Goal: Task Accomplishment & Management: Complete application form

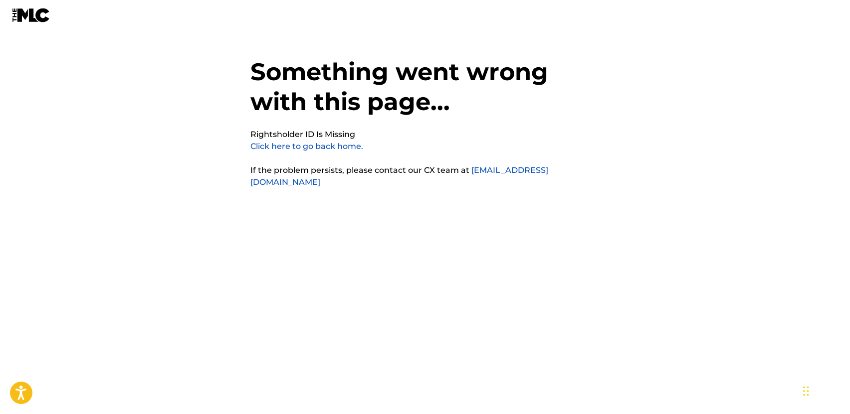
click at [315, 146] on link "Click here to go back home." at bounding box center [306, 146] width 113 height 9
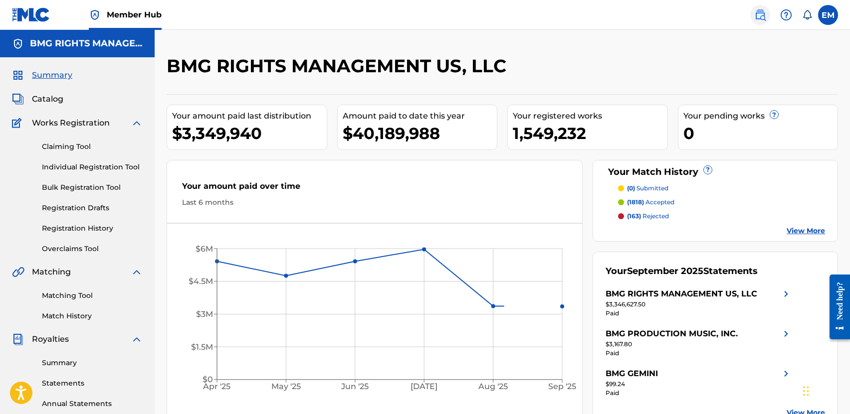
click at [761, 24] on link at bounding box center [760, 15] width 20 height 20
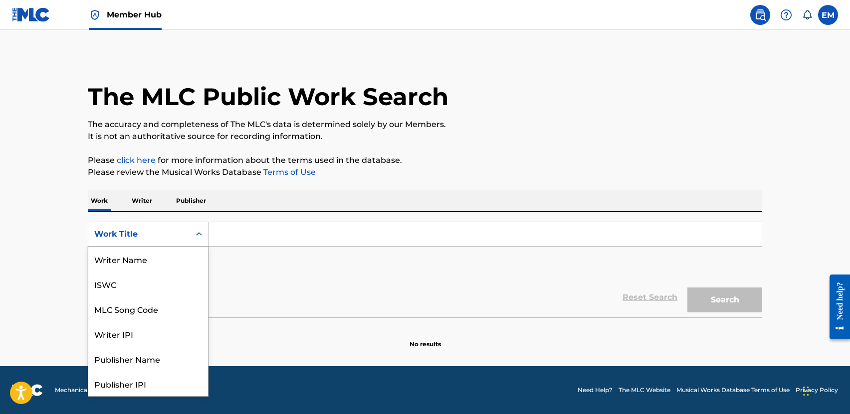
click at [169, 240] on div "Work Title" at bounding box center [139, 234] width 90 height 12
click at [138, 263] on div "MLC Song Code" at bounding box center [148, 259] width 120 height 25
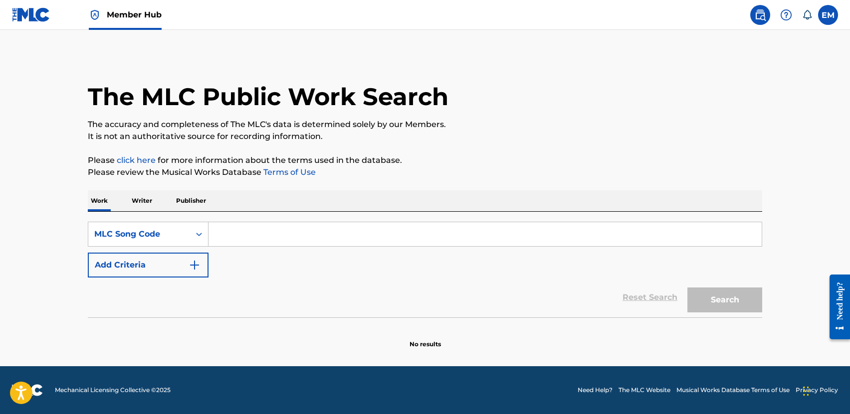
click at [226, 231] on input "Search Form" at bounding box center [484, 234] width 553 height 24
click at [356, 237] on input "Search Form" at bounding box center [484, 234] width 553 height 24
paste input "310"
type input "3"
click at [239, 234] on input "Search Form" at bounding box center [484, 234] width 553 height 24
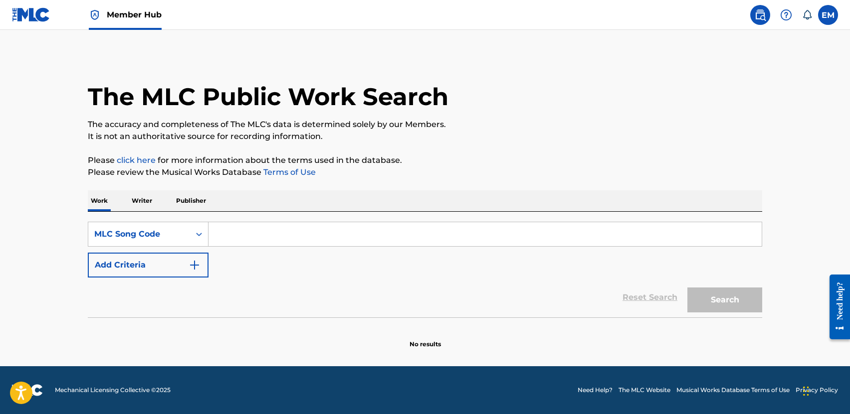
paste input "3A2LTG"
type input "3A2LTG"
click at [731, 295] on button "Search" at bounding box center [724, 300] width 75 height 25
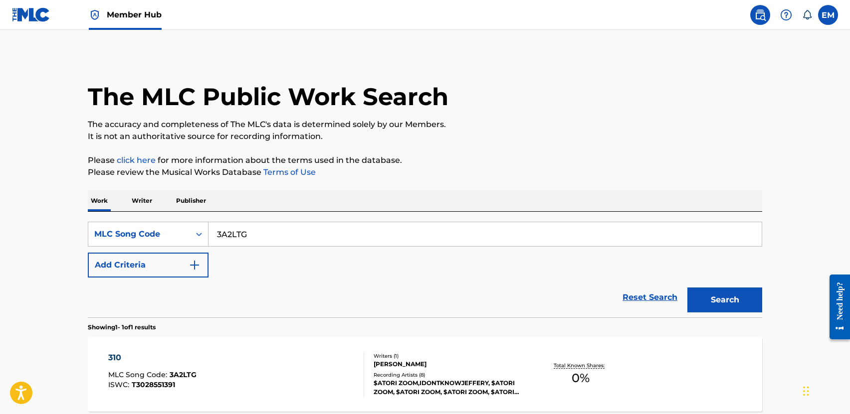
scroll to position [97, 0]
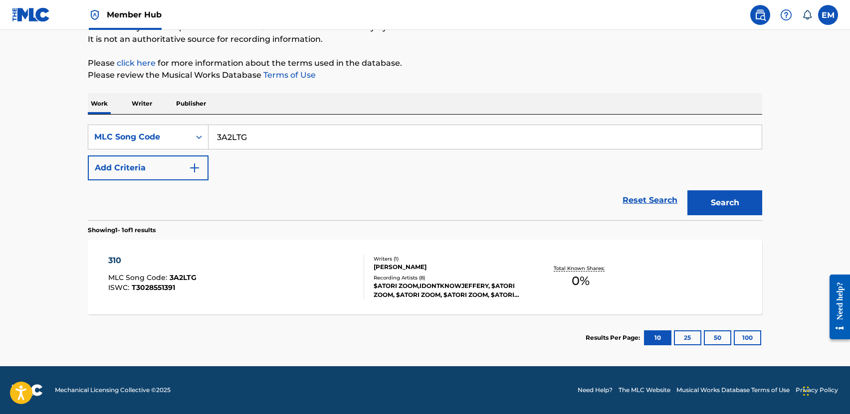
click at [253, 261] on div "310 MLC Song Code : 3A2LTG ISWC : T3028551391" at bounding box center [236, 277] width 256 height 45
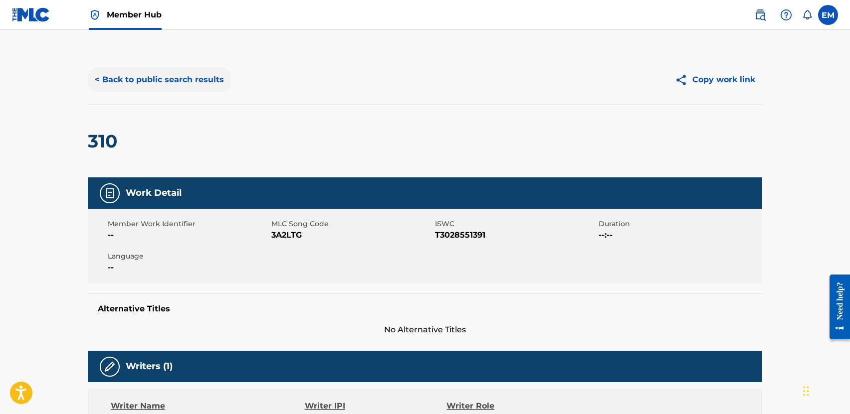
click at [136, 82] on button "< Back to public search results" at bounding box center [159, 79] width 143 height 25
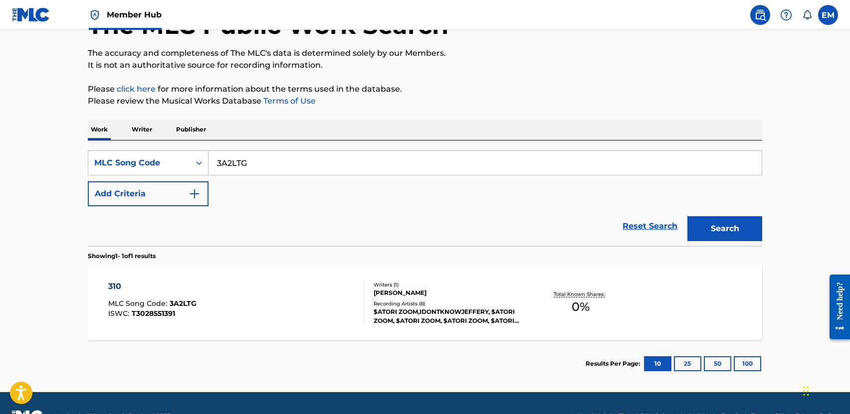
click at [287, 177] on div "SearchWithCriteria3348afb5-3470-401b-bf8c-a6a10c8d3e88 MLC Song Code 3A2LTG Add…" at bounding box center [425, 179] width 674 height 56
click at [283, 160] on input "3A2LTG" at bounding box center [484, 163] width 553 height 24
click at [288, 163] on input "Search Form" at bounding box center [484, 163] width 553 height 24
paste input "BA1PT1"
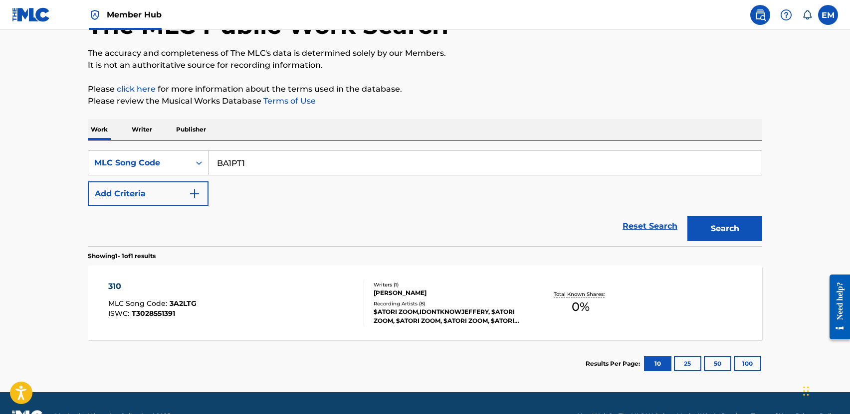
type input "BA1PT1"
click at [757, 227] on button "Search" at bounding box center [724, 228] width 75 height 25
click at [284, 308] on div "BARRACUDA MLC Song Code : BA1PT1 ISWC : T3021968770" at bounding box center [236, 303] width 256 height 45
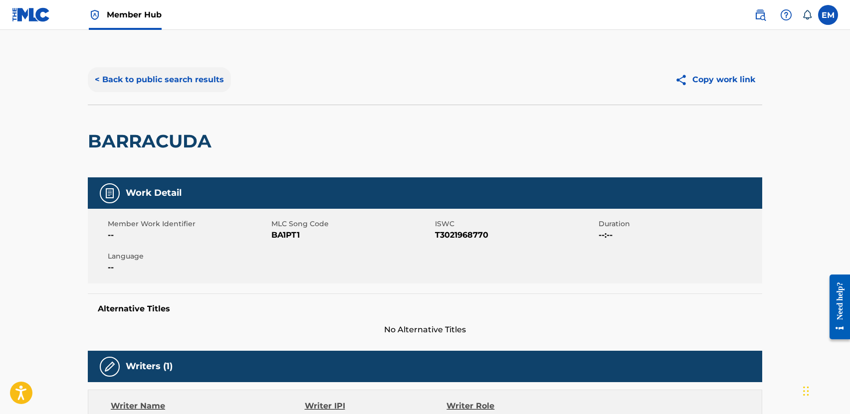
click at [161, 79] on button "< Back to public search results" at bounding box center [159, 79] width 143 height 25
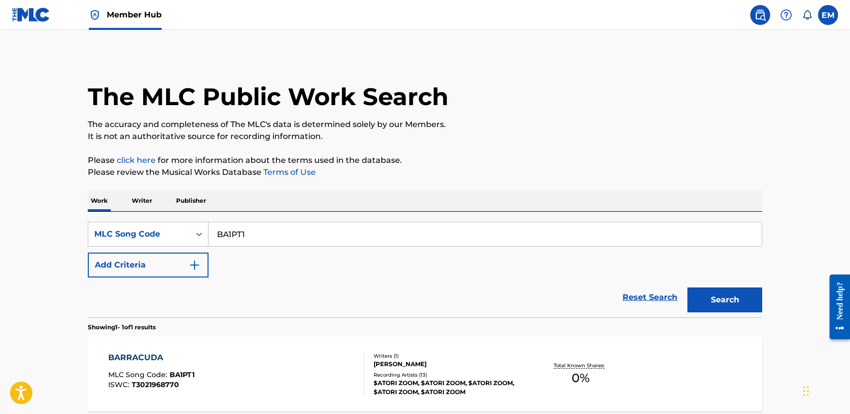
scroll to position [71, 0]
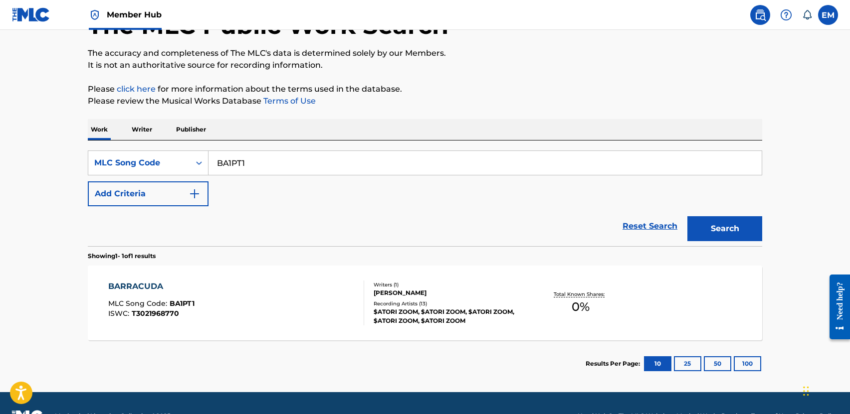
click at [266, 156] on input "BA1PT1" at bounding box center [484, 163] width 553 height 24
paste input "VQ"
type input "BA1PVQ"
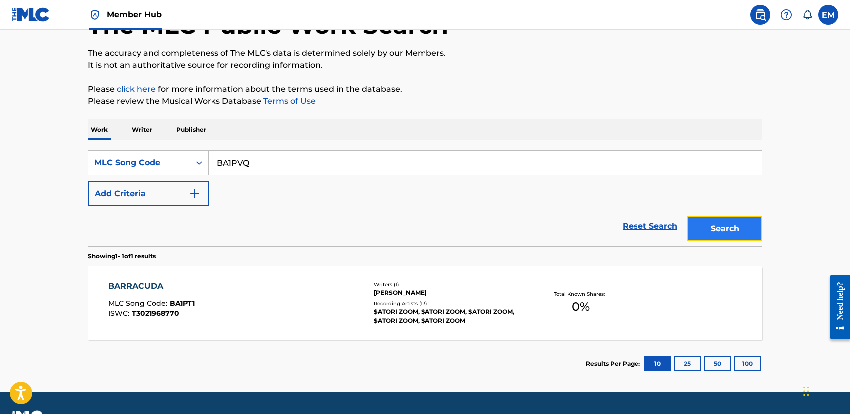
click at [715, 228] on button "Search" at bounding box center [724, 228] width 75 height 25
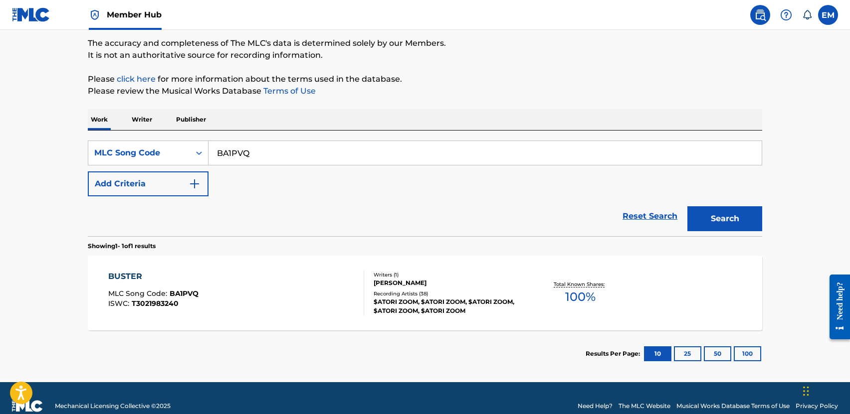
scroll to position [97, 0]
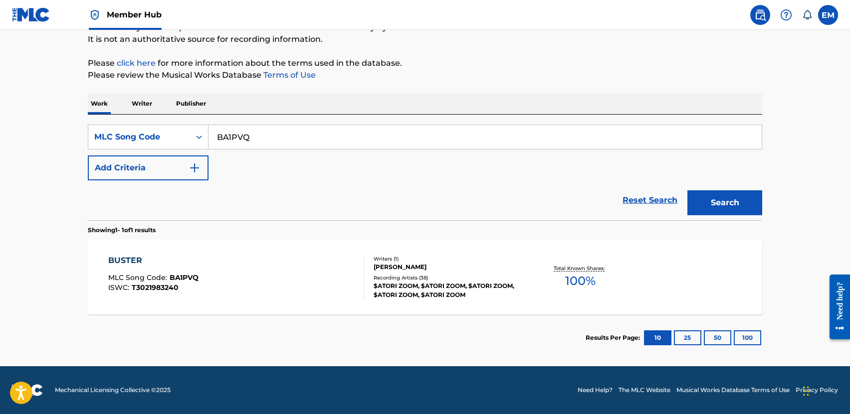
click at [290, 255] on div "BUSTER MLC Song Code : BA1PVQ ISWC : T3021983240" at bounding box center [236, 277] width 256 height 45
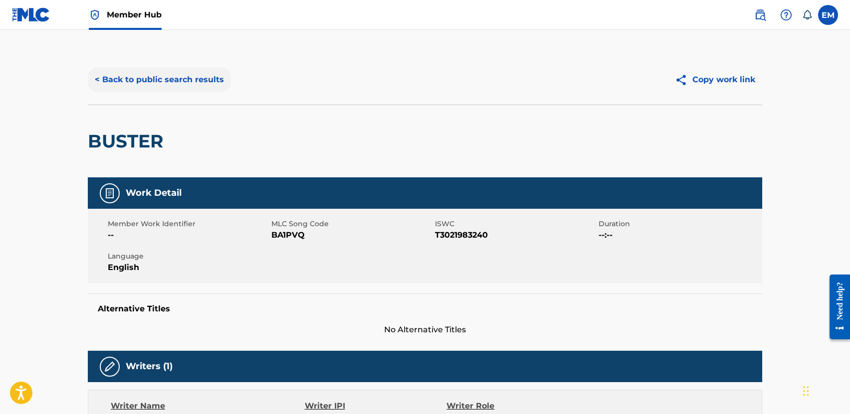
click at [140, 81] on button "< Back to public search results" at bounding box center [159, 79] width 143 height 25
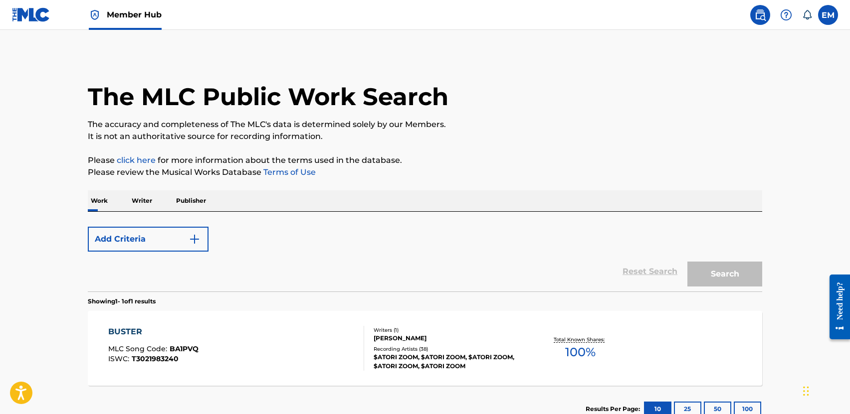
scroll to position [71, 0]
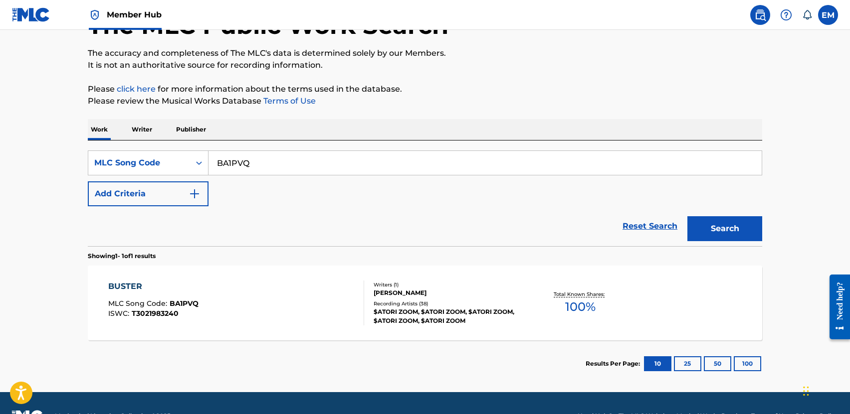
click at [268, 164] on input "BA1PVQ" at bounding box center [484, 163] width 553 height 24
paste input "DB53X"
type input "DB53XQ"
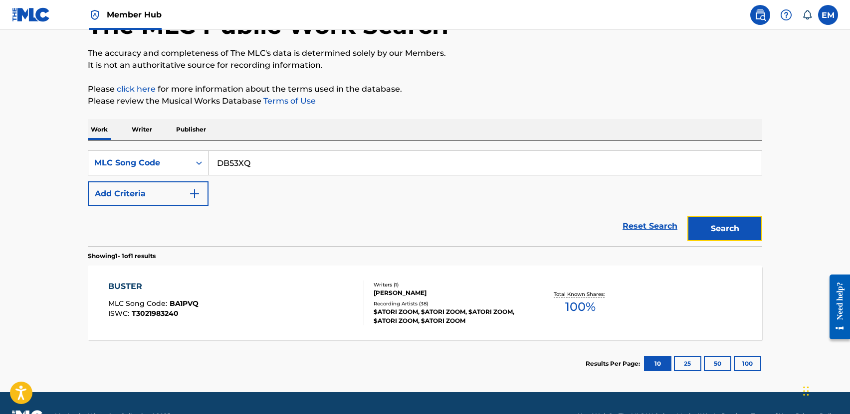
click at [695, 233] on button "Search" at bounding box center [724, 228] width 75 height 25
click at [213, 317] on div "DAMAGE MLC Song Code : DB53XQ ISWC : T3033543356" at bounding box center [236, 303] width 256 height 45
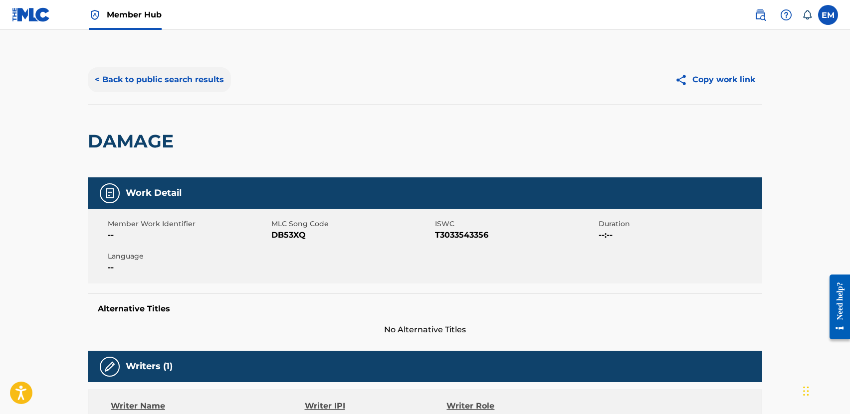
click at [139, 71] on button "< Back to public search results" at bounding box center [159, 79] width 143 height 25
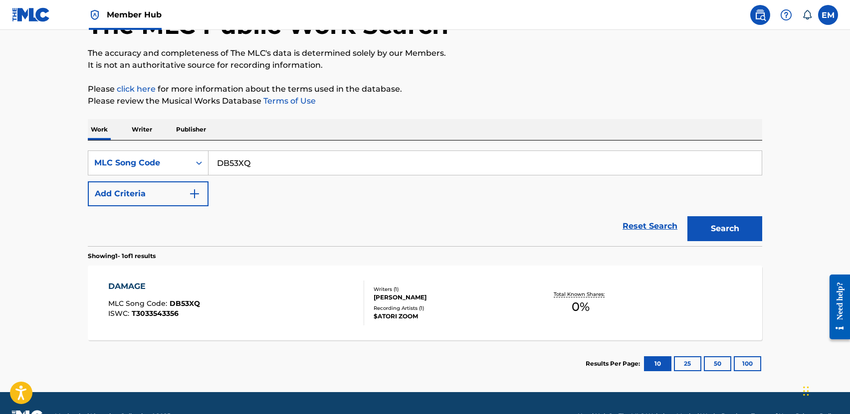
click at [277, 155] on input "DB53XQ" at bounding box center [484, 163] width 553 height 24
paste input "WJK"
type input "DB5WJK"
click at [744, 220] on button "Search" at bounding box center [724, 228] width 75 height 25
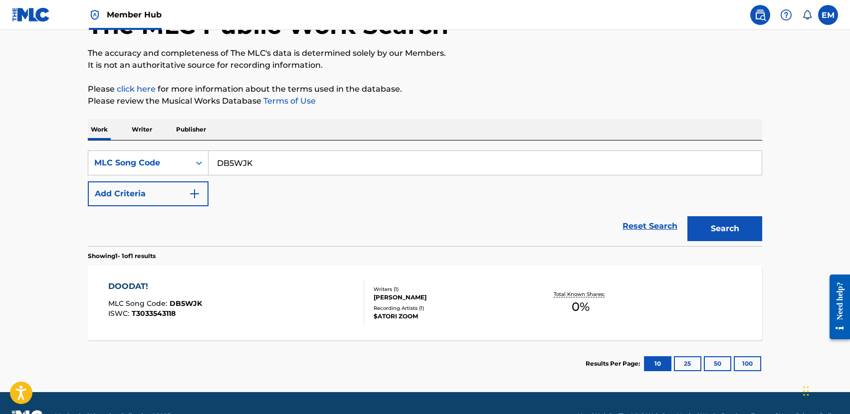
click at [335, 291] on div "DOODAT! MLC Song Code : DB5WJK ISWC : T3033543118" at bounding box center [236, 303] width 256 height 45
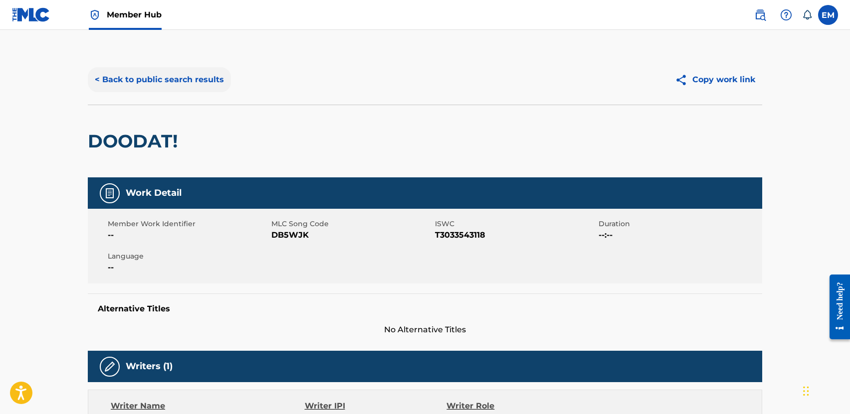
click at [139, 80] on button "< Back to public search results" at bounding box center [159, 79] width 143 height 25
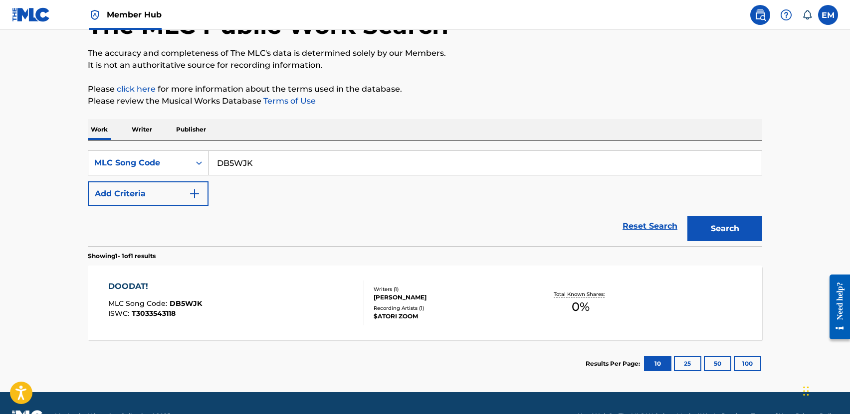
click at [351, 167] on input "DB5WJK" at bounding box center [484, 163] width 553 height 24
click at [351, 166] on input "DB5WJK" at bounding box center [484, 163] width 553 height 24
paste input "HA7LZT"
type input "HA7LZT"
click at [720, 234] on button "Search" at bounding box center [724, 228] width 75 height 25
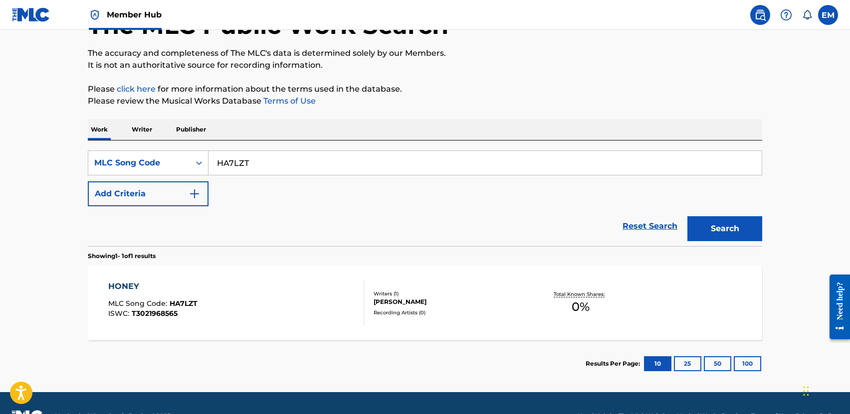
click at [246, 300] on div "HONEY MLC Song Code : HA7LZT ISWC : T3021968565" at bounding box center [236, 303] width 256 height 45
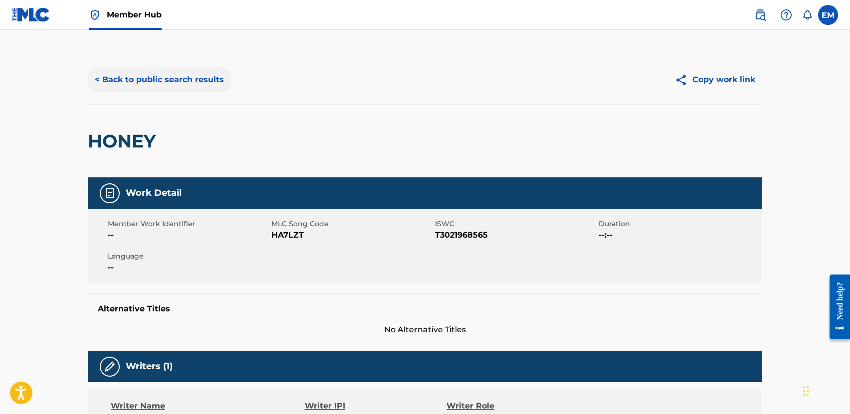
click at [164, 81] on button "< Back to public search results" at bounding box center [159, 79] width 143 height 25
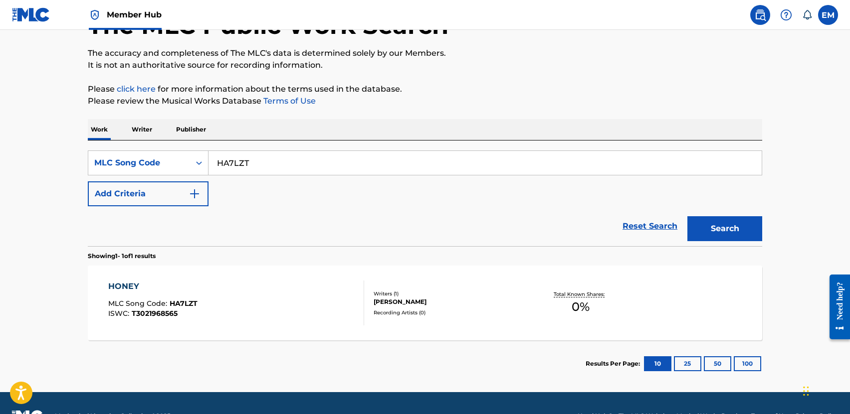
click at [213, 167] on input "HA7LZT" at bounding box center [484, 163] width 553 height 24
click at [215, 164] on input "HA7LZT" at bounding box center [484, 163] width 553 height 24
paste input "LA2TS7"
type input "LA2TS7"
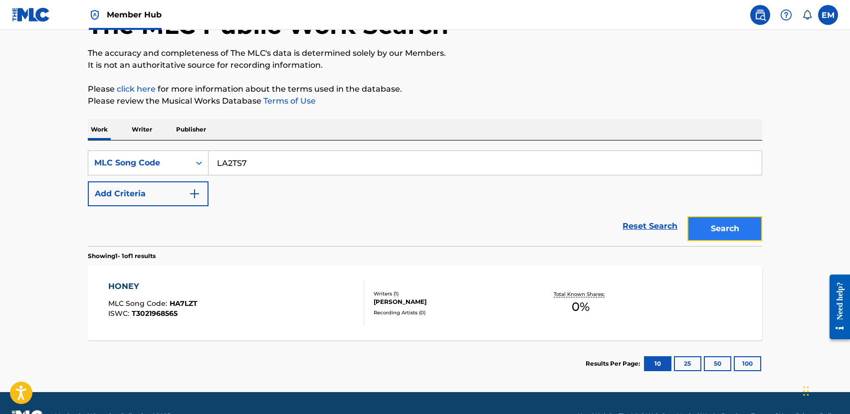
click at [712, 223] on button "Search" at bounding box center [724, 228] width 75 height 25
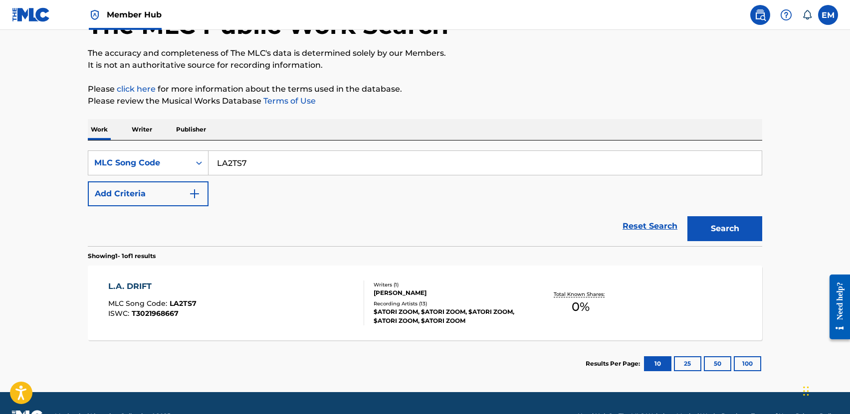
click at [286, 286] on div "L.A. DRIFT MLC Song Code : LA2TS7 ISWC : T3021968667" at bounding box center [236, 303] width 256 height 45
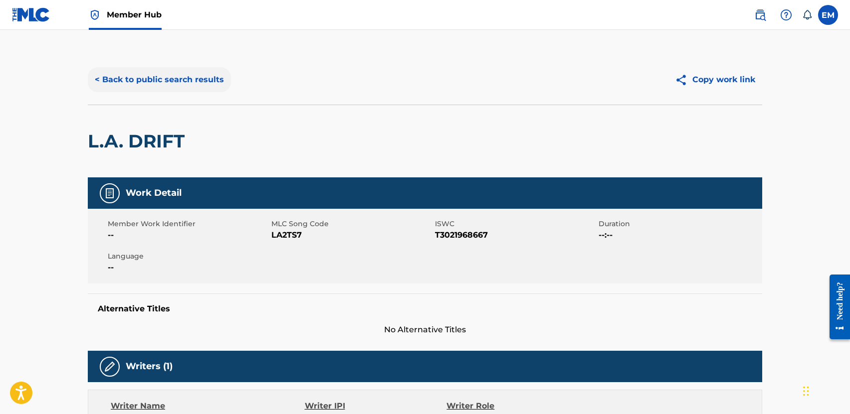
click at [137, 76] on button "< Back to public search results" at bounding box center [159, 79] width 143 height 25
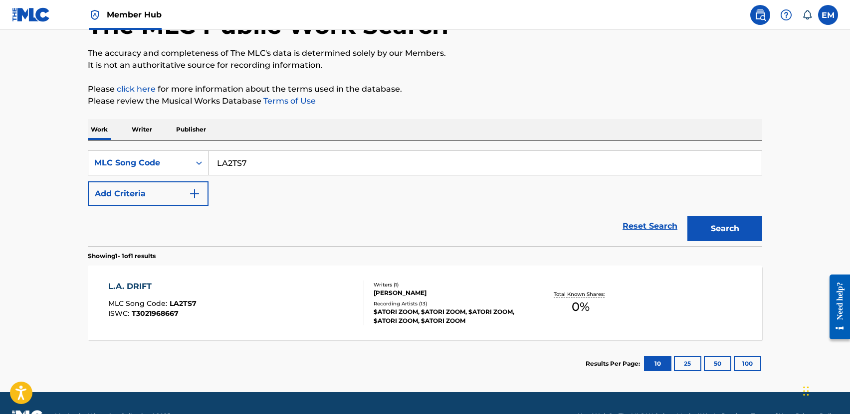
click at [251, 159] on input "LA2TS7" at bounding box center [484, 163] width 553 height 24
paste input "QN"
type input "LA2TQN"
click at [723, 236] on button "Search" at bounding box center [724, 228] width 75 height 25
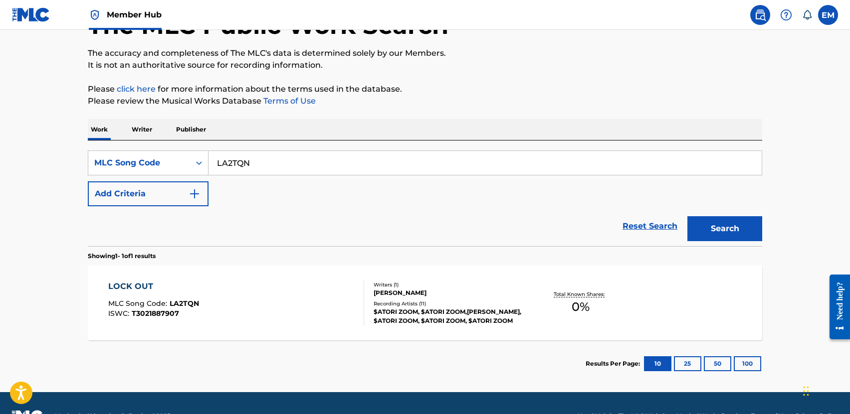
click at [266, 275] on div "LOCK OUT MLC Song Code : LA2TQN ISWC : T3021887907 Writers ( 1 ) LUIS ROMAN Rec…" at bounding box center [425, 303] width 674 height 75
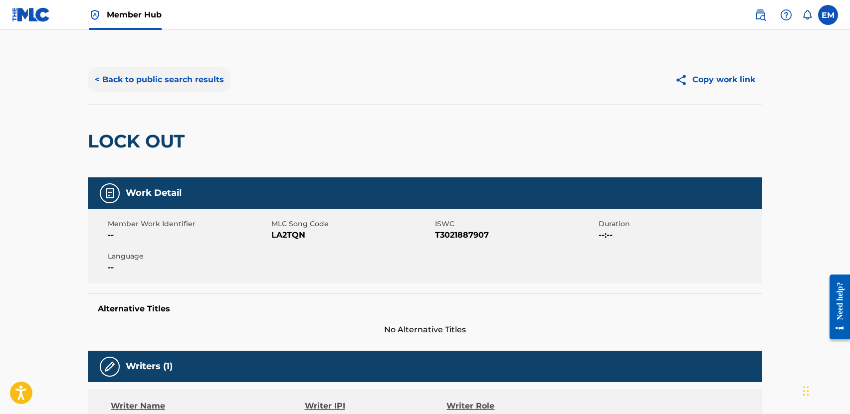
click at [144, 86] on button "< Back to public search results" at bounding box center [159, 79] width 143 height 25
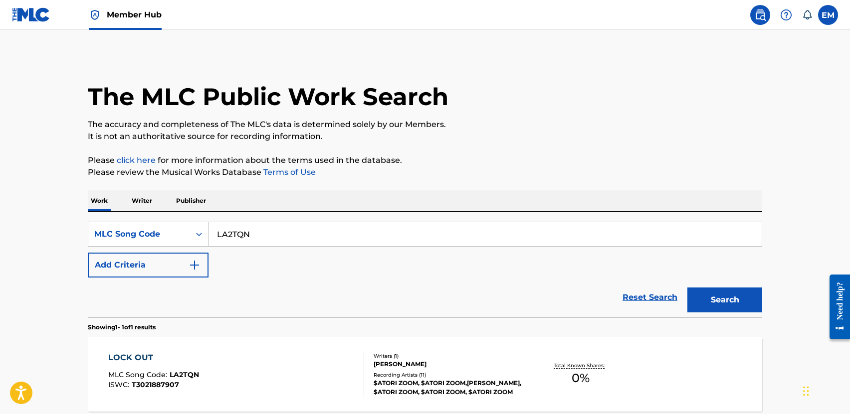
scroll to position [71, 0]
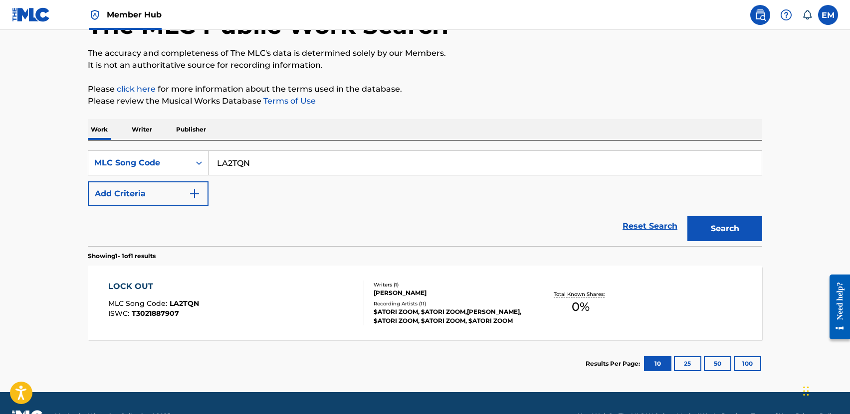
click at [303, 158] on input "LA2TQN" at bounding box center [484, 163] width 553 height 24
paste input "NC7M6P"
type input "NC7M6P"
click at [708, 233] on button "Search" at bounding box center [724, 228] width 75 height 25
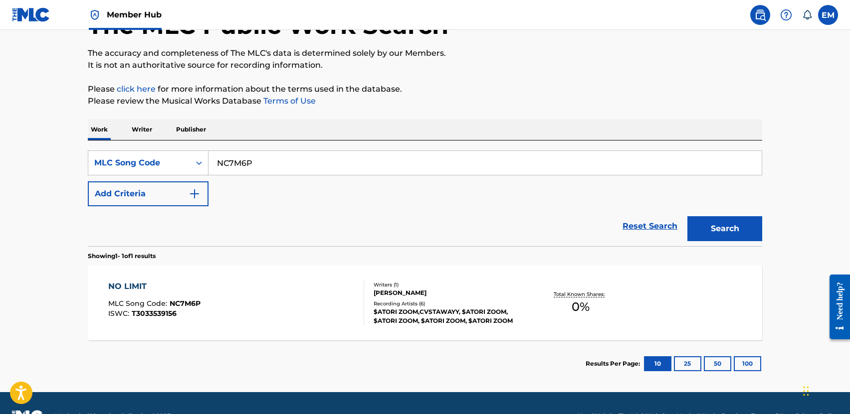
click at [360, 289] on div at bounding box center [360, 303] width 8 height 45
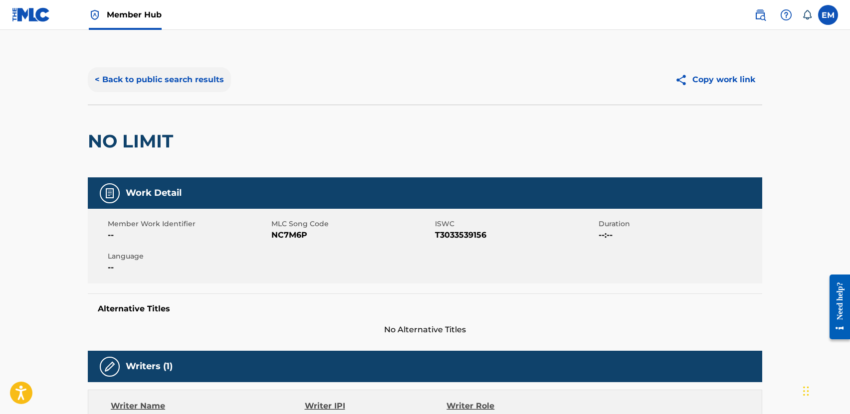
click at [140, 86] on button "< Back to public search results" at bounding box center [159, 79] width 143 height 25
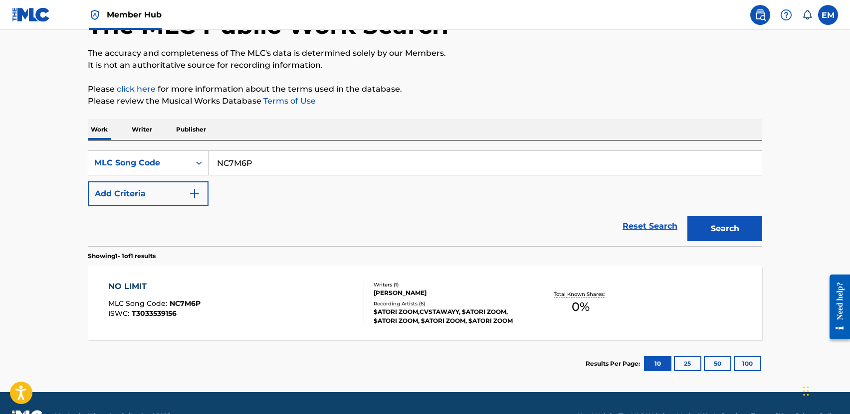
click at [303, 160] on input "NC7M6P" at bounding box center [484, 163] width 553 height 24
paste input "PE7FNN"
type input "PE7FNN"
click at [730, 230] on button "Search" at bounding box center [724, 228] width 75 height 25
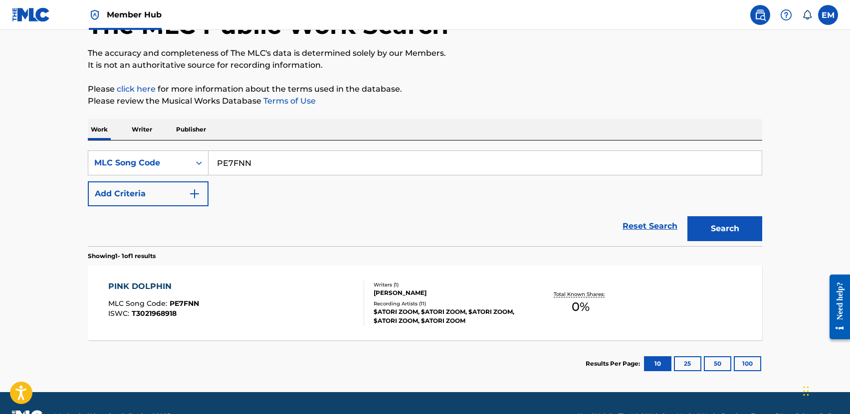
click at [277, 292] on div "PINK DOLPHIN MLC Song Code : PE7FNN ISWC : T3021968918" at bounding box center [236, 303] width 256 height 45
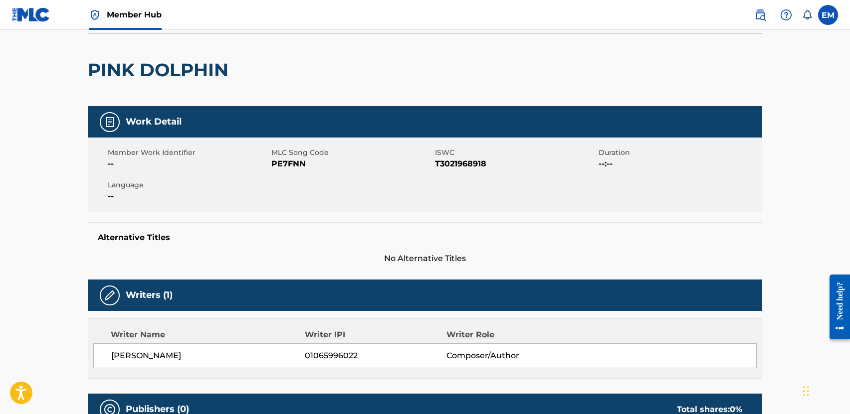
click at [277, 265] on div "Work Detail Member Work Identifier -- MLC Song Code PE7FNN ISWC T3021968918 Dur…" at bounding box center [425, 185] width 674 height 159
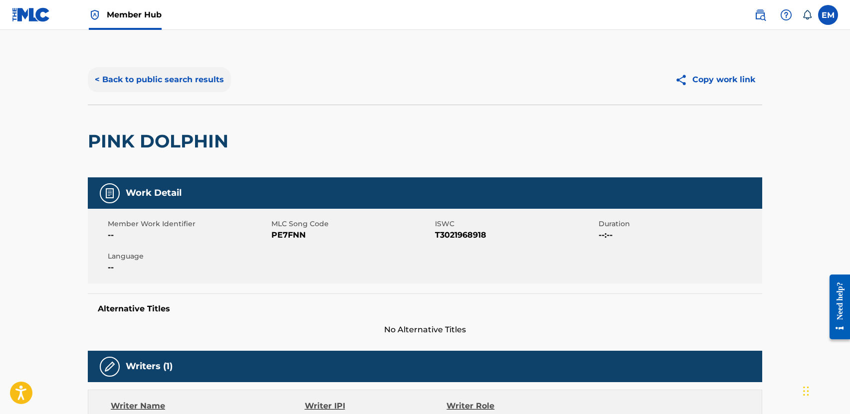
click at [163, 83] on button "< Back to public search results" at bounding box center [159, 79] width 143 height 25
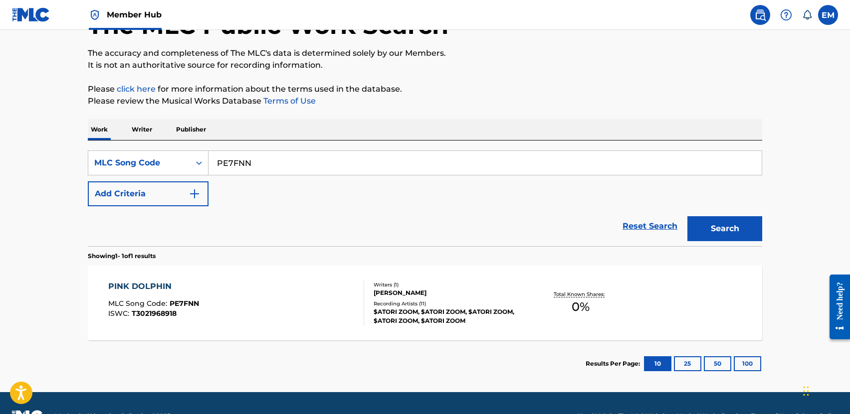
click at [277, 172] on input "PE7FNN" at bounding box center [484, 163] width 553 height 24
paste input "RB3EC9"
type input "RB3EC9"
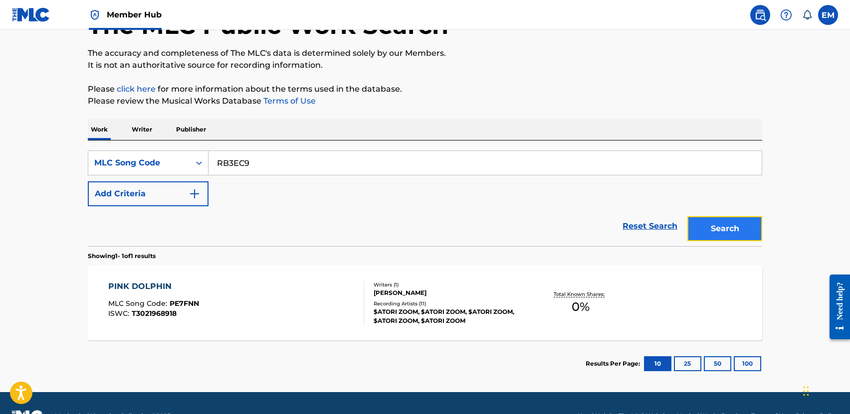
click at [757, 222] on button "Search" at bounding box center [724, 228] width 75 height 25
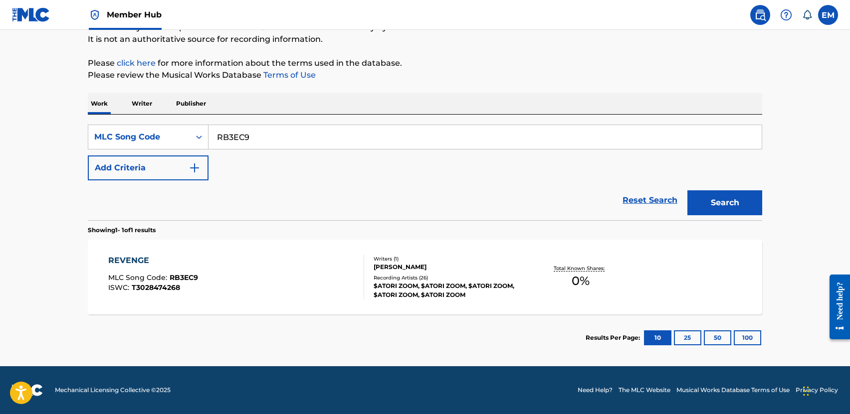
click at [344, 283] on div "REVENGE MLC Song Code : RB3EC9 ISWC : T3028474268" at bounding box center [236, 277] width 256 height 45
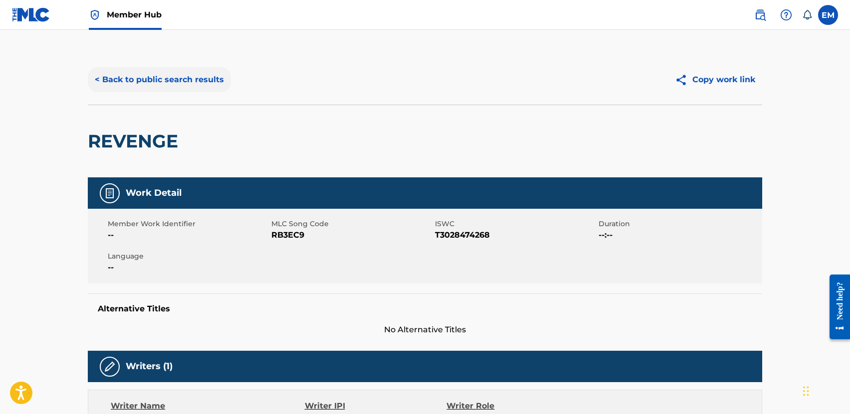
click at [121, 74] on button "< Back to public search results" at bounding box center [159, 79] width 143 height 25
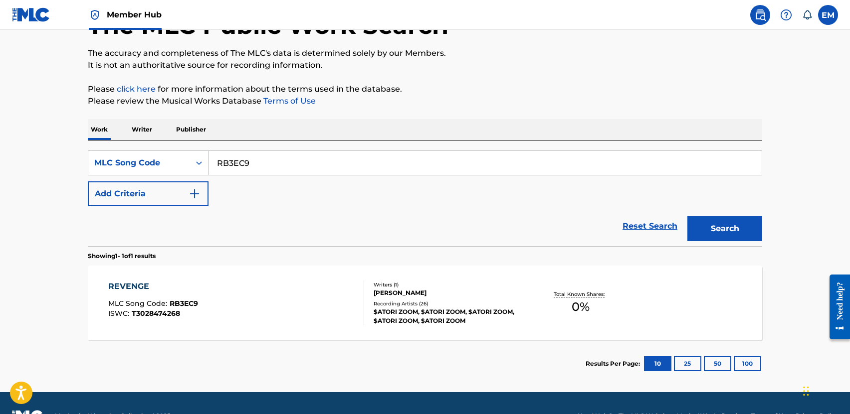
click at [294, 161] on input "RB3EC9" at bounding box center [484, 163] width 553 height 24
paste input "EJ"
type input "RB3EEJ"
click at [708, 226] on button "Search" at bounding box center [724, 228] width 75 height 25
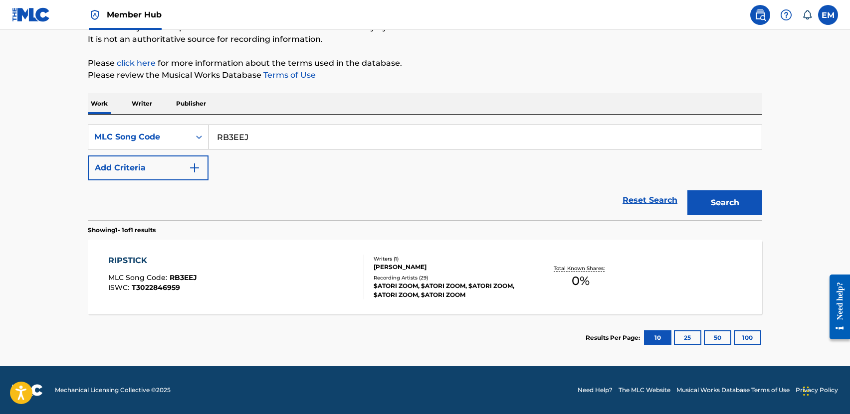
click at [234, 261] on div "RIPSTICK MLC Song Code : RB3EEJ ISWC : T3022846959" at bounding box center [236, 277] width 256 height 45
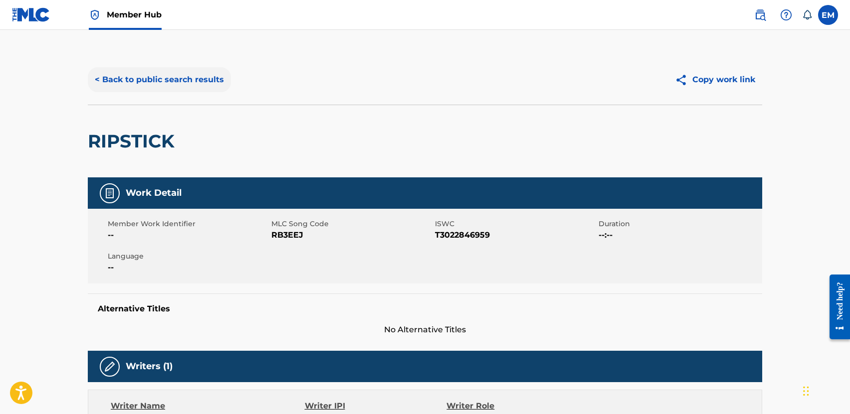
click at [170, 69] on button "< Back to public search results" at bounding box center [159, 79] width 143 height 25
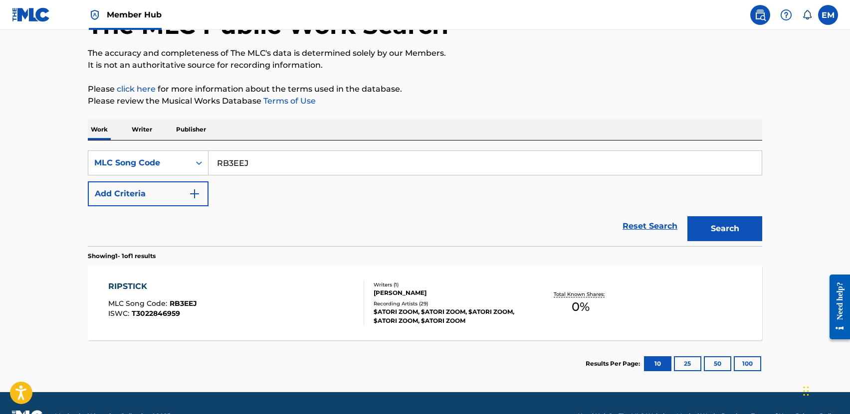
click at [281, 178] on div "SearchWithCriteria3348afb5-3470-401b-bf8c-a6a10c8d3e88 MLC Song Code RB3EEJ Add…" at bounding box center [425, 179] width 674 height 56
click at [275, 166] on input "RB3EEJ" at bounding box center [484, 163] width 553 height 24
type input "b"
paste input "SH2CVZ"
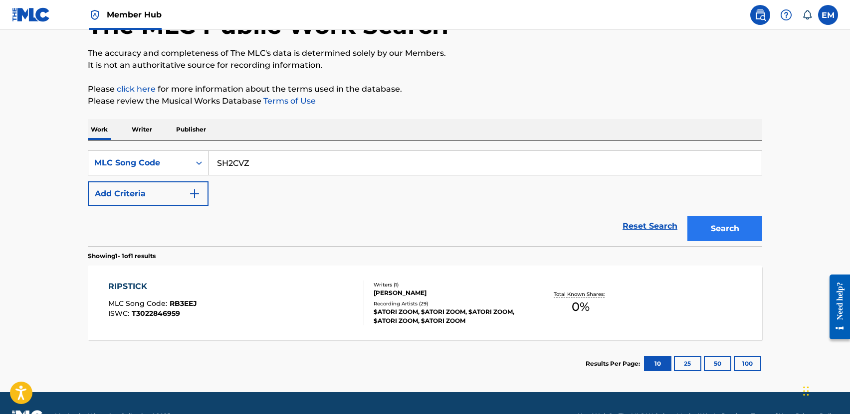
type input "SH2CVZ"
click at [733, 225] on button "Search" at bounding box center [724, 228] width 75 height 25
click at [126, 307] on span "MLC Song Code :" at bounding box center [138, 303] width 61 height 9
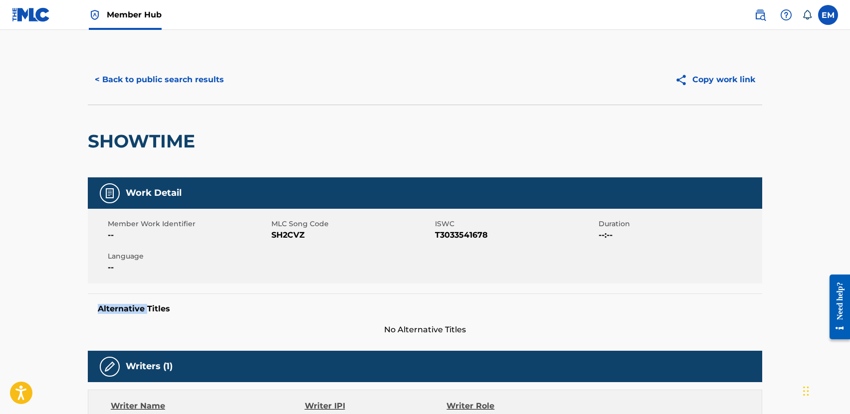
click at [127, 306] on h5 "Alternative Titles" at bounding box center [425, 309] width 654 height 10
click at [149, 80] on button "< Back to public search results" at bounding box center [159, 79] width 143 height 25
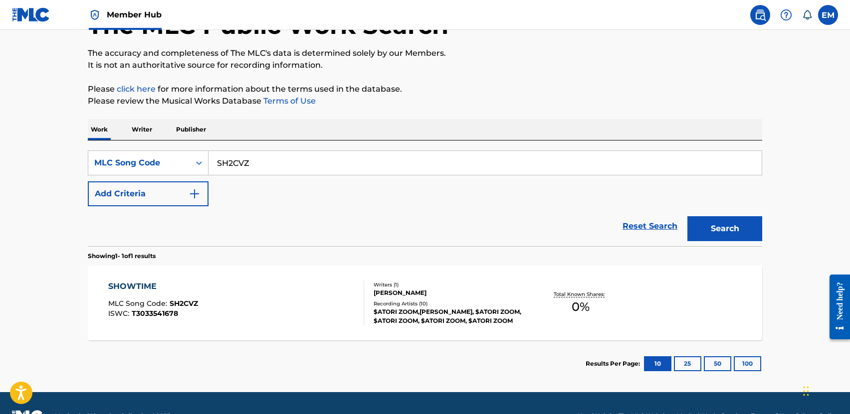
click at [303, 179] on div "SearchWithCriteria3348afb5-3470-401b-bf8c-a6a10c8d3e88 MLC Song Code SH2CVZ Add…" at bounding box center [425, 179] width 674 height 56
click at [292, 168] on input "SH2CVZ" at bounding box center [484, 163] width 553 height 24
paste input "TC5V8H"
type input "TC5V8H"
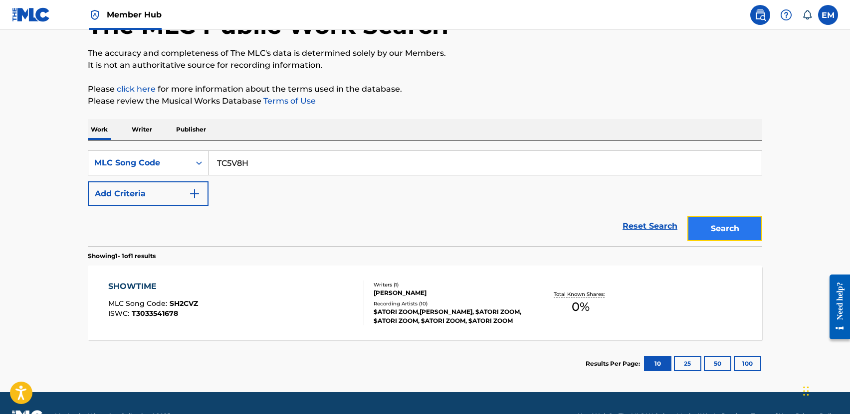
click at [719, 223] on button "Search" at bounding box center [724, 228] width 75 height 25
click at [191, 306] on span "TC5V8H" at bounding box center [184, 303] width 28 height 9
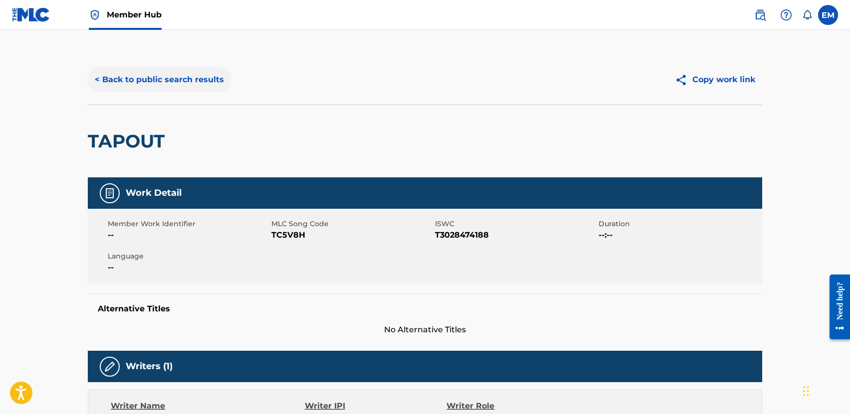
click at [138, 83] on button "< Back to public search results" at bounding box center [159, 79] width 143 height 25
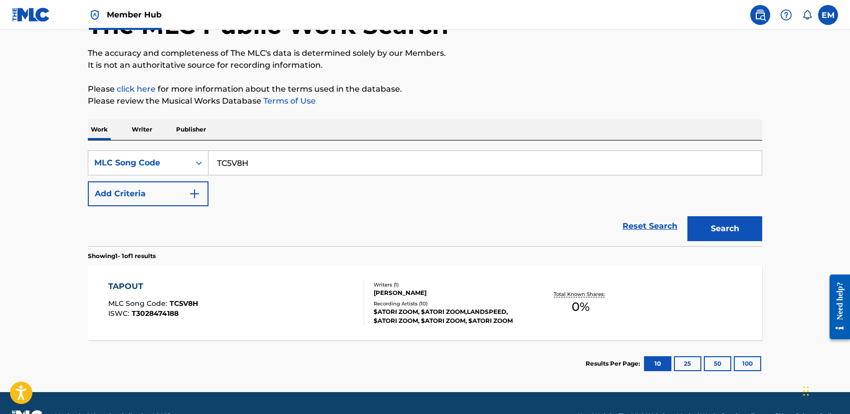
click at [309, 167] on input "TC5V8H" at bounding box center [484, 163] width 553 height 24
click at [308, 167] on input "TC5V8H" at bounding box center [484, 163] width 553 height 24
paste input "WA94LA"
type input "WA94LA"
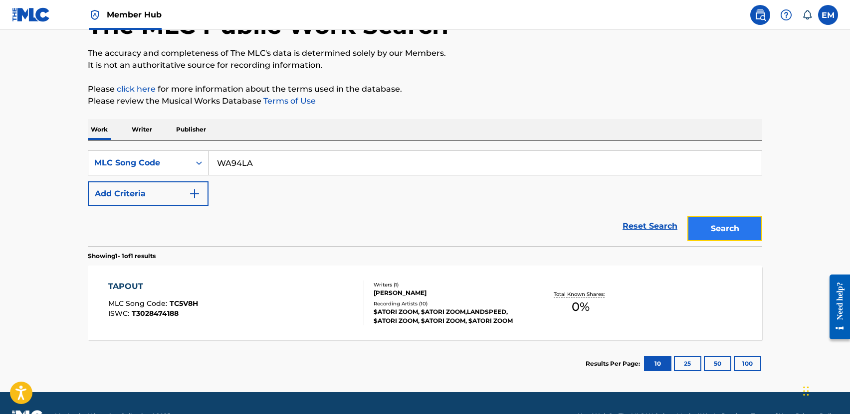
click at [722, 227] on button "Search" at bounding box center [724, 228] width 75 height 25
click at [234, 304] on div "WOKSTAH MLC Song Code : WA94LA ISWC : T3028474031" at bounding box center [236, 303] width 256 height 45
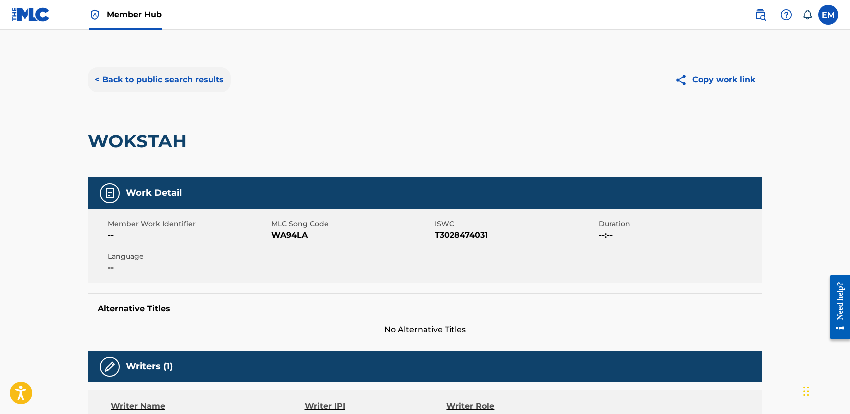
click at [144, 83] on button "< Back to public search results" at bounding box center [159, 79] width 143 height 25
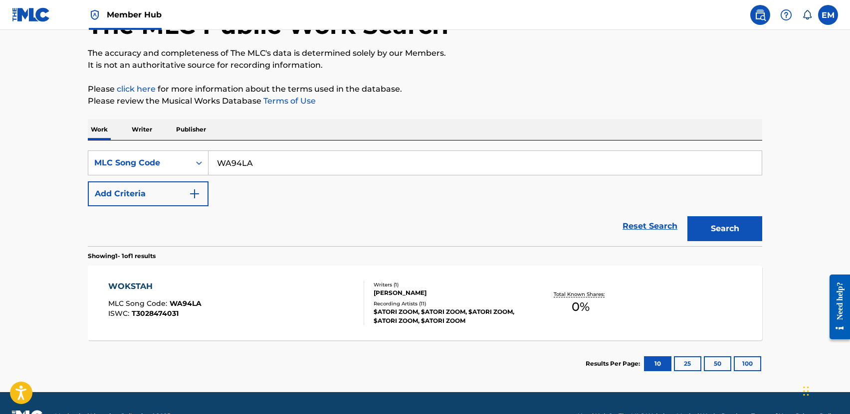
click at [307, 301] on div "WOKSTAH MLC Song Code : WA94LA ISWC : T3028474031" at bounding box center [236, 303] width 256 height 45
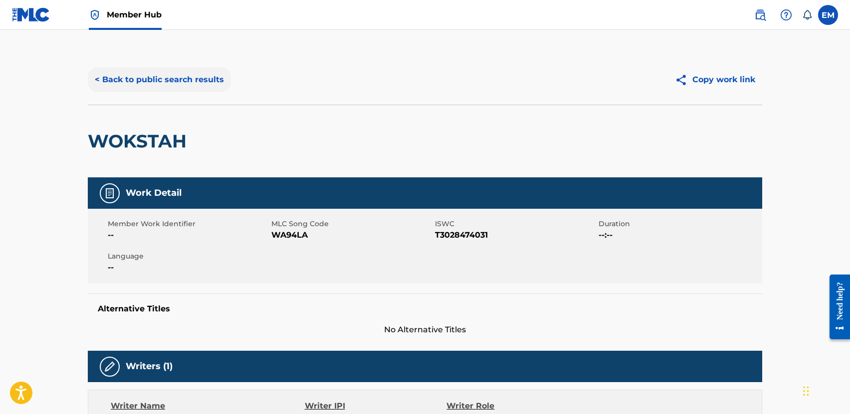
click at [115, 78] on button "< Back to public search results" at bounding box center [159, 79] width 143 height 25
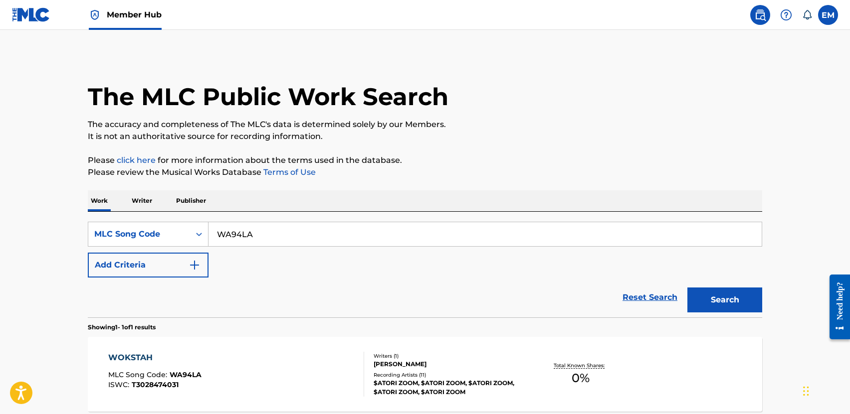
scroll to position [71, 0]
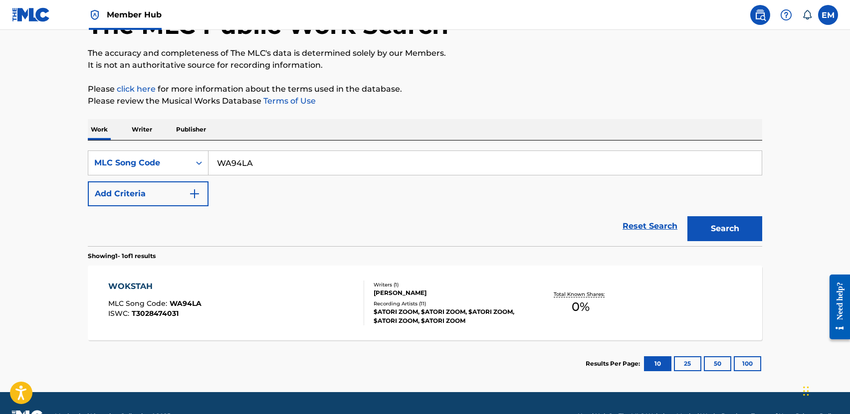
click at [761, 17] on img at bounding box center [760, 15] width 12 height 12
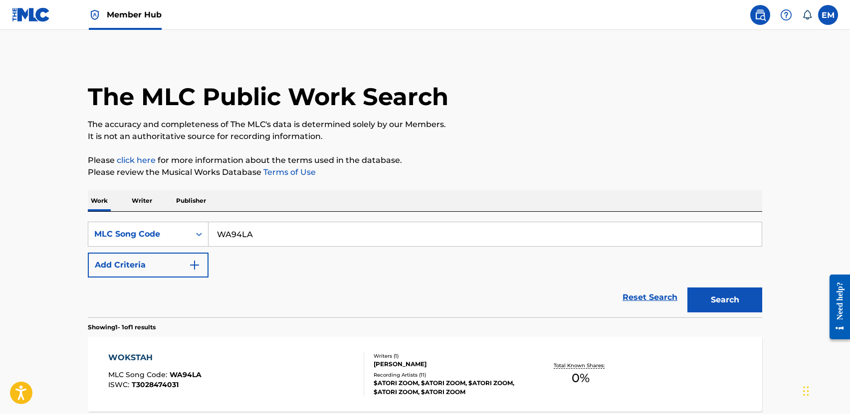
click at [32, 8] on img at bounding box center [31, 14] width 38 height 14
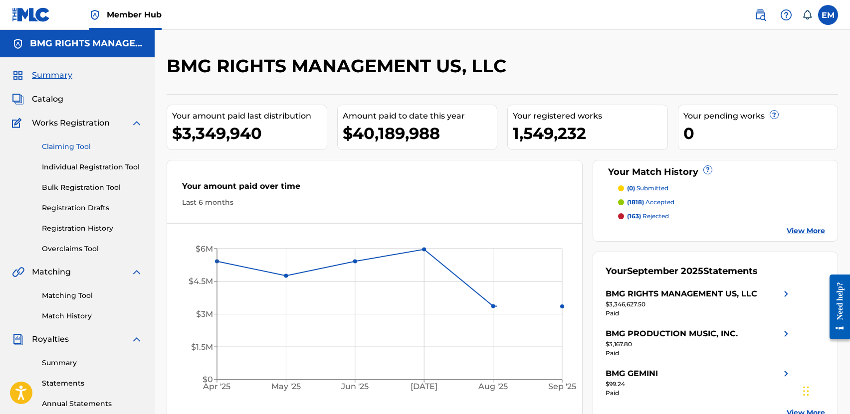
click at [72, 145] on link "Claiming Tool" at bounding box center [92, 147] width 101 height 10
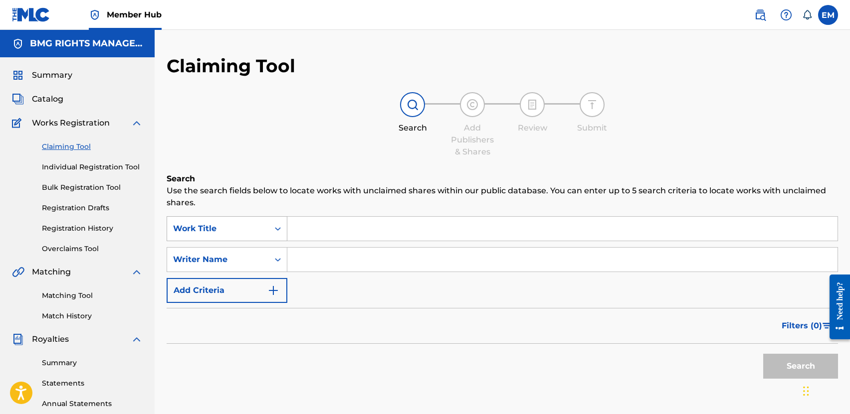
click at [253, 234] on div "Work Title" at bounding box center [218, 229] width 90 height 12
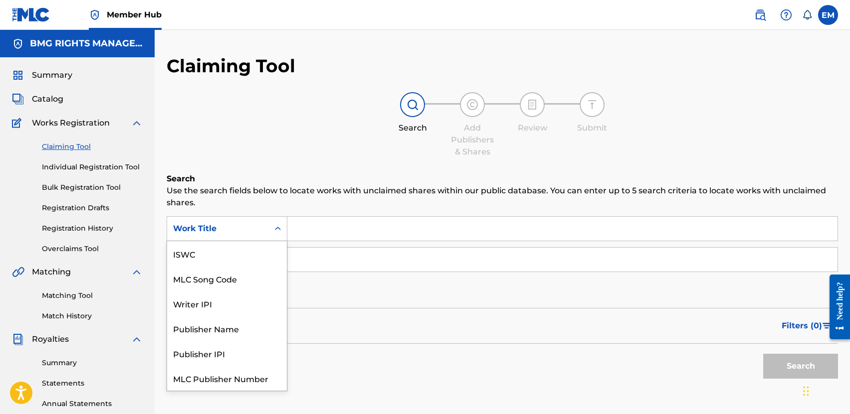
scroll to position [25, 0]
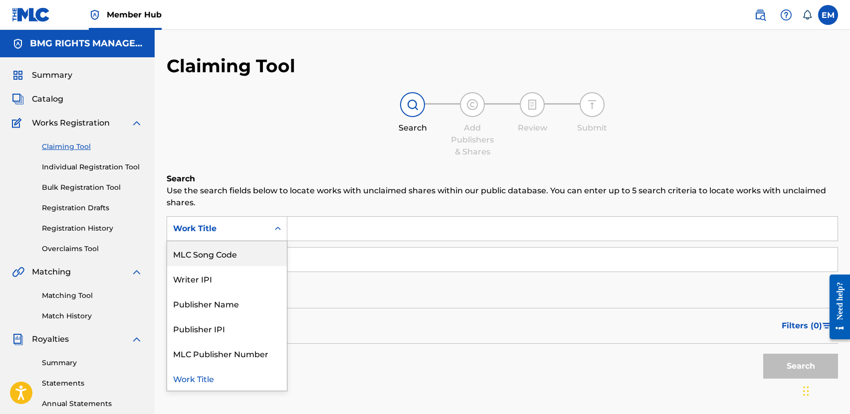
click at [214, 262] on div "MLC Song Code" at bounding box center [227, 253] width 120 height 25
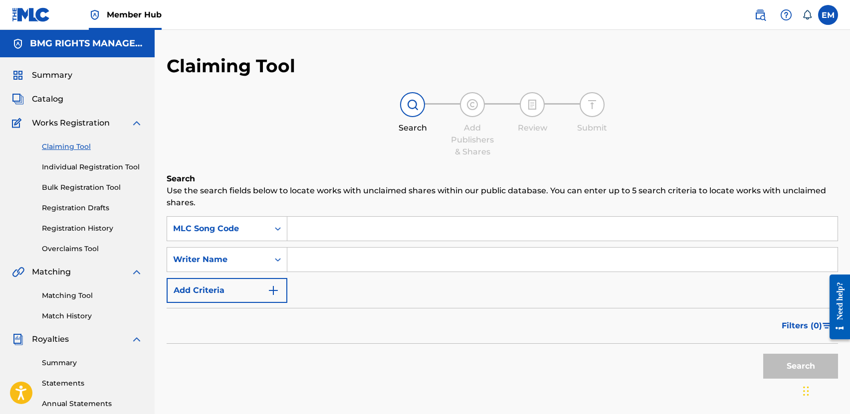
click at [307, 236] on input "Search Form" at bounding box center [562, 229] width 550 height 24
paste input "310"
type input "310"
click at [295, 261] on input "Search Form" at bounding box center [562, 260] width 550 height 24
type input "l"
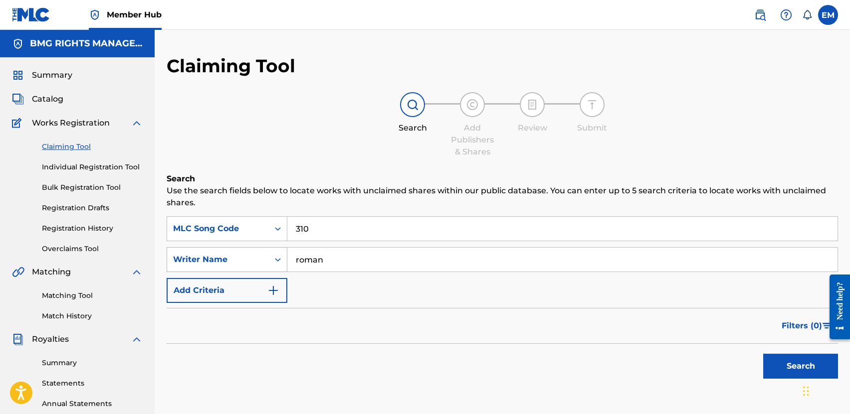
type input "roman"
click at [763, 354] on button "Search" at bounding box center [800, 366] width 75 height 25
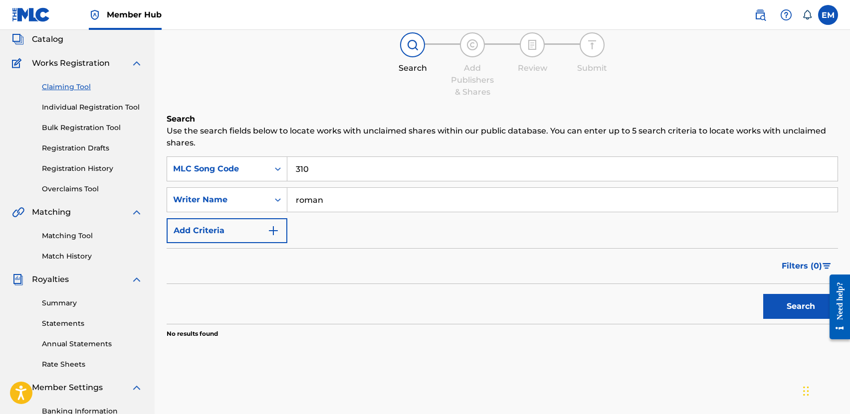
scroll to position [100, 0]
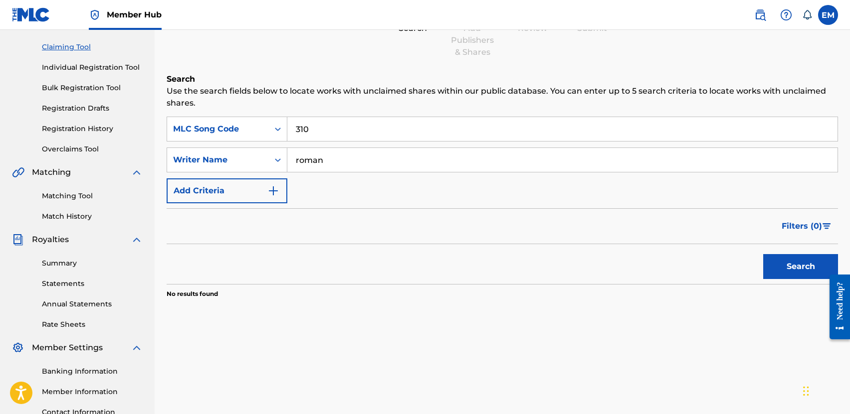
click at [344, 167] on input "roman" at bounding box center [562, 160] width 550 height 24
click at [344, 163] on input "roman" at bounding box center [562, 160] width 550 height 24
click at [785, 256] on button "Search" at bounding box center [800, 266] width 75 height 25
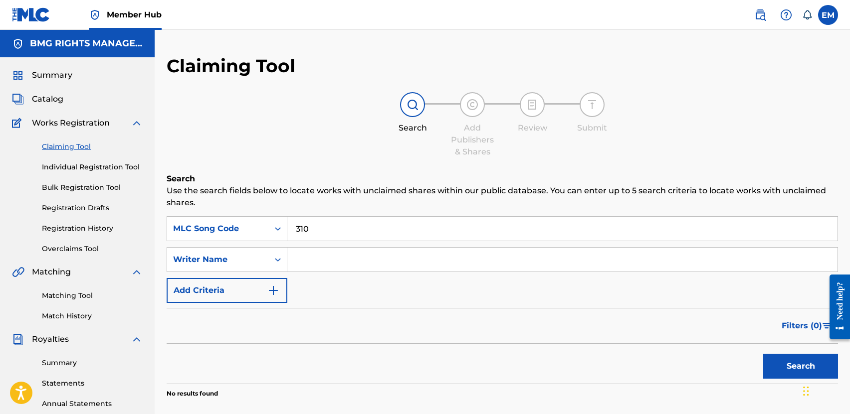
click at [325, 228] on input "310" at bounding box center [562, 229] width 550 height 24
click at [349, 238] on input "Search Form" at bounding box center [562, 229] width 550 height 24
paste input "3A2LTG"
type input "3A2LTG"
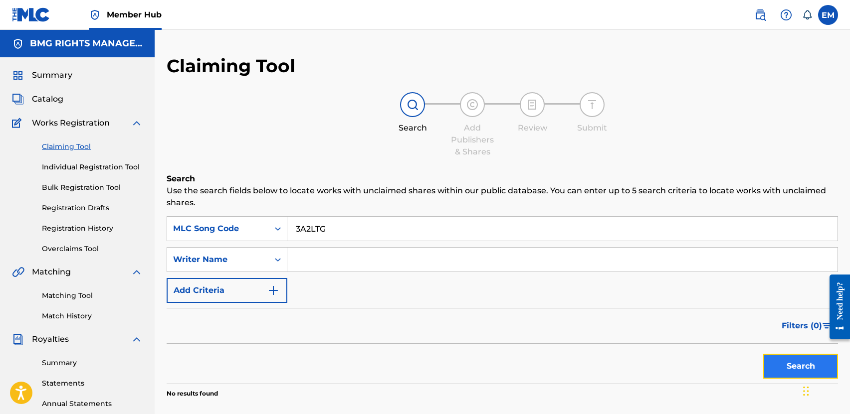
click at [774, 370] on button "Search" at bounding box center [800, 366] width 75 height 25
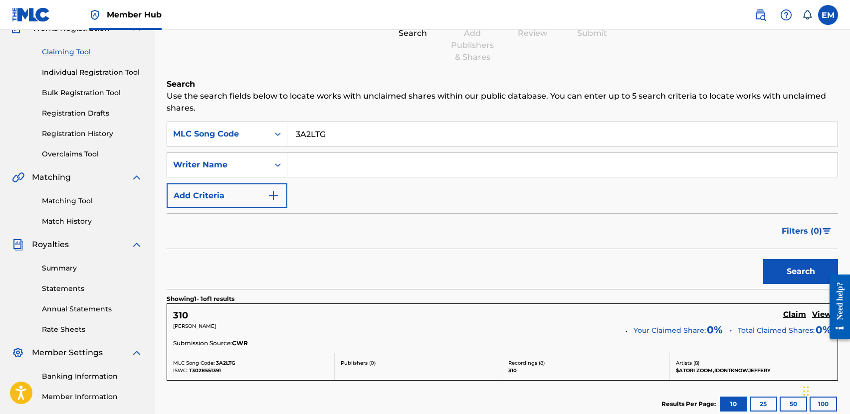
scroll to position [199, 0]
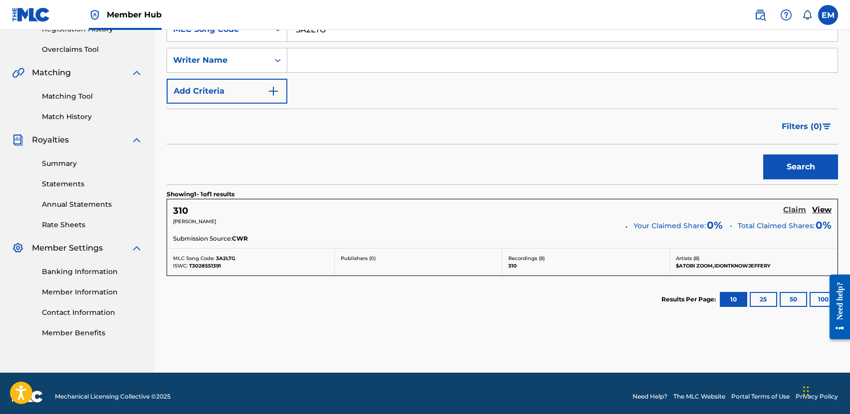
click at [790, 208] on h5 "Claim" at bounding box center [794, 209] width 23 height 9
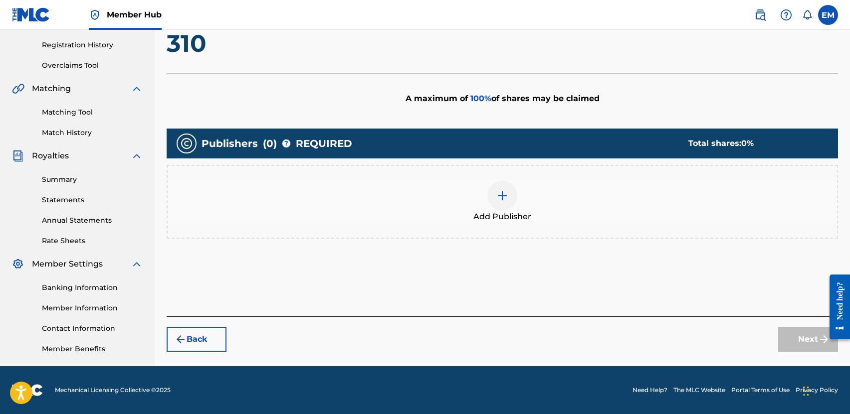
scroll to position [184, 0]
click at [503, 197] on img at bounding box center [502, 196] width 12 height 12
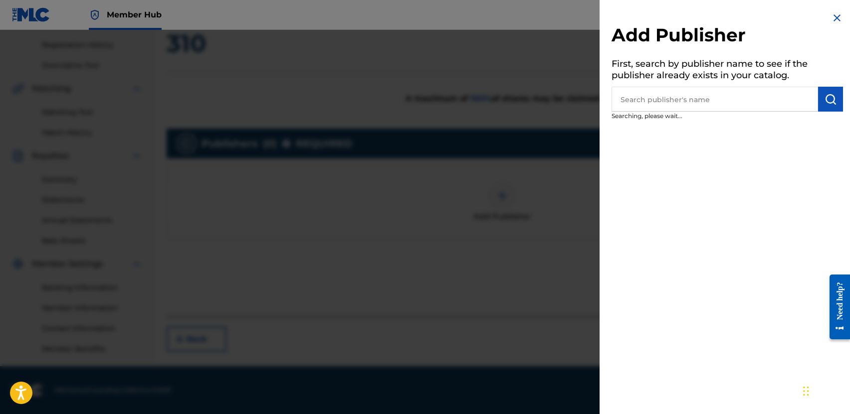
click at [648, 99] on input "text" at bounding box center [714, 99] width 206 height 25
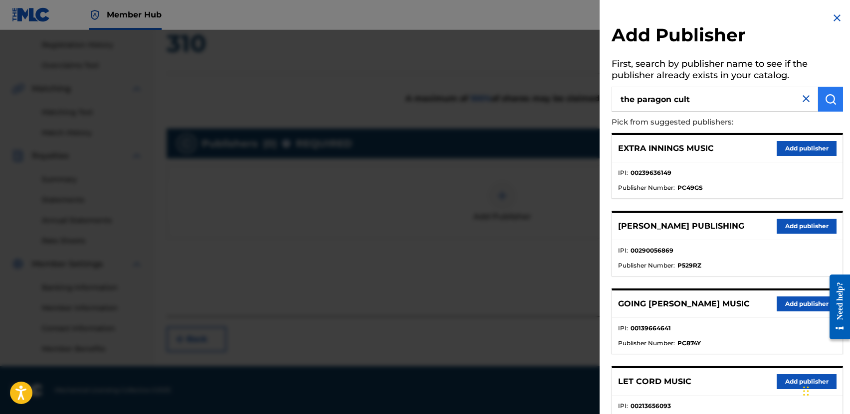
type input "the paragon cult"
click at [824, 102] on img "submit" at bounding box center [830, 99] width 12 height 12
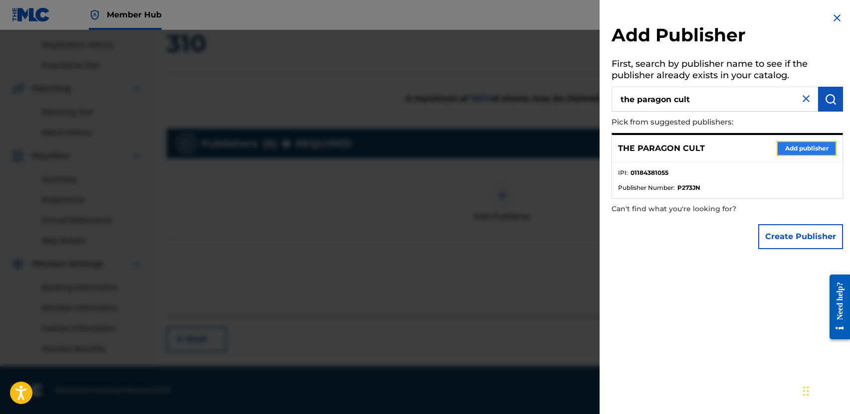
click at [801, 145] on button "Add publisher" at bounding box center [806, 148] width 60 height 15
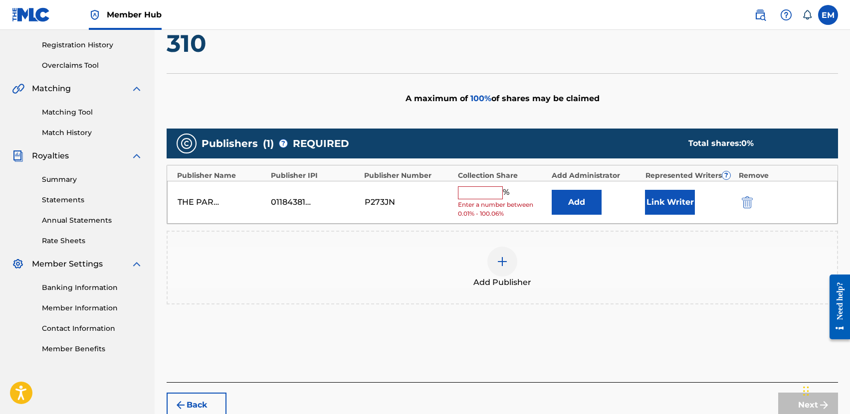
click at [488, 191] on input "text" at bounding box center [480, 193] width 45 height 13
type input "1"
click at [574, 207] on button "Add" at bounding box center [577, 202] width 50 height 25
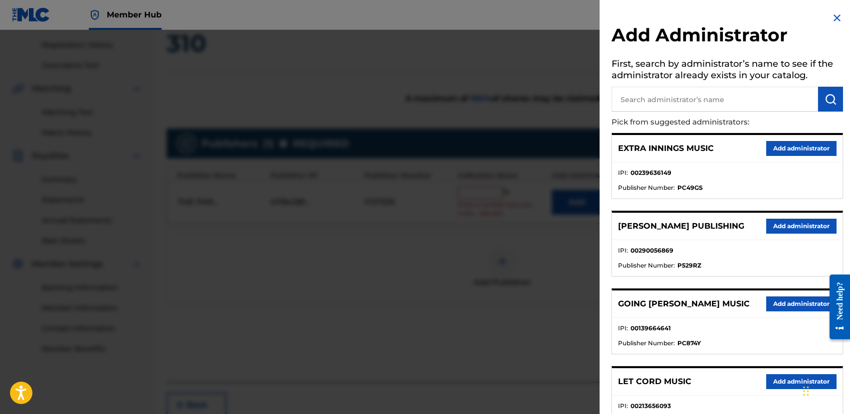
click at [674, 98] on input "text" at bounding box center [714, 99] width 206 height 25
type input "BMG platinum songs"
click at [827, 98] on img "submit" at bounding box center [830, 99] width 12 height 12
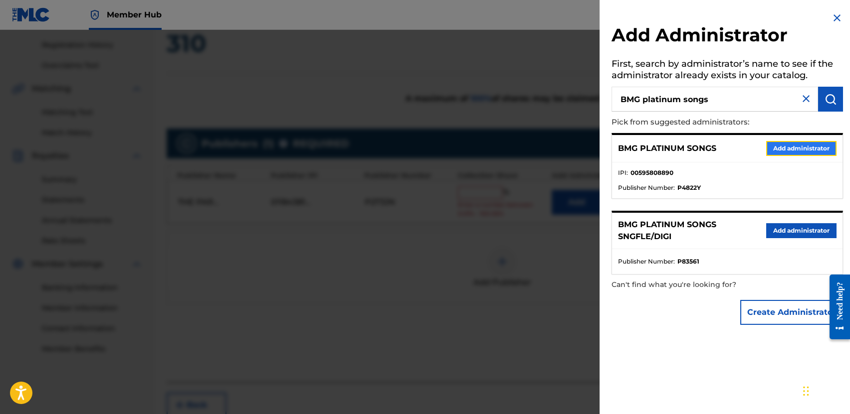
click at [797, 141] on button "Add administrator" at bounding box center [801, 148] width 70 height 15
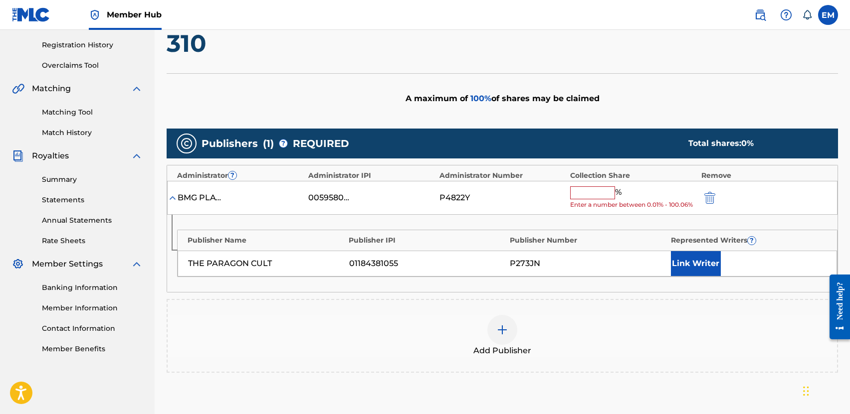
click at [585, 192] on input "text" at bounding box center [592, 193] width 45 height 13
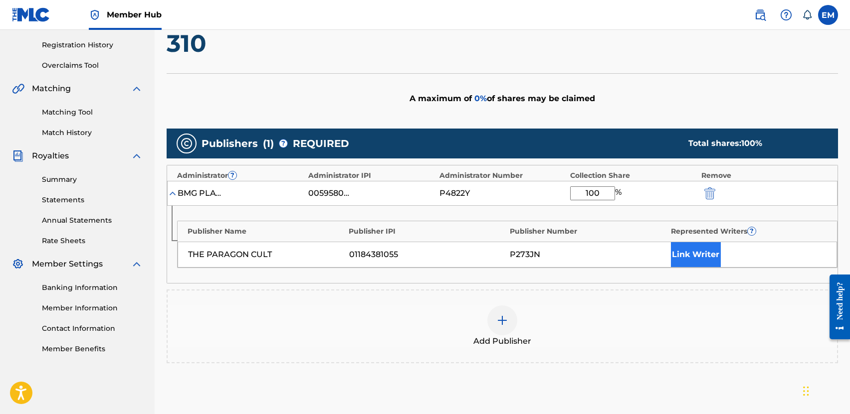
type input "100"
click at [688, 247] on button "Link Writer" at bounding box center [696, 254] width 50 height 25
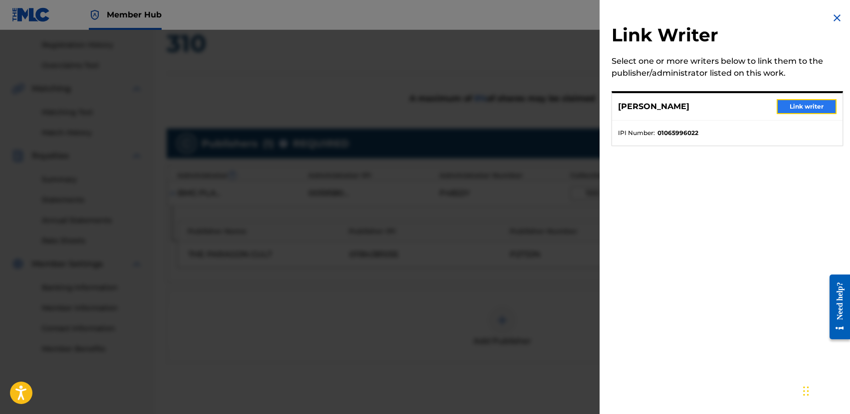
click at [813, 103] on button "Link writer" at bounding box center [806, 106] width 60 height 15
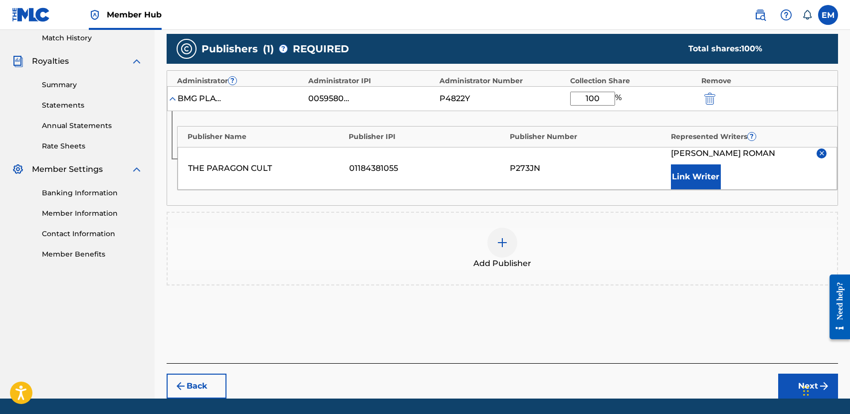
scroll to position [311, 0]
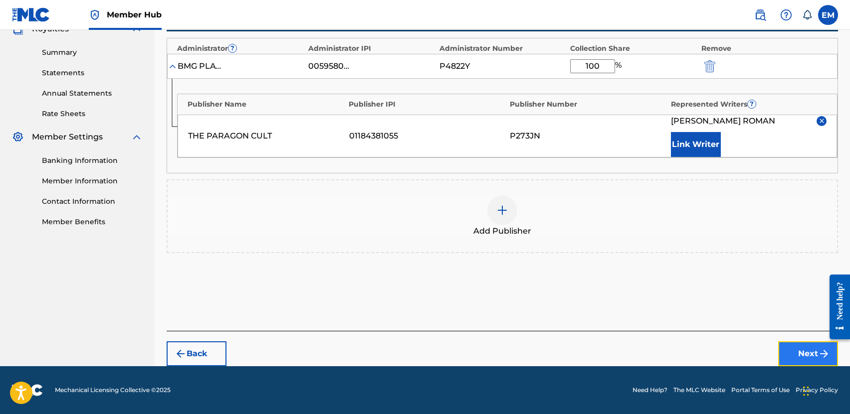
click at [791, 349] on button "Next" at bounding box center [808, 354] width 60 height 25
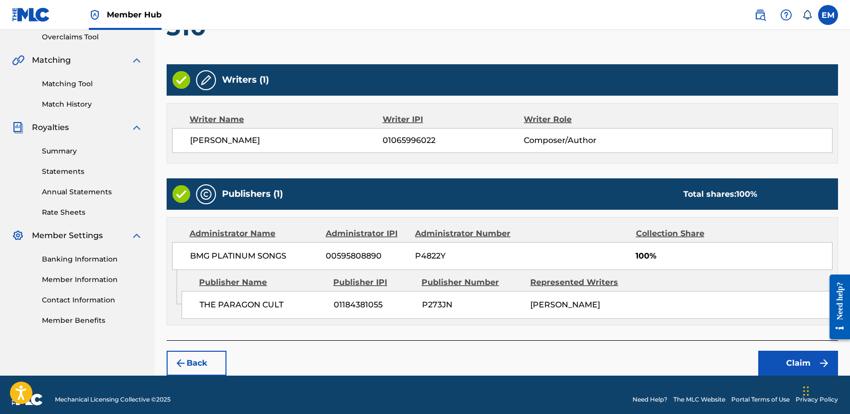
scroll to position [221, 0]
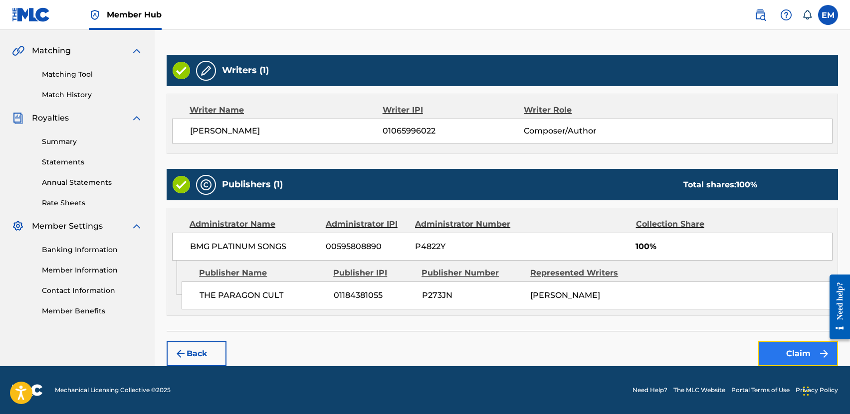
click at [778, 347] on button "Claim" at bounding box center [798, 354] width 80 height 25
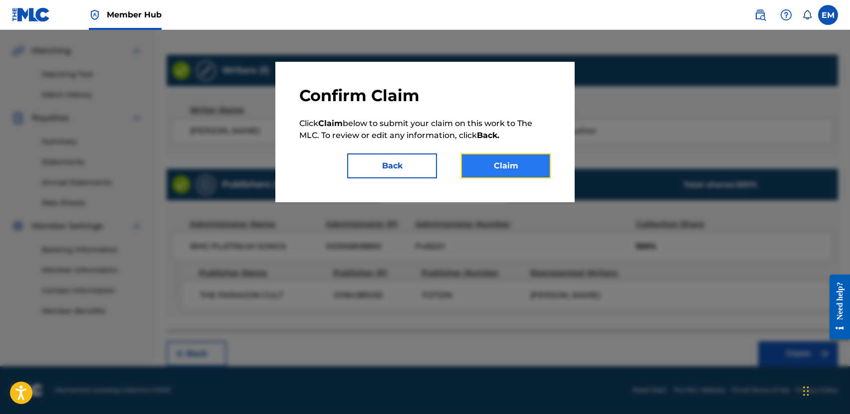
click at [519, 159] on button "Claim" at bounding box center [506, 166] width 90 height 25
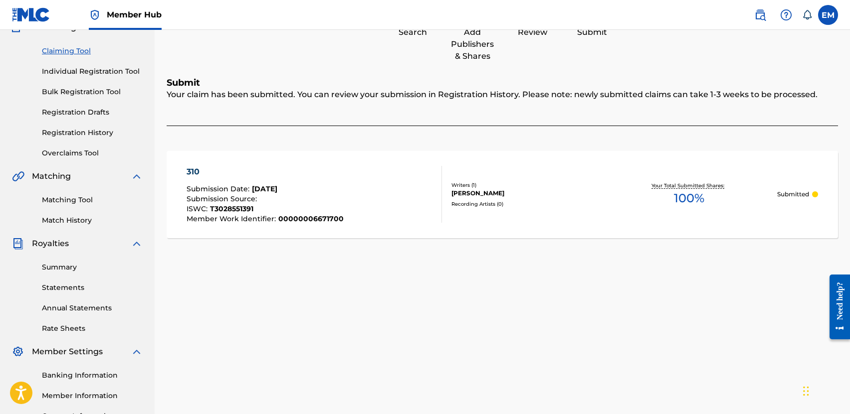
scroll to position [0, 0]
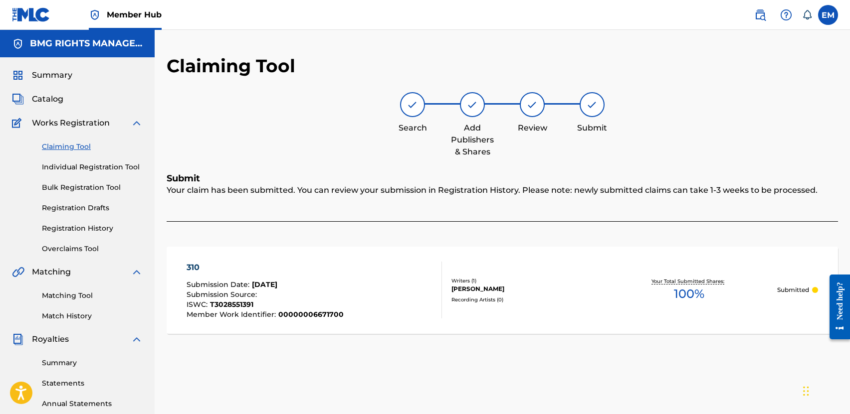
click at [80, 148] on link "Claiming Tool" at bounding box center [92, 147] width 101 height 10
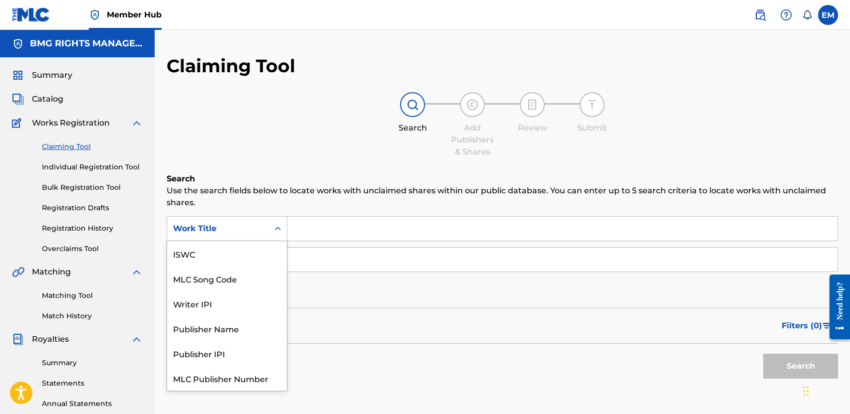
click at [214, 234] on div "Work Title" at bounding box center [218, 229] width 90 height 12
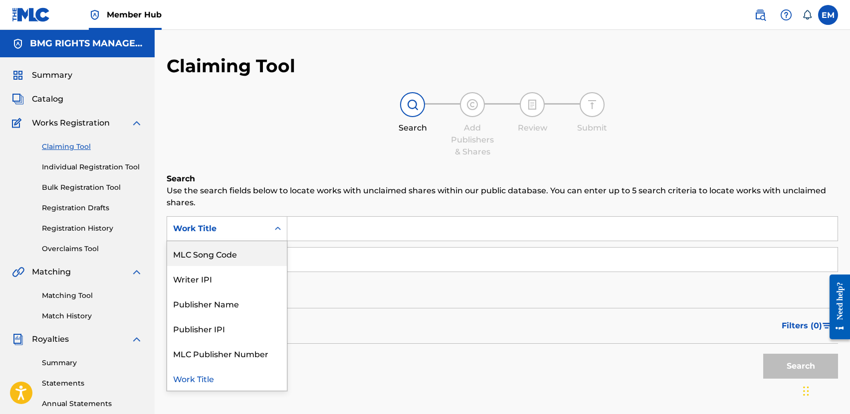
click at [204, 260] on div "MLC Song Code" at bounding box center [227, 253] width 120 height 25
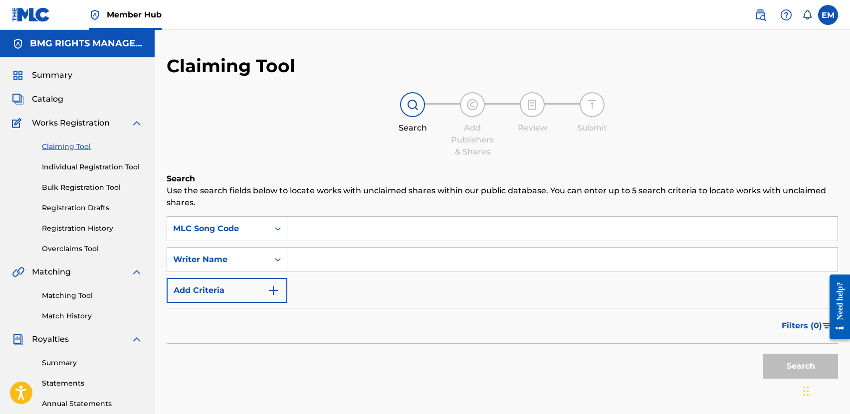
click at [368, 226] on input "Search Form" at bounding box center [562, 229] width 550 height 24
paste input "BA1PT1"
type input "BA1PT1"
click at [778, 361] on button "Search" at bounding box center [800, 366] width 75 height 25
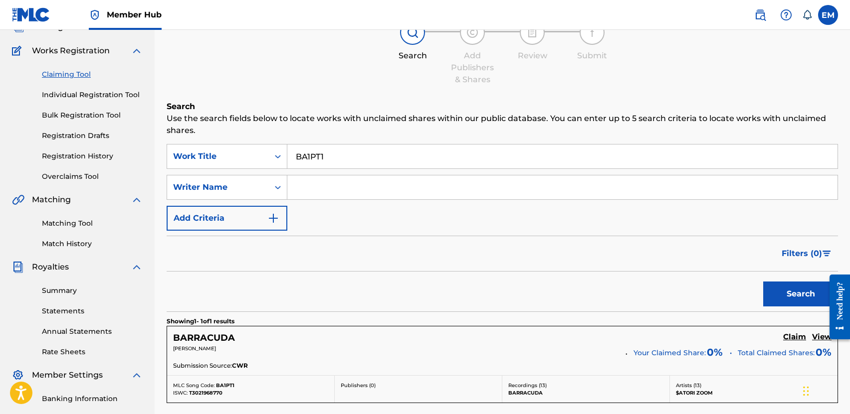
scroll to position [150, 0]
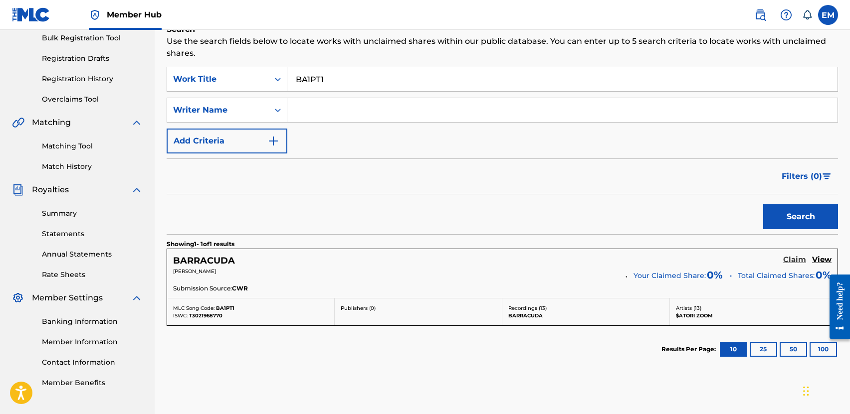
click at [792, 259] on h5 "Claim" at bounding box center [794, 259] width 23 height 9
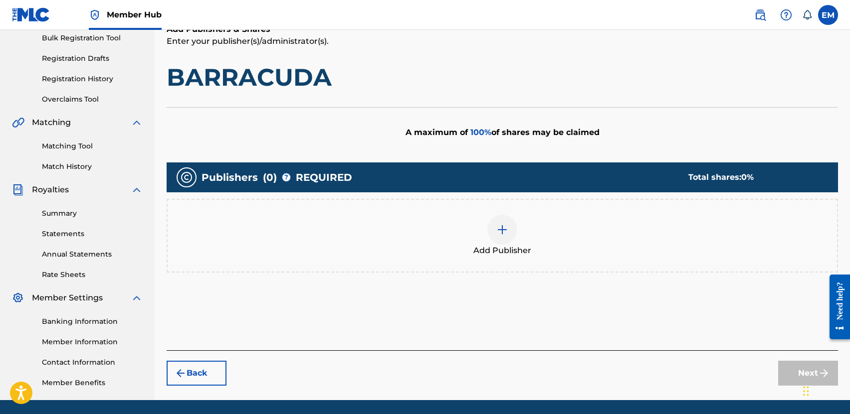
click at [508, 233] on img at bounding box center [502, 230] width 12 height 12
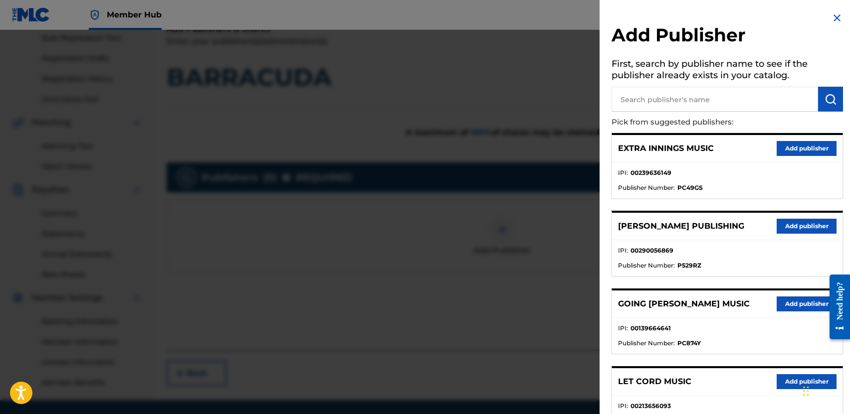
click at [651, 103] on input "text" at bounding box center [714, 99] width 206 height 25
type input "PARAGON CULT"
click at [829, 105] on button "submit" at bounding box center [830, 99] width 25 height 25
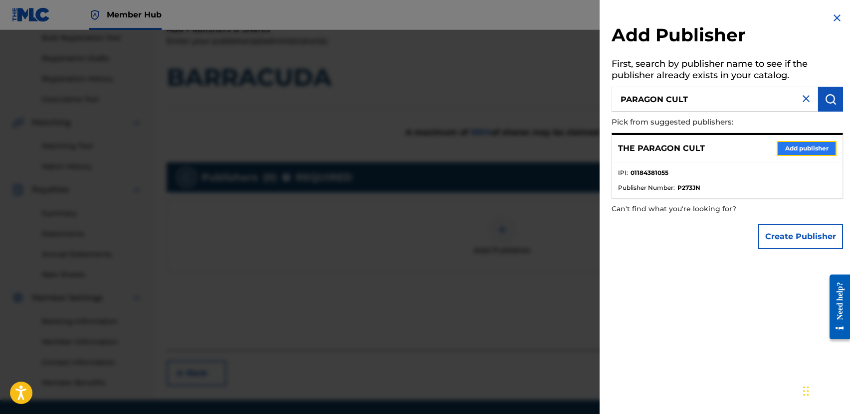
click at [796, 145] on button "Add publisher" at bounding box center [806, 148] width 60 height 15
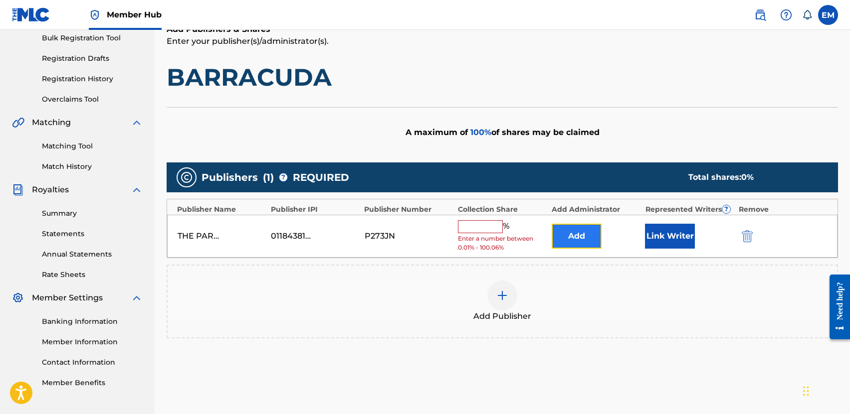
click at [573, 241] on button "Add" at bounding box center [577, 236] width 50 height 25
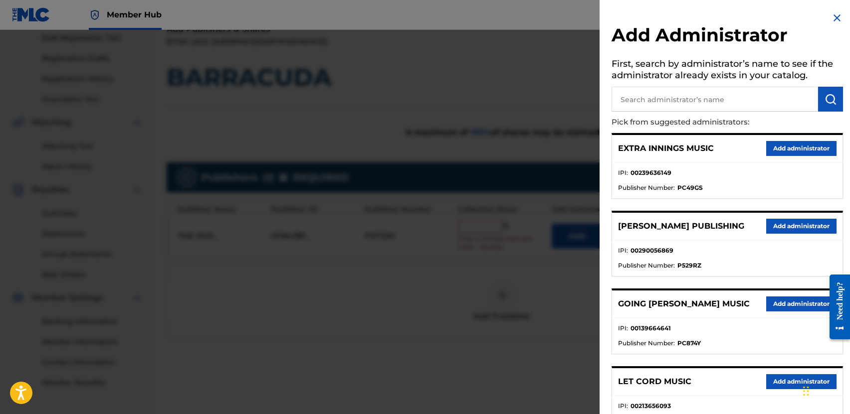
click at [645, 103] on input "text" at bounding box center [714, 99] width 206 height 25
type input "BMG PLATINUM SONGS"
click at [824, 100] on img "submit" at bounding box center [830, 99] width 12 height 12
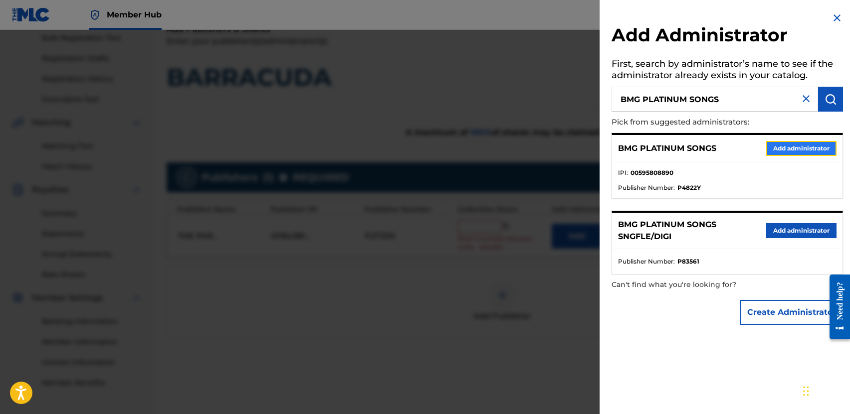
click at [774, 149] on button "Add administrator" at bounding box center [801, 148] width 70 height 15
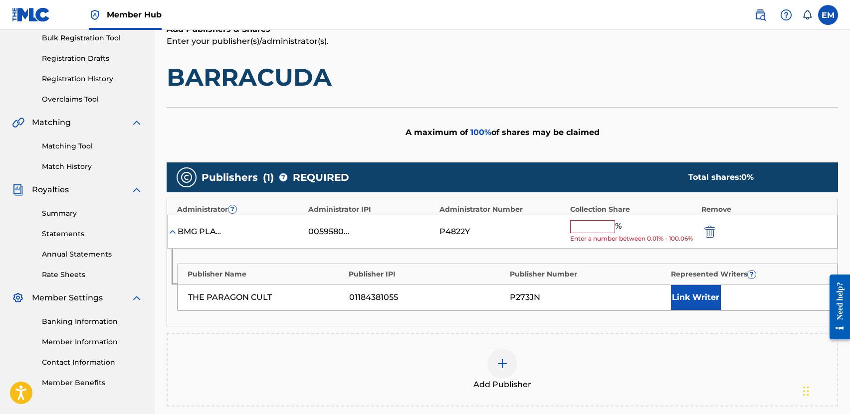
click at [594, 223] on input "text" at bounding box center [592, 226] width 45 height 13
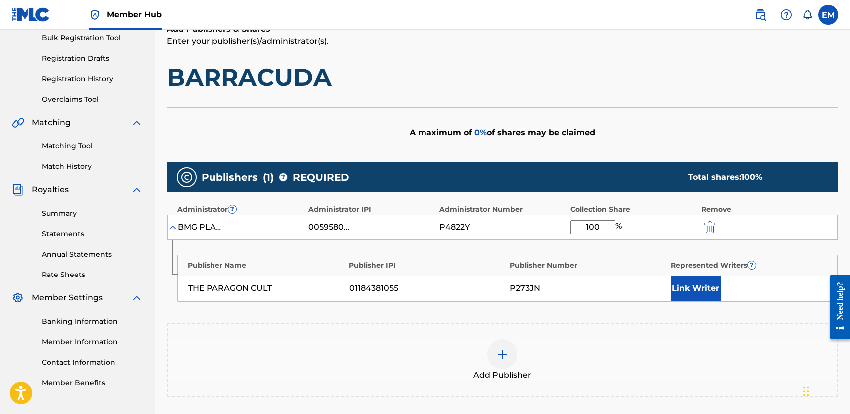
type input "100"
click at [543, 226] on div "P4822Y" at bounding box center [502, 227] width 126 height 12
click at [667, 284] on div "THE PARAGON CULT 01184381055 P273JN Link Writer" at bounding box center [507, 289] width 659 height 26
click at [682, 285] on button "Link Writer" at bounding box center [696, 288] width 50 height 25
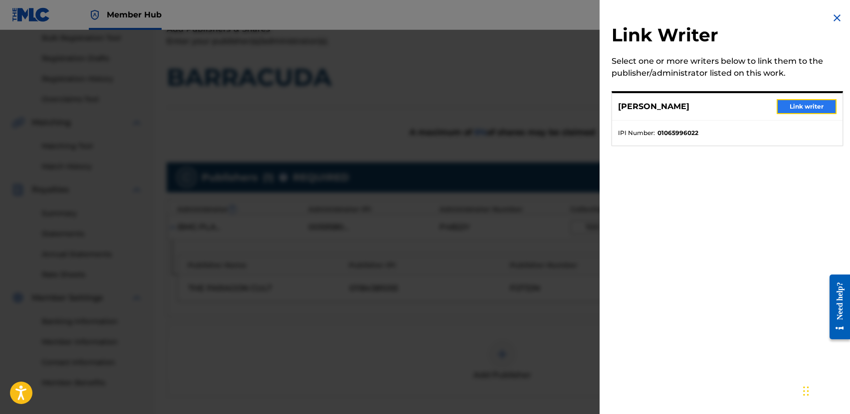
click at [807, 103] on button "Link writer" at bounding box center [806, 106] width 60 height 15
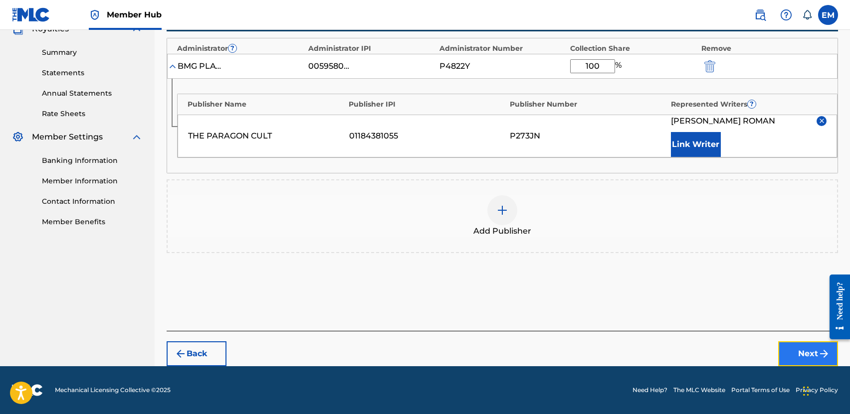
click at [781, 350] on button "Next" at bounding box center [808, 354] width 60 height 25
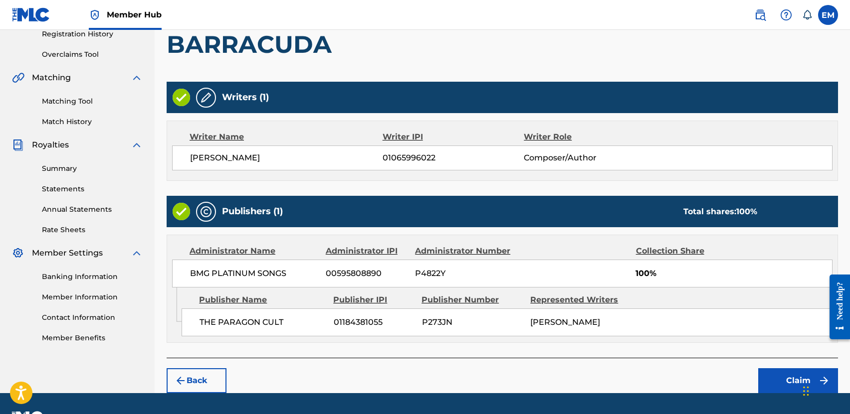
scroll to position [221, 0]
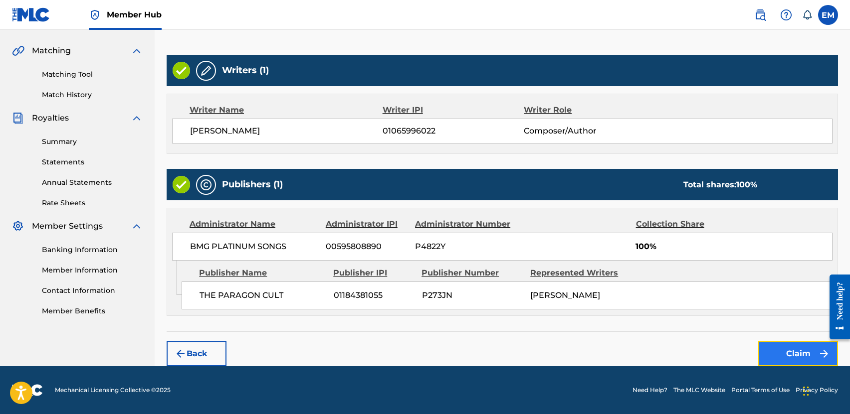
click at [793, 356] on button "Claim" at bounding box center [798, 354] width 80 height 25
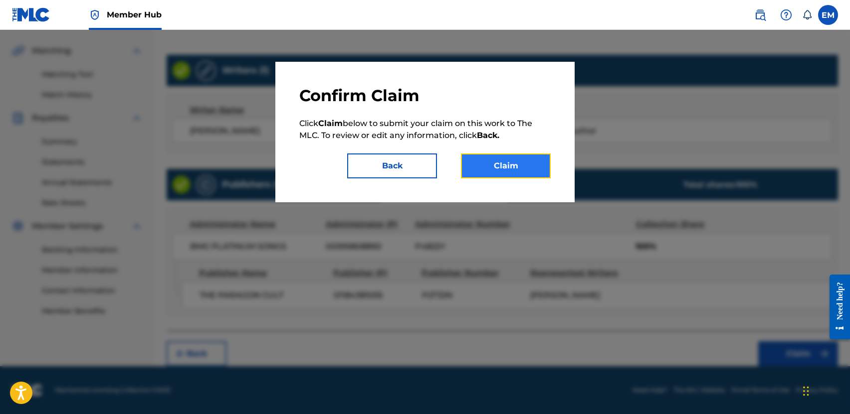
click at [516, 170] on button "Claim" at bounding box center [506, 166] width 90 height 25
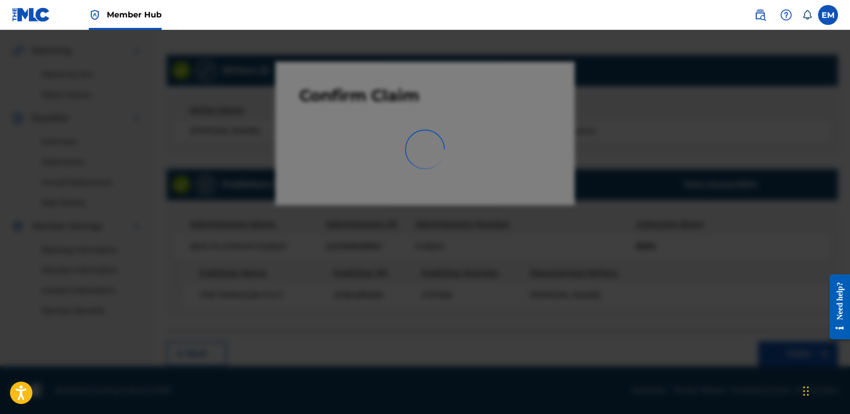
scroll to position [184, 0]
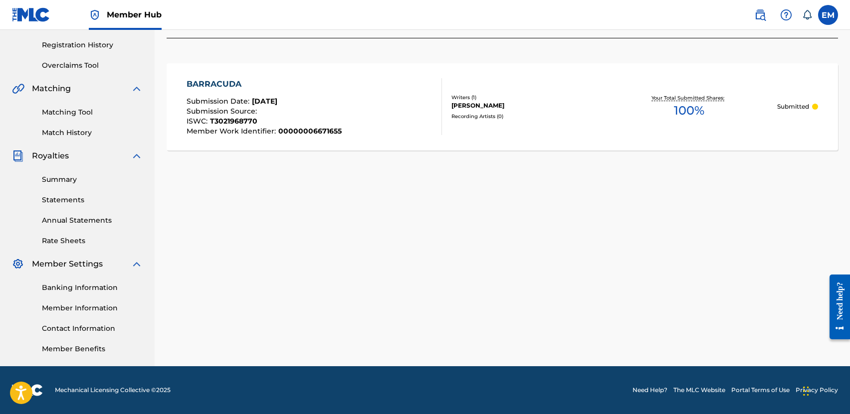
click at [260, 212] on div "Claiming Tool Search Add Publishers & Shares Review Submit Submit Your claim ha…" at bounding box center [502, 118] width 695 height 495
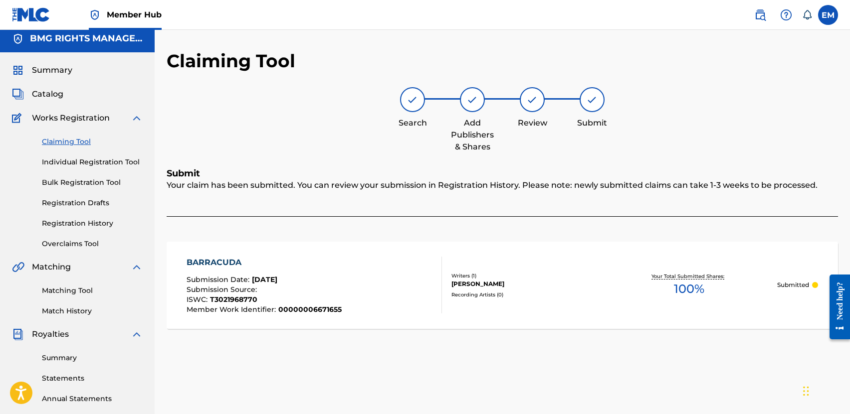
scroll to position [0, 0]
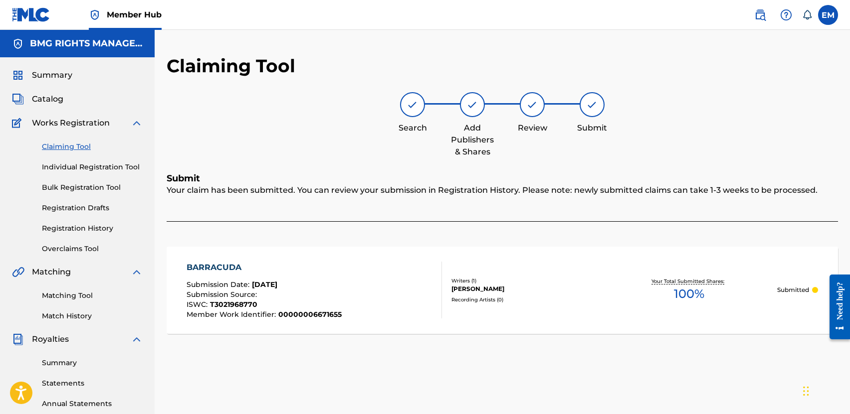
click at [73, 142] on link "Claiming Tool" at bounding box center [92, 147] width 101 height 10
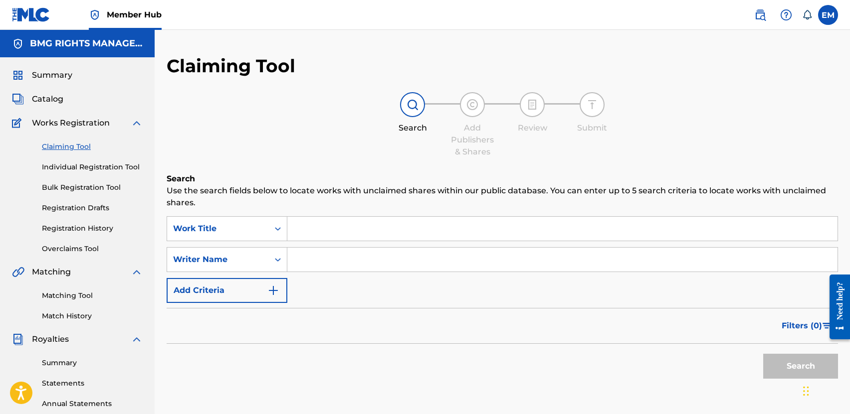
click at [341, 223] on input "Search Form" at bounding box center [562, 229] width 550 height 24
paste input "DB53XQ"
type input "DB53XQ"
click at [774, 360] on button "Search" at bounding box center [800, 366] width 75 height 25
click at [204, 231] on div "Work Title" at bounding box center [218, 229] width 90 height 12
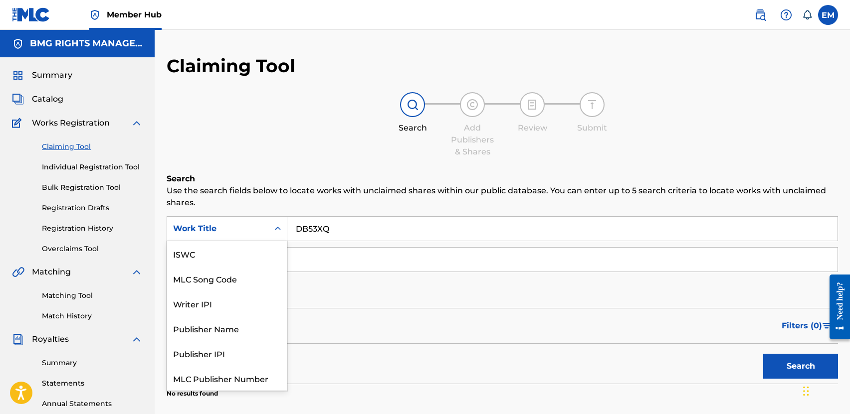
scroll to position [25, 0]
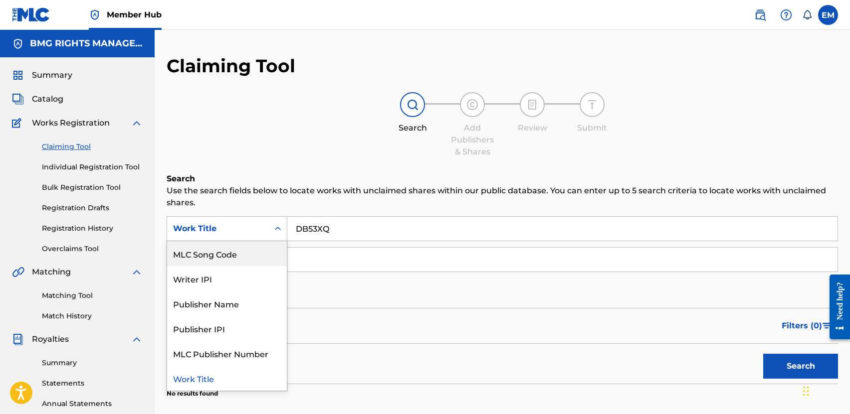
click at [201, 245] on div "MLC Song Code" at bounding box center [227, 253] width 120 height 25
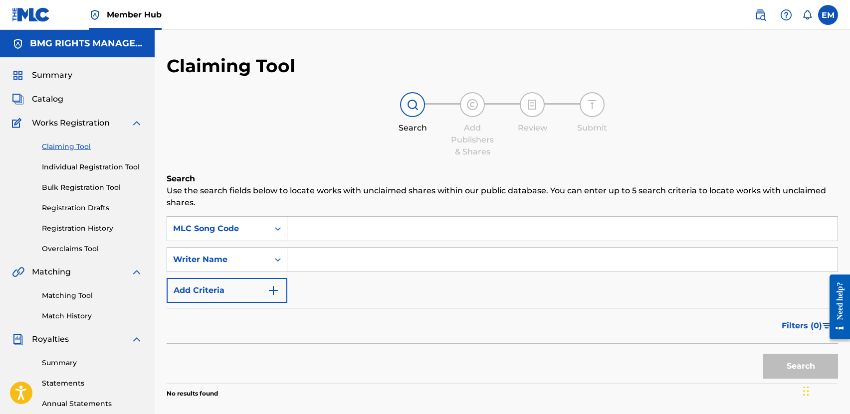
click at [383, 233] on input "Search Form" at bounding box center [562, 229] width 550 height 24
paste input "DB53XQ"
type input "DB53XQ"
click at [789, 361] on button "Search" at bounding box center [800, 366] width 75 height 25
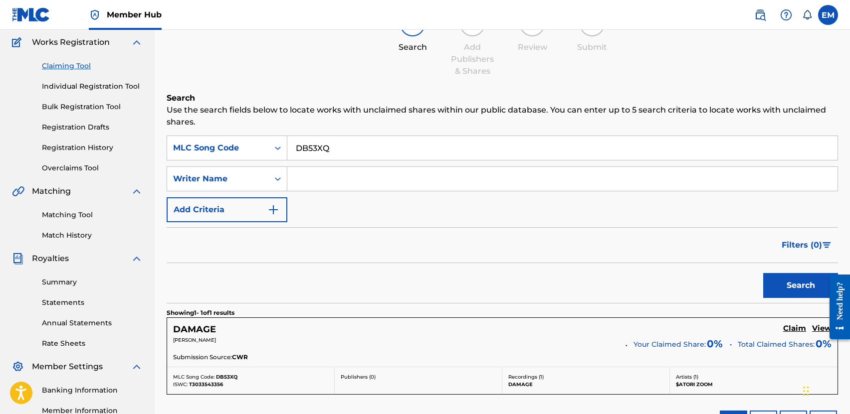
scroll to position [150, 0]
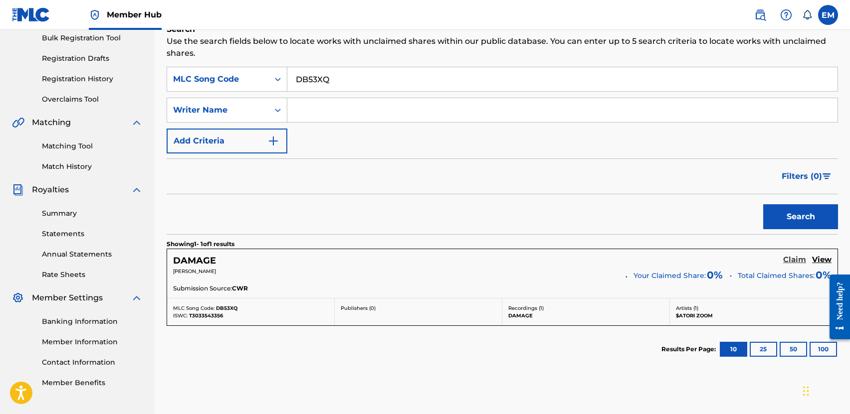
click at [788, 256] on h5 "Claim" at bounding box center [794, 259] width 23 height 9
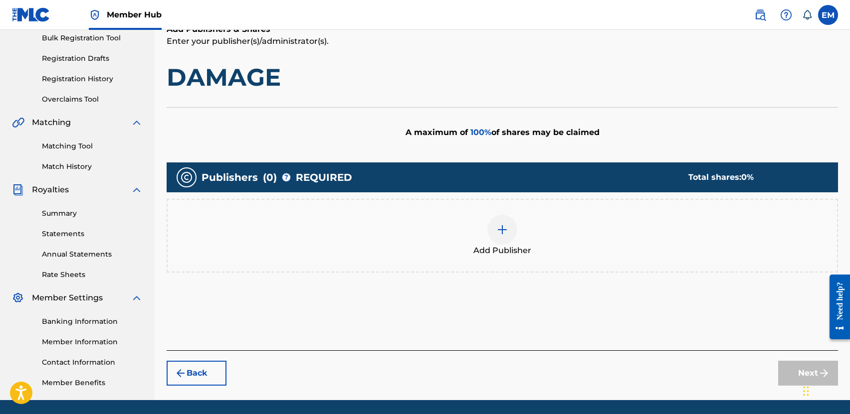
click at [467, 233] on div "Add Publisher" at bounding box center [502, 236] width 669 height 42
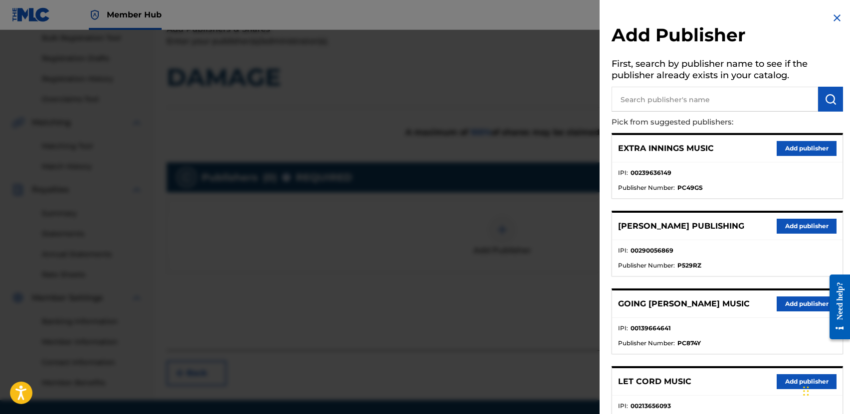
click at [672, 97] on input "text" at bounding box center [714, 99] width 206 height 25
type input "PARAGON CULT"
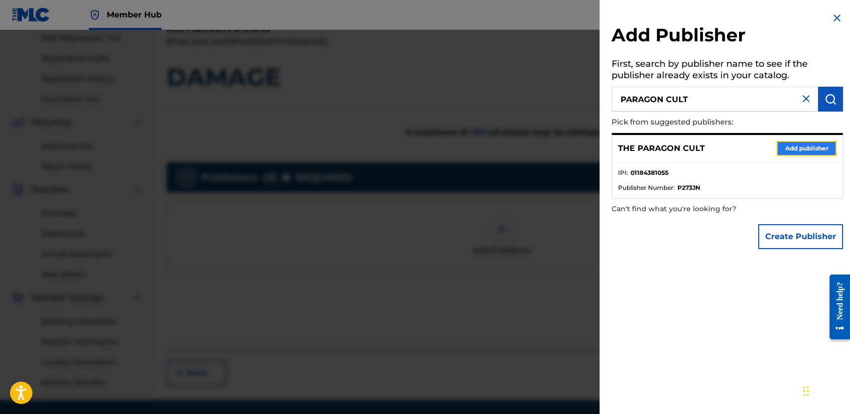
click at [816, 145] on button "Add publisher" at bounding box center [806, 148] width 60 height 15
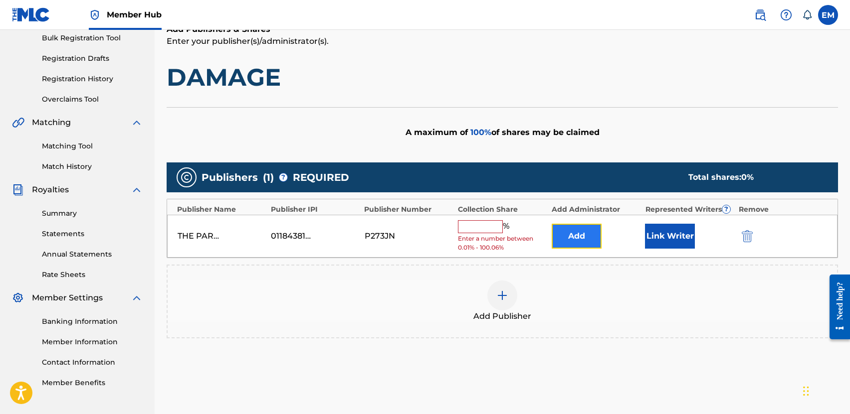
click at [583, 233] on button "Add" at bounding box center [577, 236] width 50 height 25
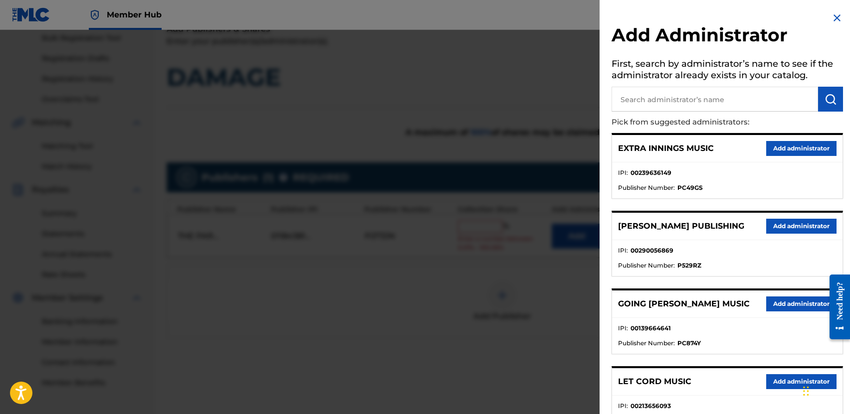
click at [652, 104] on input "text" at bounding box center [714, 99] width 206 height 25
type input "BMG PLATINUM SONGS"
click at [824, 96] on img "submit" at bounding box center [830, 99] width 12 height 12
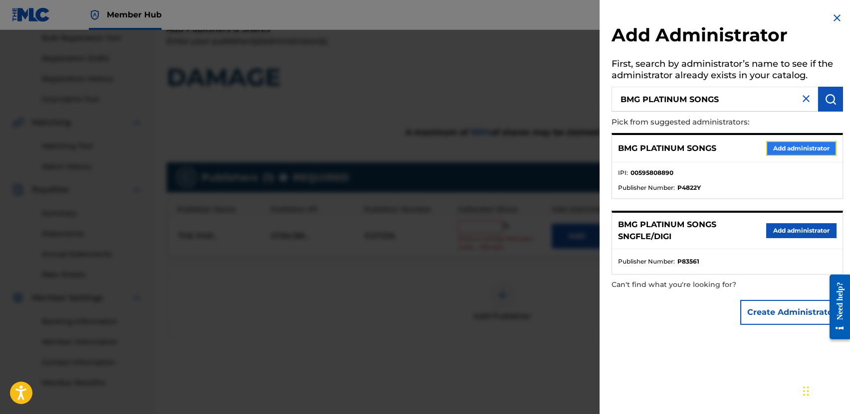
click at [780, 148] on button "Add administrator" at bounding box center [801, 148] width 70 height 15
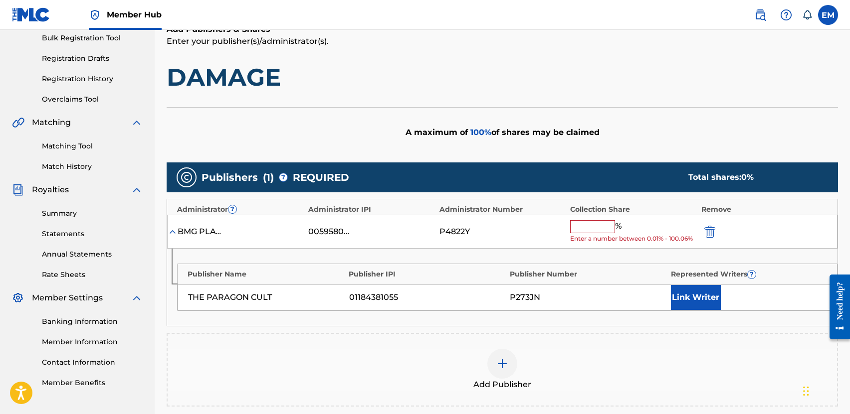
click at [600, 221] on input "text" at bounding box center [592, 226] width 45 height 13
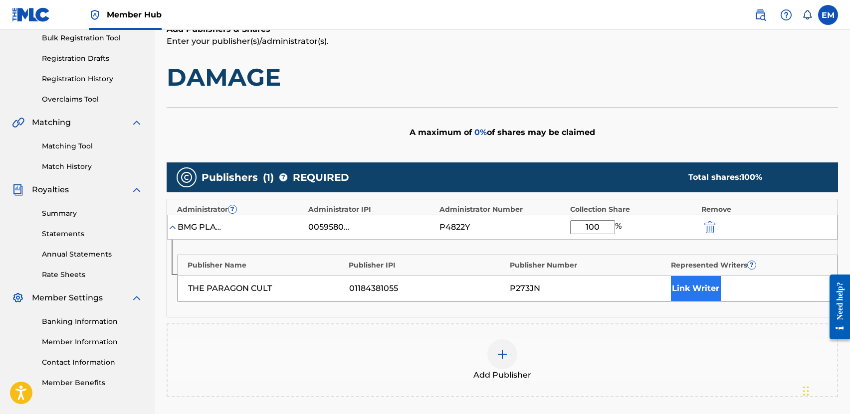
type input "100"
click at [690, 289] on button "Link Writer" at bounding box center [696, 288] width 50 height 25
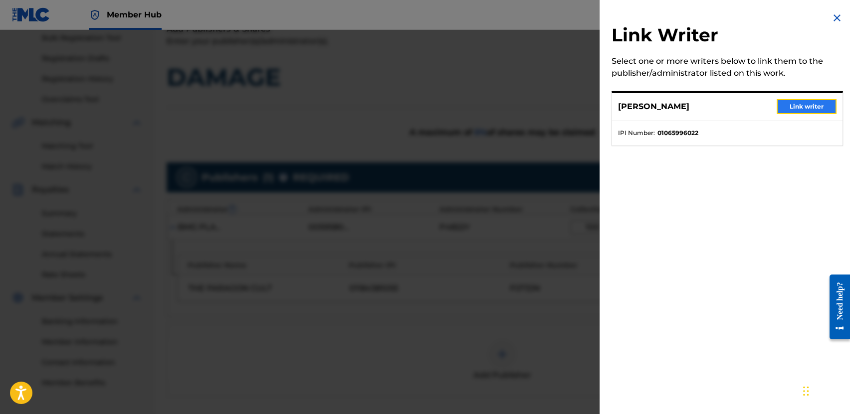
click at [784, 109] on button "Link writer" at bounding box center [806, 106] width 60 height 15
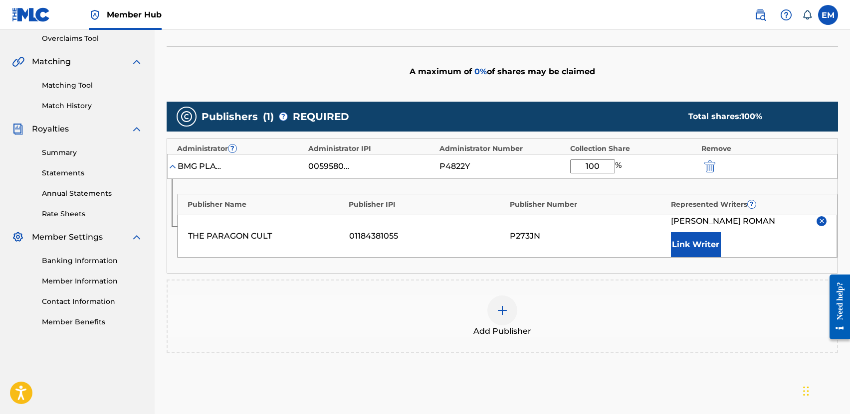
scroll to position [299, 0]
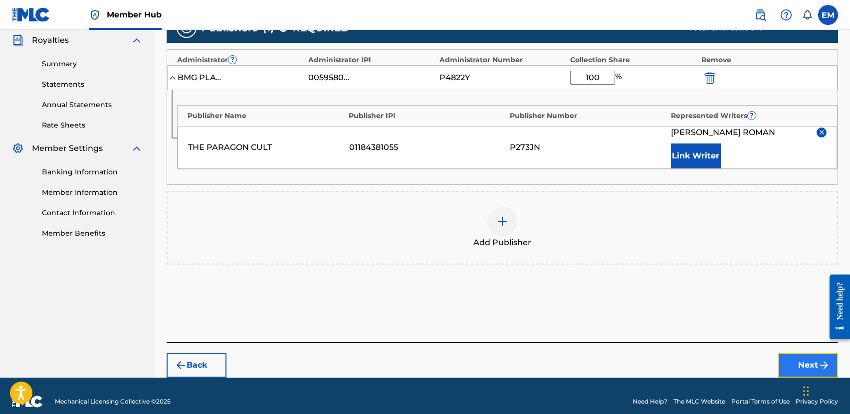
click at [795, 361] on button "Next" at bounding box center [808, 365] width 60 height 25
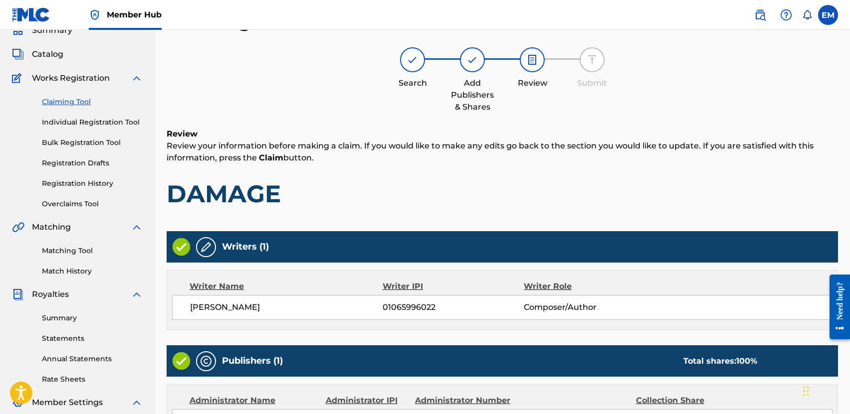
scroll to position [221, 0]
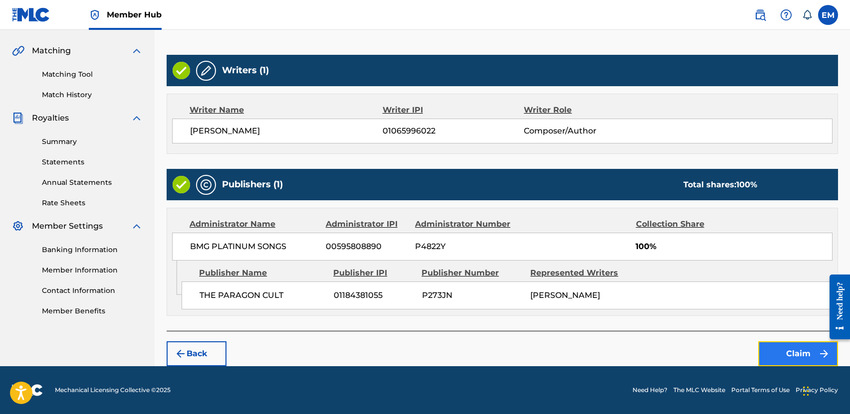
click at [782, 355] on button "Claim" at bounding box center [798, 354] width 80 height 25
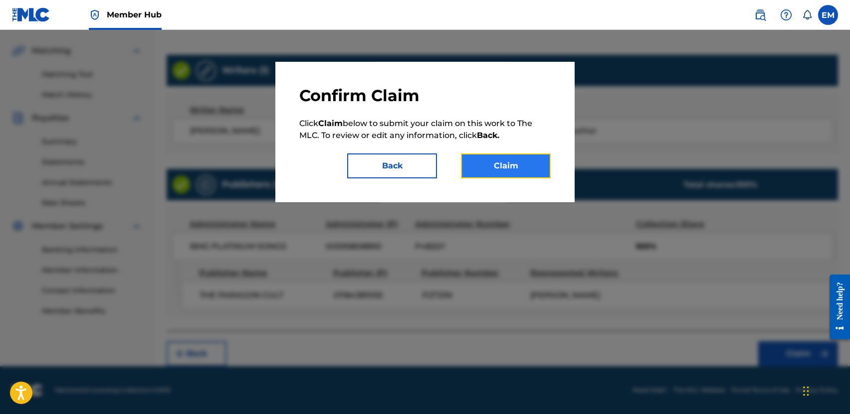
click at [536, 171] on button "Claim" at bounding box center [506, 166] width 90 height 25
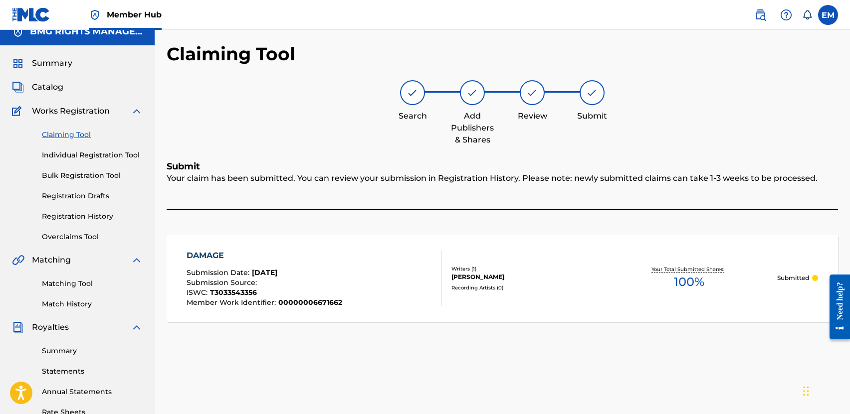
scroll to position [0, 0]
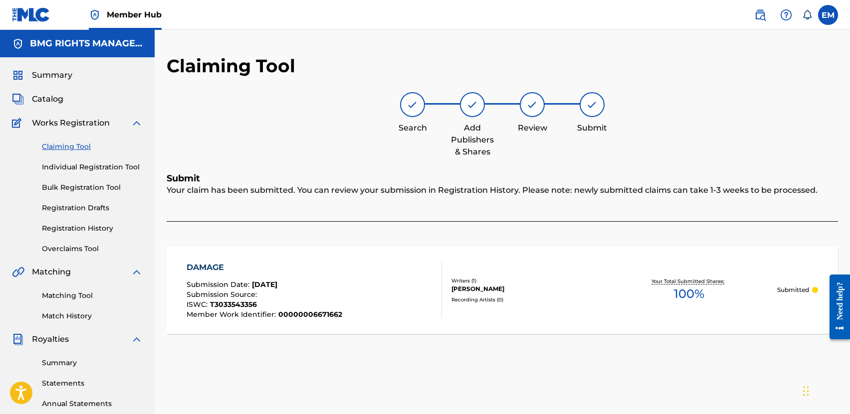
click at [78, 147] on link "Claiming Tool" at bounding box center [92, 147] width 101 height 10
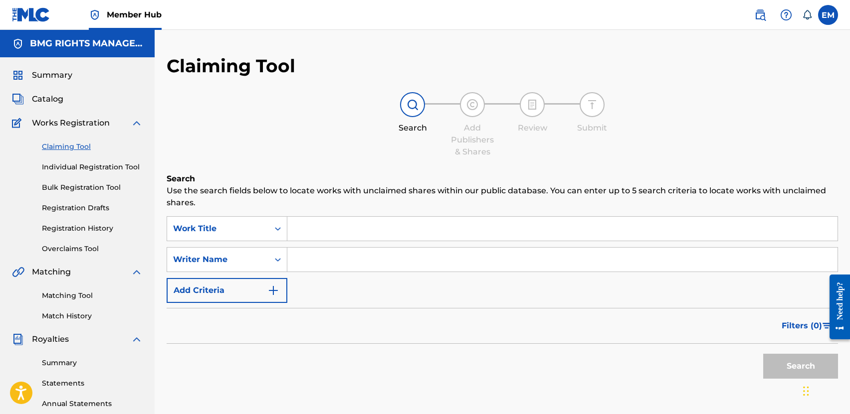
click at [330, 231] on input "Search Form" at bounding box center [562, 229] width 550 height 24
click at [210, 228] on div "Work Title" at bounding box center [218, 229] width 90 height 12
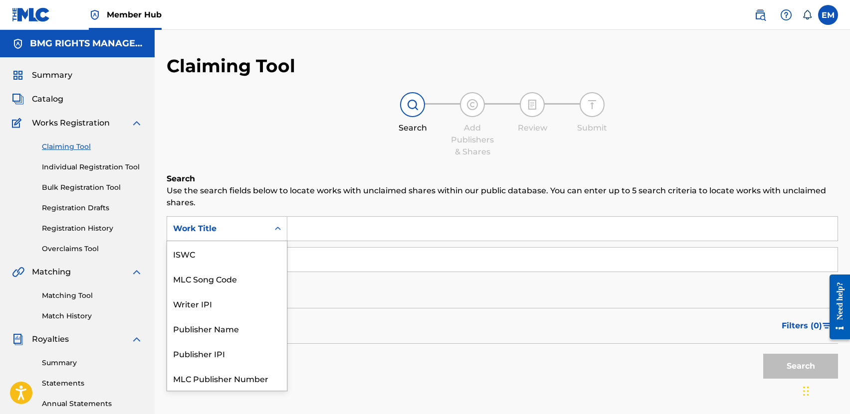
scroll to position [25, 0]
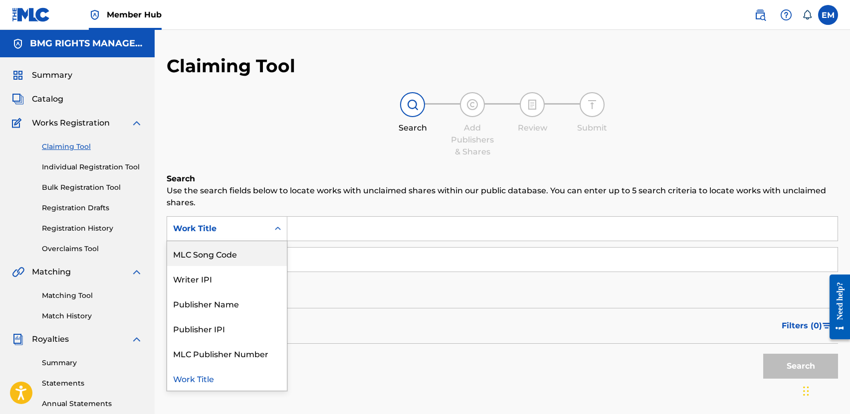
click at [205, 251] on div "MLC Song Code" at bounding box center [227, 253] width 120 height 25
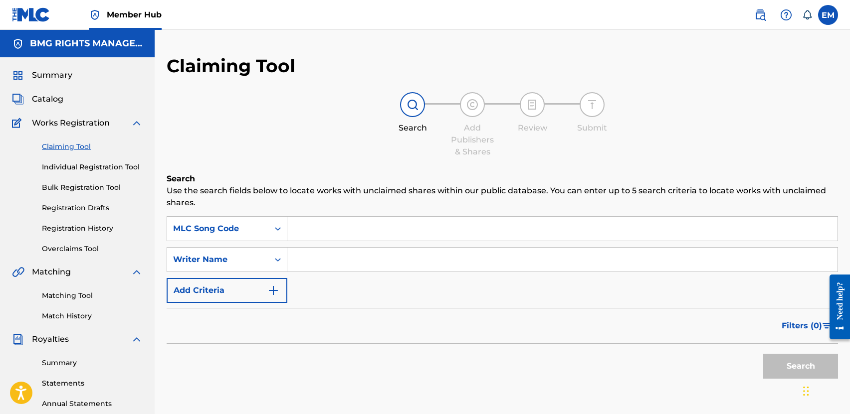
click at [319, 235] on input "Search Form" at bounding box center [562, 229] width 550 height 24
paste input "DB5WJK"
type input "DB5WJK"
click at [789, 365] on button "Search" at bounding box center [800, 366] width 75 height 25
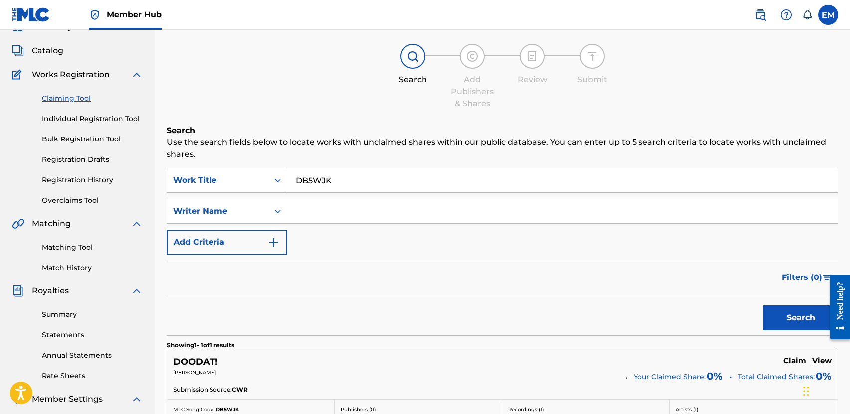
scroll to position [100, 0]
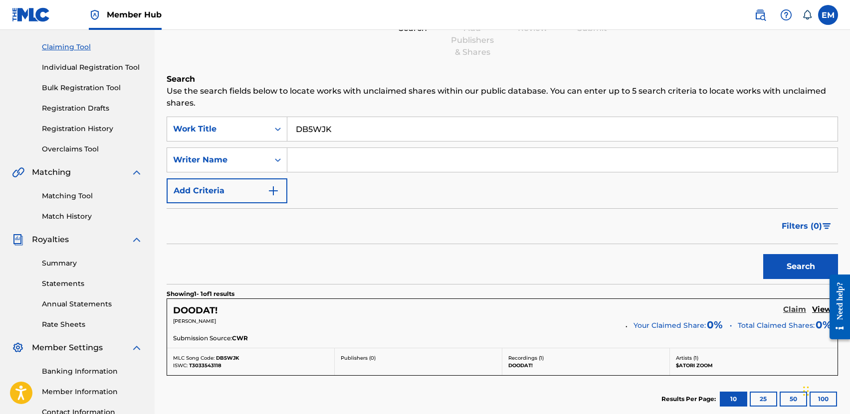
click at [799, 307] on h5 "Claim" at bounding box center [794, 309] width 23 height 9
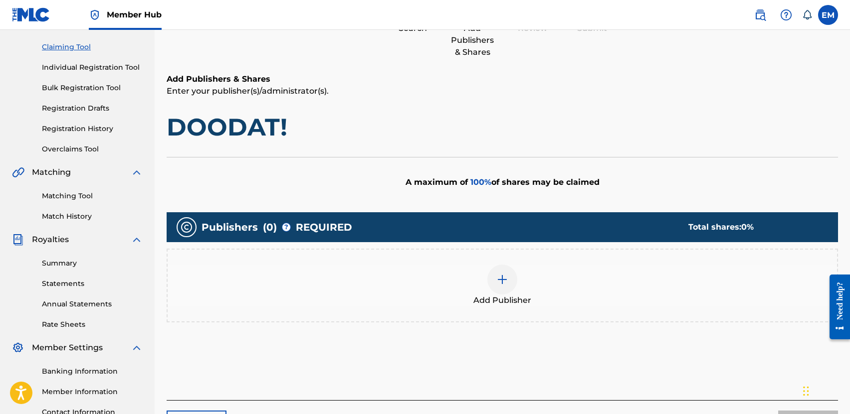
click at [491, 275] on div at bounding box center [502, 280] width 30 height 30
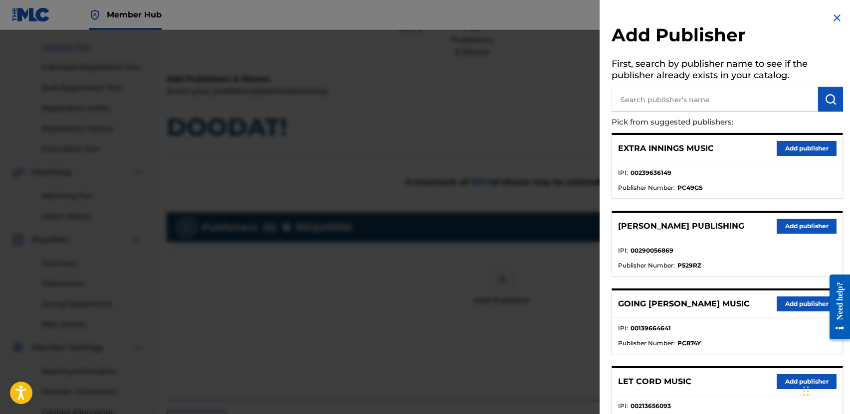
click at [669, 99] on input "text" at bounding box center [714, 99] width 206 height 25
click at [667, 100] on input "text" at bounding box center [714, 99] width 206 height 25
type input "PARAGON CULT"
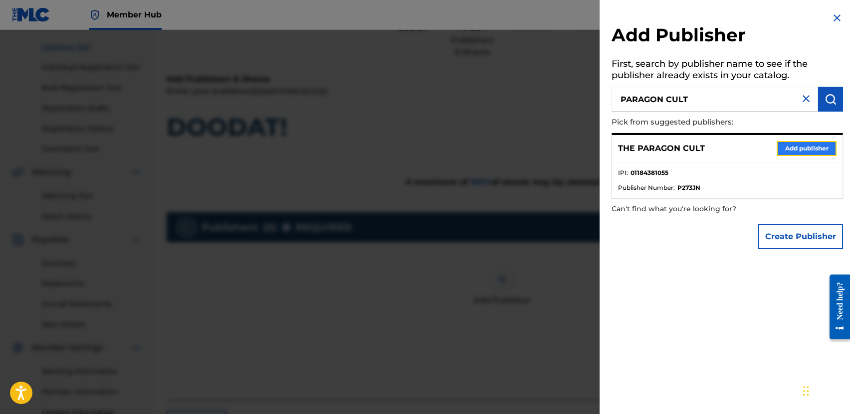
click at [798, 143] on button "Add publisher" at bounding box center [806, 148] width 60 height 15
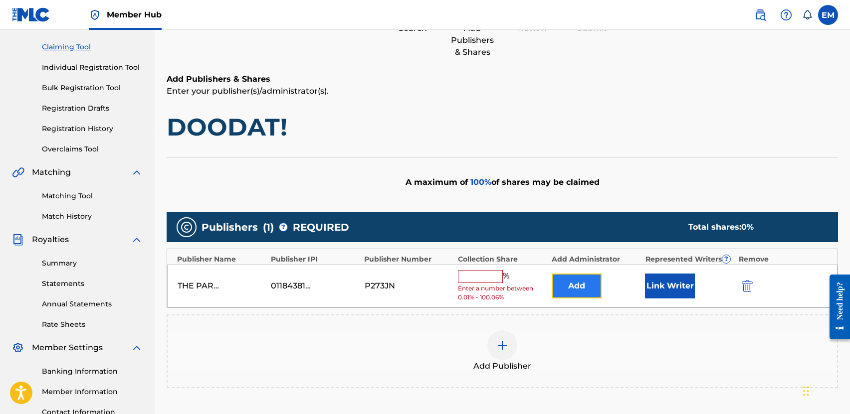
click at [574, 285] on button "Add" at bounding box center [577, 286] width 50 height 25
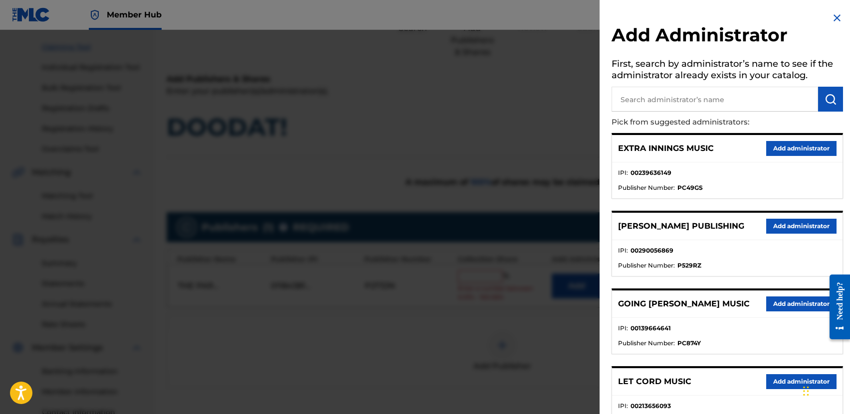
click at [645, 102] on input "text" at bounding box center [714, 99] width 206 height 25
type input "BMG PLATINUM SONGS"
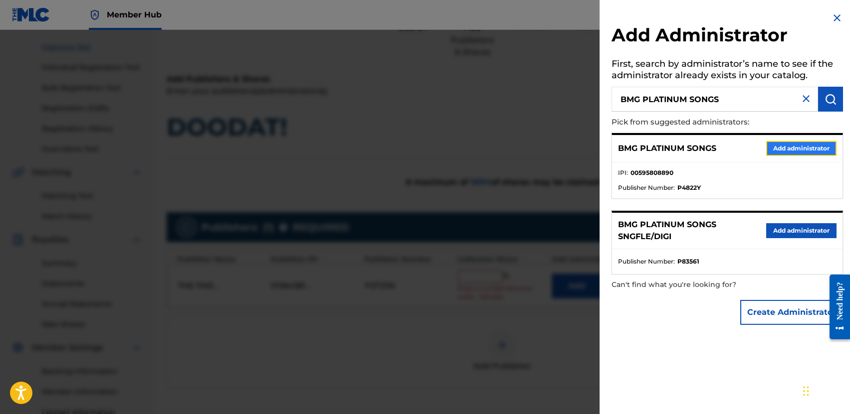
click at [773, 149] on button "Add administrator" at bounding box center [801, 148] width 70 height 15
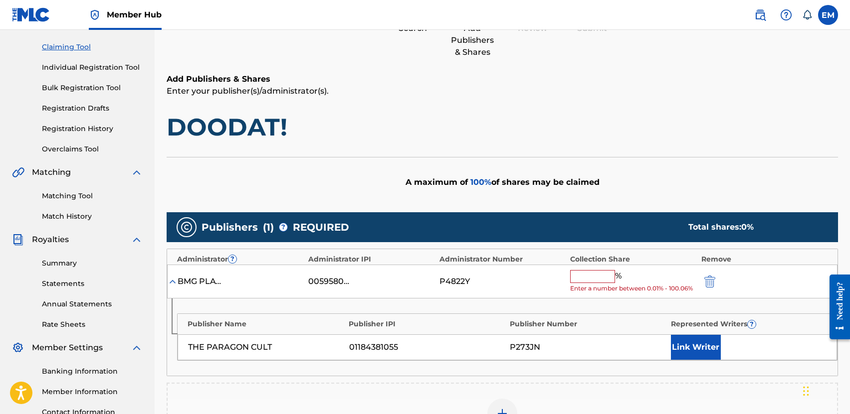
click at [579, 282] on input "text" at bounding box center [592, 276] width 45 height 13
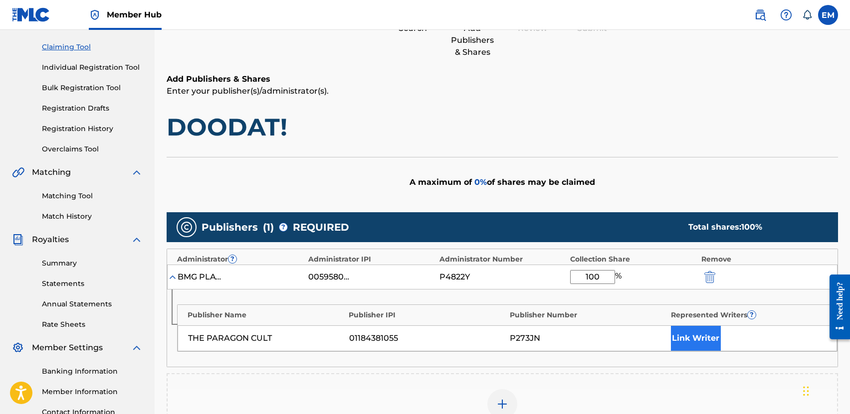
type input "100"
click at [691, 334] on button "Link Writer" at bounding box center [696, 338] width 50 height 25
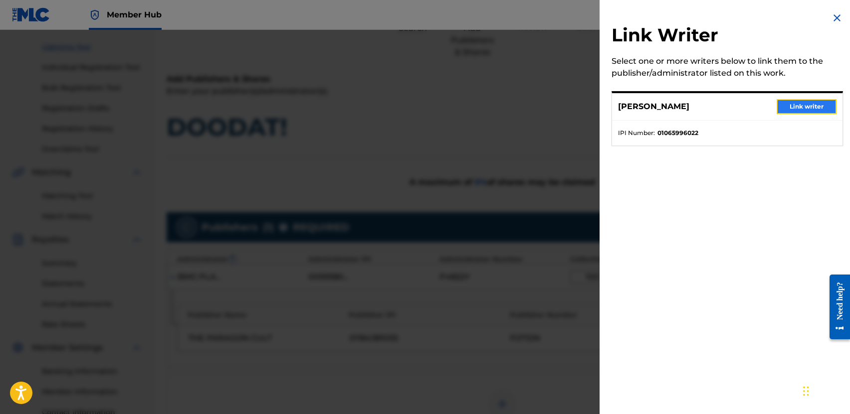
click at [795, 107] on button "Link writer" at bounding box center [806, 106] width 60 height 15
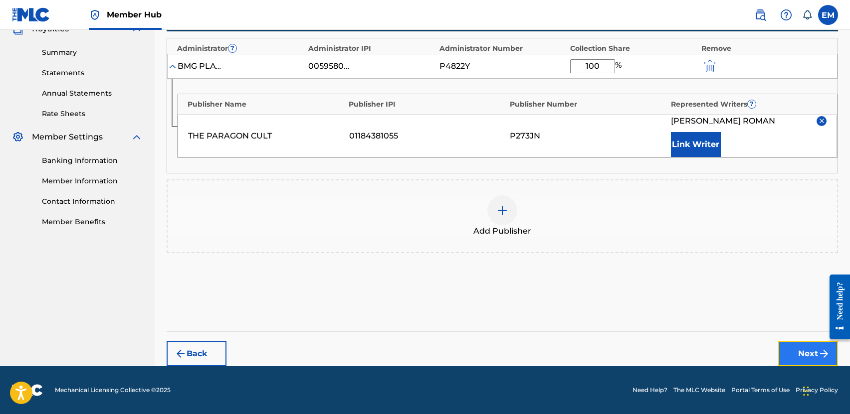
click at [797, 351] on button "Next" at bounding box center [808, 354] width 60 height 25
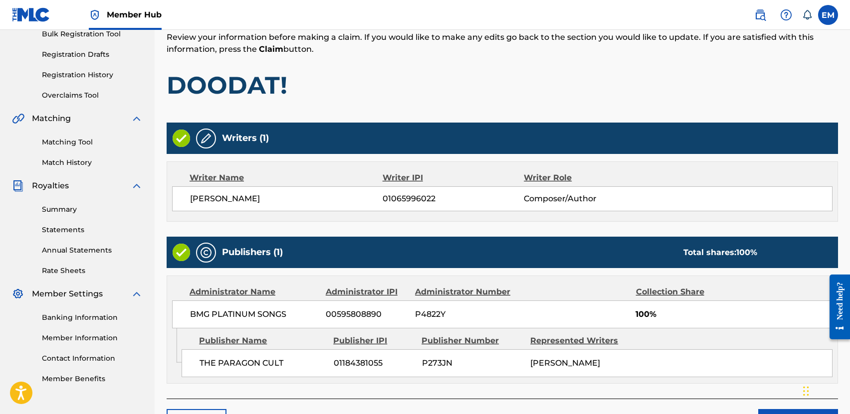
scroll to position [221, 0]
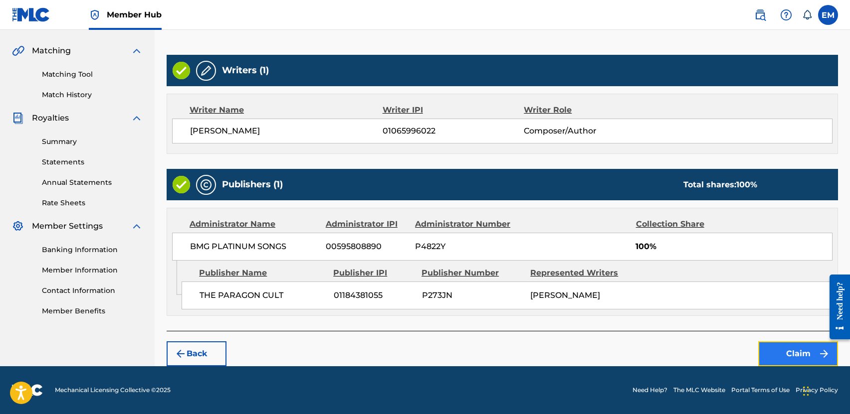
click at [783, 351] on button "Claim" at bounding box center [798, 354] width 80 height 25
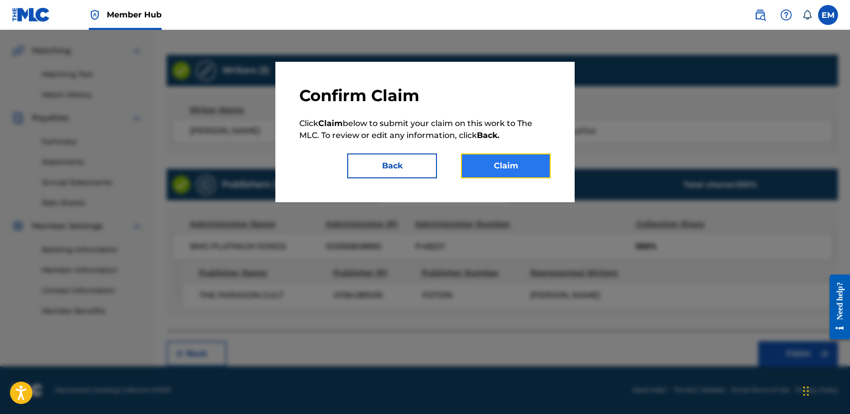
click at [524, 166] on button "Claim" at bounding box center [506, 166] width 90 height 25
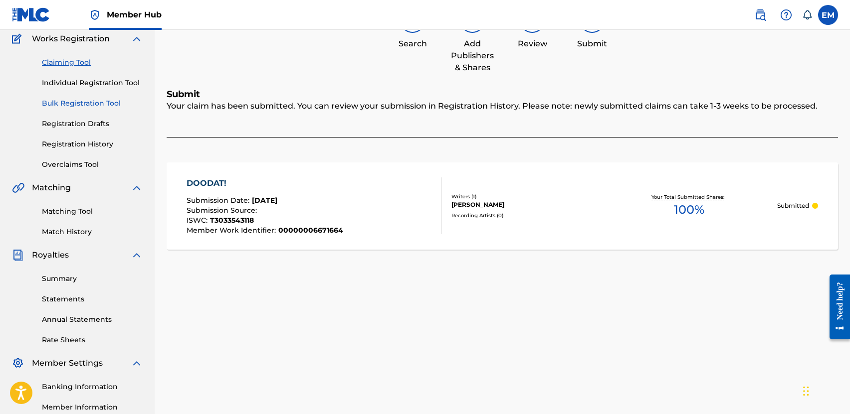
scroll to position [84, 0]
click at [72, 56] on div "Claiming Tool Individual Registration Tool Bulk Registration Tool Registration …" at bounding box center [77, 107] width 131 height 125
click at [67, 62] on link "Claiming Tool" at bounding box center [92, 63] width 101 height 10
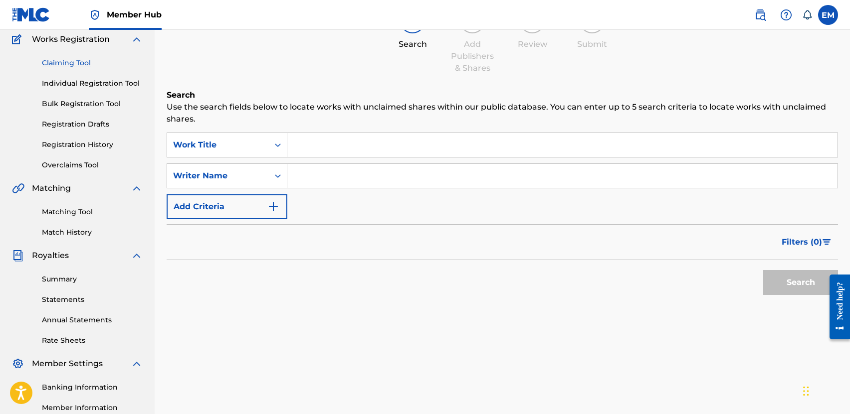
scroll to position [0, 0]
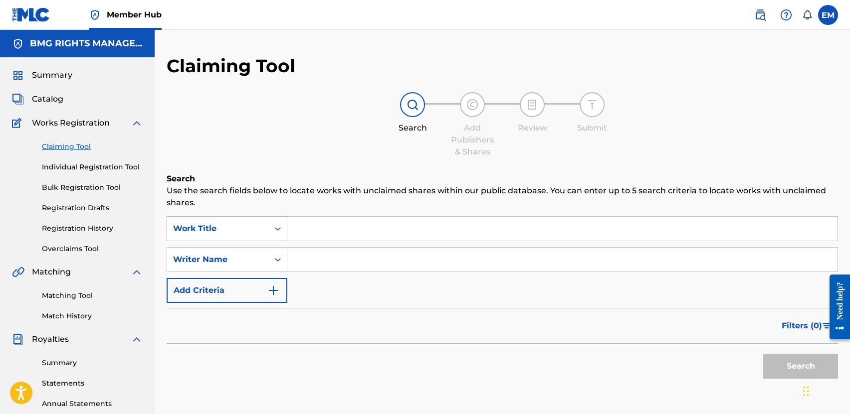
click at [248, 224] on div "Work Title" at bounding box center [218, 229] width 90 height 12
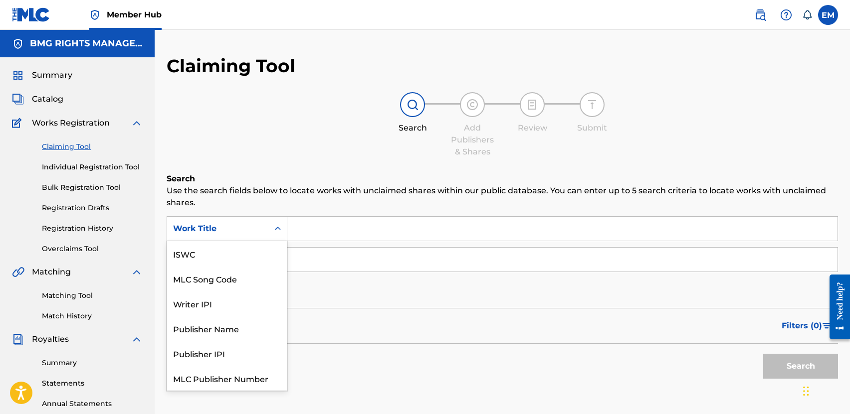
scroll to position [25, 0]
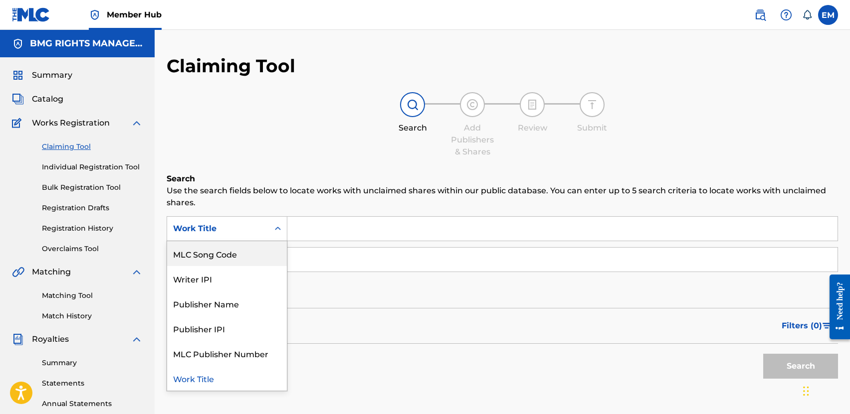
click at [207, 253] on div "MLC Song Code" at bounding box center [227, 253] width 120 height 25
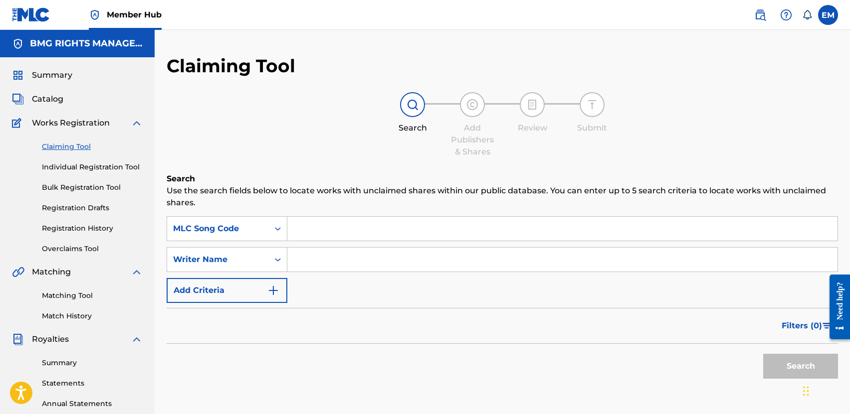
click at [304, 222] on input "Search Form" at bounding box center [562, 229] width 550 height 24
paste input "HA7LZT"
type input "HA7LZT"
click at [786, 362] on button "Search" at bounding box center [800, 366] width 75 height 25
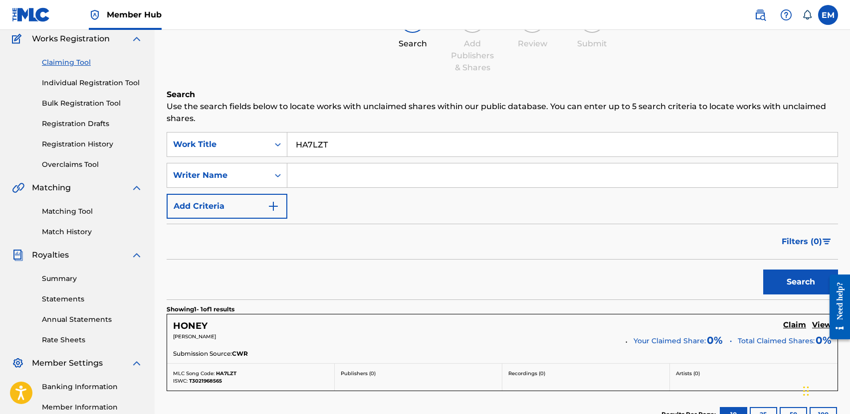
scroll to position [150, 0]
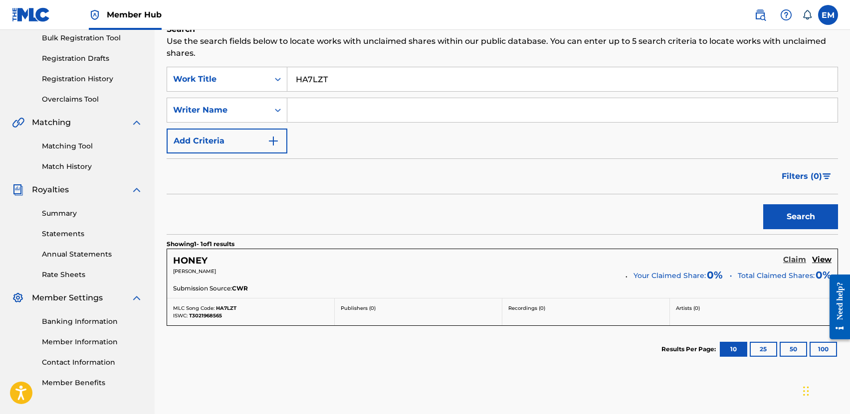
click at [798, 257] on h5 "Claim" at bounding box center [794, 259] width 23 height 9
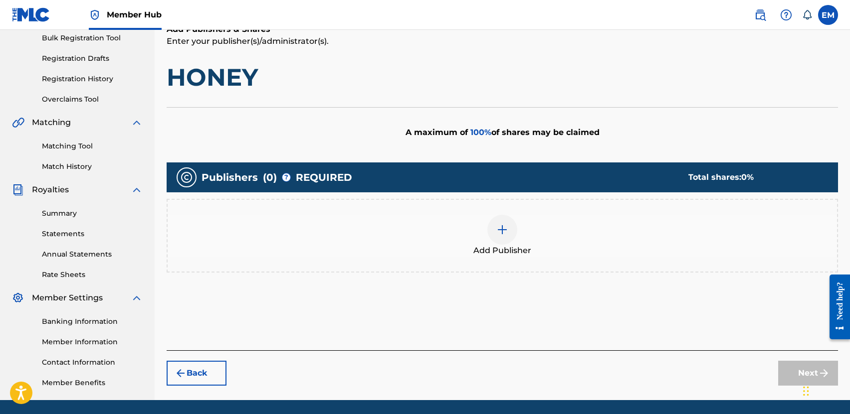
click at [527, 231] on div "Add Publisher" at bounding box center [502, 236] width 669 height 42
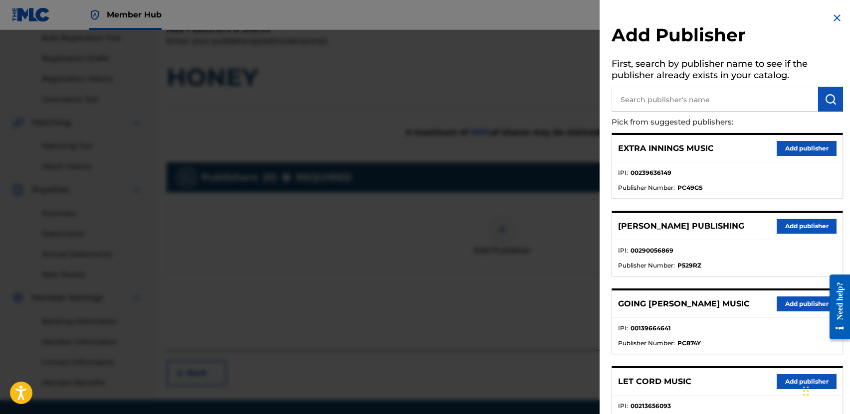
click at [736, 95] on input "text" at bounding box center [714, 99] width 206 height 25
type input "PARAGON CULT"
click at [825, 103] on img "submit" at bounding box center [830, 99] width 12 height 12
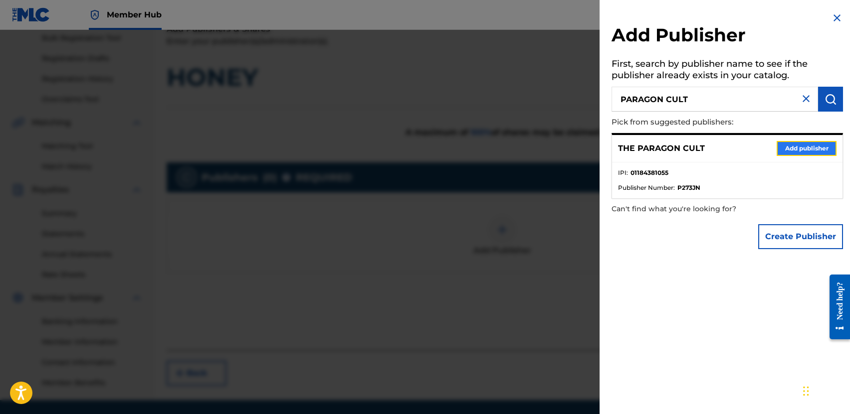
click at [797, 146] on button "Add publisher" at bounding box center [806, 148] width 60 height 15
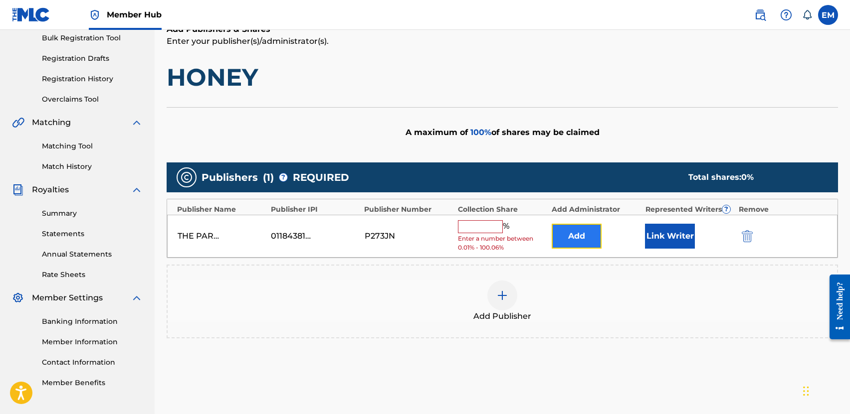
click at [585, 237] on button "Add" at bounding box center [577, 236] width 50 height 25
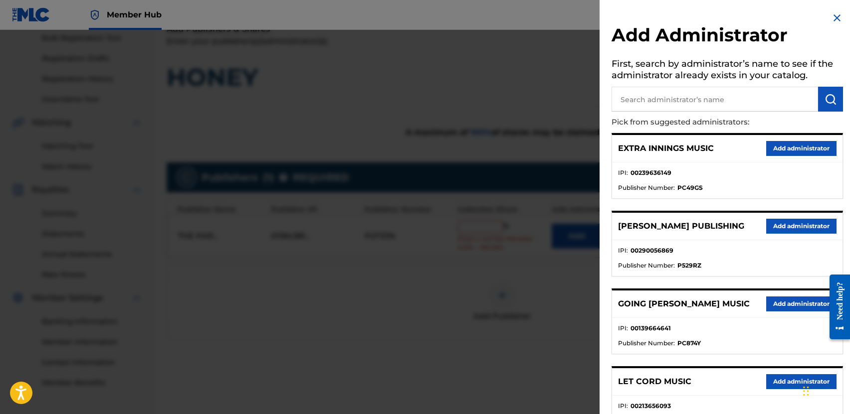
click at [654, 108] on input "text" at bounding box center [714, 99] width 206 height 25
type input "BMG PLATINUM SONGS"
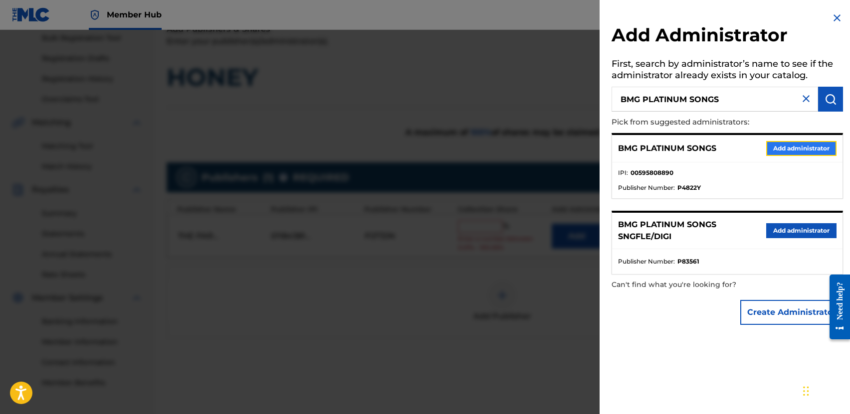
click at [788, 149] on button "Add administrator" at bounding box center [801, 148] width 70 height 15
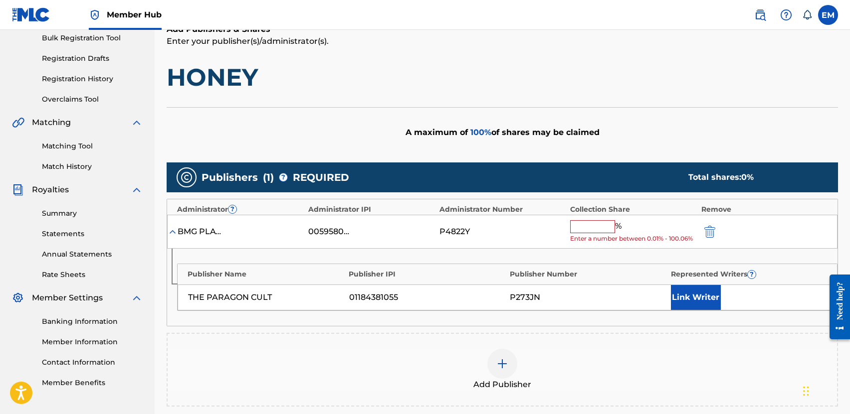
click at [593, 228] on input "text" at bounding box center [592, 226] width 45 height 13
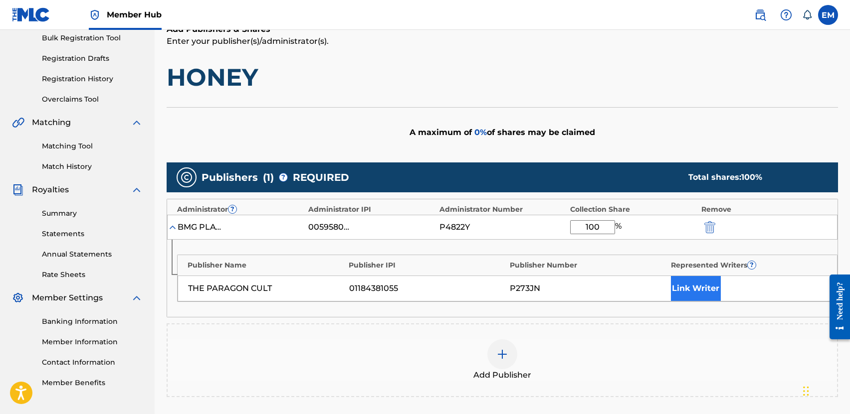
type input "100"
click at [681, 280] on button "Link Writer" at bounding box center [696, 288] width 50 height 25
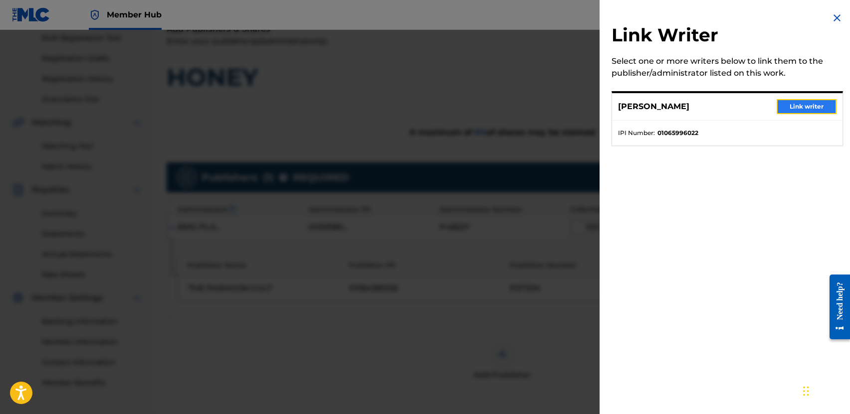
click at [776, 107] on button "Link writer" at bounding box center [806, 106] width 60 height 15
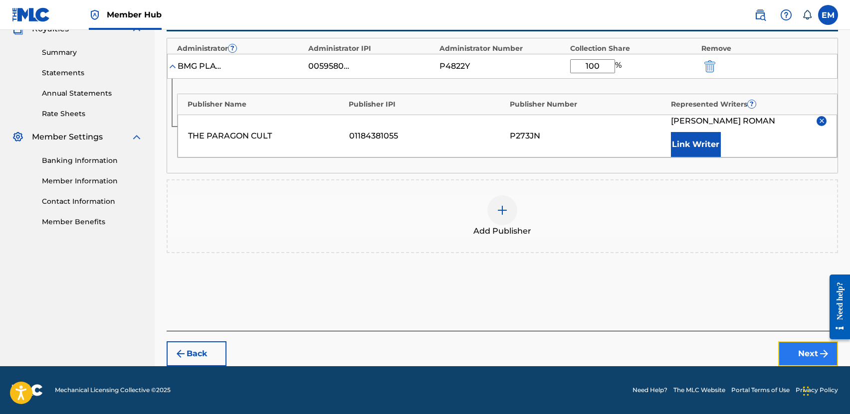
click at [786, 351] on button "Next" at bounding box center [808, 354] width 60 height 25
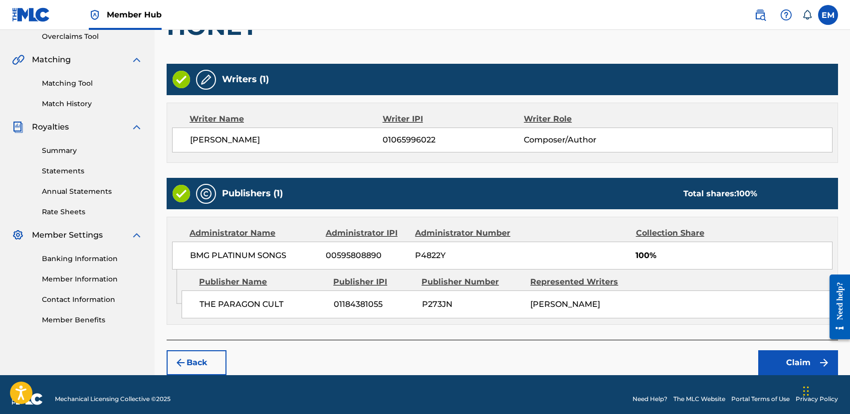
scroll to position [221, 0]
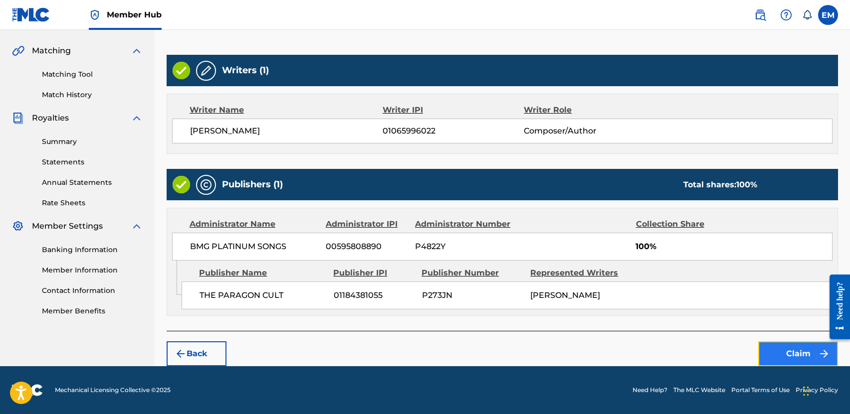
click at [796, 358] on button "Claim" at bounding box center [798, 354] width 80 height 25
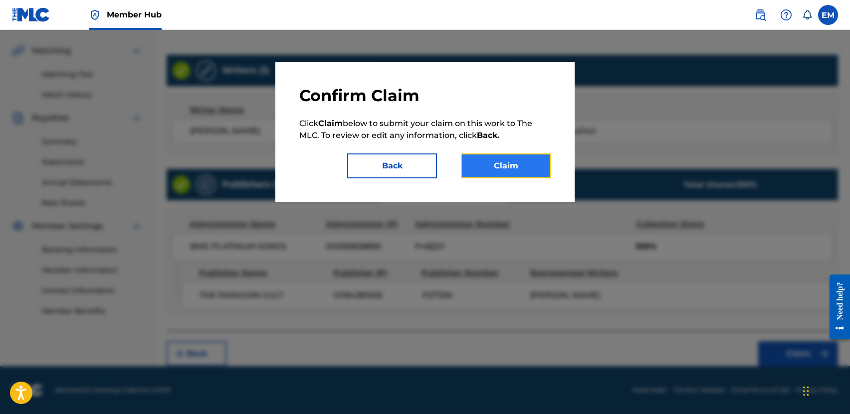
click at [503, 170] on button "Claim" at bounding box center [506, 166] width 90 height 25
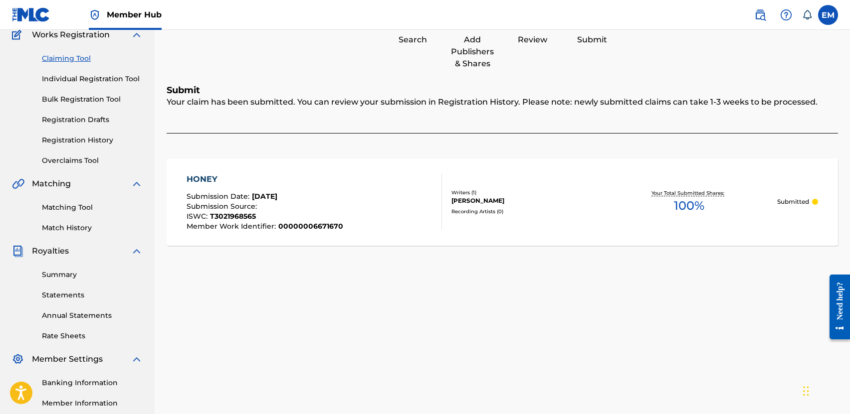
scroll to position [84, 0]
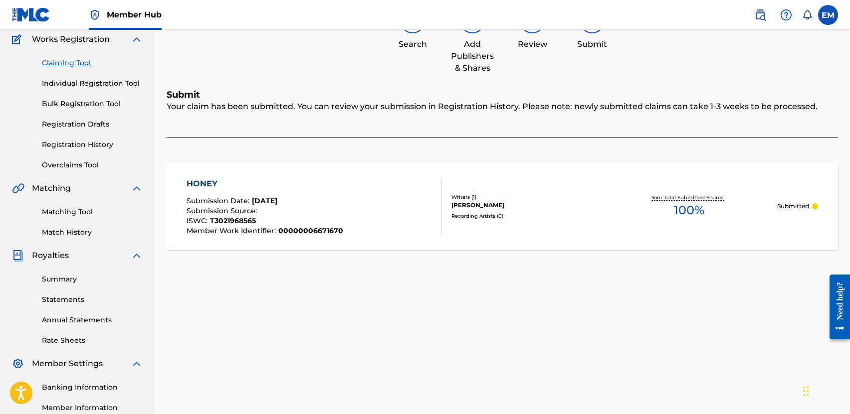
click at [61, 63] on link "Claiming Tool" at bounding box center [92, 63] width 101 height 10
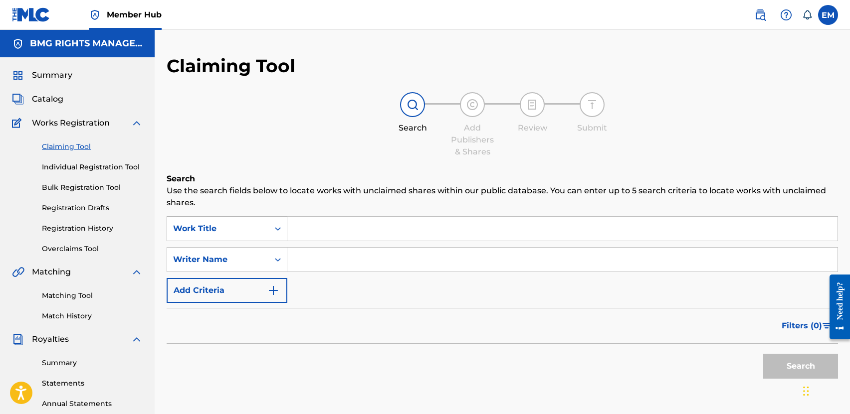
click at [218, 228] on div "Work Title" at bounding box center [218, 229] width 90 height 12
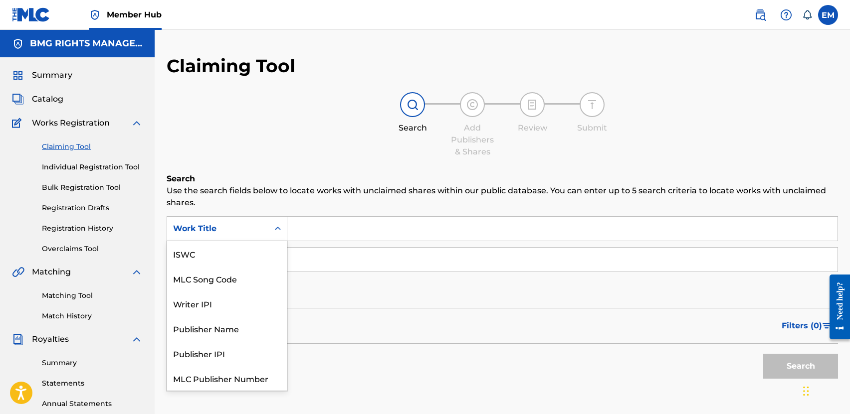
scroll to position [25, 0]
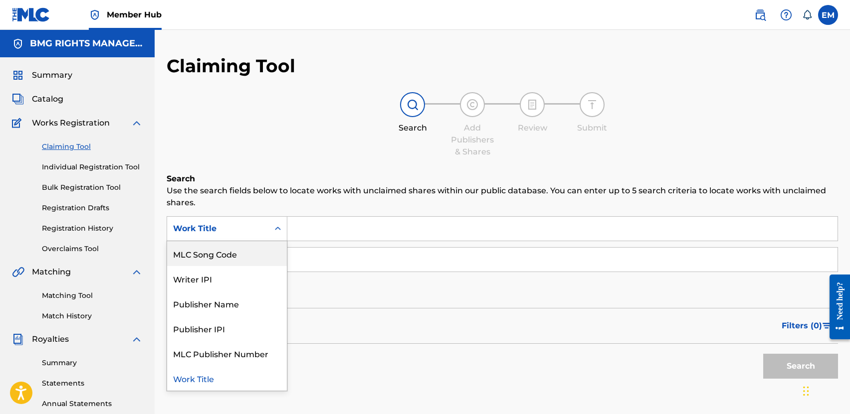
click at [217, 258] on div "MLC Song Code" at bounding box center [227, 253] width 120 height 25
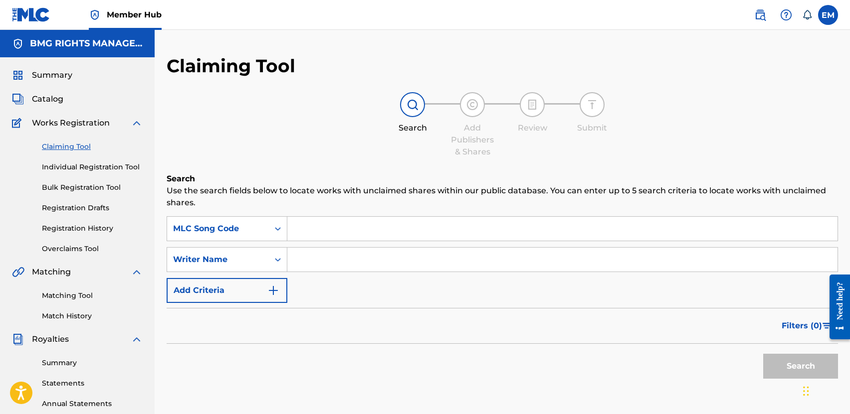
click at [354, 225] on input "Search Form" at bounding box center [562, 229] width 550 height 24
paste input "LA2TS7"
type input "LA2TS7"
click at [783, 362] on button "Search" at bounding box center [800, 366] width 75 height 25
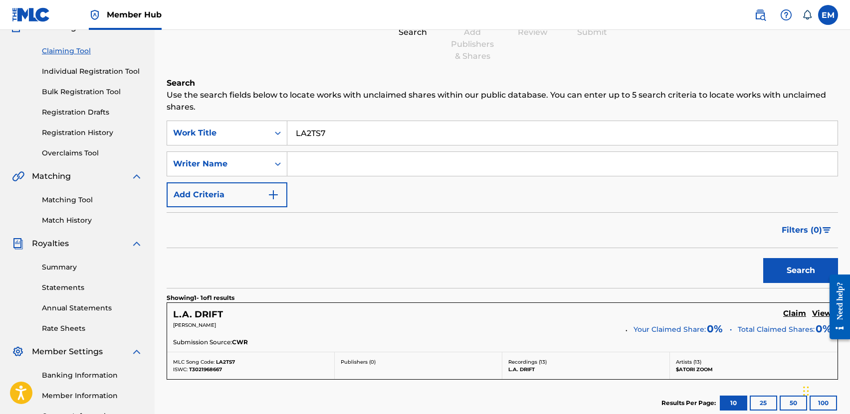
scroll to position [150, 0]
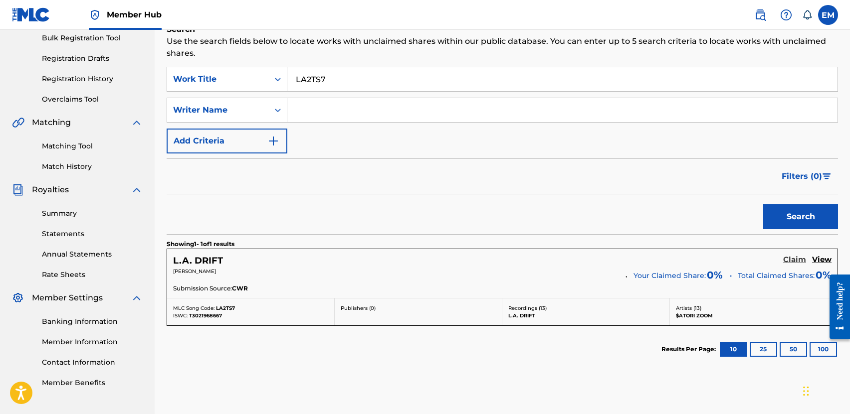
click at [790, 258] on h5 "Claim" at bounding box center [794, 259] width 23 height 9
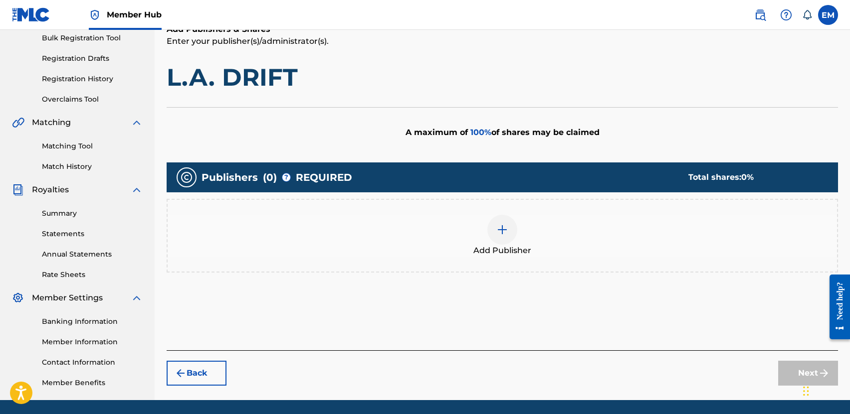
click at [500, 231] on img at bounding box center [502, 230] width 12 height 12
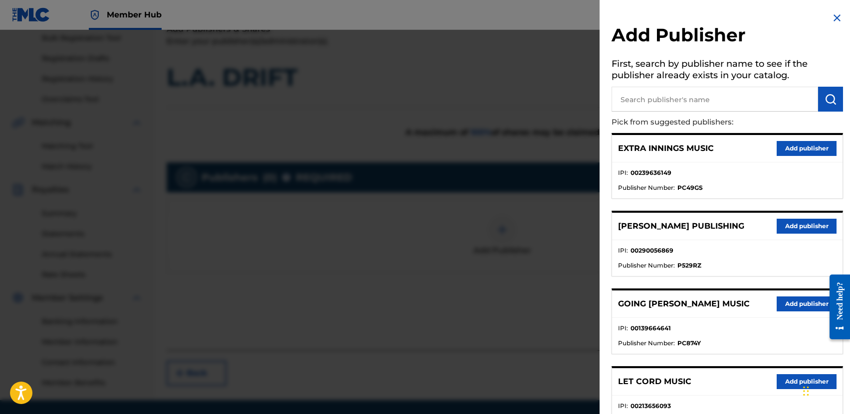
click at [729, 99] on input "text" at bounding box center [714, 99] width 206 height 25
click at [734, 99] on input "text" at bounding box center [714, 99] width 206 height 25
type input "PARAGON CULT"
click at [824, 96] on img "submit" at bounding box center [830, 99] width 12 height 12
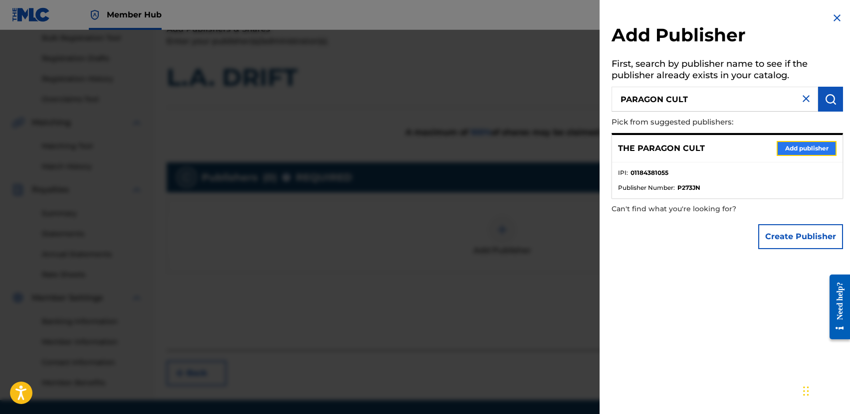
click at [790, 148] on button "Add publisher" at bounding box center [806, 148] width 60 height 15
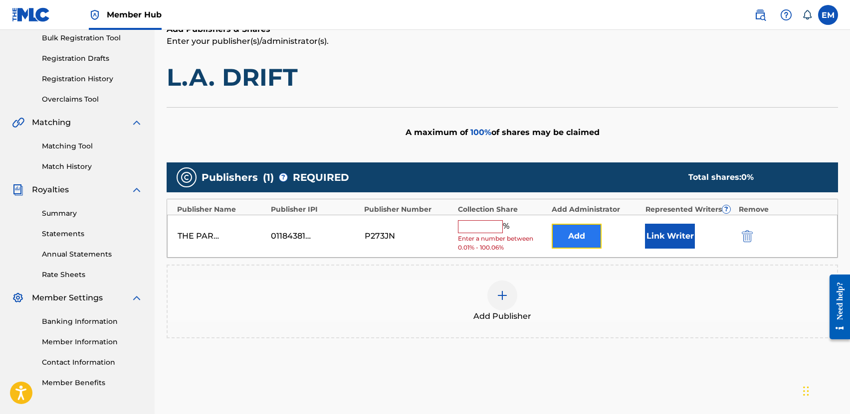
click at [576, 231] on button "Add" at bounding box center [577, 236] width 50 height 25
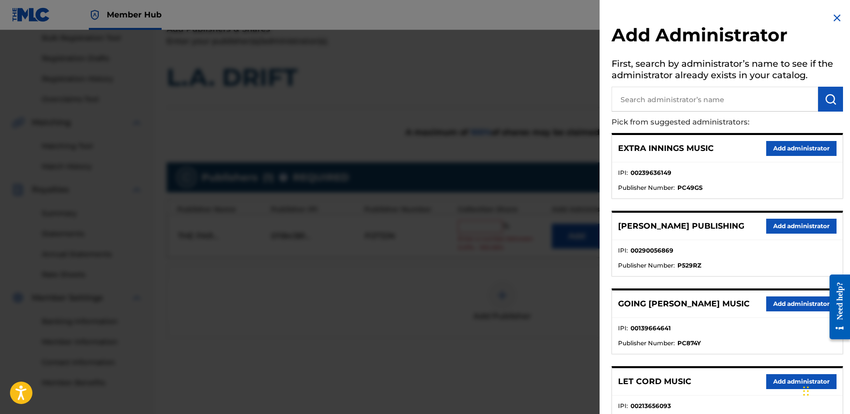
click at [660, 94] on input "text" at bounding box center [714, 99] width 206 height 25
type input "BMG PLATINUM"
click at [832, 105] on img "submit" at bounding box center [830, 99] width 12 height 12
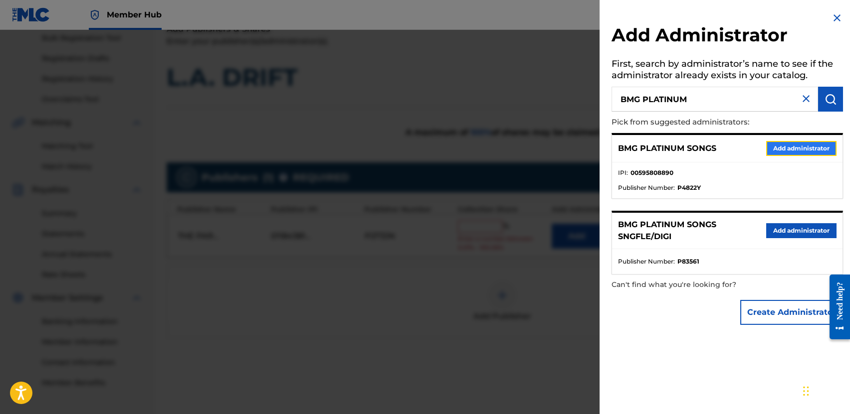
click at [777, 143] on button "Add administrator" at bounding box center [801, 148] width 70 height 15
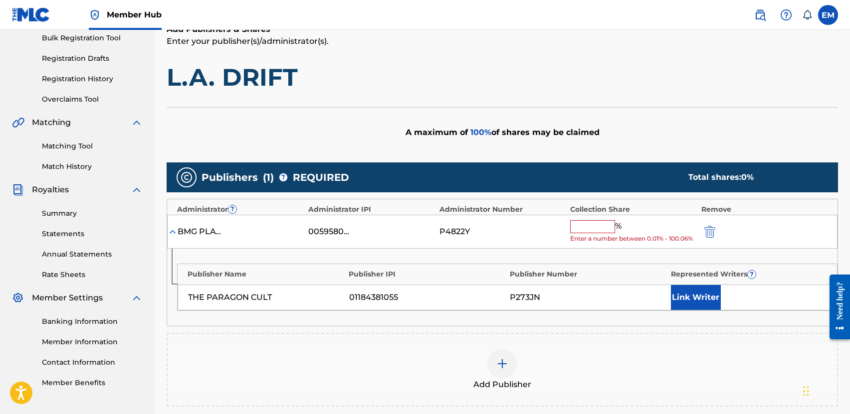
click at [594, 223] on input "text" at bounding box center [592, 226] width 45 height 13
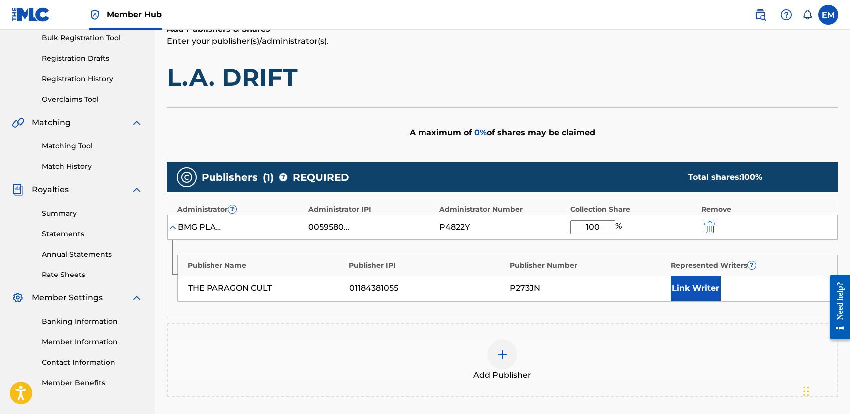
type input "100"
click at [668, 230] on div "100 %" at bounding box center [633, 227] width 126 height 14
click at [674, 281] on button "Link Writer" at bounding box center [696, 288] width 50 height 25
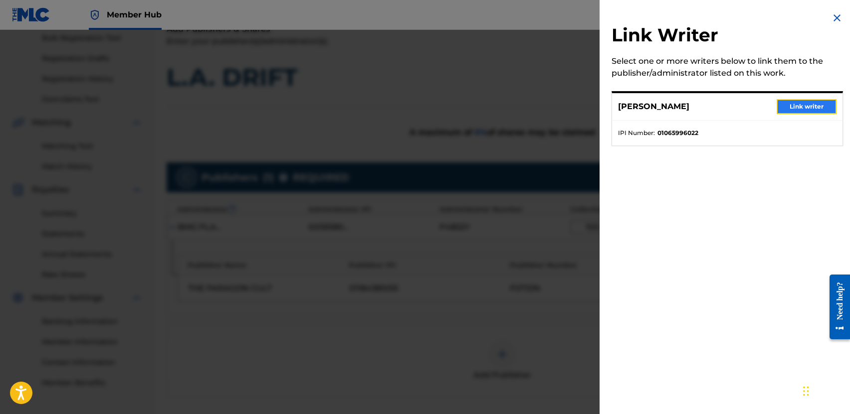
click at [783, 105] on button "Link writer" at bounding box center [806, 106] width 60 height 15
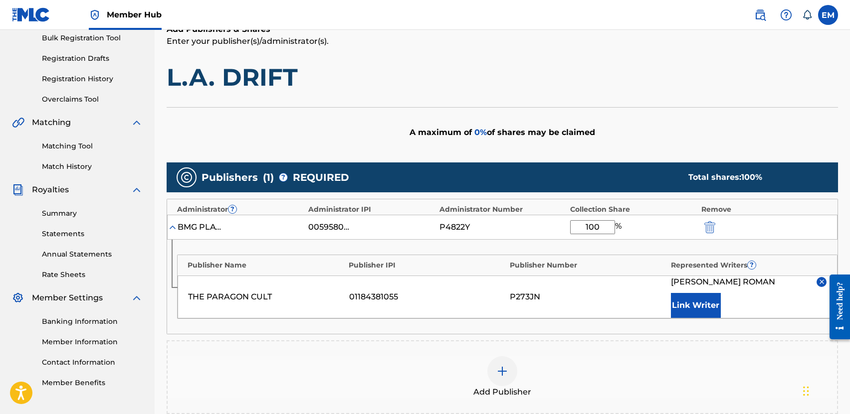
click at [650, 94] on div "Add Publishers & Shares Enter your publisher(s)/administrator(s). L.A. DRIFT A …" at bounding box center [502, 257] width 671 height 469
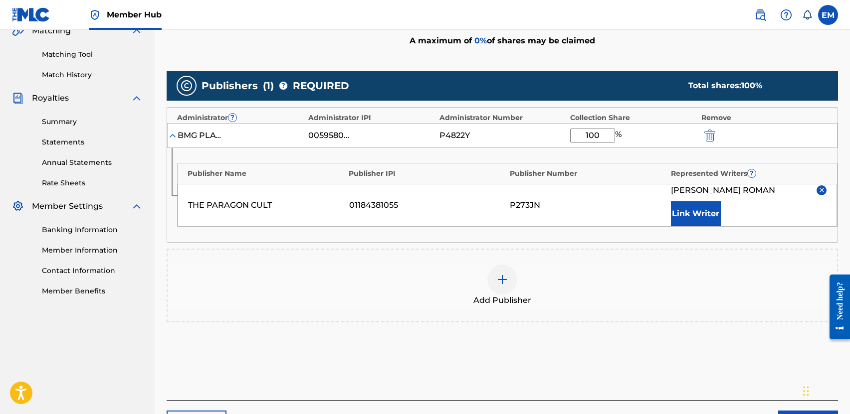
scroll to position [249, 0]
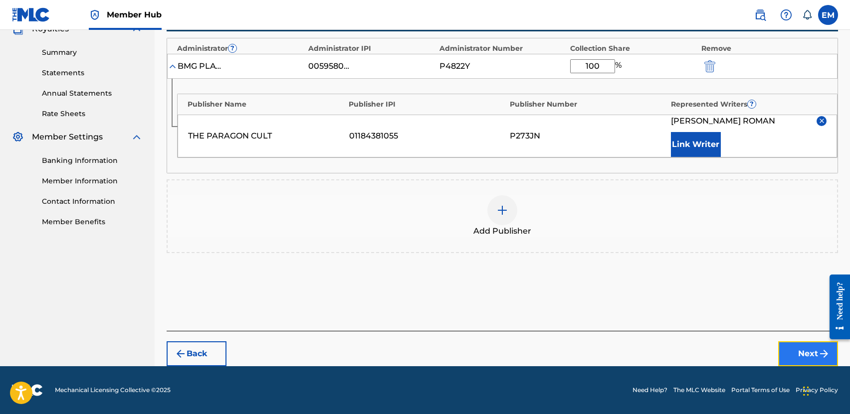
click at [805, 346] on button "Next" at bounding box center [808, 354] width 60 height 25
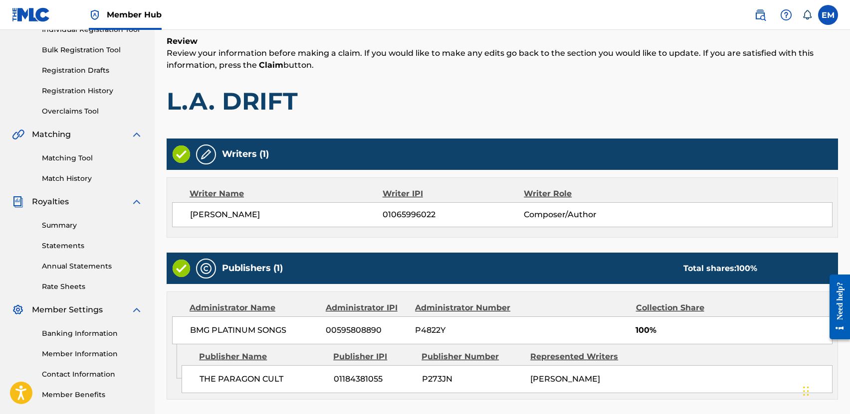
scroll to position [221, 0]
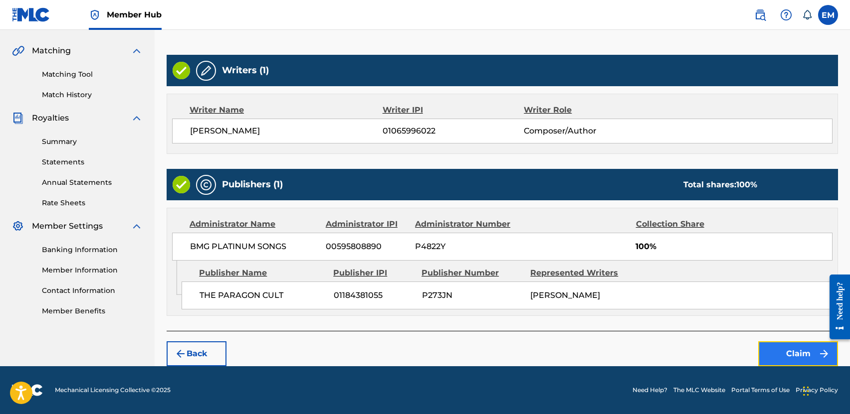
click at [775, 343] on button "Claim" at bounding box center [798, 354] width 80 height 25
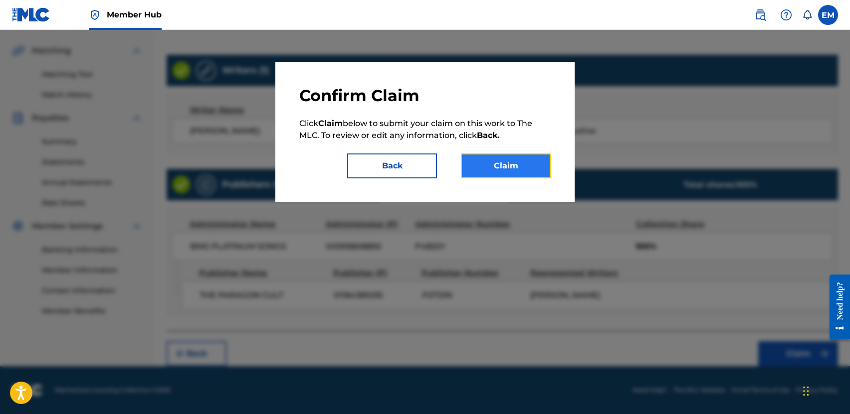
click at [506, 168] on button "Claim" at bounding box center [506, 166] width 90 height 25
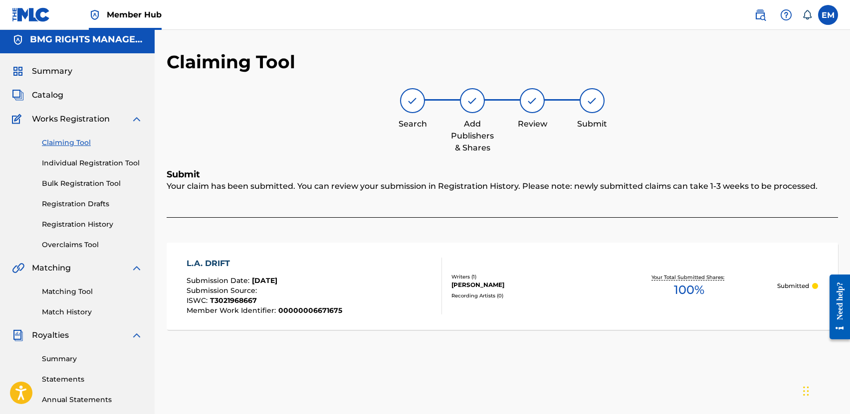
scroll to position [0, 0]
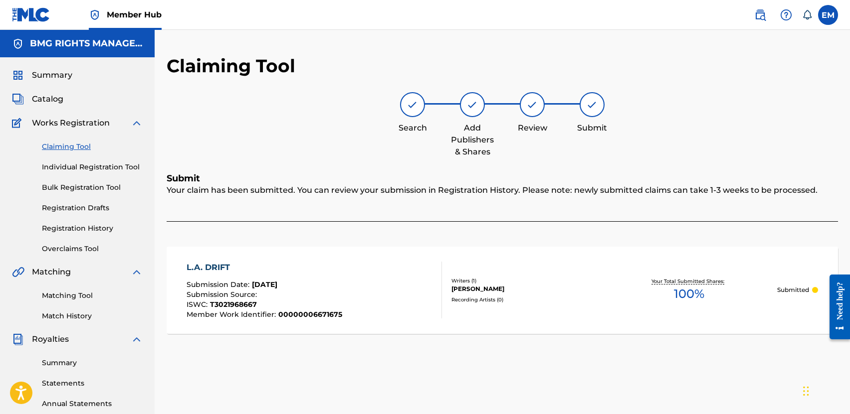
click at [67, 149] on link "Claiming Tool" at bounding box center [92, 147] width 101 height 10
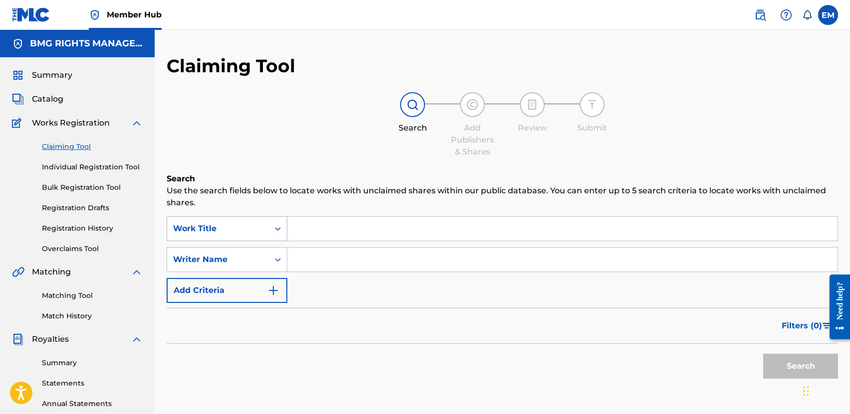
click at [259, 229] on div "Work Title" at bounding box center [218, 229] width 90 height 12
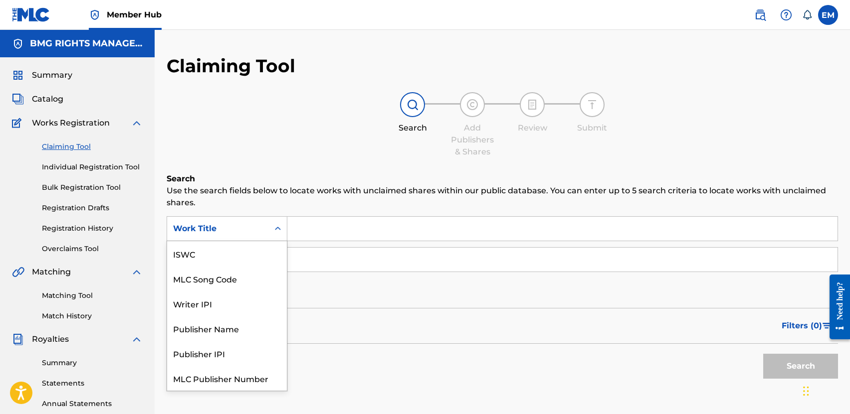
scroll to position [25, 0]
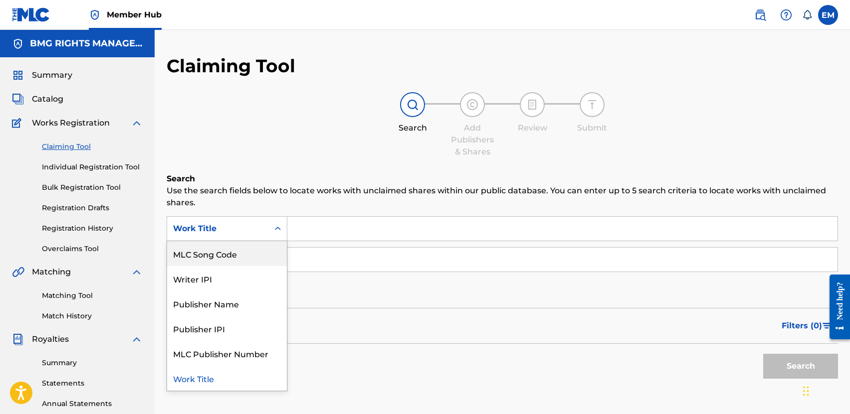
click at [249, 261] on div "MLC Song Code" at bounding box center [227, 253] width 120 height 25
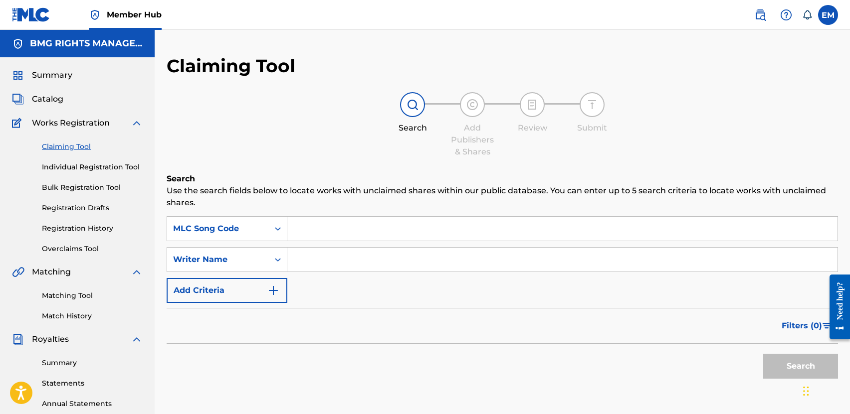
click at [335, 232] on input "Search Form" at bounding box center [562, 229] width 550 height 24
paste input "LA2TQN"
type input "LA2TQN"
click at [772, 356] on button "Search" at bounding box center [800, 366] width 75 height 25
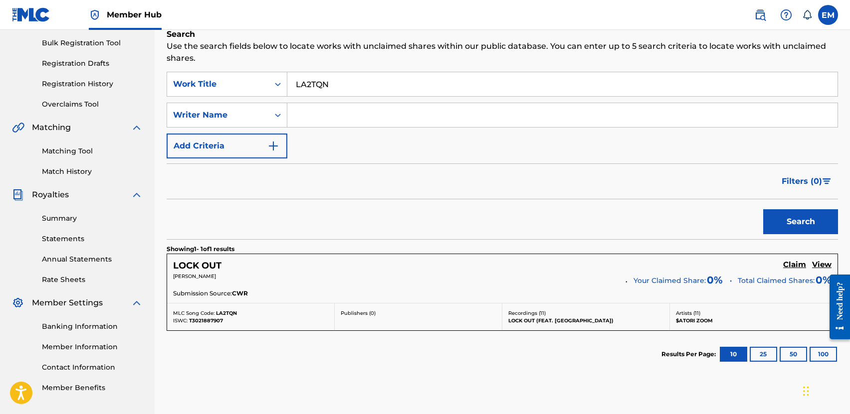
scroll to position [150, 0]
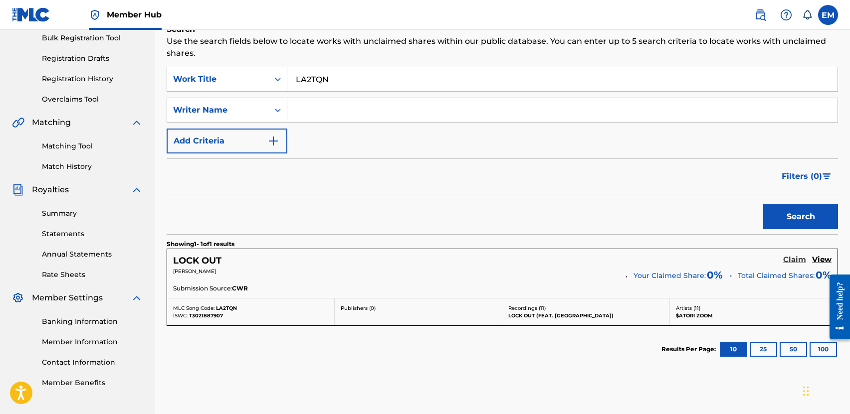
click at [796, 258] on h5 "Claim" at bounding box center [794, 259] width 23 height 9
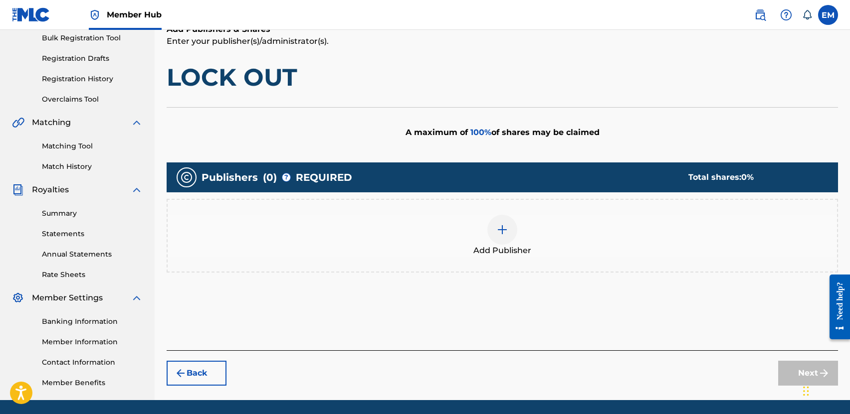
click at [487, 231] on div "Add Publisher" at bounding box center [502, 236] width 669 height 42
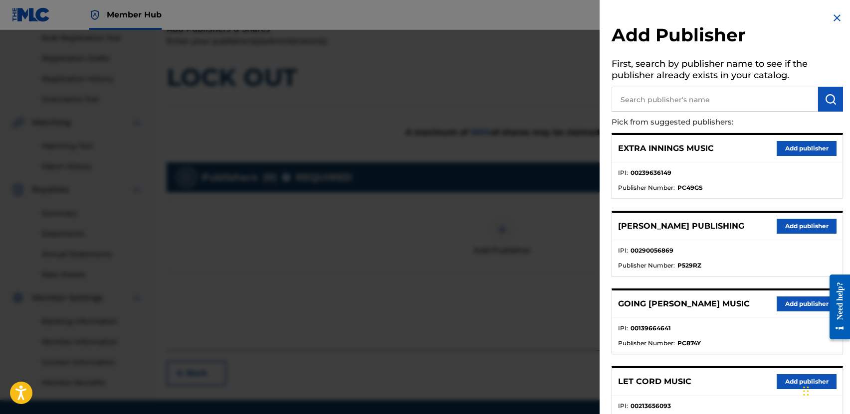
click at [668, 99] on input "text" at bounding box center [714, 99] width 206 height 25
type input "PARAGON CULT"
click at [833, 101] on button "submit" at bounding box center [830, 99] width 25 height 25
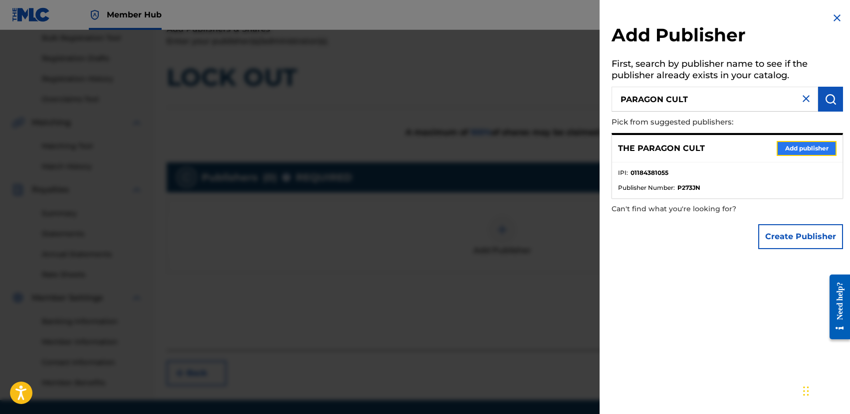
click at [795, 142] on button "Add publisher" at bounding box center [806, 148] width 60 height 15
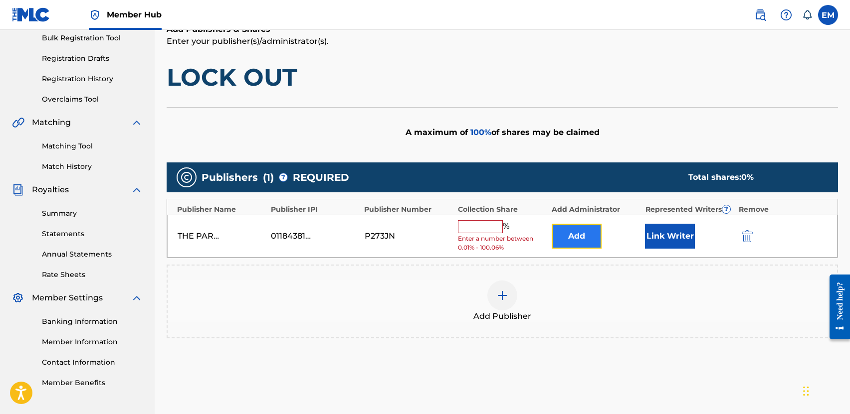
click at [589, 236] on button "Add" at bounding box center [577, 236] width 50 height 25
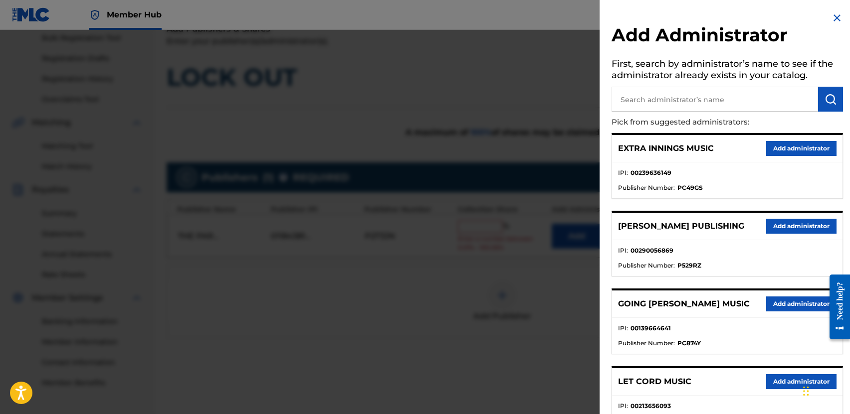
click at [645, 103] on input "text" at bounding box center [714, 99] width 206 height 25
type input "BMG PLATINUM SONGS"
click at [824, 101] on img "submit" at bounding box center [830, 99] width 12 height 12
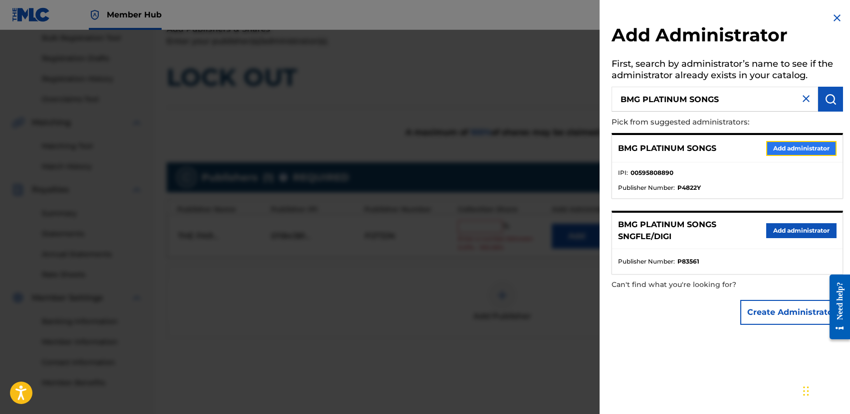
click at [783, 146] on button "Add administrator" at bounding box center [801, 148] width 70 height 15
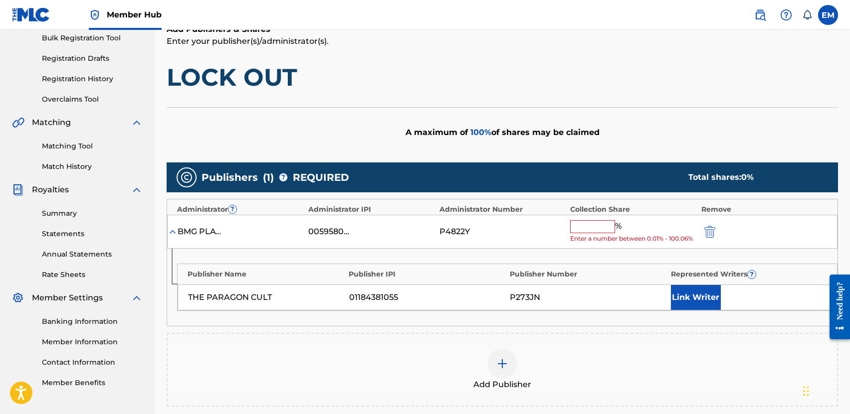
click at [593, 227] on input "text" at bounding box center [592, 226] width 45 height 13
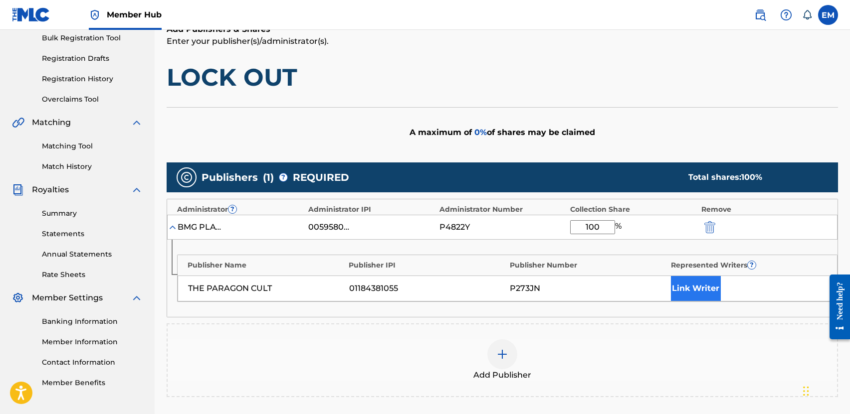
type input "100"
click at [683, 290] on button "Link Writer" at bounding box center [696, 288] width 50 height 25
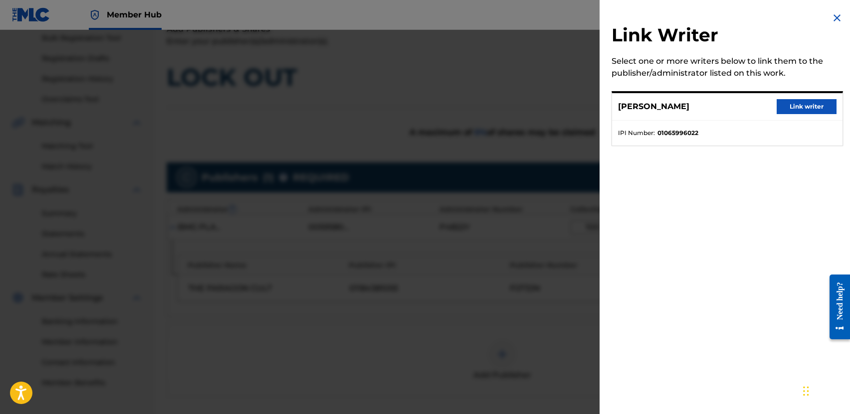
click at [784, 99] on div "LUIS ROMAN Link writer" at bounding box center [727, 106] width 230 height 27
click at [786, 105] on button "Link writer" at bounding box center [806, 106] width 60 height 15
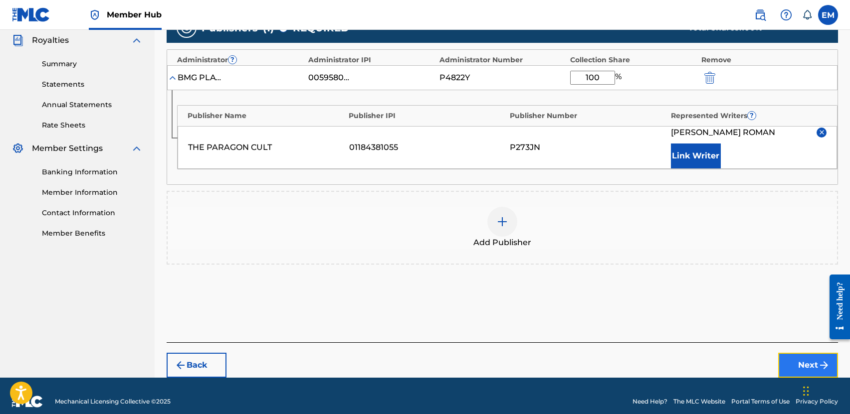
click at [794, 366] on button "Next" at bounding box center [808, 365] width 60 height 25
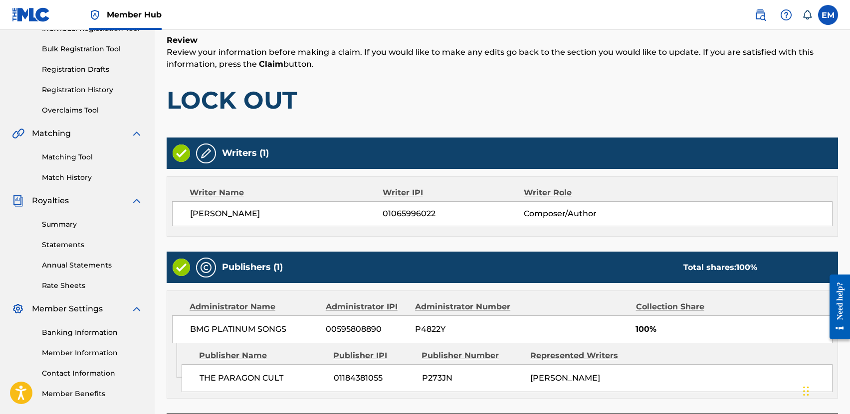
scroll to position [221, 0]
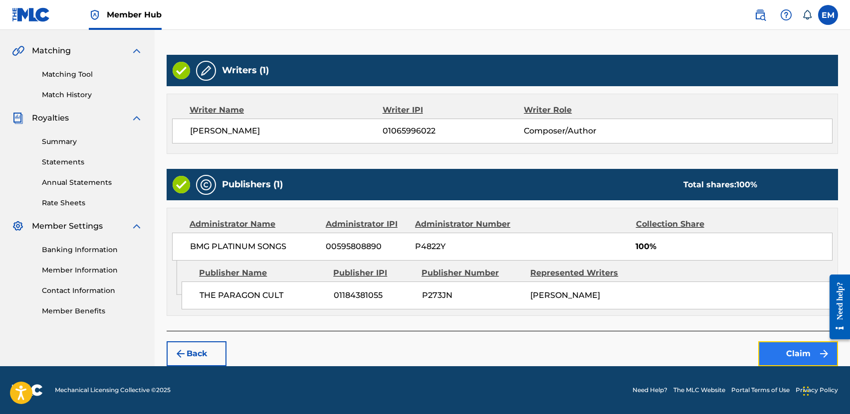
click at [771, 345] on button "Claim" at bounding box center [798, 354] width 80 height 25
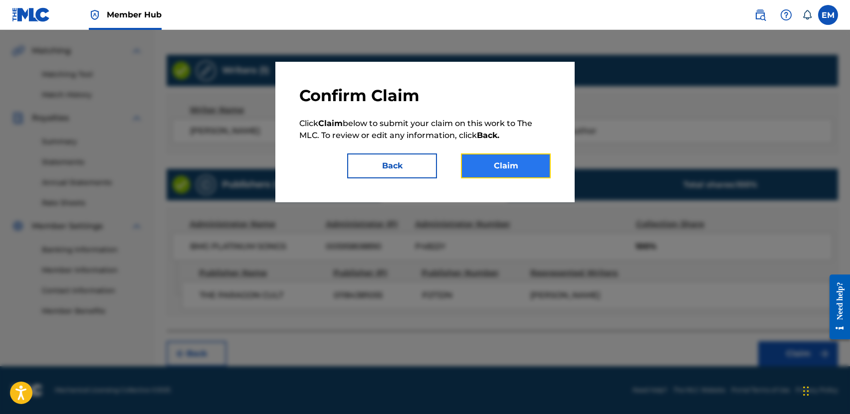
click at [524, 167] on button "Claim" at bounding box center [506, 166] width 90 height 25
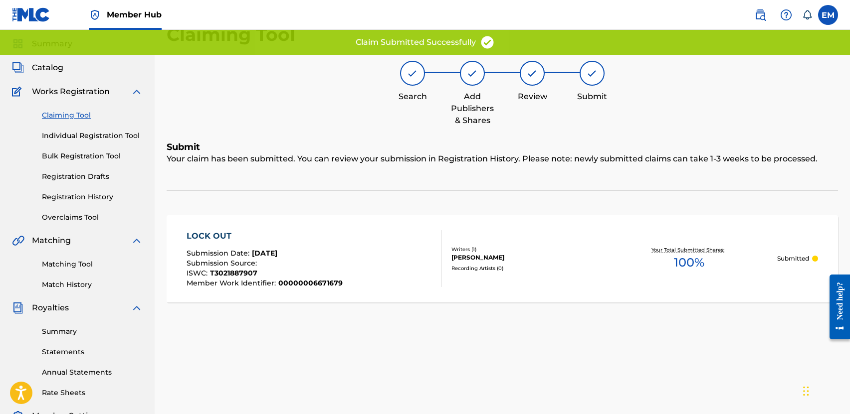
scroll to position [0, 0]
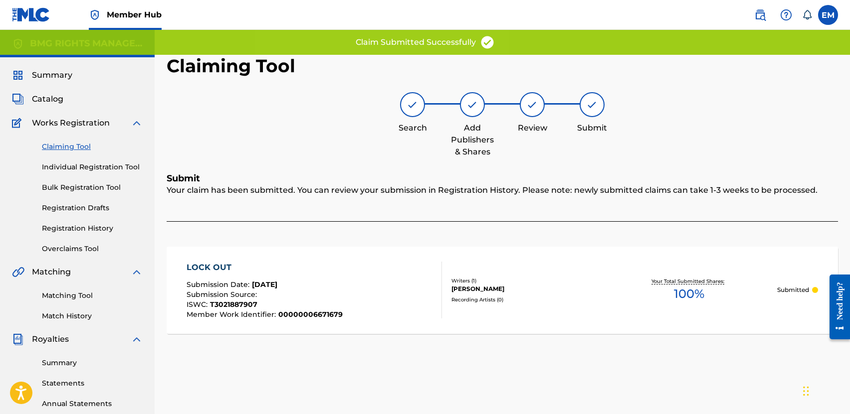
click at [67, 149] on link "Claiming Tool" at bounding box center [92, 147] width 101 height 10
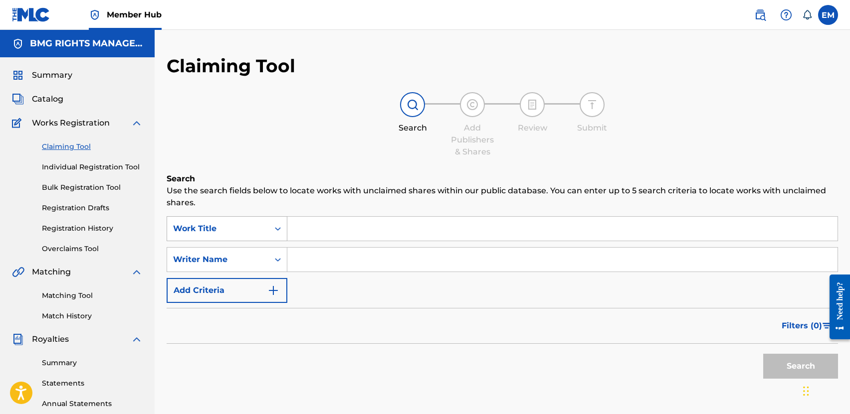
click at [265, 237] on div "Work Title" at bounding box center [218, 228] width 102 height 19
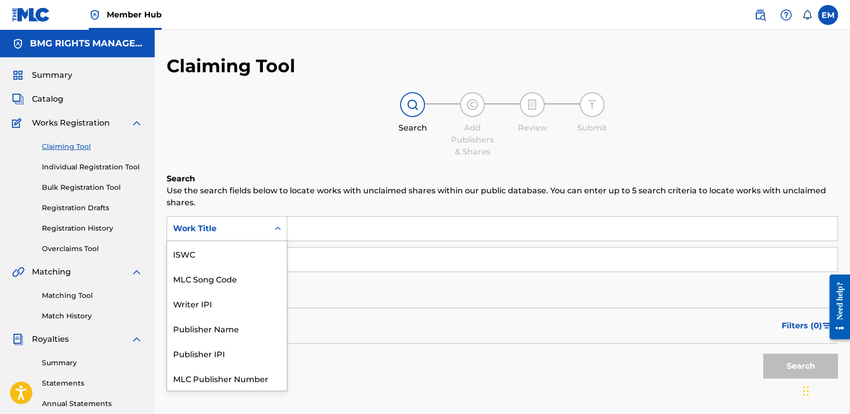
scroll to position [25, 0]
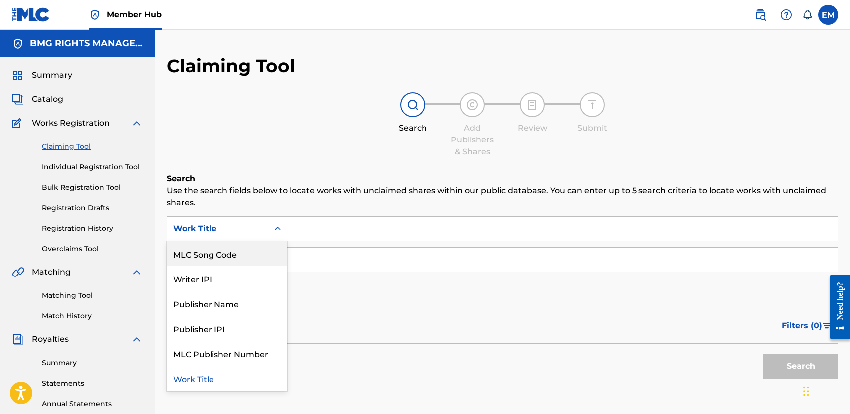
click at [236, 251] on div "MLC Song Code" at bounding box center [227, 253] width 120 height 25
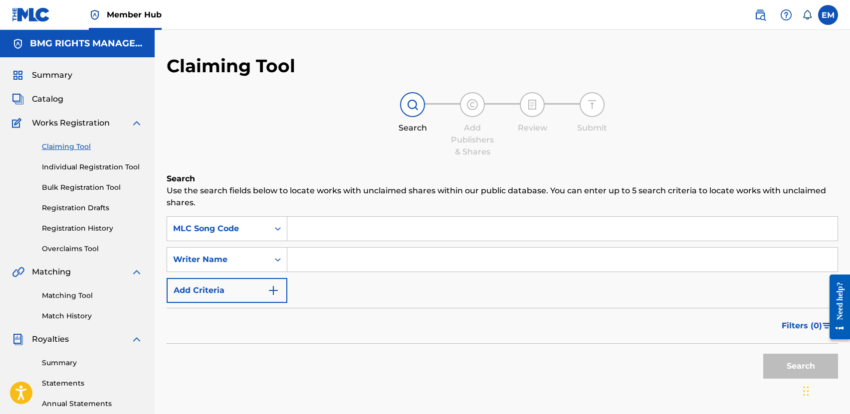
click at [354, 223] on input "Search Form" at bounding box center [562, 229] width 550 height 24
paste input "NC7M6P"
type input "NC7M6P"
drag, startPoint x: 767, startPoint y: 367, endPoint x: 761, endPoint y: 363, distance: 7.5
click at [765, 367] on button "Search" at bounding box center [800, 366] width 75 height 25
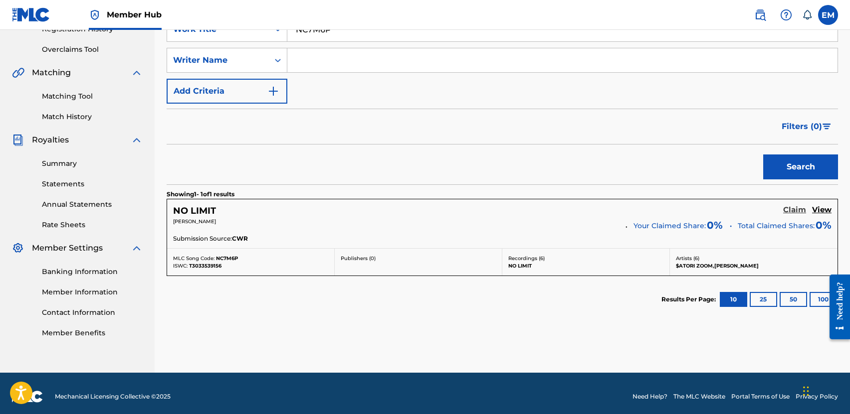
click at [791, 209] on h5 "Claim" at bounding box center [794, 209] width 23 height 9
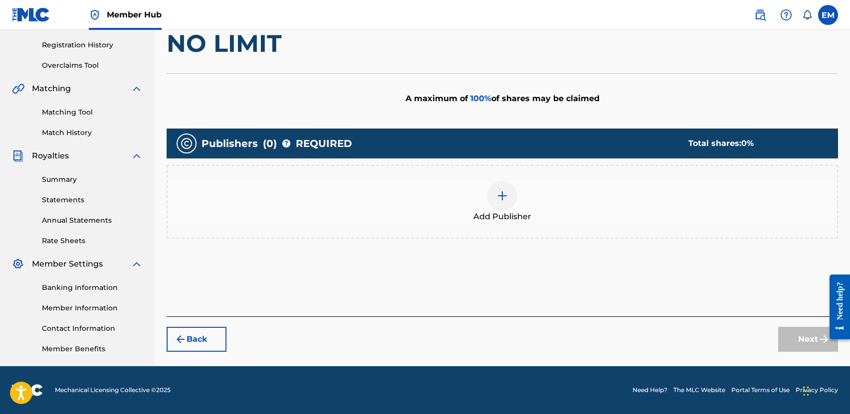
click at [507, 201] on img at bounding box center [502, 196] width 12 height 12
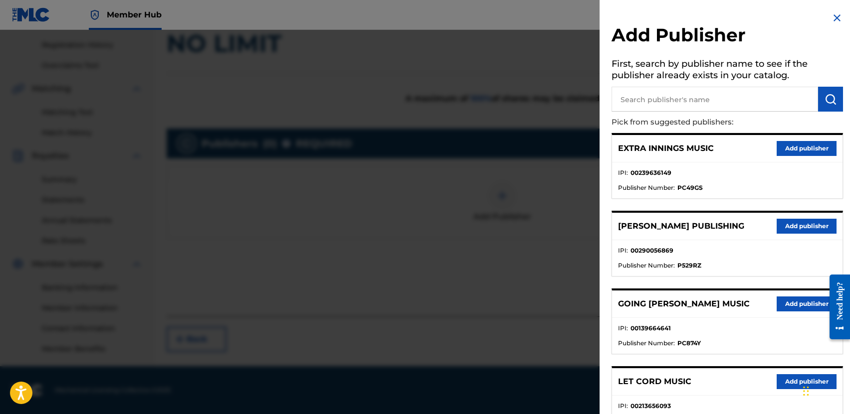
click at [752, 102] on input "text" at bounding box center [714, 99] width 206 height 25
type input "PARAGON CULT"
click at [834, 97] on button "submit" at bounding box center [830, 99] width 25 height 25
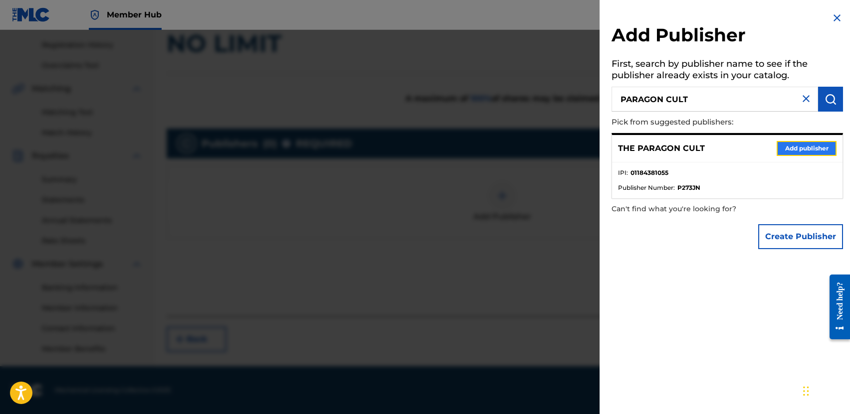
click at [782, 146] on button "Add publisher" at bounding box center [806, 148] width 60 height 15
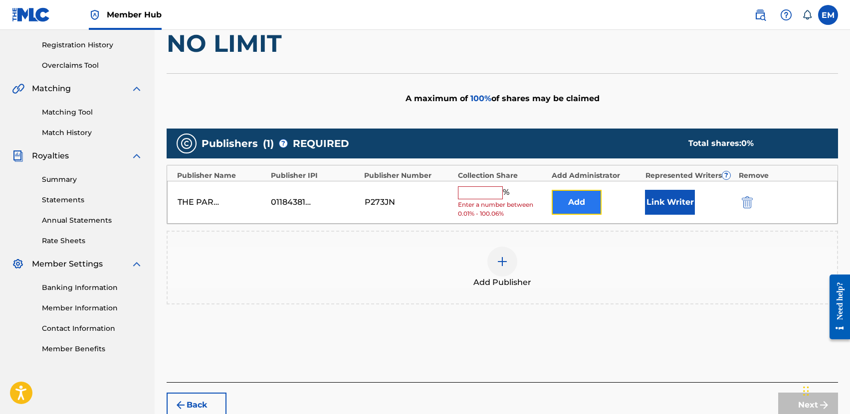
click at [587, 202] on button "Add" at bounding box center [577, 202] width 50 height 25
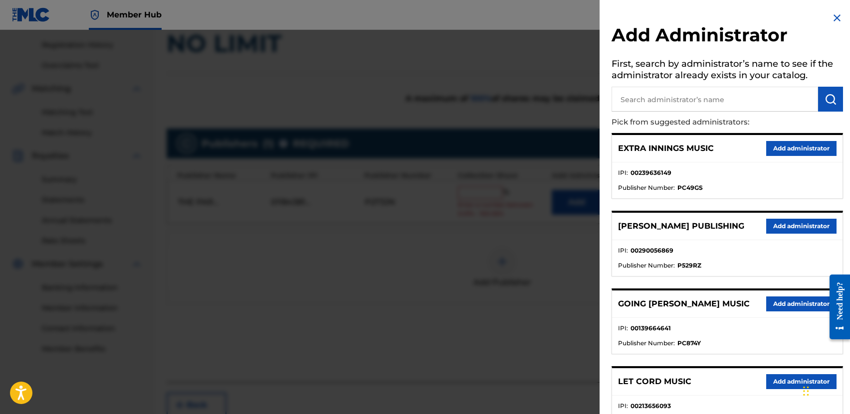
click at [648, 107] on input "text" at bounding box center [714, 99] width 206 height 25
type input "BMG PLATINUM"
click at [829, 101] on img "submit" at bounding box center [830, 99] width 12 height 12
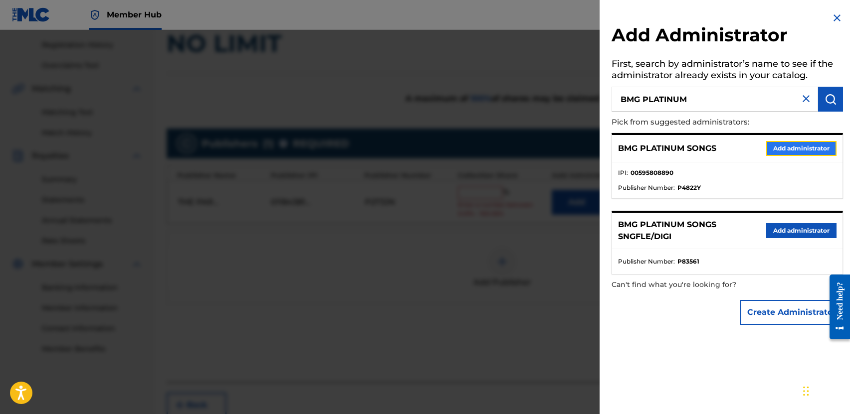
click at [786, 143] on button "Add administrator" at bounding box center [801, 148] width 70 height 15
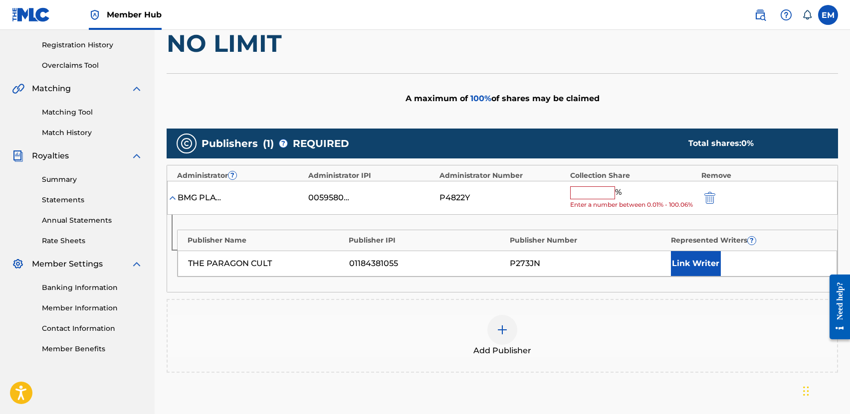
click at [596, 194] on input "text" at bounding box center [592, 193] width 45 height 13
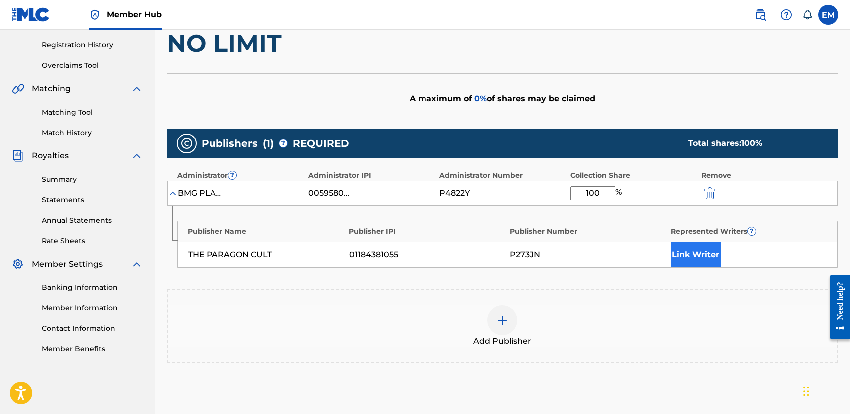
type input "100"
click at [677, 246] on button "Link Writer" at bounding box center [696, 254] width 50 height 25
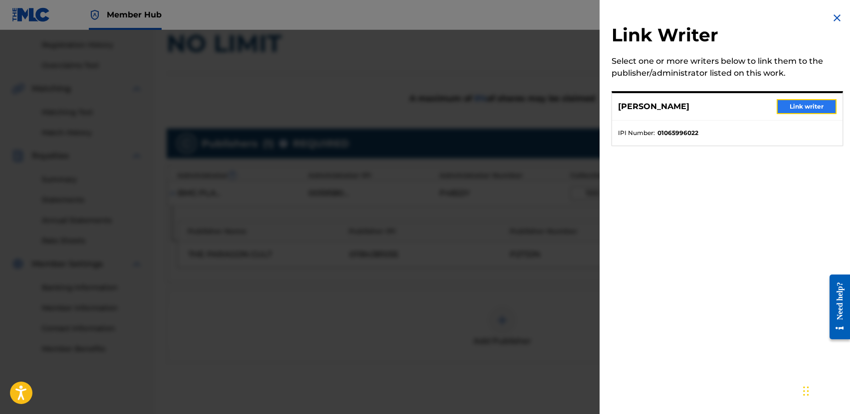
click at [788, 112] on button "Link writer" at bounding box center [806, 106] width 60 height 15
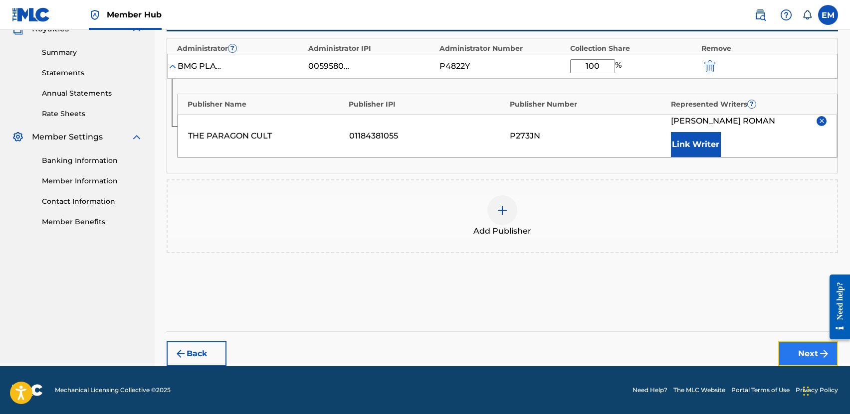
click at [793, 349] on button "Next" at bounding box center [808, 354] width 60 height 25
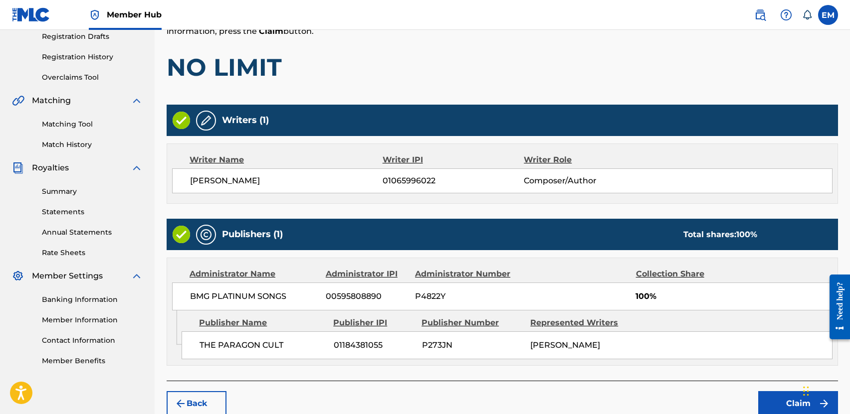
scroll to position [221, 0]
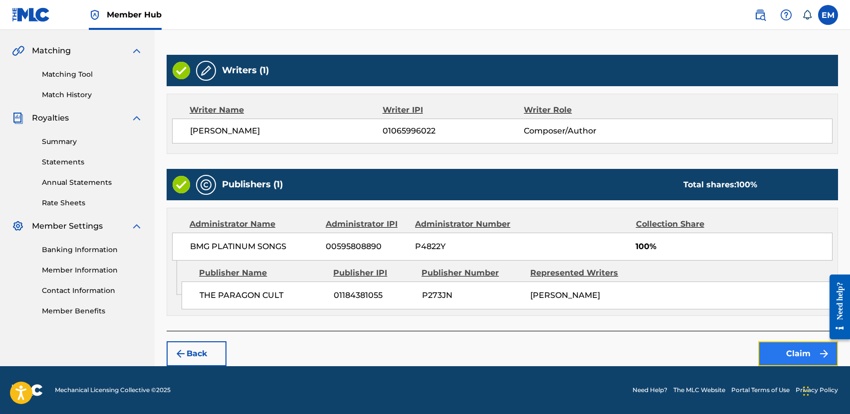
click at [798, 364] on button "Claim" at bounding box center [798, 354] width 80 height 25
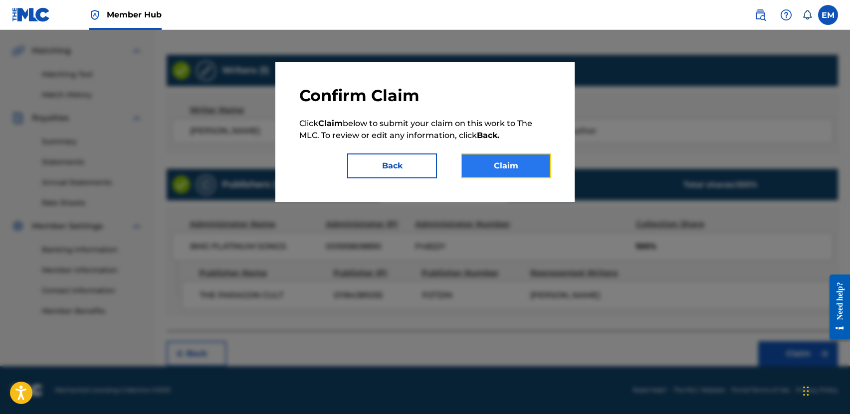
click at [513, 154] on button "Claim" at bounding box center [506, 166] width 90 height 25
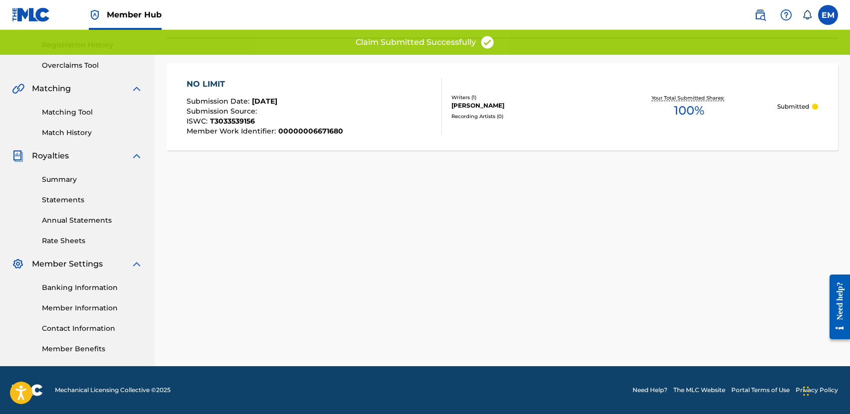
scroll to position [34, 0]
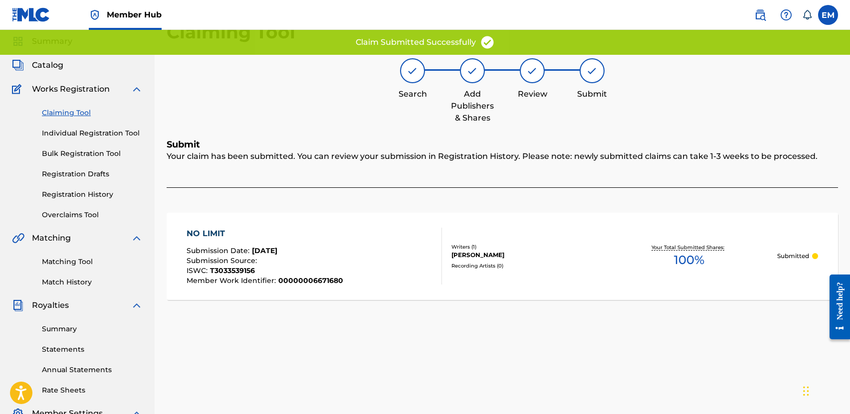
click at [62, 113] on link "Claiming Tool" at bounding box center [92, 113] width 101 height 10
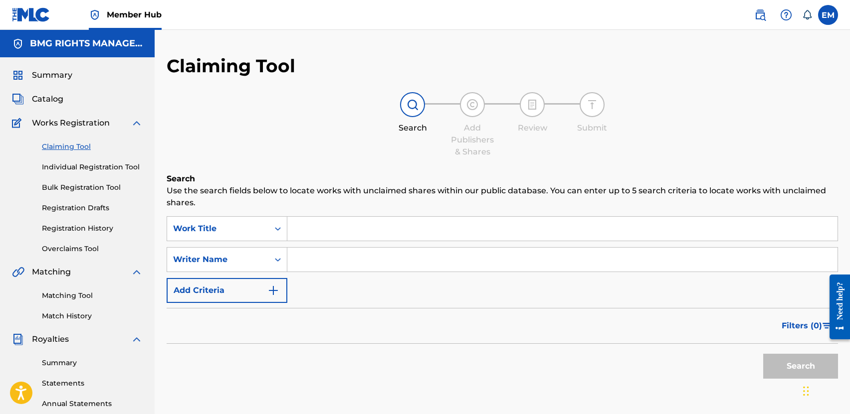
click at [78, 144] on link "Claiming Tool" at bounding box center [92, 147] width 101 height 10
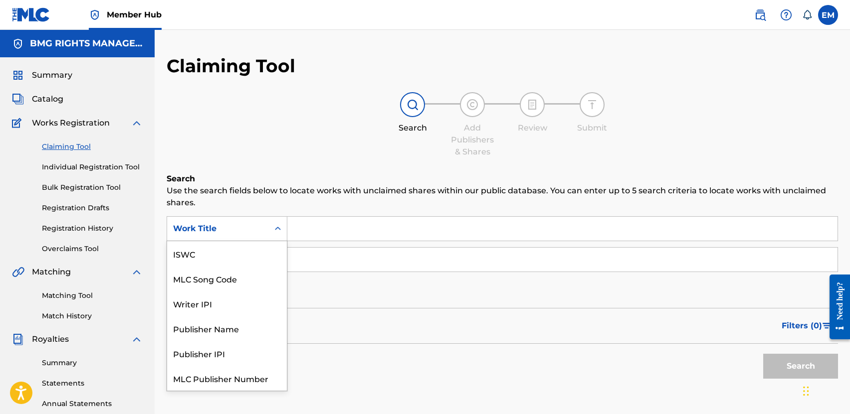
click at [230, 239] on div "Work Title" at bounding box center [227, 228] width 121 height 25
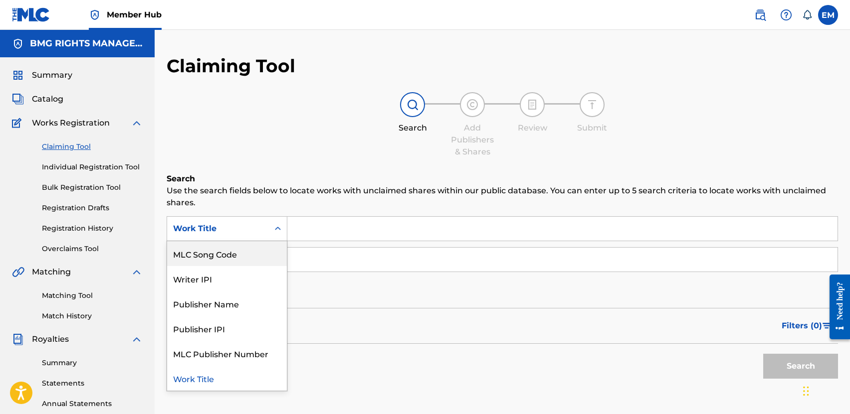
drag, startPoint x: 207, startPoint y: 263, endPoint x: 257, endPoint y: 246, distance: 52.4
click at [207, 262] on div "MLC Song Code" at bounding box center [227, 253] width 120 height 25
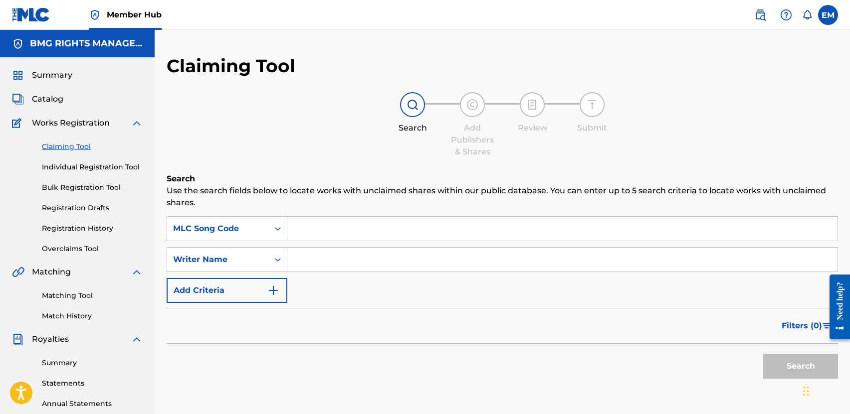
click at [316, 224] on input "Search Form" at bounding box center [562, 229] width 550 height 24
paste input "PE7FNN RB3EC9"
type input "PE7FNN RB3EC9"
click at [423, 236] on input "PE7FNN RB3EC9" at bounding box center [562, 229] width 550 height 24
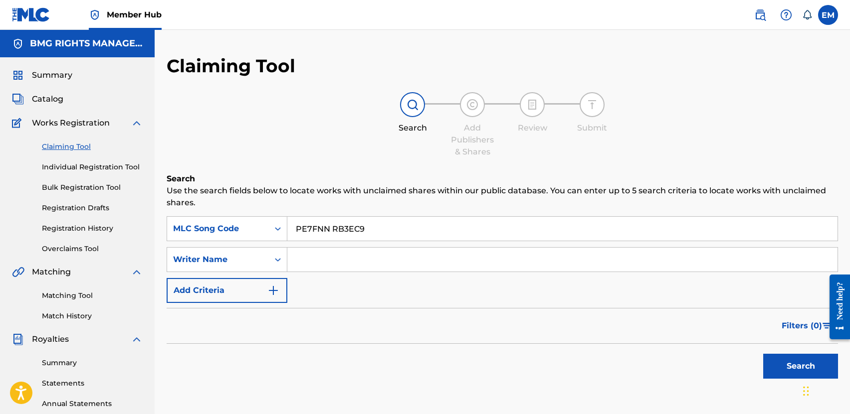
click at [423, 236] on input "PE7FNN RB3EC9" at bounding box center [562, 229] width 550 height 24
click at [317, 224] on input "Search Form" at bounding box center [562, 229] width 550 height 24
paste input "PE7FNN"
type input "PE7FNN"
click at [765, 357] on button "Search" at bounding box center [800, 366] width 75 height 25
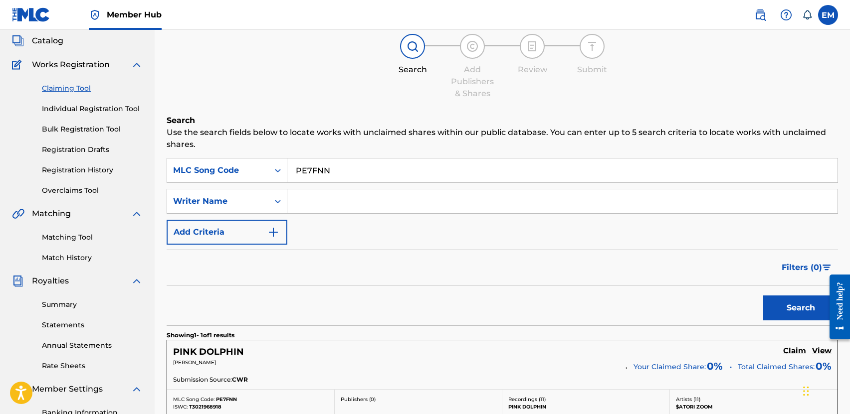
scroll to position [150, 0]
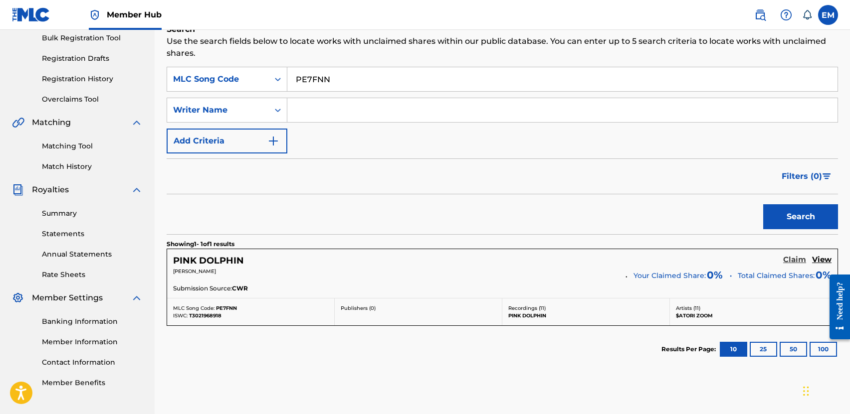
click at [791, 257] on h5 "Claim" at bounding box center [794, 259] width 23 height 9
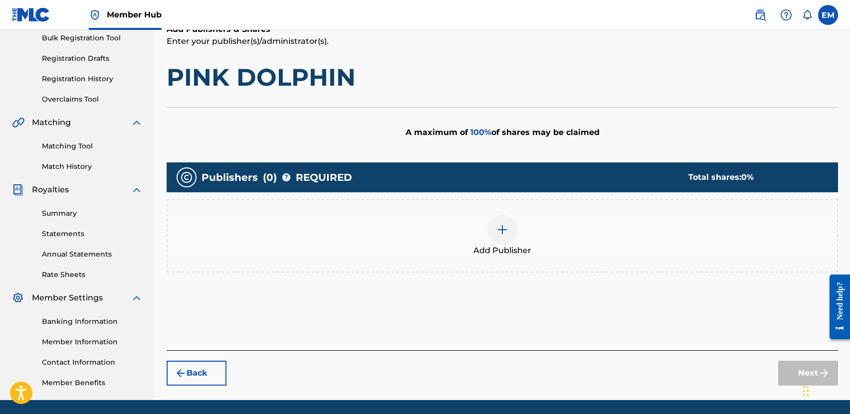
click at [495, 233] on div at bounding box center [502, 230] width 30 height 30
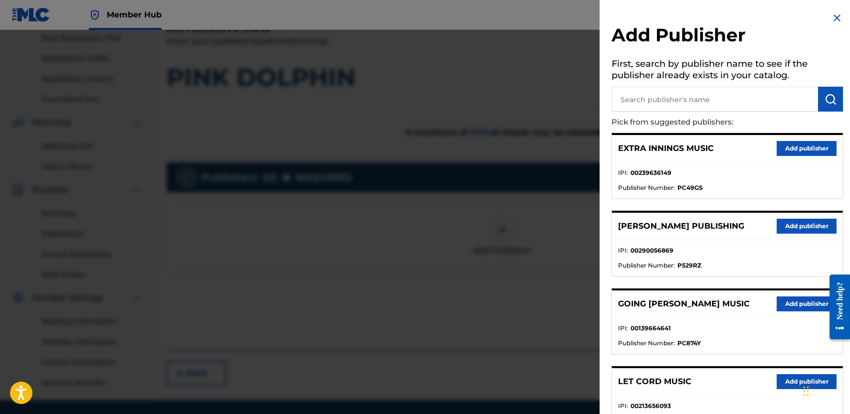
click at [665, 105] on input "text" at bounding box center [714, 99] width 206 height 25
type input "PARAGON CULT"
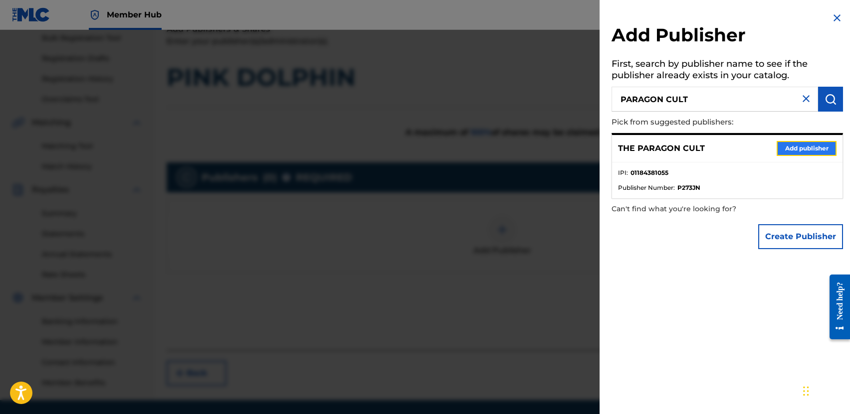
click at [797, 146] on button "Add publisher" at bounding box center [806, 148] width 60 height 15
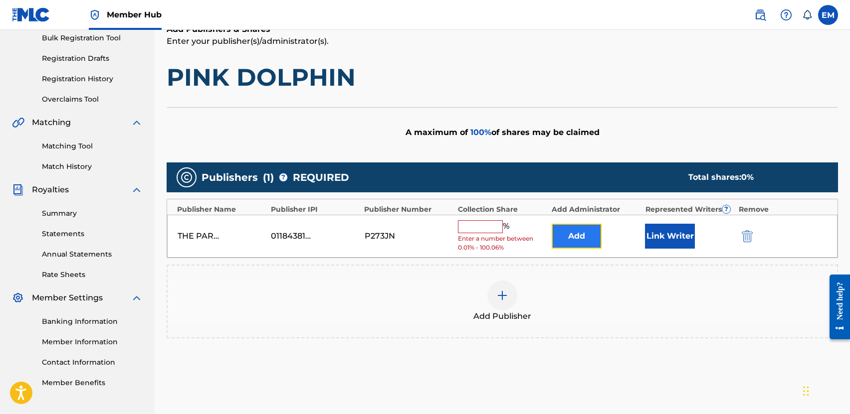
click at [578, 233] on button "Add" at bounding box center [577, 236] width 50 height 25
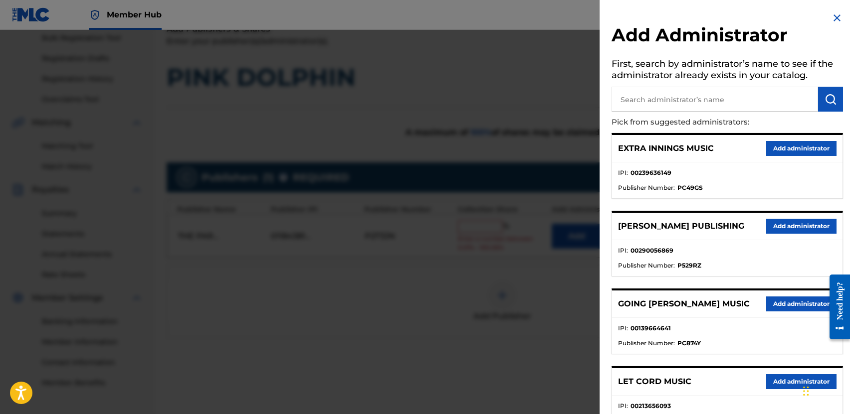
click at [641, 99] on input "text" at bounding box center [714, 99] width 206 height 25
type input "BMG PLATINUM SONGS"
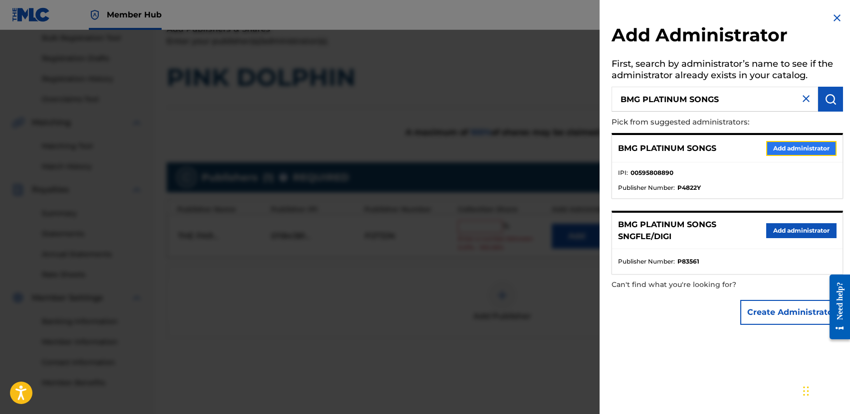
click at [776, 147] on button "Add administrator" at bounding box center [801, 148] width 70 height 15
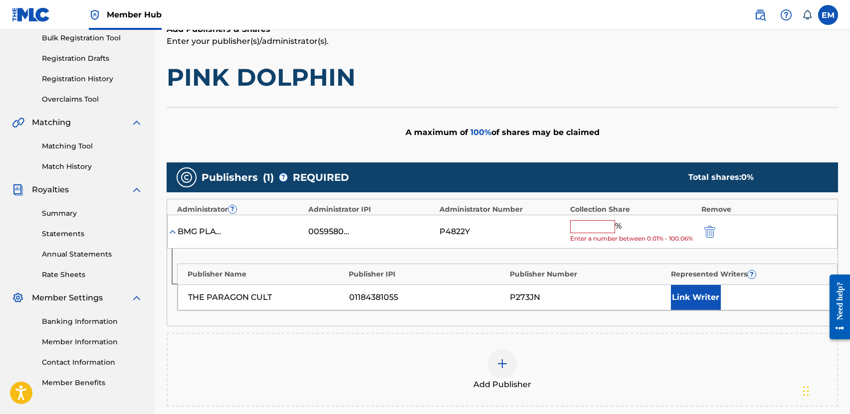
click at [585, 236] on span "Enter a number between 0.01% - 100.06%" at bounding box center [633, 238] width 126 height 9
click at [586, 232] on input "text" at bounding box center [592, 226] width 45 height 13
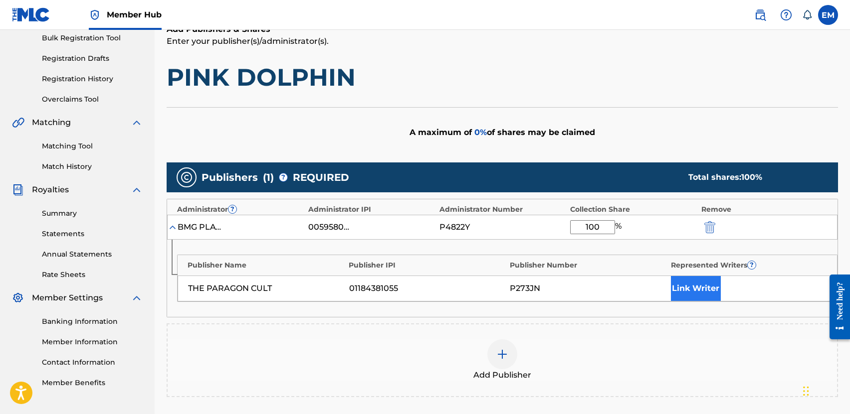
type input "100"
click at [697, 280] on button "Link Writer" at bounding box center [696, 288] width 50 height 25
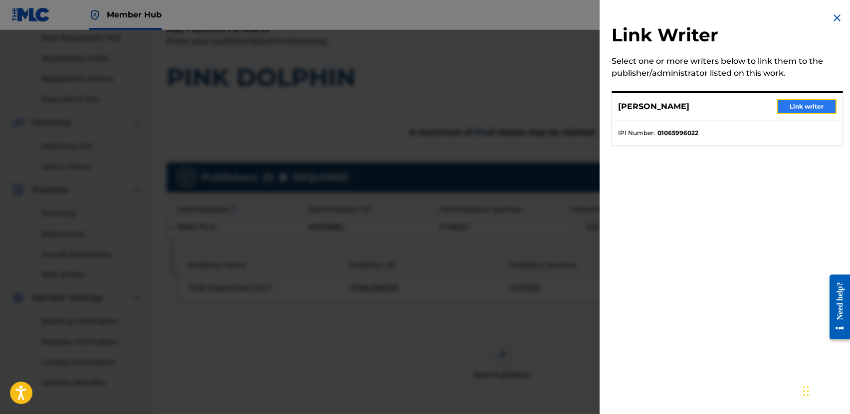
click at [804, 103] on button "Link writer" at bounding box center [806, 106] width 60 height 15
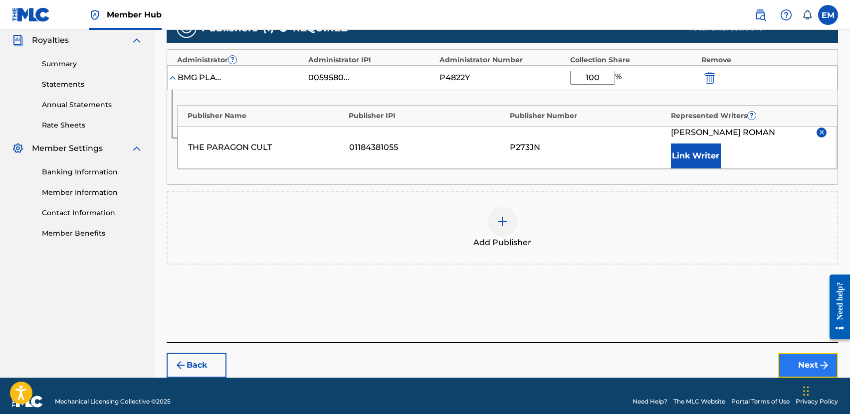
click at [803, 358] on button "Next" at bounding box center [808, 365] width 60 height 25
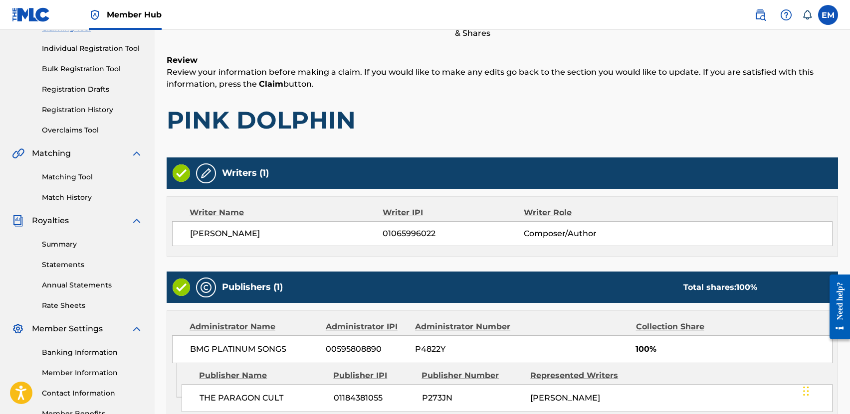
scroll to position [194, 0]
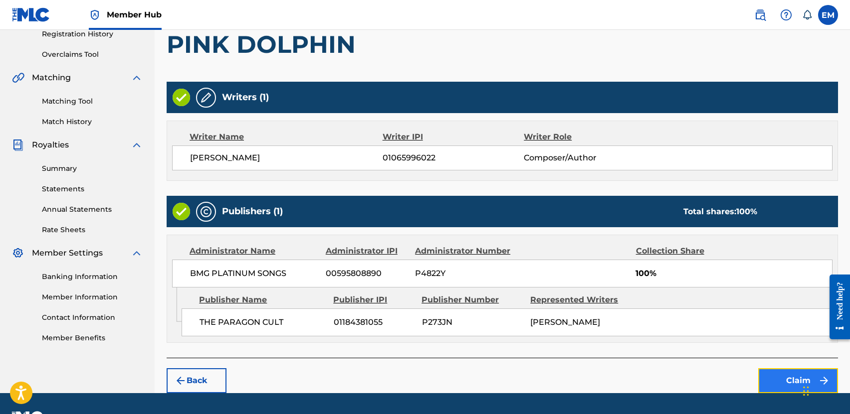
click at [771, 385] on button "Claim" at bounding box center [798, 381] width 80 height 25
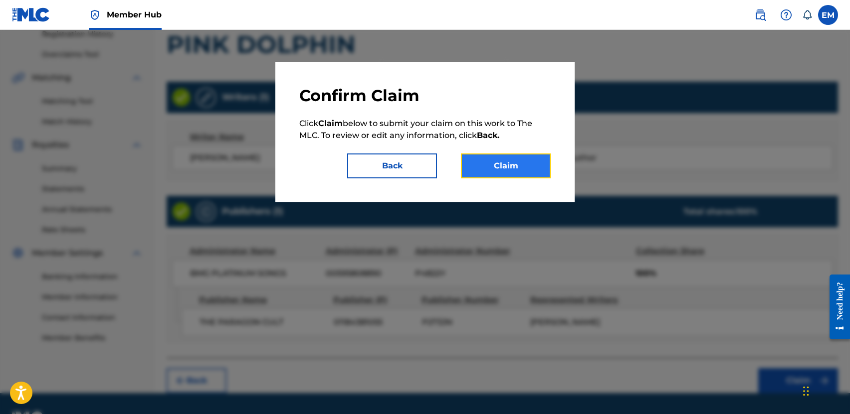
click at [522, 166] on button "Claim" at bounding box center [506, 166] width 90 height 25
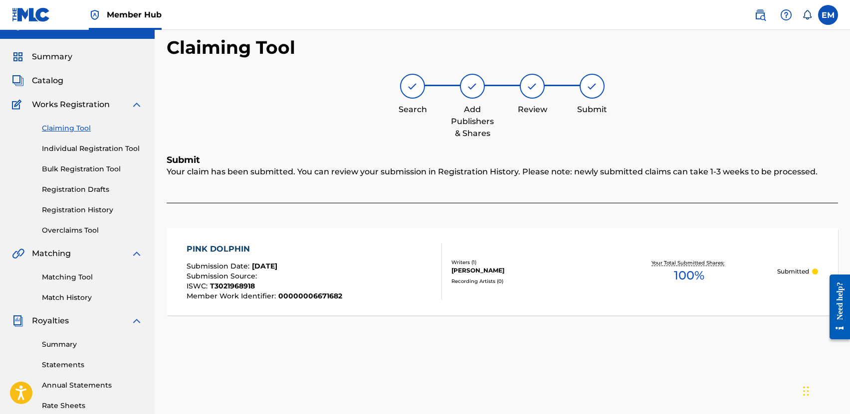
scroll to position [0, 0]
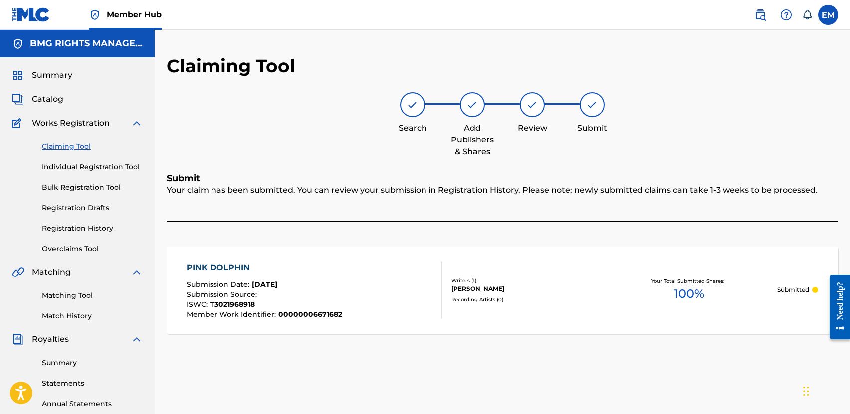
click at [72, 145] on link "Claiming Tool" at bounding box center [92, 147] width 101 height 10
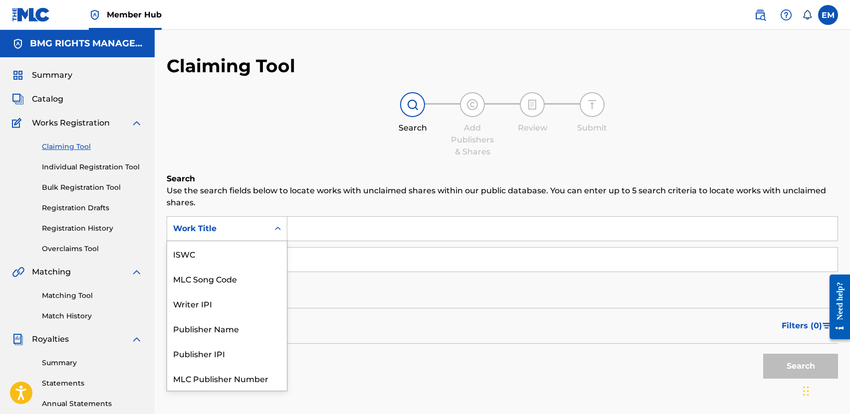
click at [252, 238] on div "Work Title" at bounding box center [218, 228] width 102 height 19
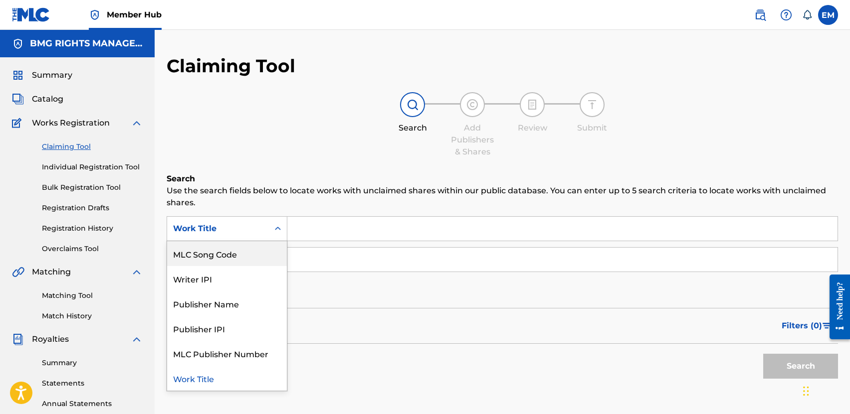
click at [239, 253] on div "MLC Song Code" at bounding box center [227, 253] width 120 height 25
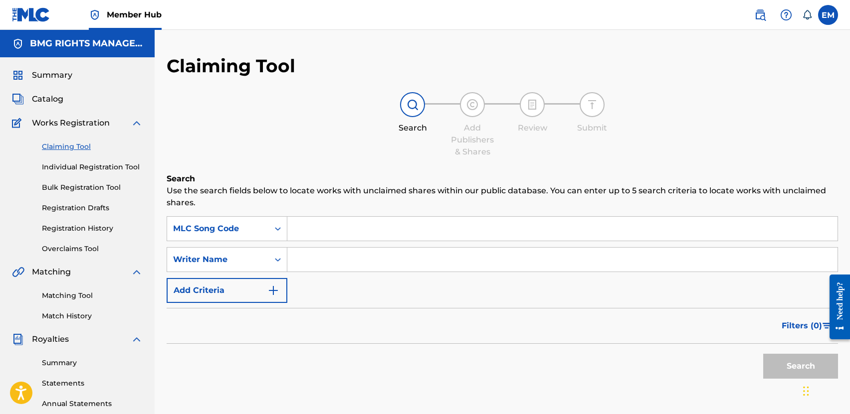
click at [307, 225] on input "Search Form" at bounding box center [562, 229] width 550 height 24
paste input "RB3EC9"
type input "RB3EC9"
click at [775, 357] on button "Search" at bounding box center [800, 366] width 75 height 25
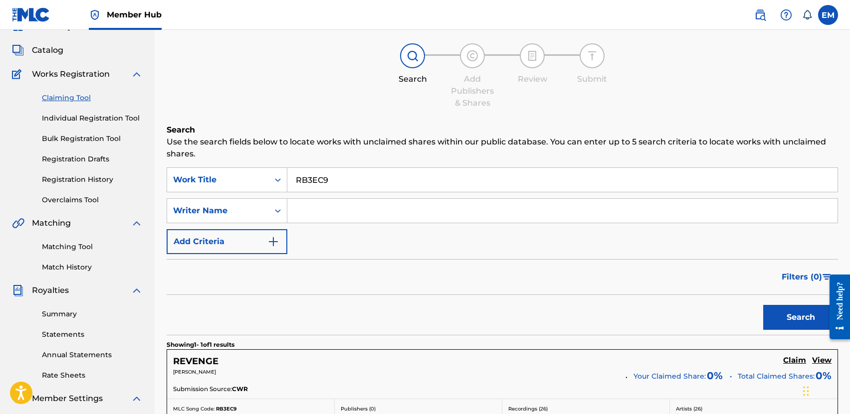
scroll to position [150, 0]
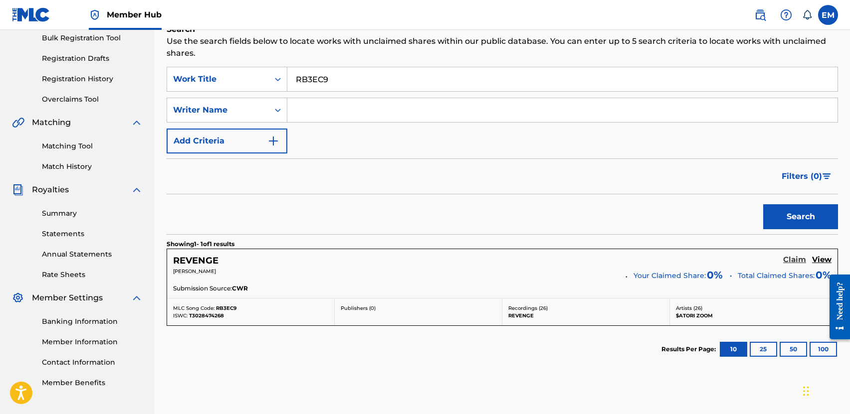
click at [793, 260] on h5 "Claim" at bounding box center [794, 259] width 23 height 9
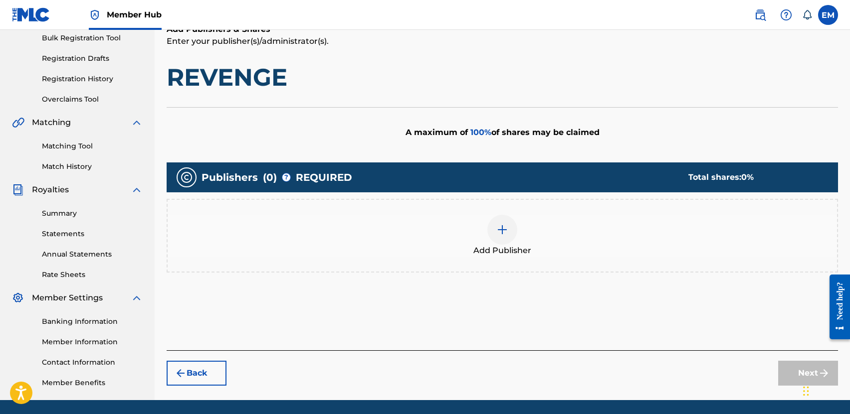
click at [503, 227] on img at bounding box center [502, 230] width 12 height 12
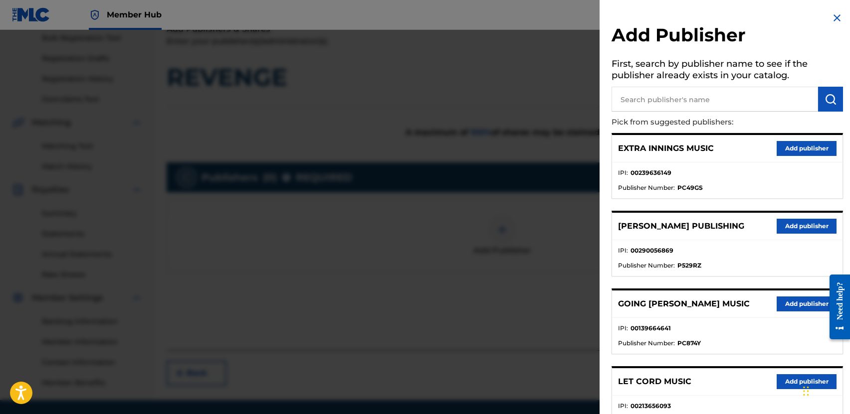
click at [713, 99] on input "text" at bounding box center [714, 99] width 206 height 25
type input "PARAGON CULT"
click at [818, 99] on button "submit" at bounding box center [830, 99] width 25 height 25
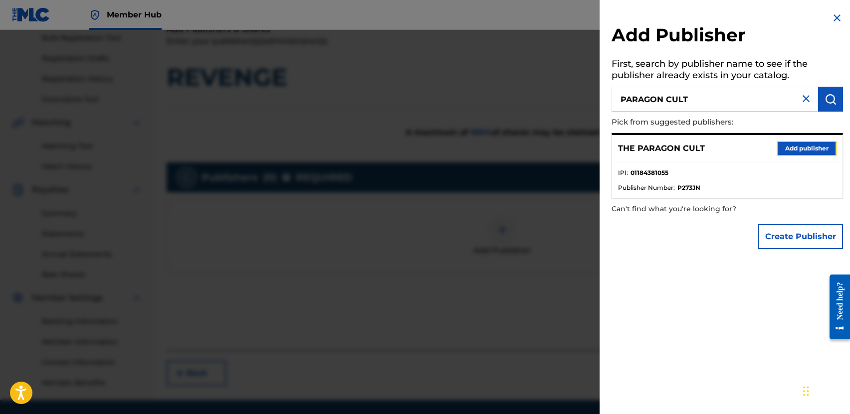
click at [786, 150] on button "Add publisher" at bounding box center [806, 148] width 60 height 15
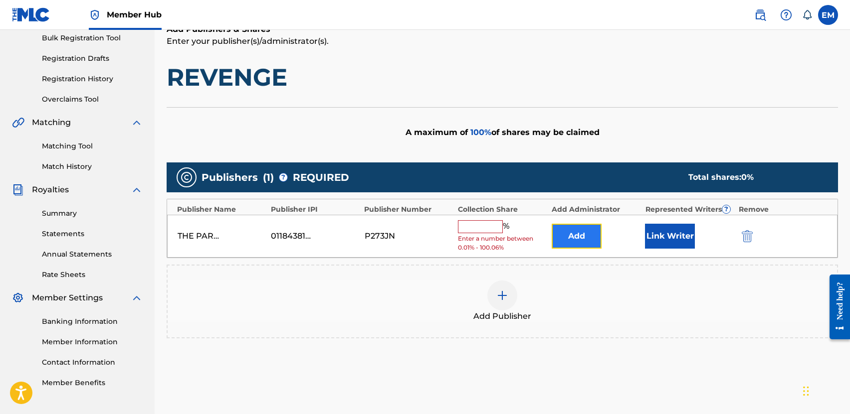
click at [588, 231] on button "Add" at bounding box center [577, 236] width 50 height 25
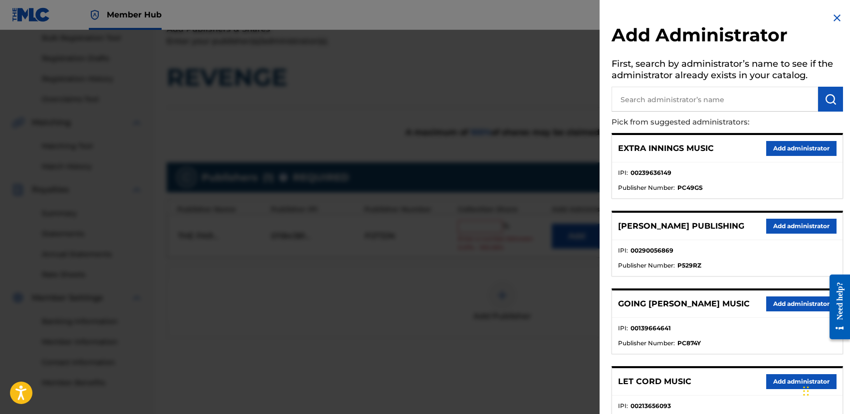
click at [636, 98] on input "text" at bounding box center [714, 99] width 206 height 25
type input "A"
type input "BMG PLATINUM SONGS"
click at [824, 97] on img "submit" at bounding box center [830, 99] width 12 height 12
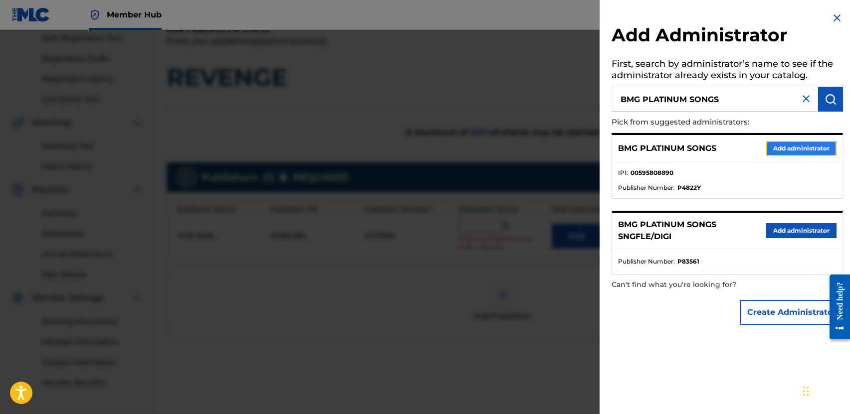
click at [776, 149] on button "Add administrator" at bounding box center [801, 148] width 70 height 15
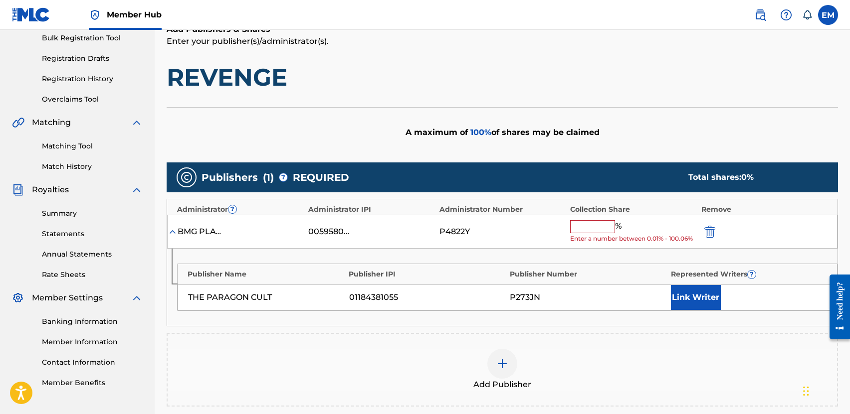
click at [579, 233] on div "% Enter a number between 0.01% - 100.06%" at bounding box center [633, 231] width 126 height 23
click at [585, 226] on input "text" at bounding box center [592, 226] width 45 height 13
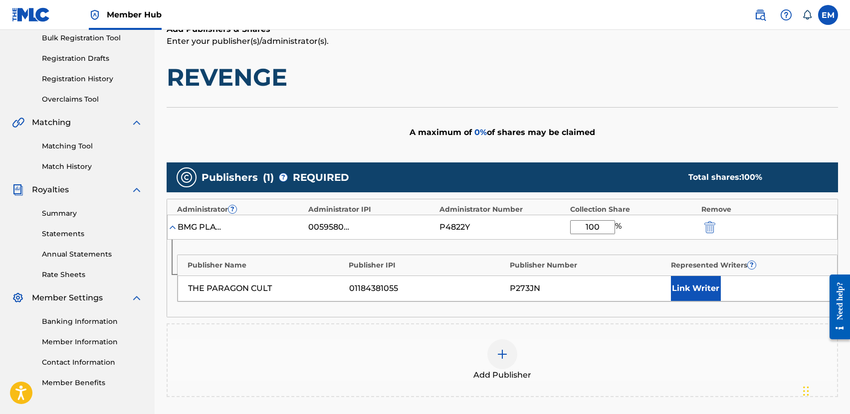
type input "100"
click at [617, 149] on div "A maximum of 0 % of shares may be claimed" at bounding box center [502, 132] width 671 height 50
click at [679, 288] on button "Link Writer" at bounding box center [696, 288] width 50 height 25
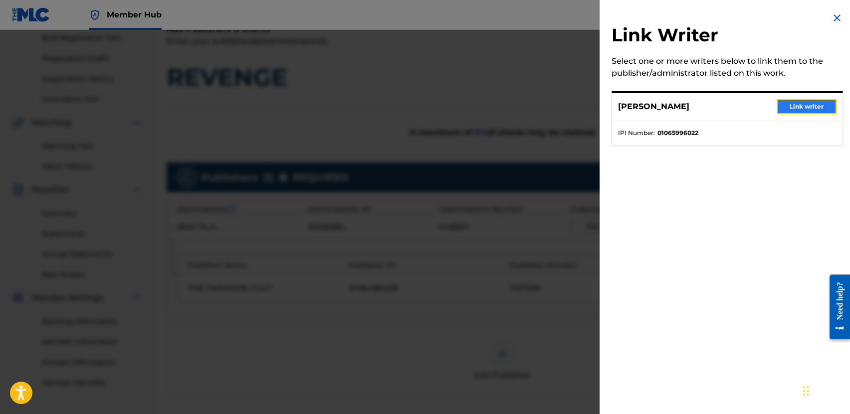
click at [781, 110] on button "Link writer" at bounding box center [806, 106] width 60 height 15
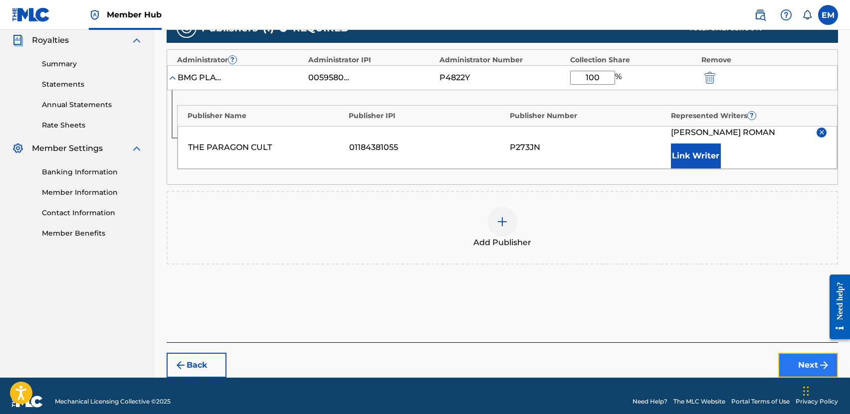
click at [801, 359] on button "Next" at bounding box center [808, 365] width 60 height 25
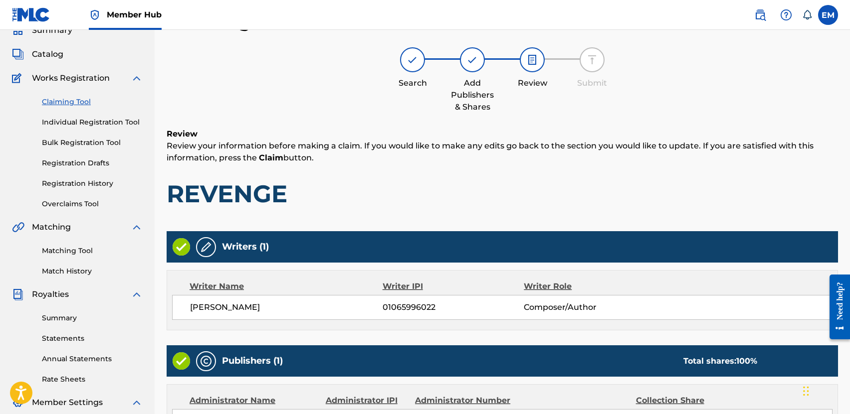
scroll to position [221, 0]
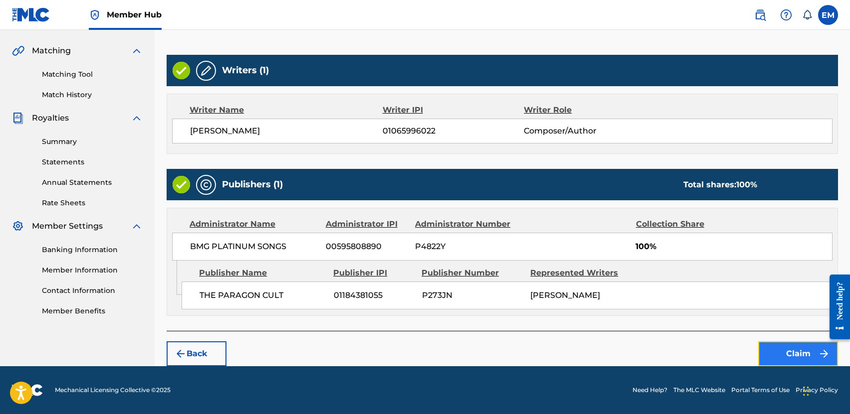
click at [790, 353] on button "Claim" at bounding box center [798, 354] width 80 height 25
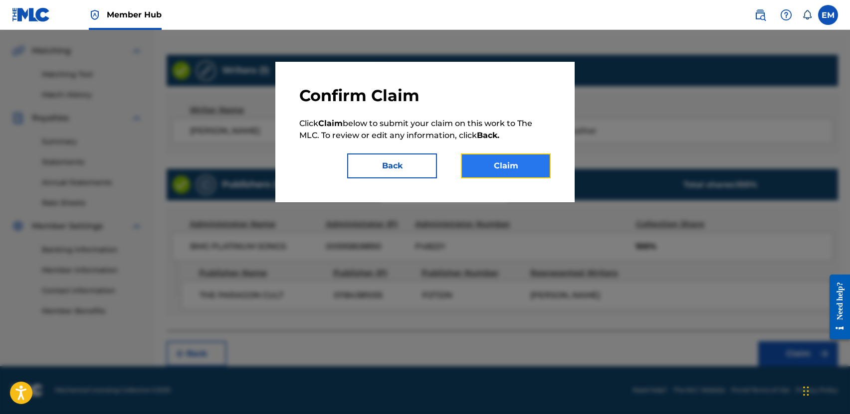
click at [511, 156] on button "Claim" at bounding box center [506, 166] width 90 height 25
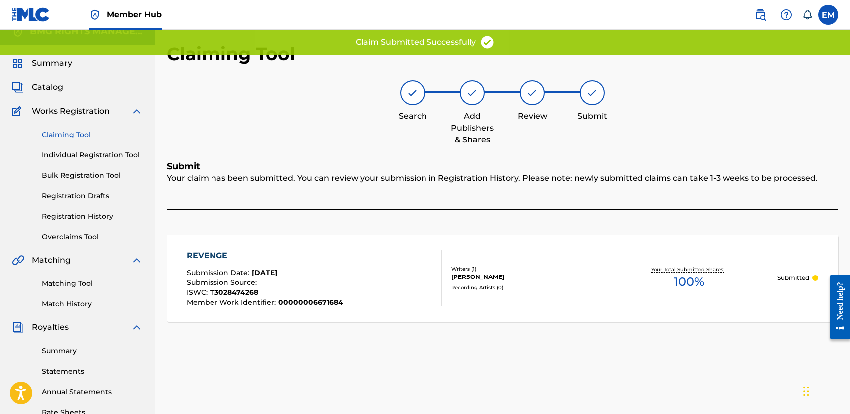
scroll to position [0, 0]
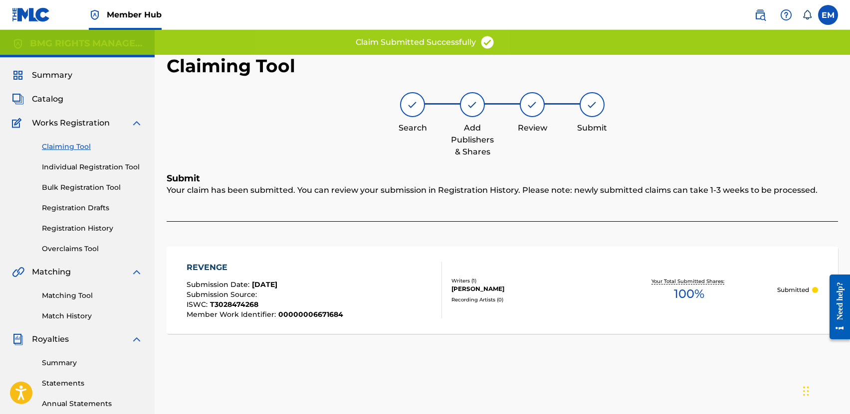
drag, startPoint x: 60, startPoint y: 142, endPoint x: 64, endPoint y: 138, distance: 5.6
click at [60, 142] on link "Claiming Tool" at bounding box center [92, 147] width 101 height 10
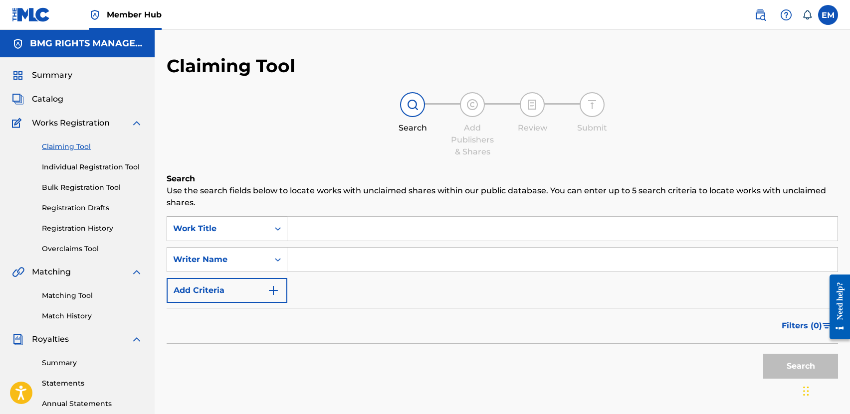
click at [212, 236] on div "Work Title" at bounding box center [218, 228] width 102 height 19
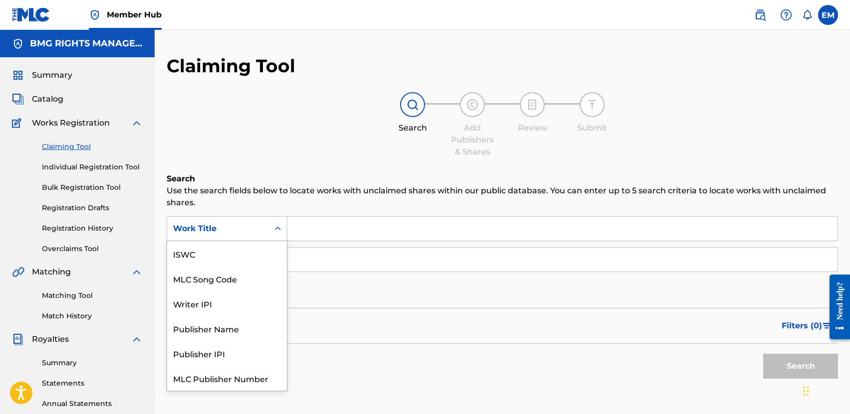
scroll to position [25, 0]
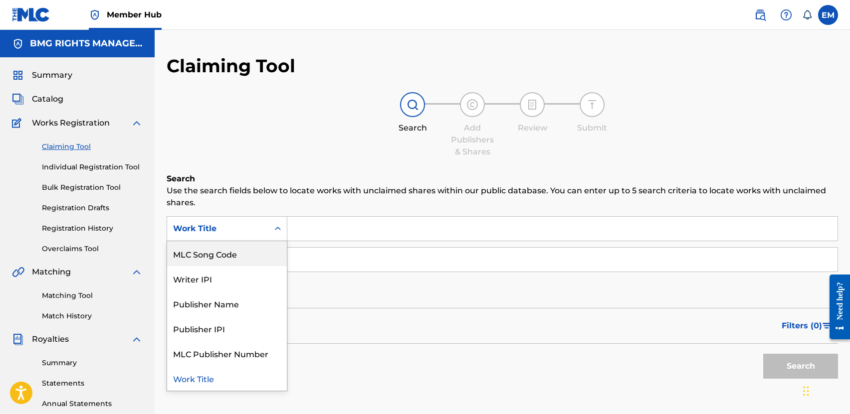
click at [209, 253] on div "MLC Song Code" at bounding box center [227, 253] width 120 height 25
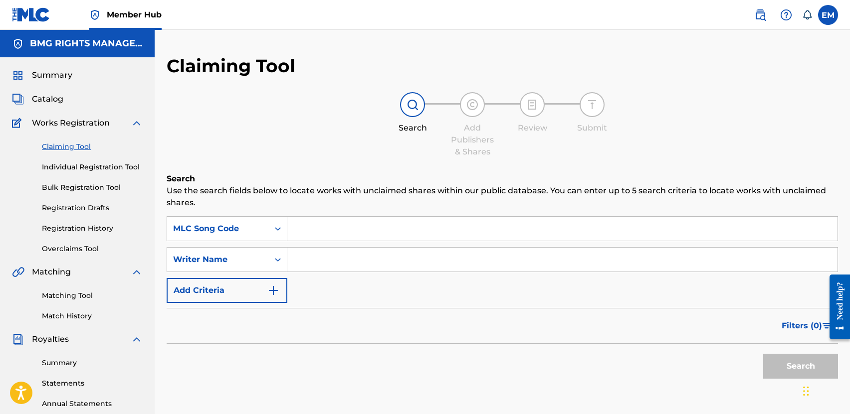
click at [302, 242] on div "SearchWithCriteria5ab027cd-b54c-4801-90d5-f4fcf6d0ba0f MLC Song Code SearchWith…" at bounding box center [502, 259] width 671 height 87
click at [306, 234] on input "Search Form" at bounding box center [562, 229] width 550 height 24
paste input "RB3EEJ"
type input "RB3EEJ"
click at [775, 360] on button "Search" at bounding box center [800, 366] width 75 height 25
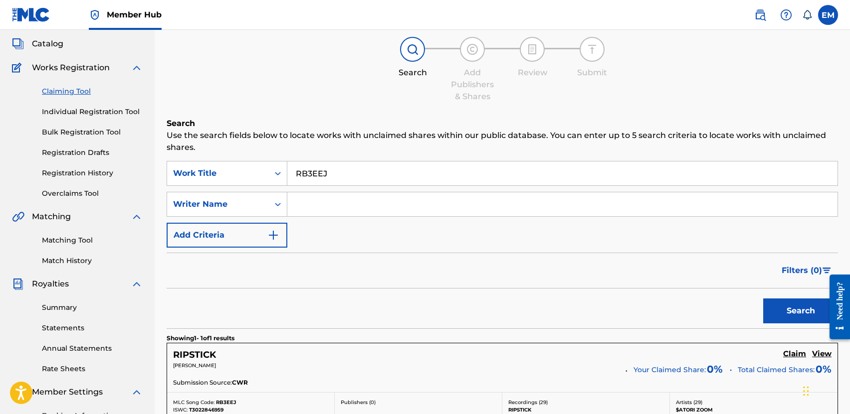
scroll to position [100, 0]
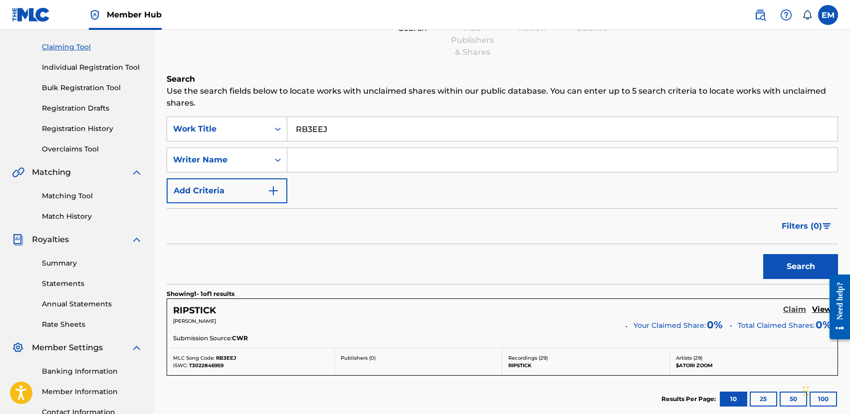
click at [794, 308] on h5 "Claim" at bounding box center [794, 309] width 23 height 9
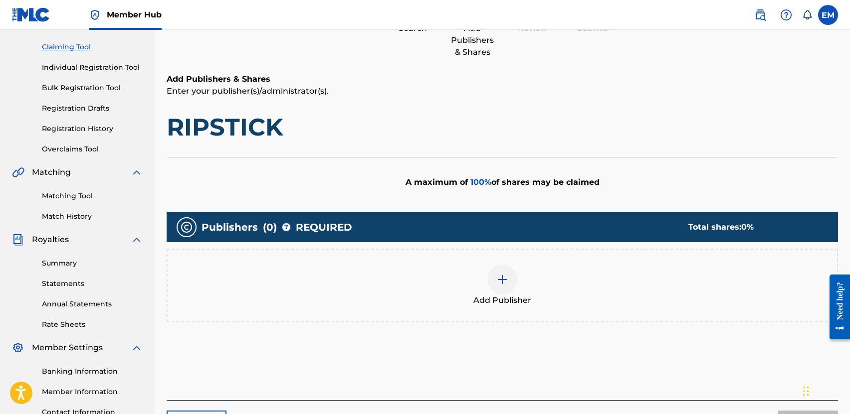
click at [487, 274] on div "Add Publisher" at bounding box center [502, 286] width 669 height 42
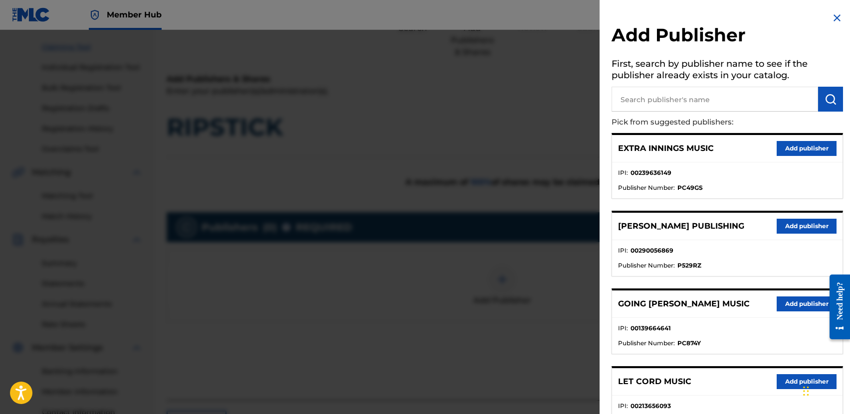
click at [690, 103] on input "text" at bounding box center [714, 99] width 206 height 25
type input "PARAGON CULT"
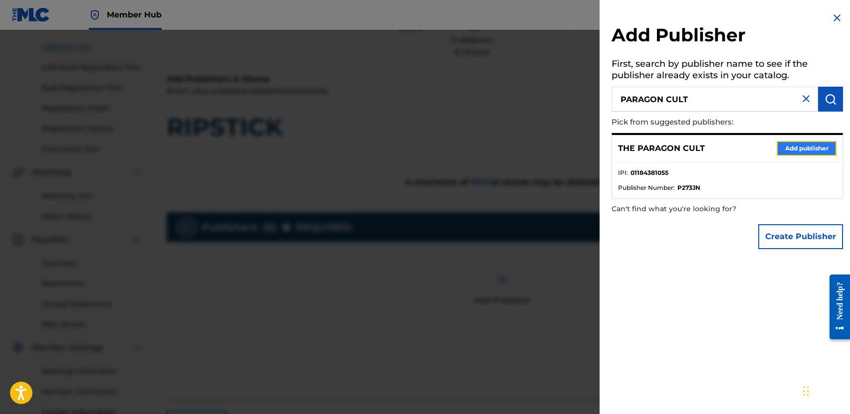
click at [781, 141] on button "Add publisher" at bounding box center [806, 148] width 60 height 15
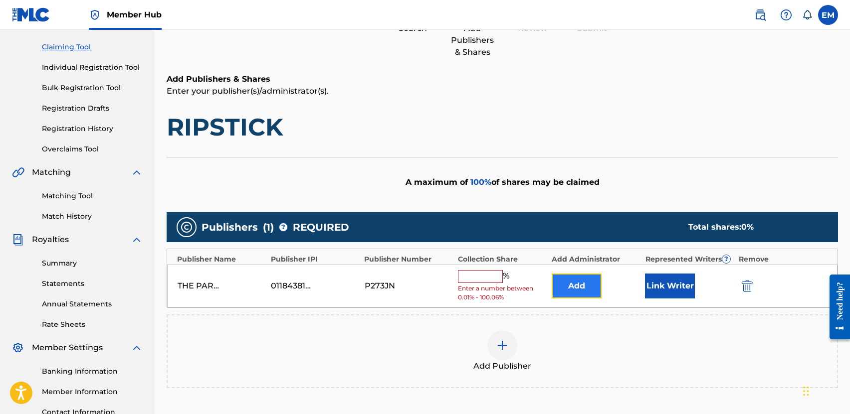
click at [564, 287] on button "Add" at bounding box center [577, 286] width 50 height 25
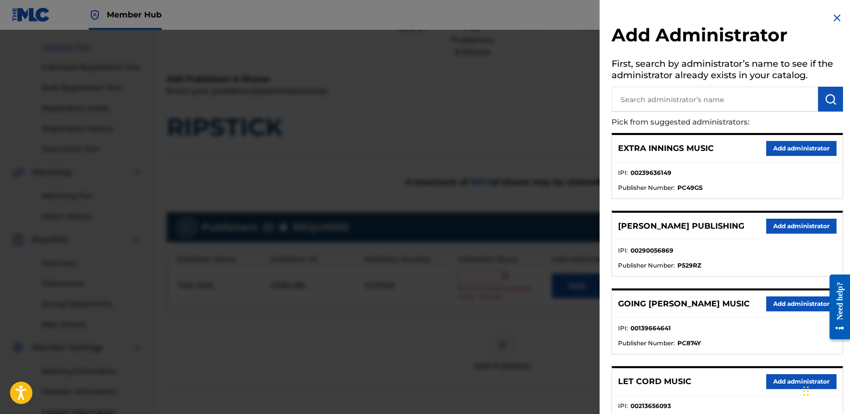
click at [662, 104] on input "text" at bounding box center [714, 99] width 206 height 25
type input "BMG PLATINUM SONGS"
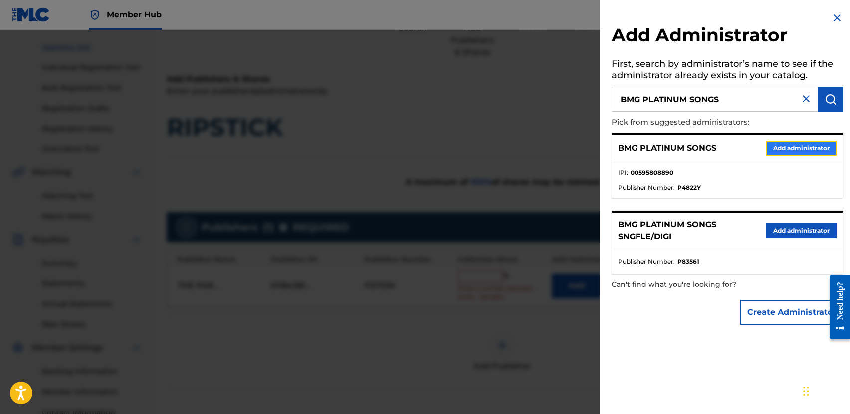
click at [769, 144] on button "Add administrator" at bounding box center [801, 148] width 70 height 15
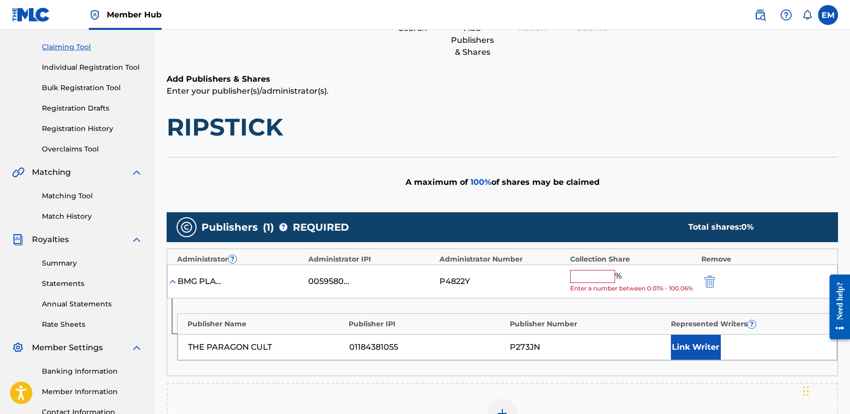
click at [592, 282] on input "text" at bounding box center [592, 276] width 45 height 13
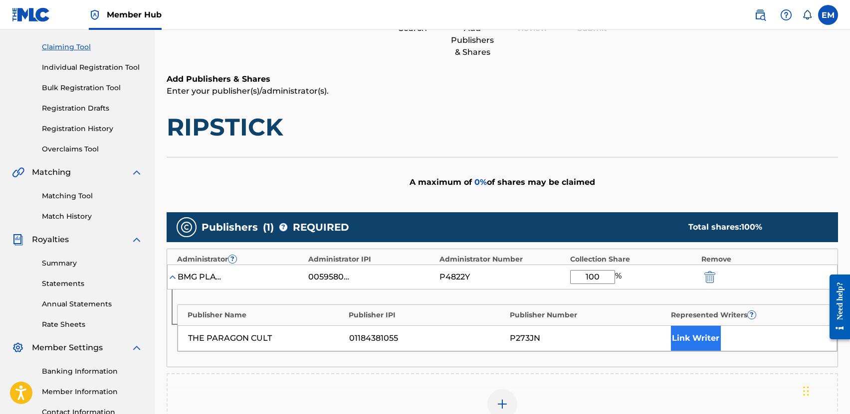
type input "100"
click at [700, 329] on button "Link Writer" at bounding box center [696, 338] width 50 height 25
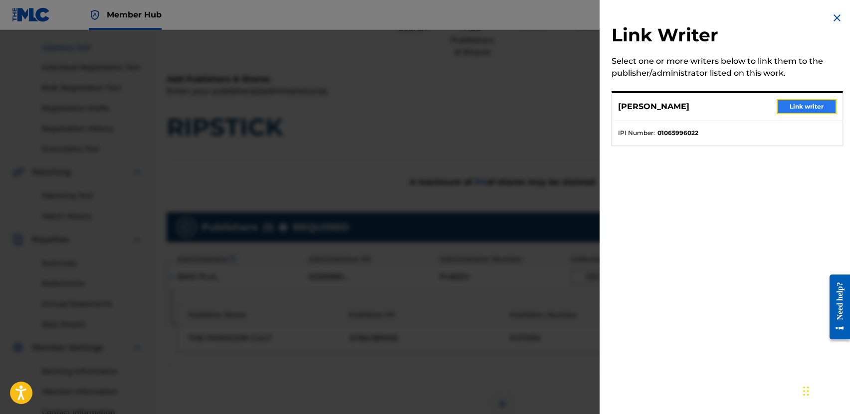
click at [792, 110] on button "Link writer" at bounding box center [806, 106] width 60 height 15
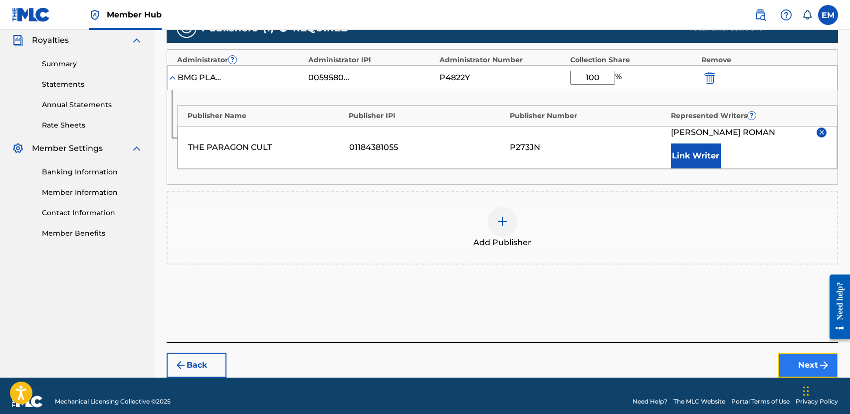
click at [793, 360] on button "Next" at bounding box center [808, 365] width 60 height 25
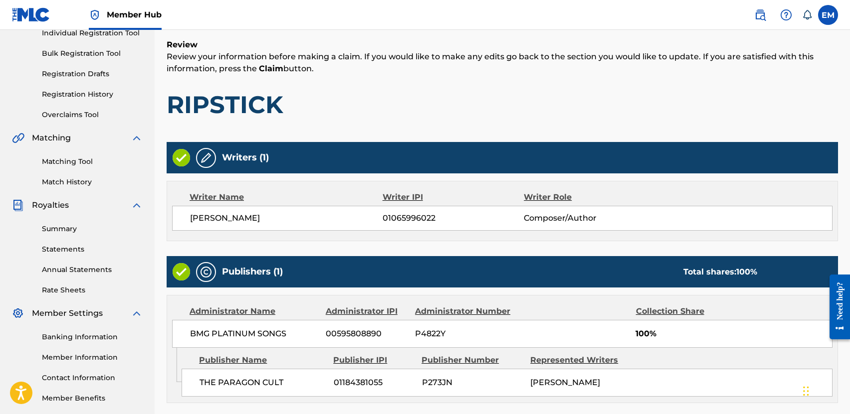
scroll to position [221, 0]
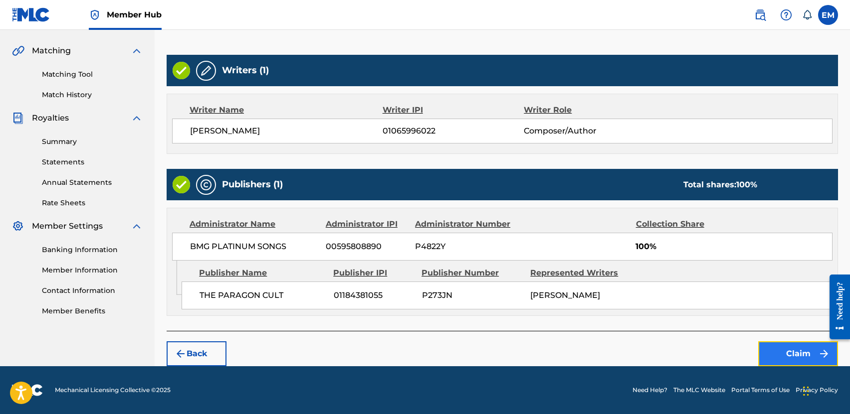
click at [801, 354] on button "Claim" at bounding box center [798, 354] width 80 height 25
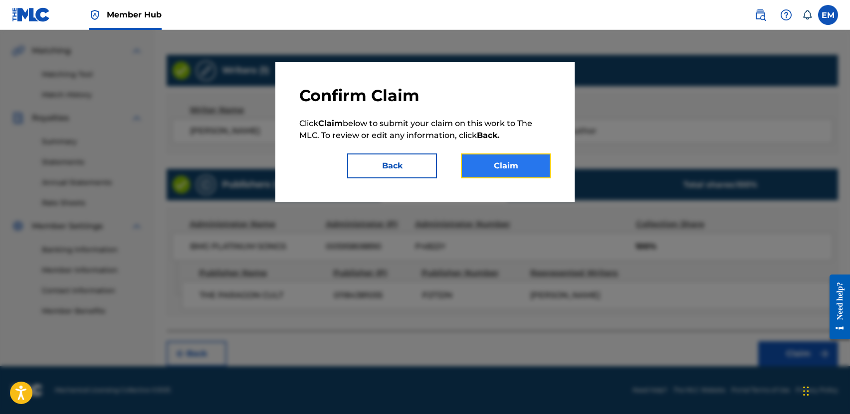
click at [528, 172] on button "Claim" at bounding box center [506, 166] width 90 height 25
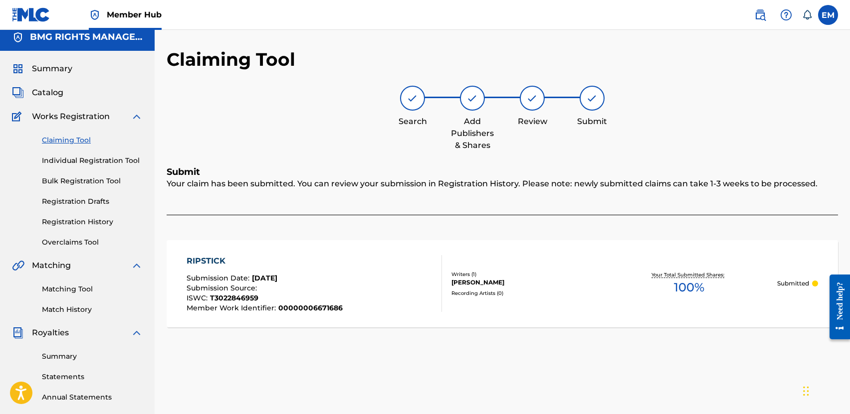
scroll to position [0, 0]
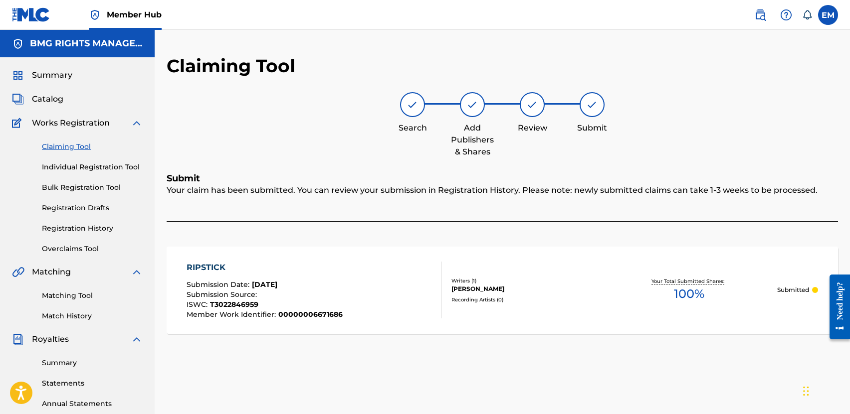
click at [62, 145] on link "Claiming Tool" at bounding box center [92, 147] width 101 height 10
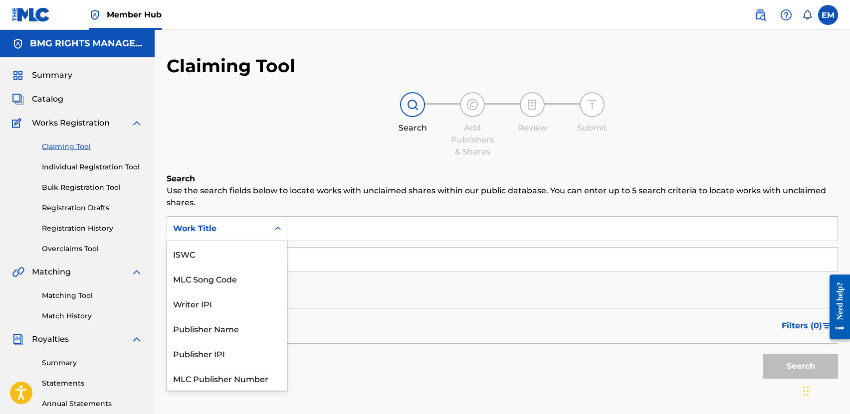
click at [204, 237] on div "Work Title" at bounding box center [218, 228] width 102 height 19
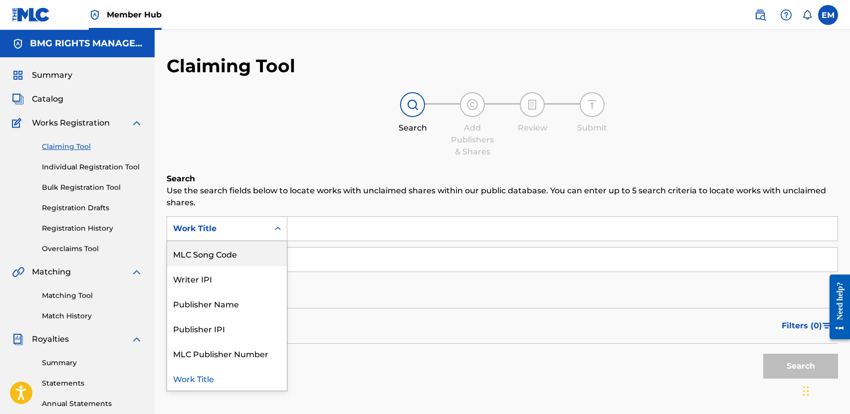
click at [216, 255] on div "MLC Song Code" at bounding box center [227, 253] width 120 height 25
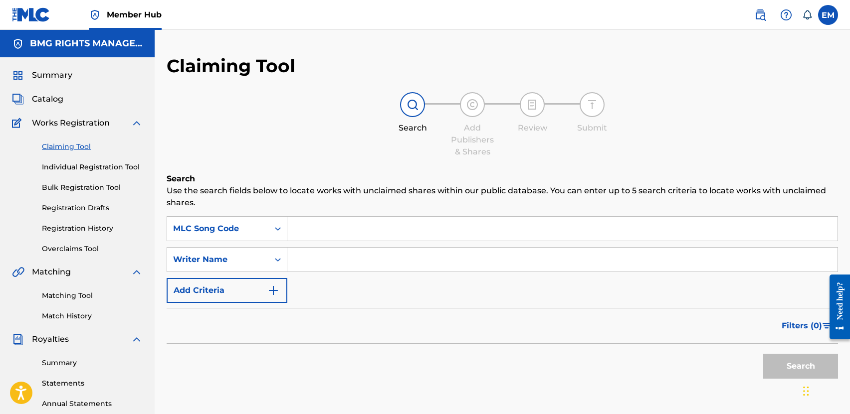
click at [336, 215] on div "Search Use the search fields below to locate works with unclaimed shares within…" at bounding box center [502, 303] width 671 height 261
click at [332, 223] on input "Search Form" at bounding box center [562, 229] width 550 height 24
paste input "SH2CVZ"
type input "SH2CVZ"
click at [795, 360] on button "Search" at bounding box center [800, 366] width 75 height 25
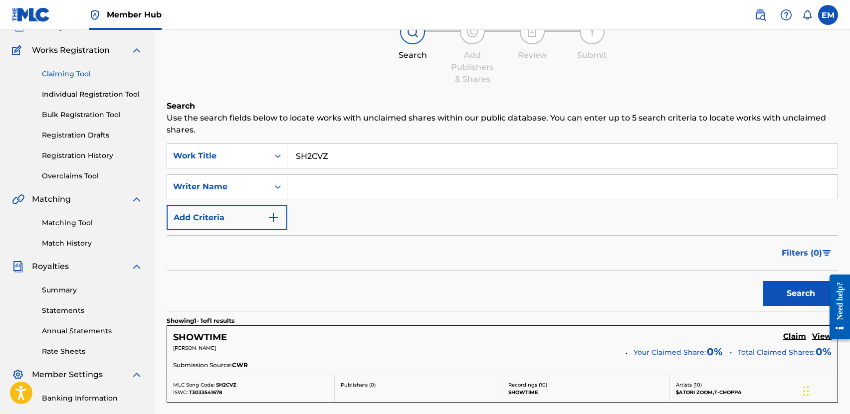
scroll to position [150, 0]
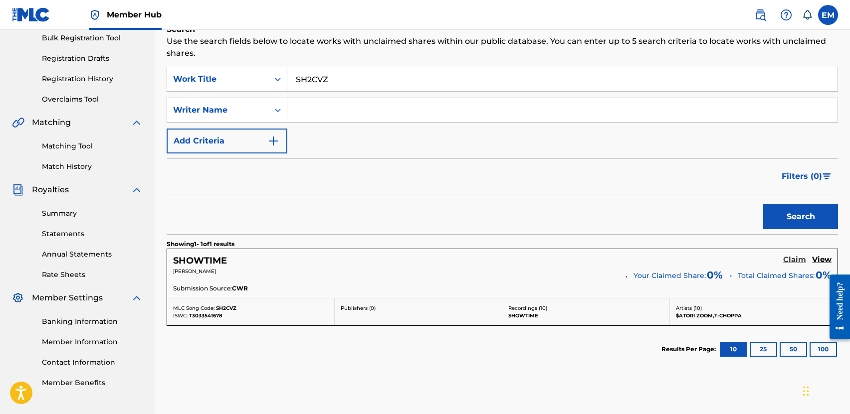
click at [794, 263] on h5 "Claim" at bounding box center [794, 259] width 23 height 9
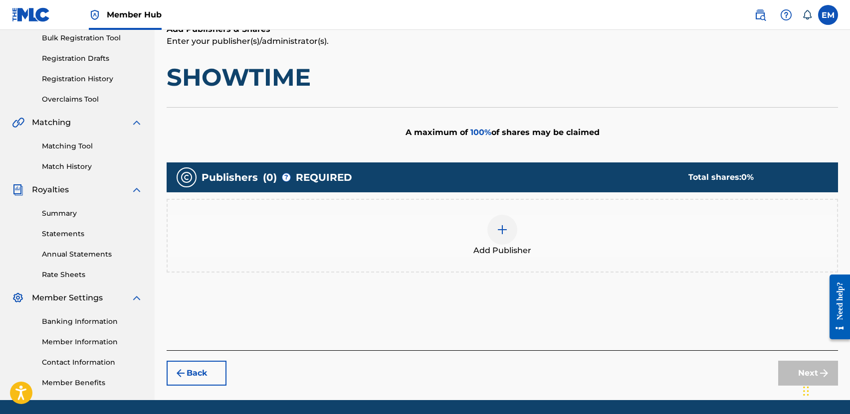
click at [506, 225] on img at bounding box center [502, 230] width 12 height 12
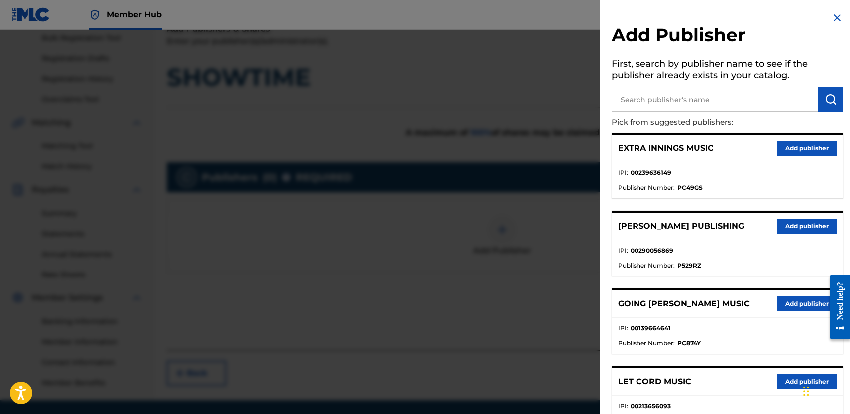
click at [666, 101] on input "text" at bounding box center [714, 99] width 206 height 25
type input "PARAGON CULT"
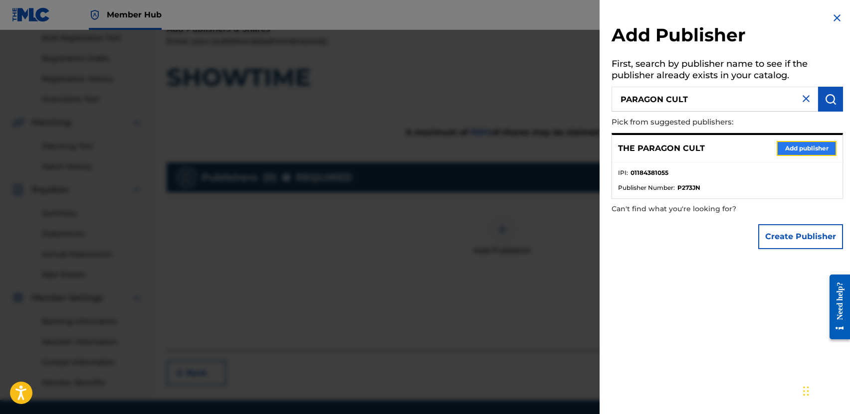
click at [802, 145] on button "Add publisher" at bounding box center [806, 148] width 60 height 15
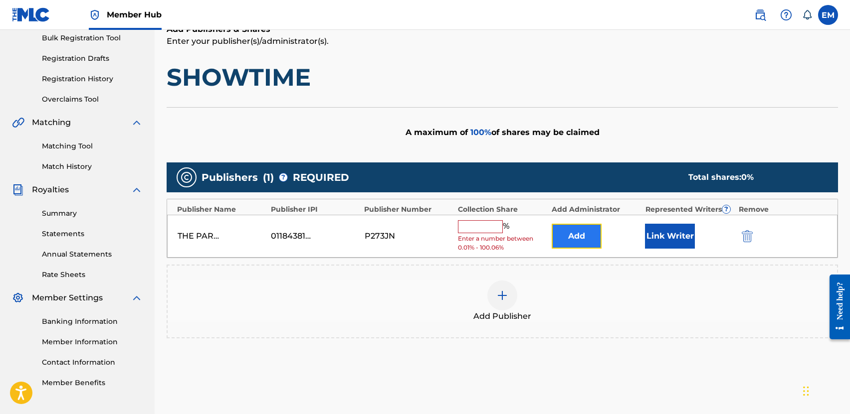
click at [565, 236] on button "Add" at bounding box center [577, 236] width 50 height 25
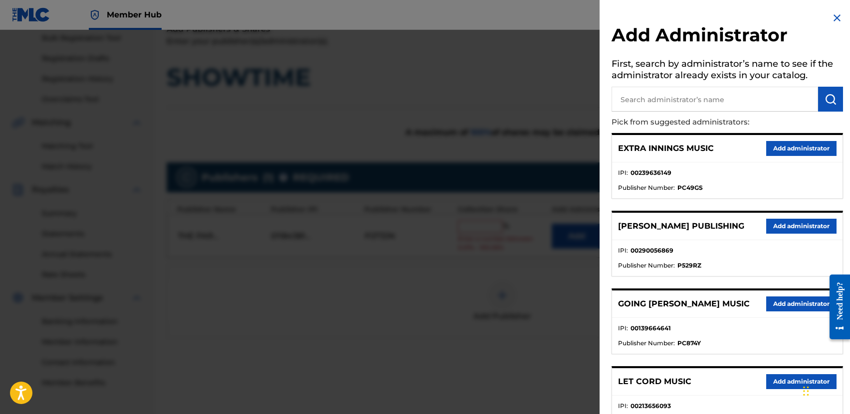
click at [645, 99] on input "text" at bounding box center [714, 99] width 206 height 25
type input "BMG PLATINUM SONGS"
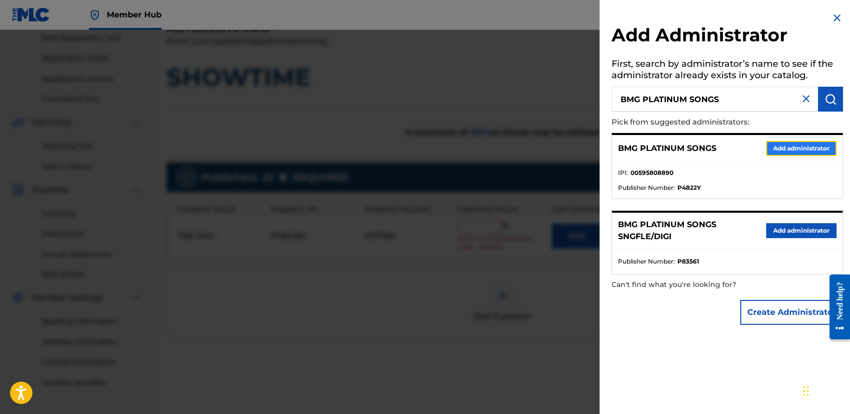
click at [784, 147] on button "Add administrator" at bounding box center [801, 148] width 70 height 15
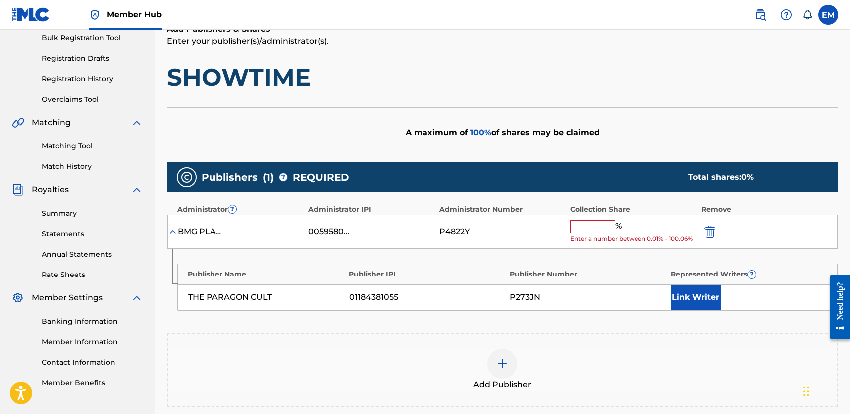
click at [582, 226] on input "text" at bounding box center [592, 226] width 45 height 13
type input "2"
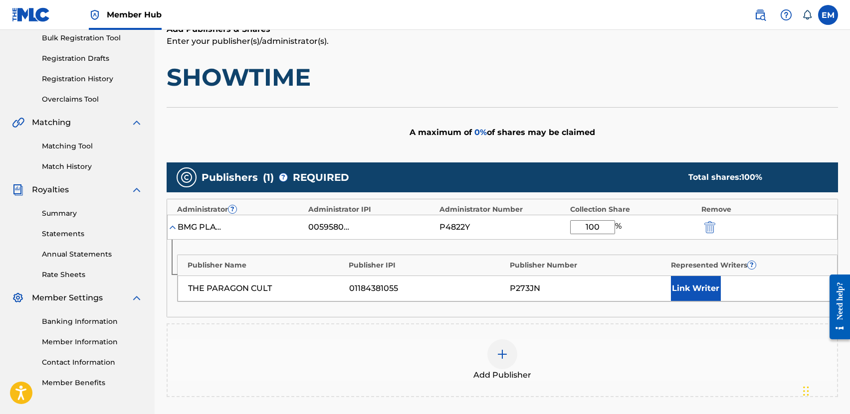
type input "100"
click at [609, 144] on div "A maximum of 0 % of shares may be claimed" at bounding box center [502, 132] width 671 height 50
click at [685, 283] on button "Link Writer" at bounding box center [696, 288] width 50 height 25
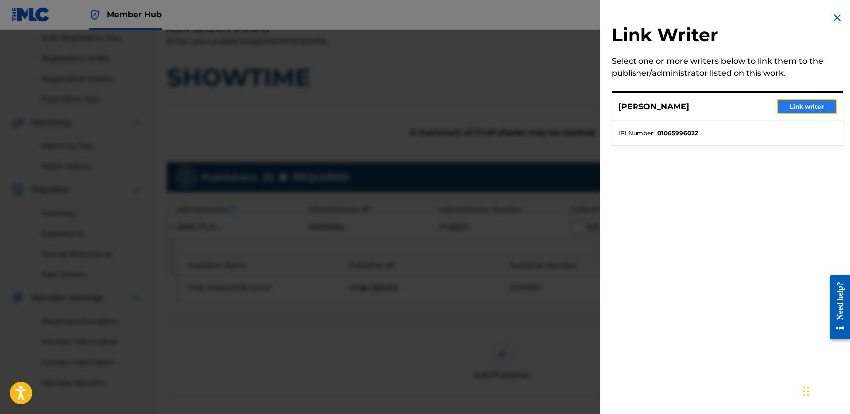
click at [816, 110] on button "Link writer" at bounding box center [806, 106] width 60 height 15
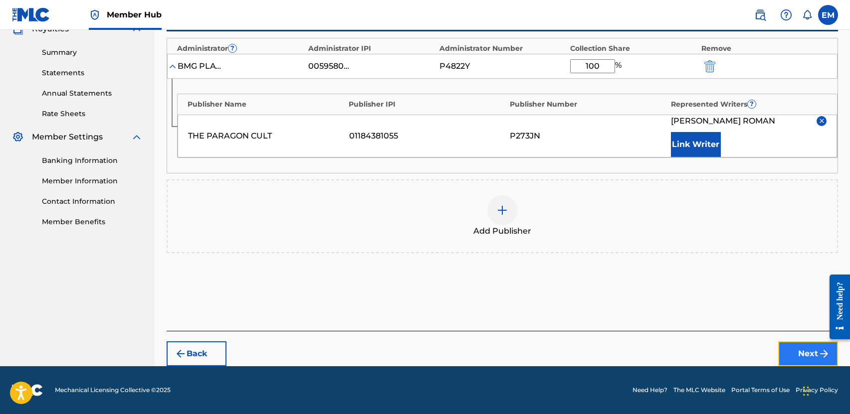
click at [803, 349] on button "Next" at bounding box center [808, 354] width 60 height 25
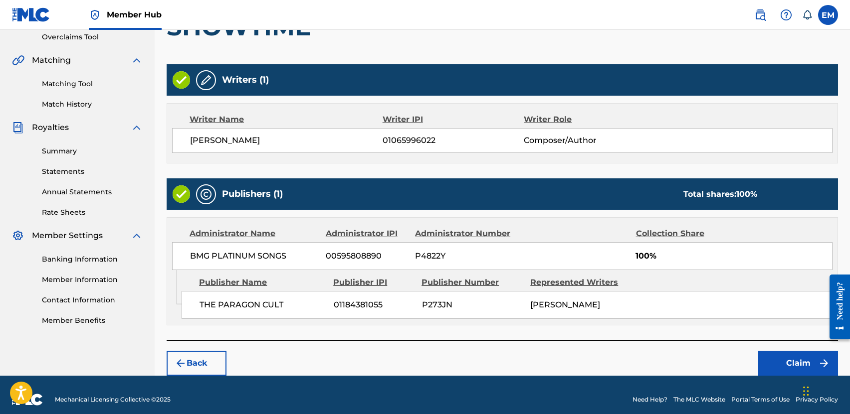
scroll to position [221, 0]
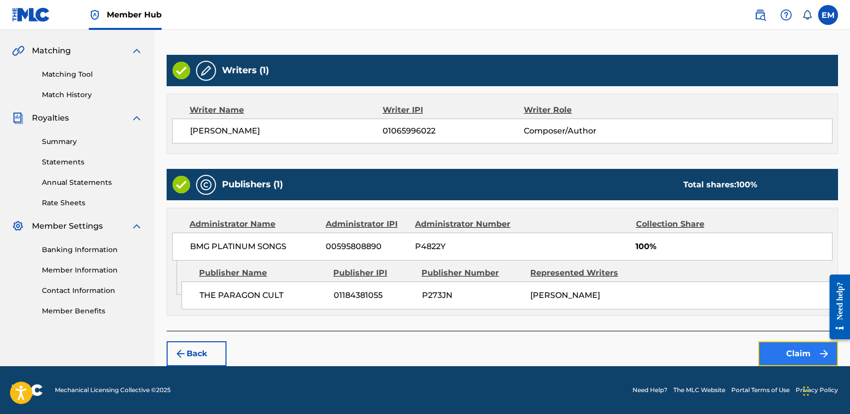
click at [771, 347] on button "Claim" at bounding box center [798, 354] width 80 height 25
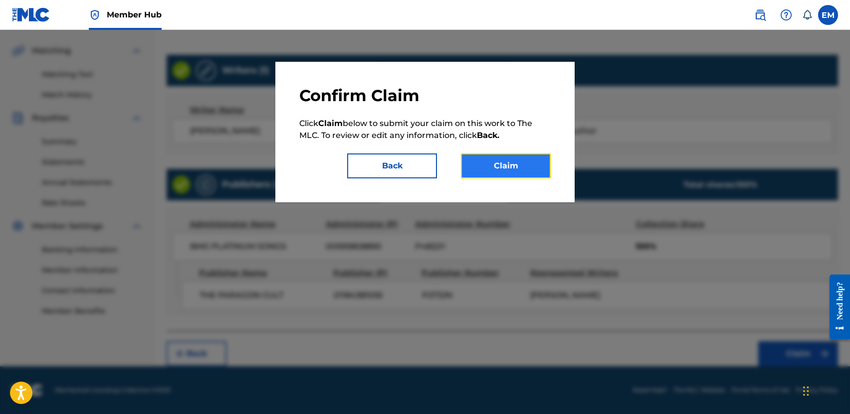
click at [487, 157] on button "Claim" at bounding box center [506, 166] width 90 height 25
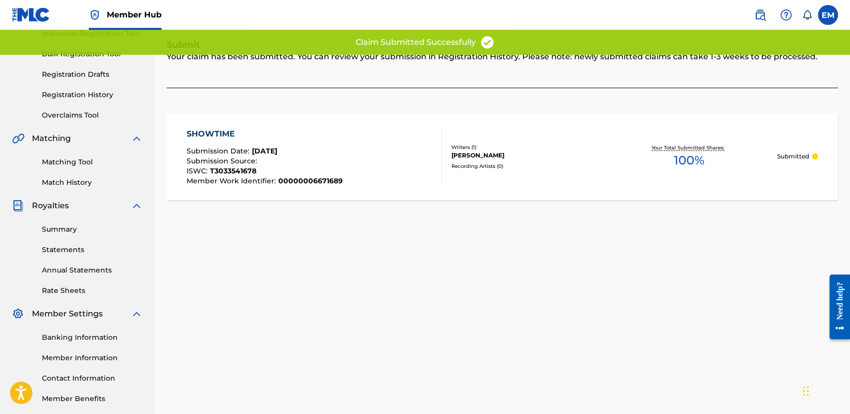
scroll to position [0, 0]
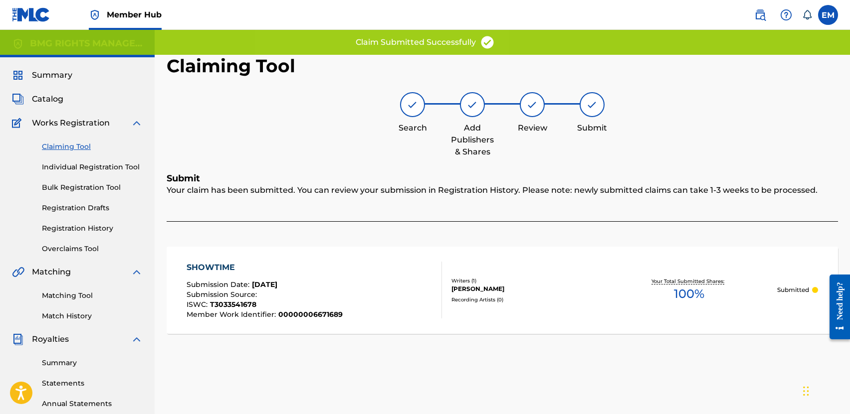
click at [60, 142] on link "Claiming Tool" at bounding box center [92, 147] width 101 height 10
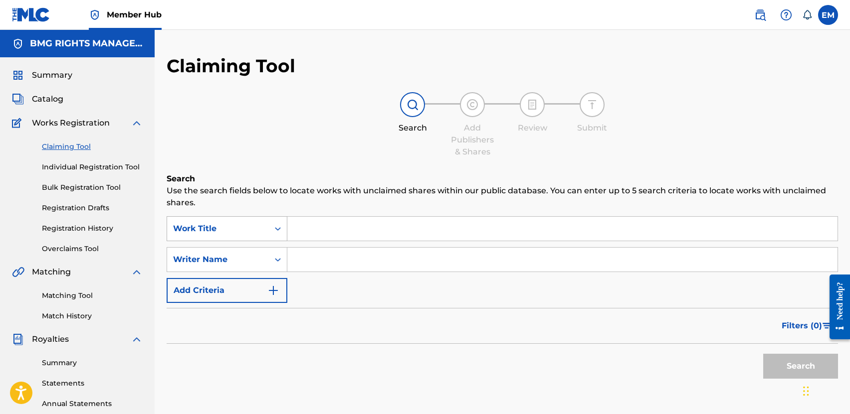
drag, startPoint x: 261, startPoint y: 229, endPoint x: 242, endPoint y: 234, distance: 19.3
click at [260, 229] on div "Work Title" at bounding box center [218, 229] width 90 height 12
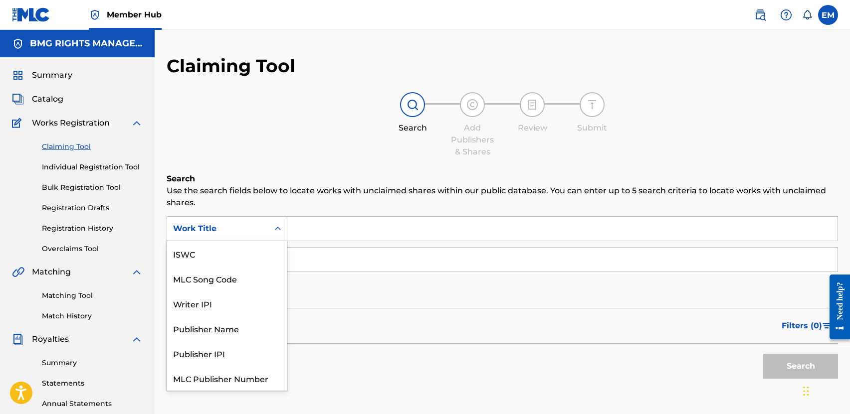
scroll to position [25, 0]
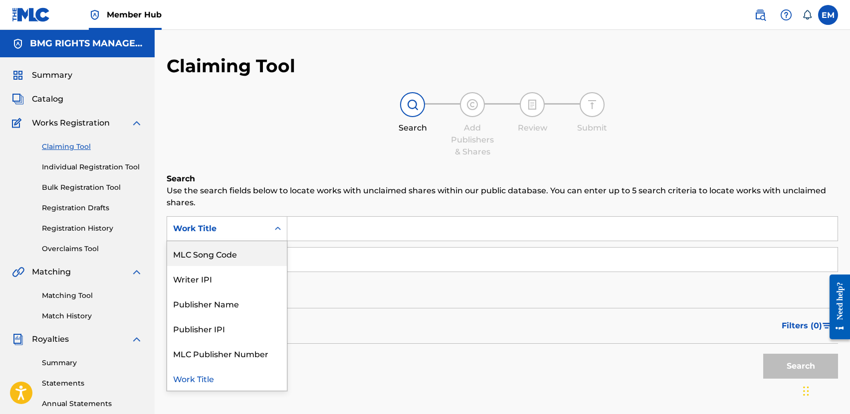
click at [221, 244] on div "MLC Song Code" at bounding box center [227, 253] width 120 height 25
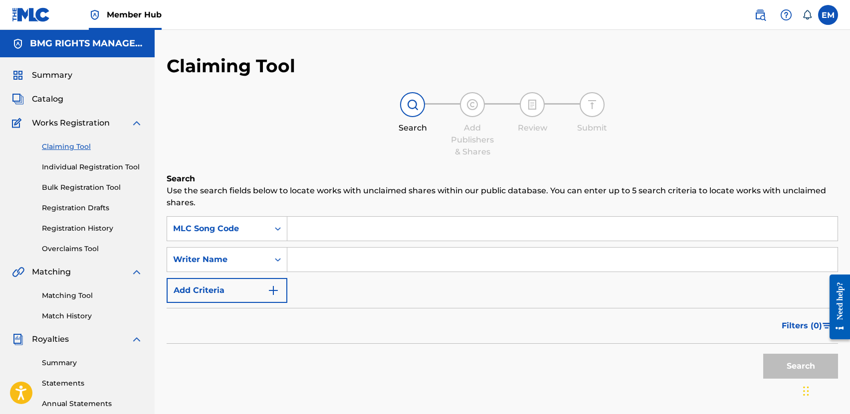
click at [315, 230] on input "Search Form" at bounding box center [562, 229] width 550 height 24
paste input "TC5V8H"
type input "TC5V8H"
click at [786, 374] on button "Search" at bounding box center [800, 366] width 75 height 25
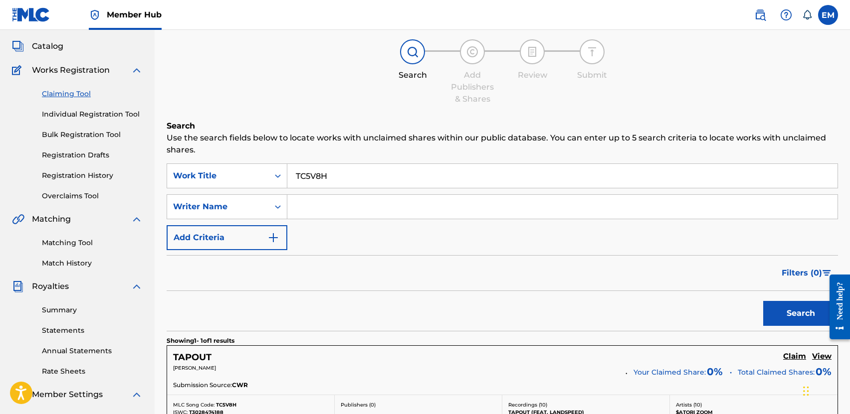
scroll to position [100, 0]
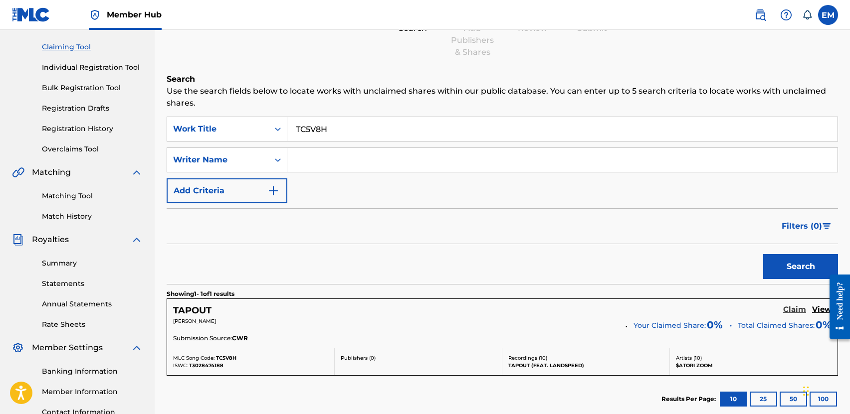
click at [786, 309] on h5 "Claim" at bounding box center [794, 309] width 23 height 9
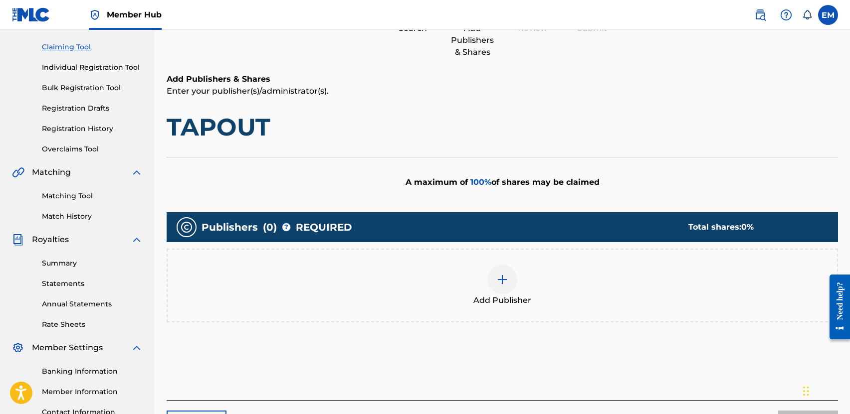
click at [498, 283] on img at bounding box center [502, 280] width 12 height 12
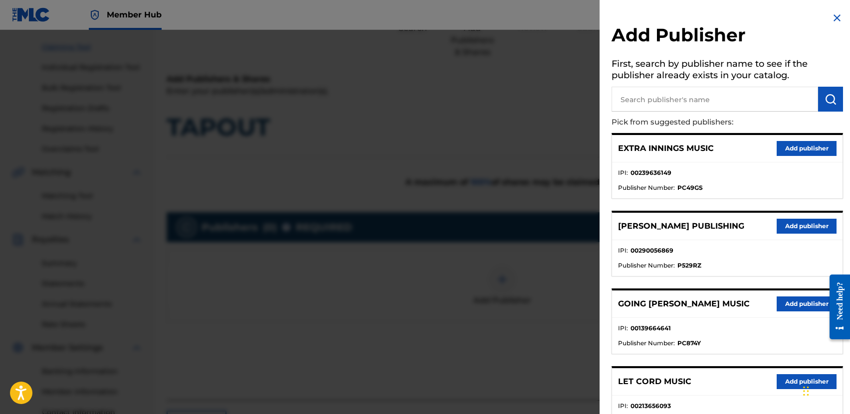
click at [669, 103] on input "text" at bounding box center [714, 99] width 206 height 25
type input "PARAGON CULT"
click at [818, 98] on button "submit" at bounding box center [830, 99] width 25 height 25
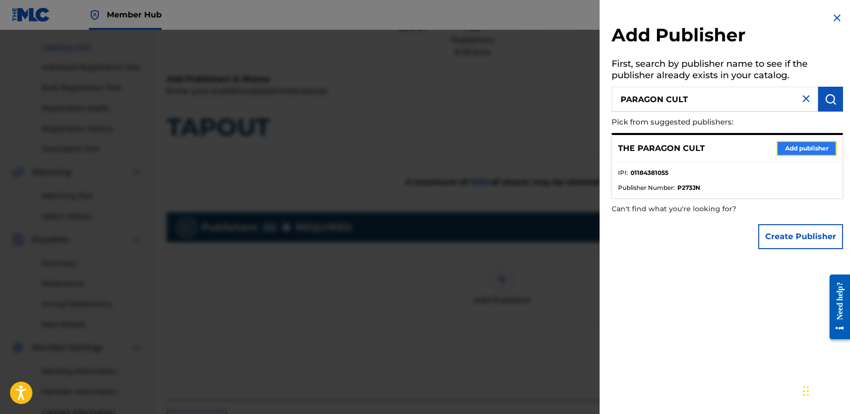
click at [791, 145] on button "Add publisher" at bounding box center [806, 148] width 60 height 15
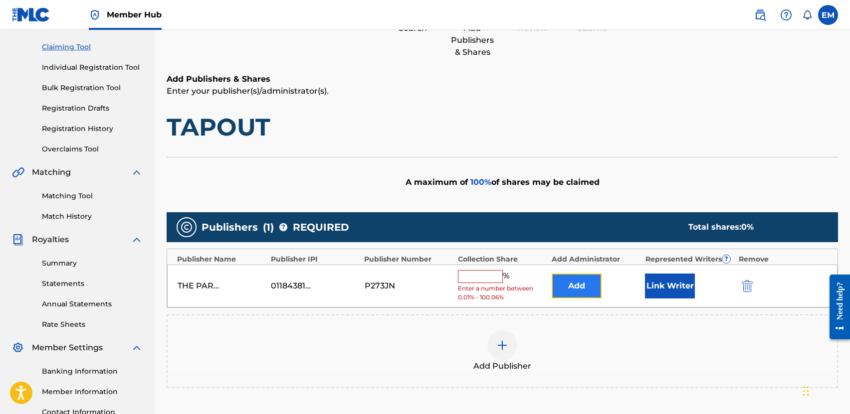
click at [576, 285] on button "Add" at bounding box center [577, 286] width 50 height 25
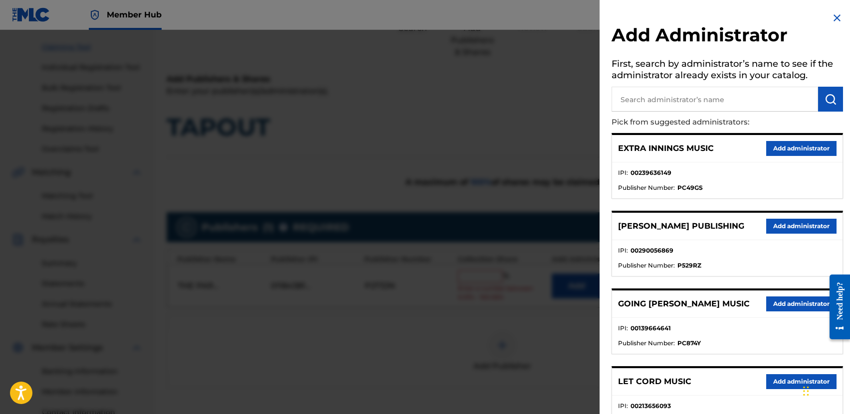
click at [659, 99] on input "text" at bounding box center [714, 99] width 206 height 25
type input "BMG PLATINUM SONGS"
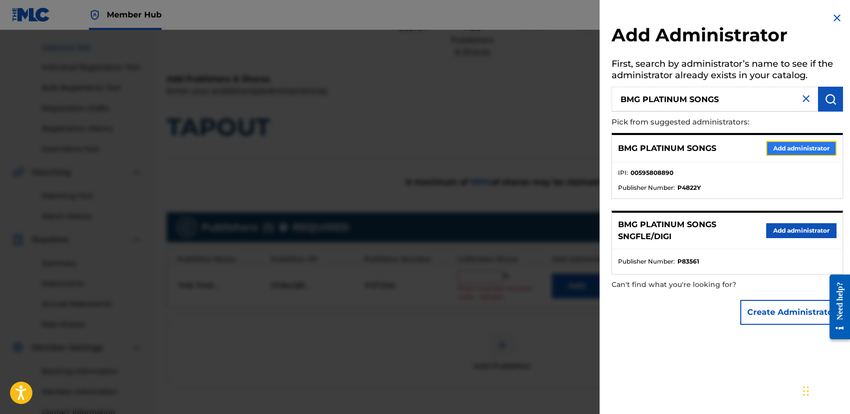
click at [786, 153] on button "Add administrator" at bounding box center [801, 148] width 70 height 15
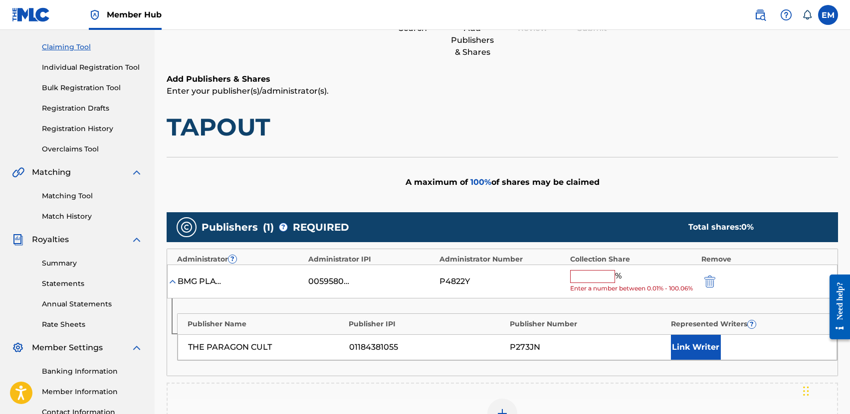
click at [599, 274] on input "text" at bounding box center [592, 276] width 45 height 13
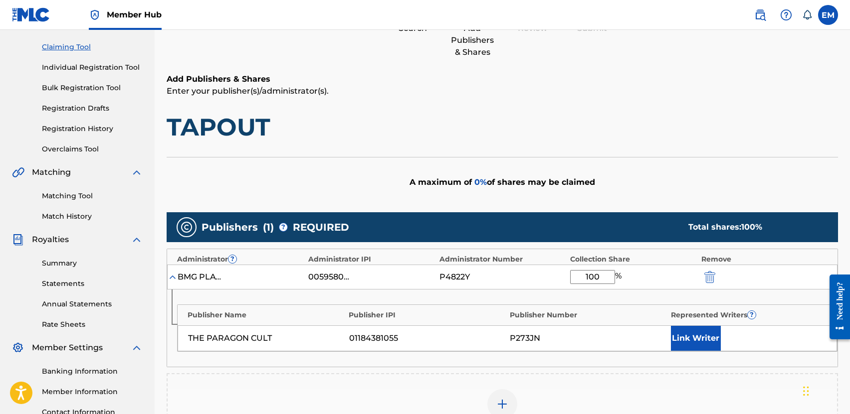
type input "100"
click at [619, 196] on div "A maximum of 0 % of shares may be claimed" at bounding box center [502, 182] width 671 height 50
click at [688, 332] on button "Link Writer" at bounding box center [696, 338] width 50 height 25
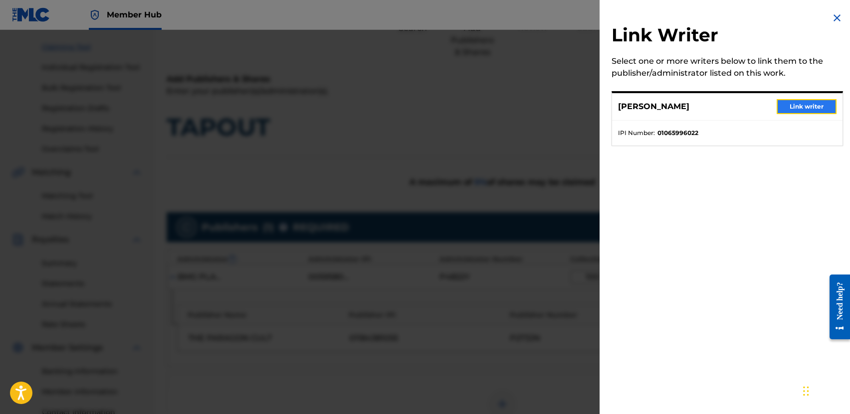
click at [785, 105] on button "Link writer" at bounding box center [806, 106] width 60 height 15
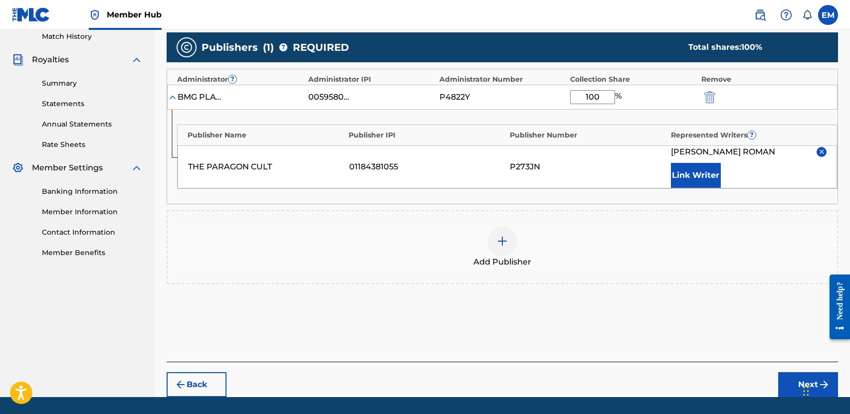
scroll to position [311, 0]
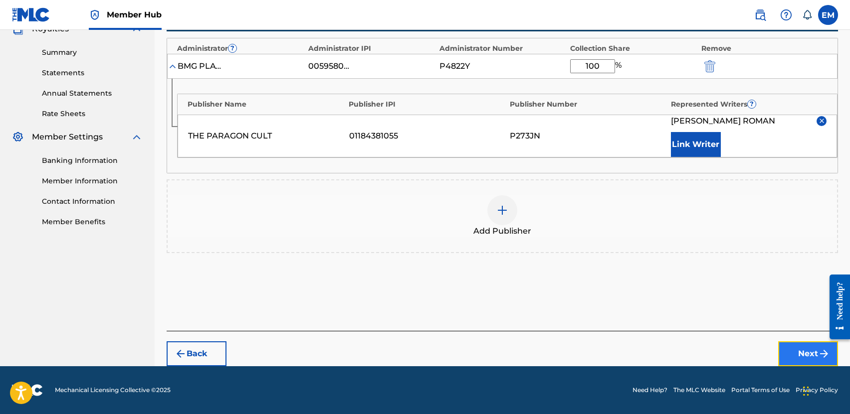
click at [800, 352] on button "Next" at bounding box center [808, 354] width 60 height 25
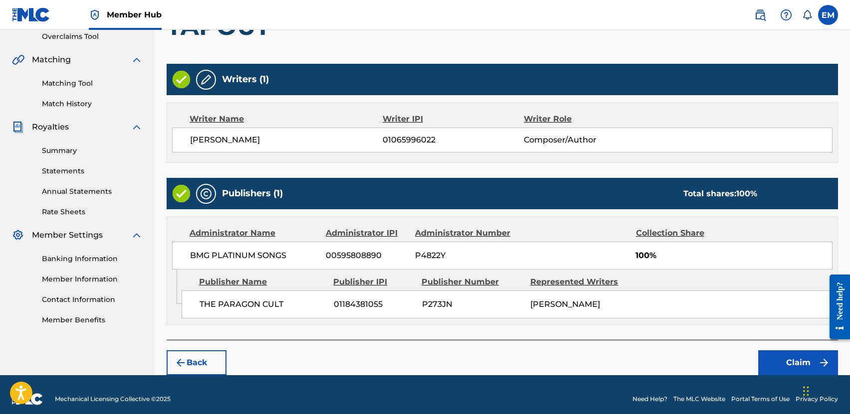
scroll to position [221, 0]
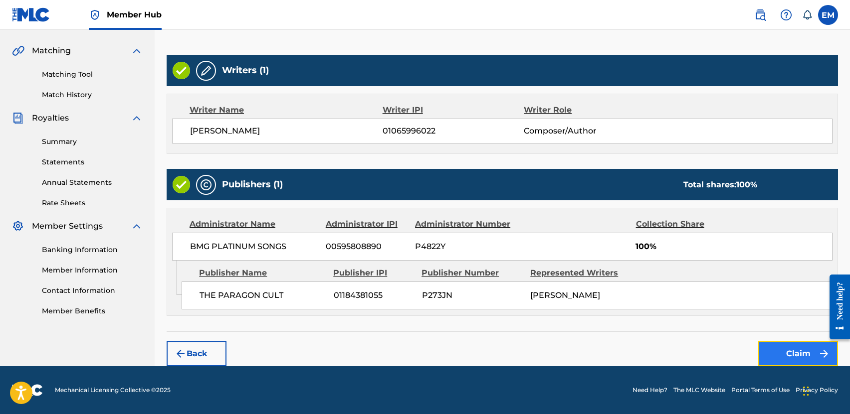
click at [782, 345] on button "Claim" at bounding box center [798, 354] width 80 height 25
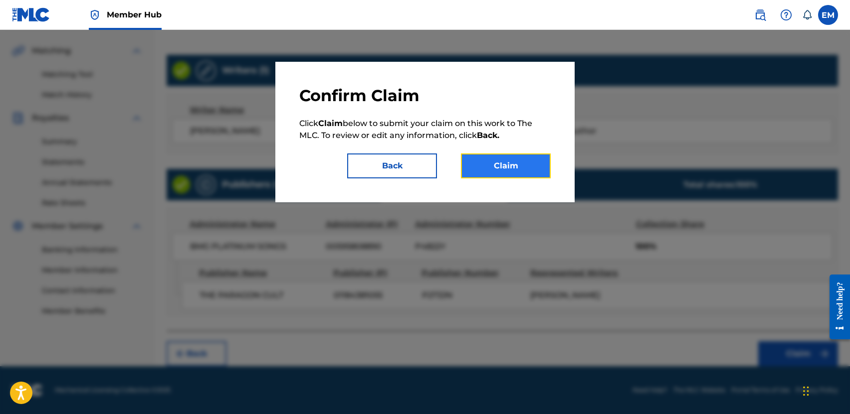
click at [529, 165] on button "Claim" at bounding box center [506, 166] width 90 height 25
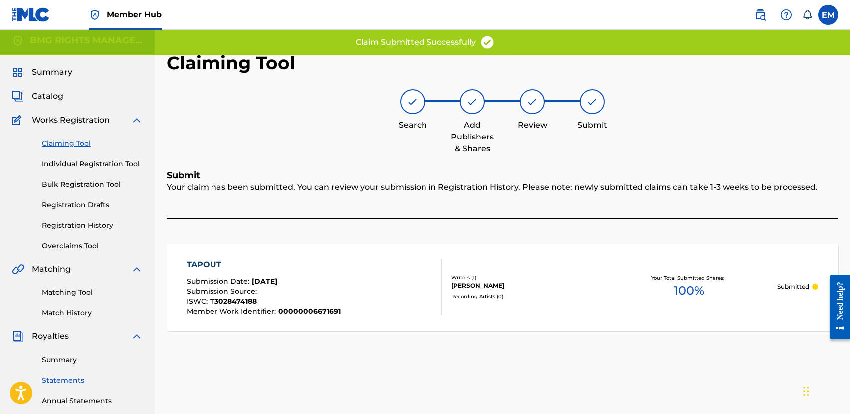
scroll to position [0, 0]
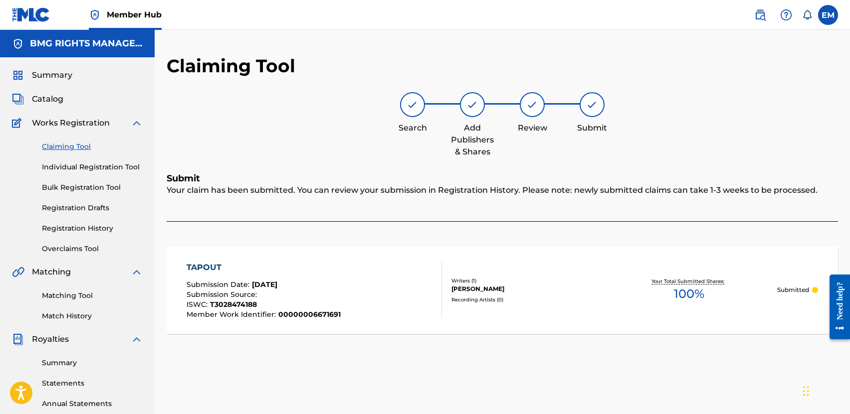
click at [60, 145] on link "Claiming Tool" at bounding box center [92, 147] width 101 height 10
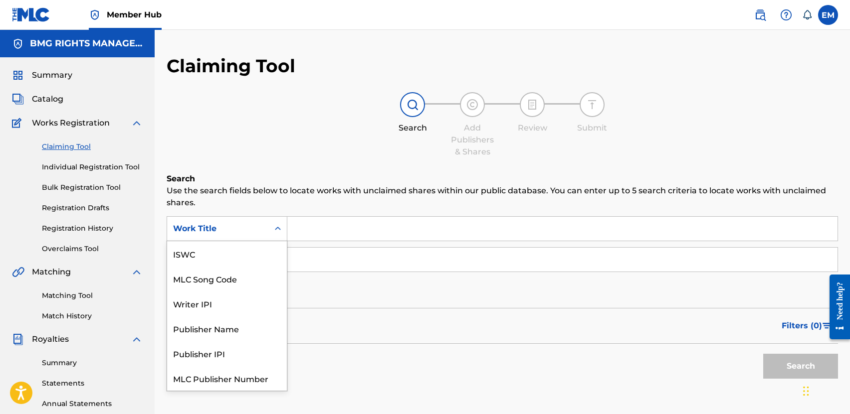
click at [248, 221] on div "Work Title" at bounding box center [218, 228] width 102 height 19
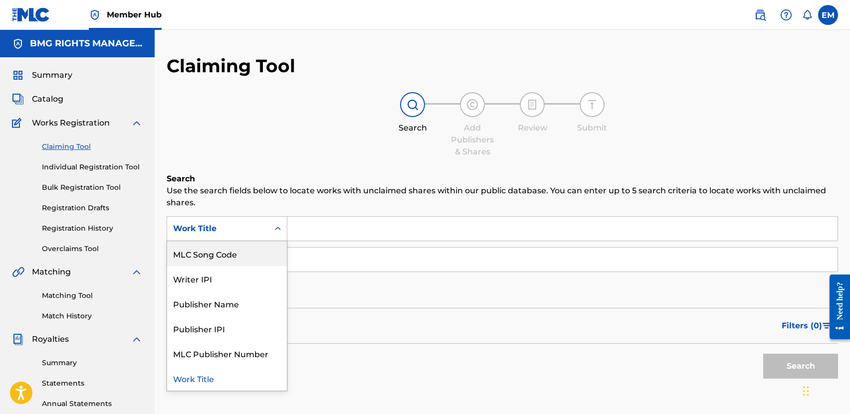
click at [227, 246] on div "MLC Song Code" at bounding box center [227, 253] width 120 height 25
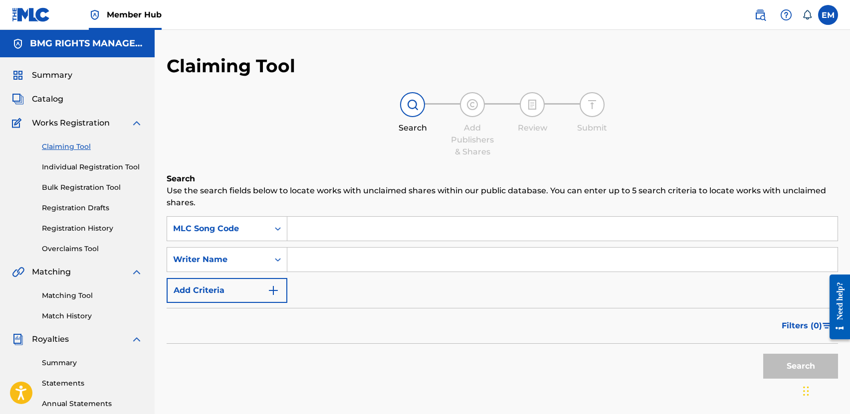
click at [306, 231] on input "Search Form" at bounding box center [562, 229] width 550 height 24
paste input "WA94LA"
type input "WA94LA"
click at [786, 360] on button "Search" at bounding box center [800, 366] width 75 height 25
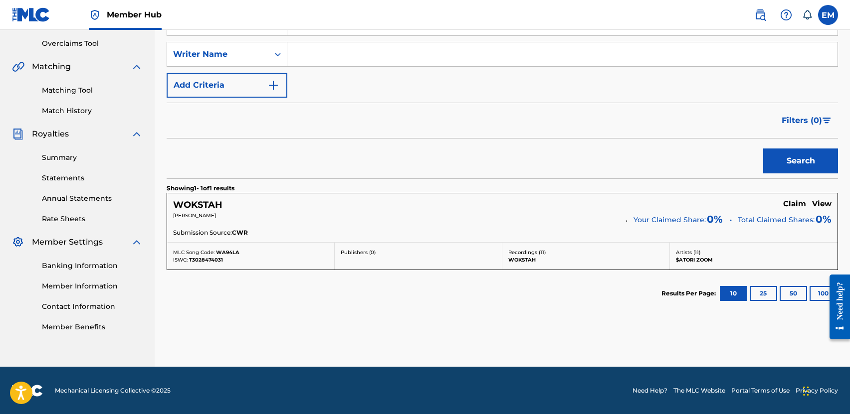
scroll to position [206, 0]
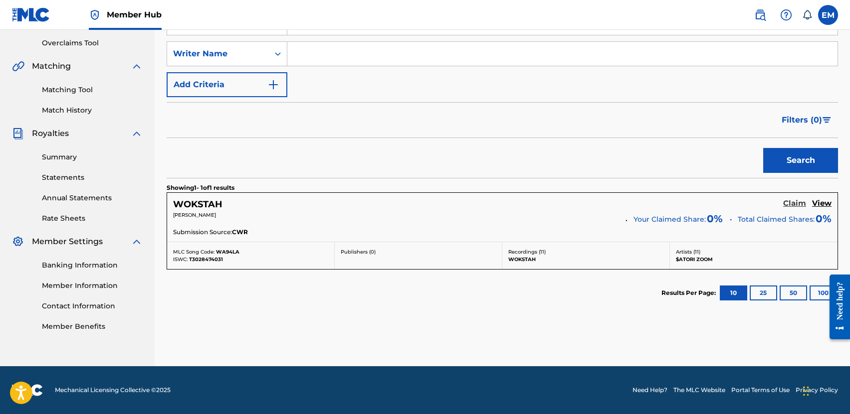
click at [790, 202] on h5 "Claim" at bounding box center [794, 203] width 23 height 9
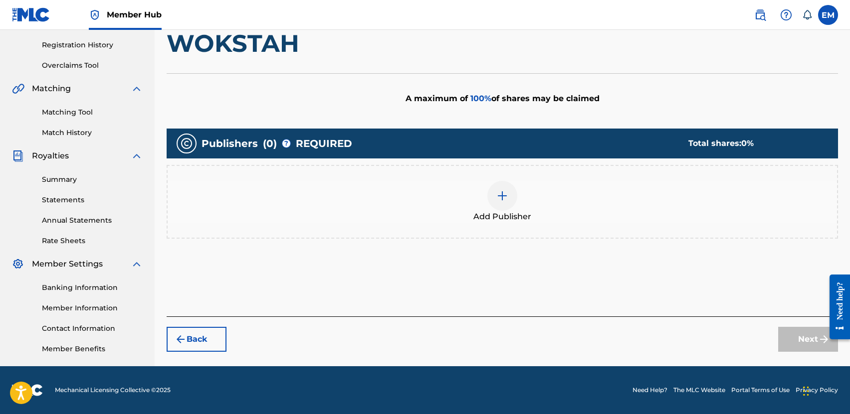
scroll to position [184, 0]
click at [503, 205] on div at bounding box center [502, 196] width 30 height 30
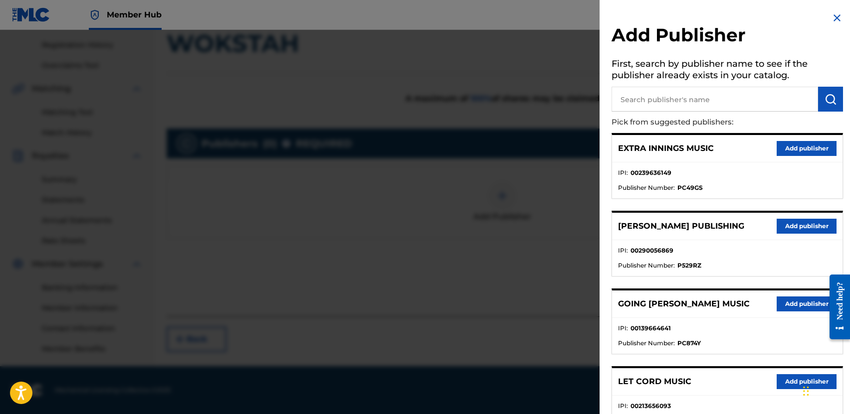
click at [673, 101] on input "text" at bounding box center [714, 99] width 206 height 25
type input "PARAGON CULT"
click at [831, 98] on img "submit" at bounding box center [830, 99] width 12 height 12
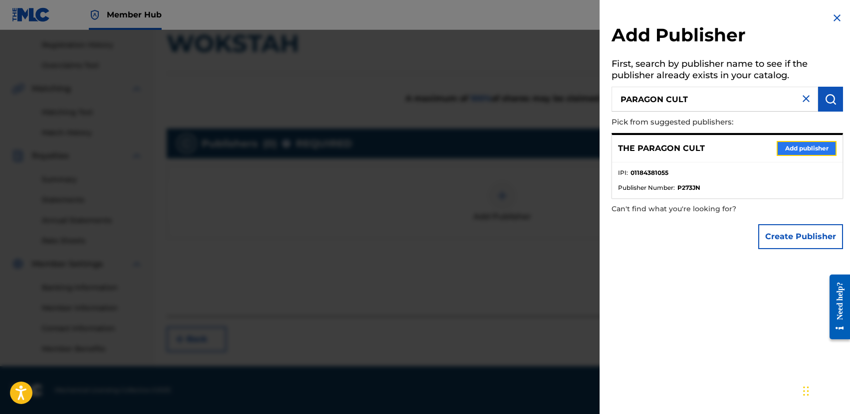
click at [785, 145] on button "Add publisher" at bounding box center [806, 148] width 60 height 15
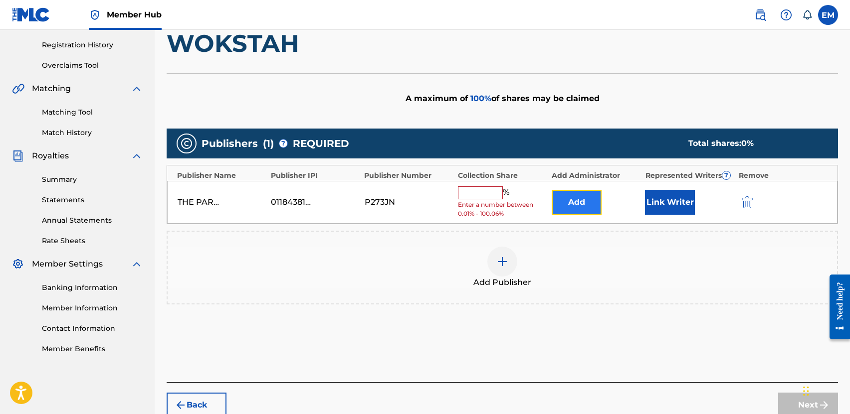
click at [588, 201] on button "Add" at bounding box center [577, 202] width 50 height 25
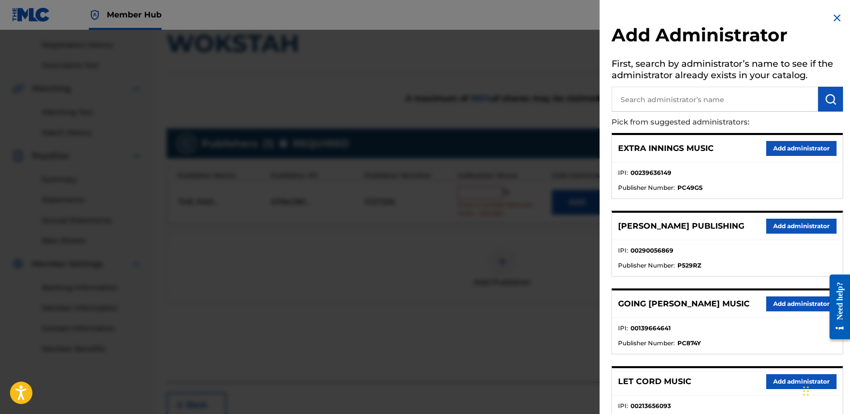
click at [676, 99] on input "text" at bounding box center [714, 99] width 206 height 25
type input "BMG PLATINUM SONGS"
click at [832, 107] on button "submit" at bounding box center [830, 99] width 25 height 25
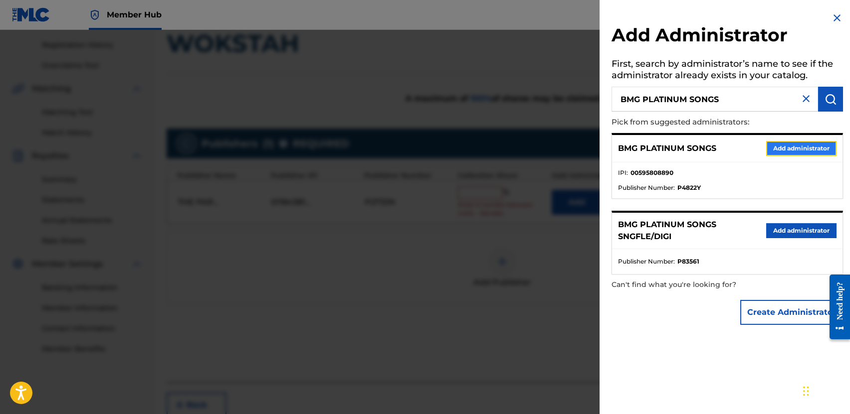
click at [773, 150] on button "Add administrator" at bounding box center [801, 148] width 70 height 15
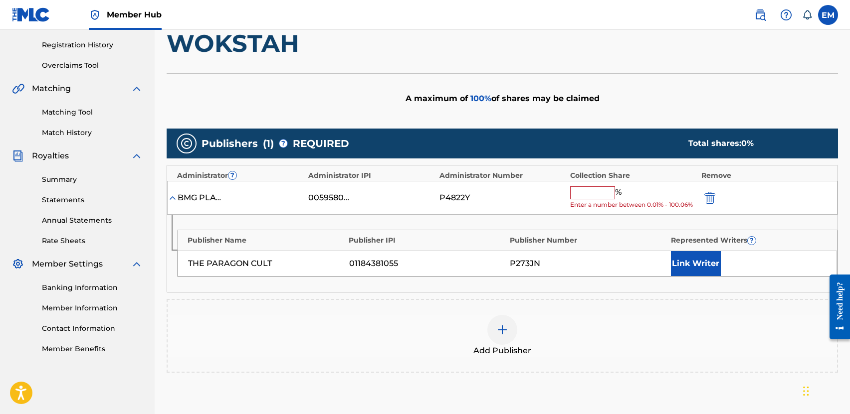
click at [583, 192] on input "text" at bounding box center [592, 193] width 45 height 13
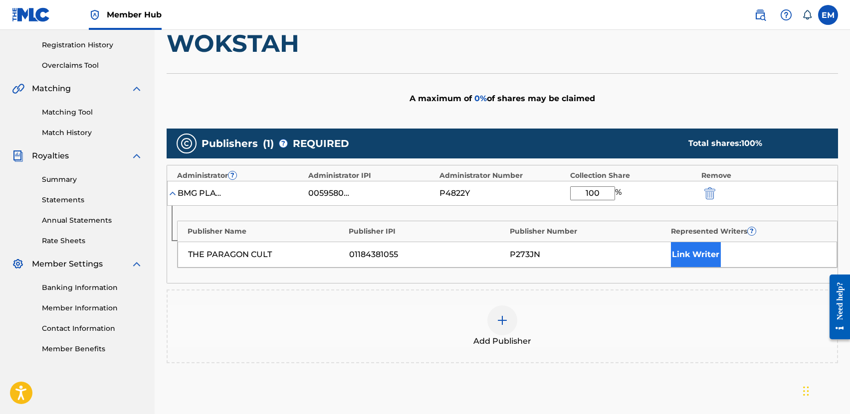
type input "100"
click at [705, 262] on button "Link Writer" at bounding box center [696, 254] width 50 height 25
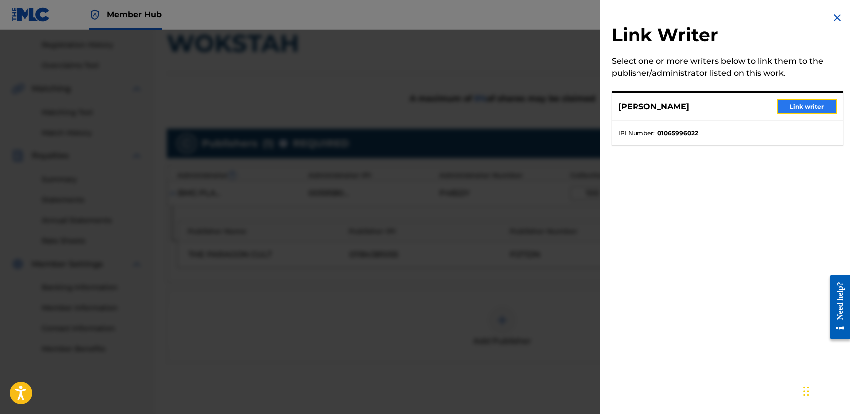
click at [786, 104] on button "Link writer" at bounding box center [806, 106] width 60 height 15
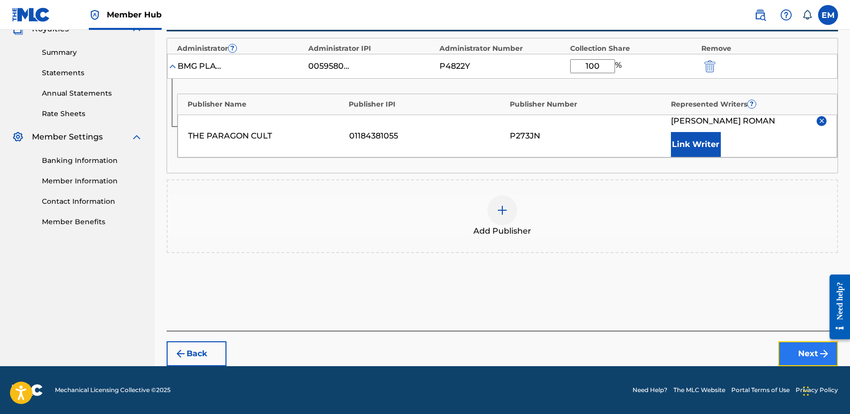
click at [793, 345] on button "Next" at bounding box center [808, 354] width 60 height 25
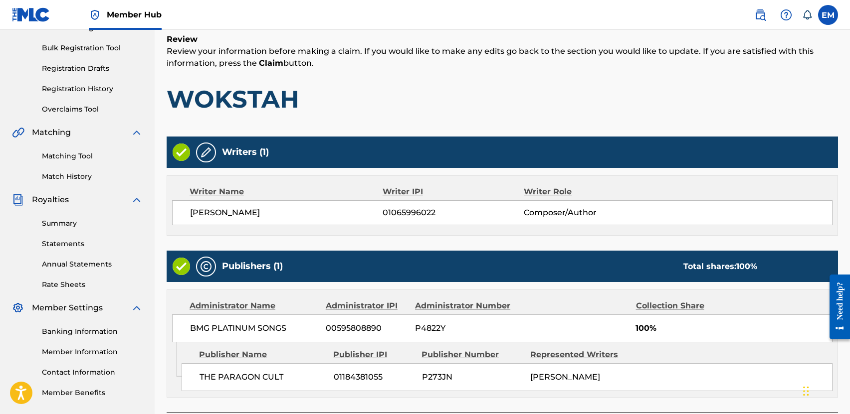
scroll to position [221, 0]
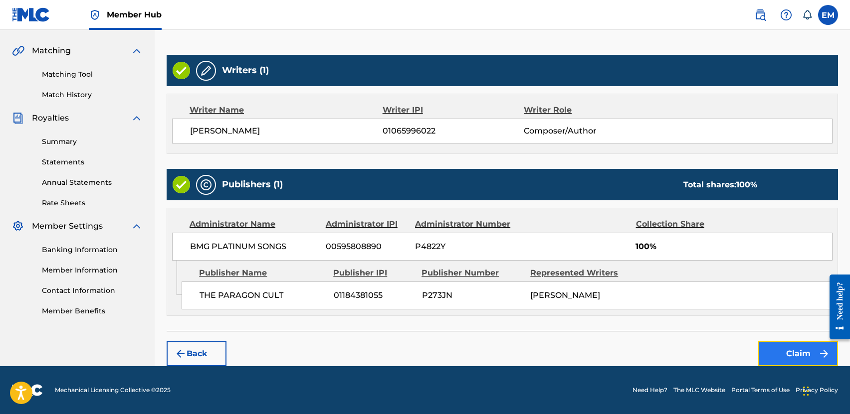
click at [771, 342] on button "Claim" at bounding box center [798, 354] width 80 height 25
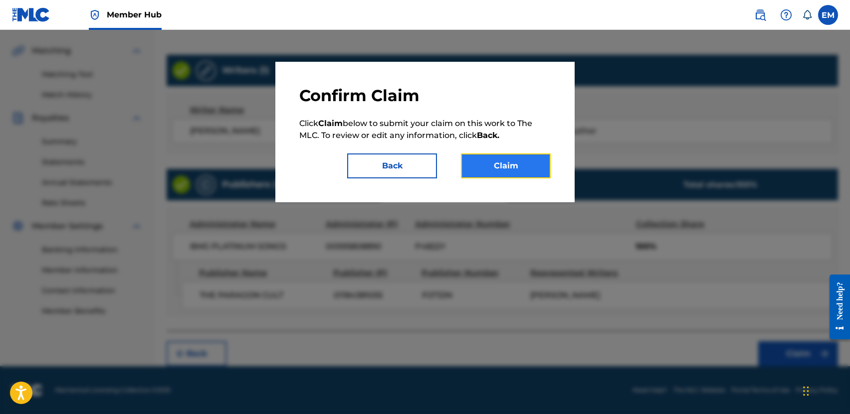
click at [536, 162] on button "Claim" at bounding box center [506, 166] width 90 height 25
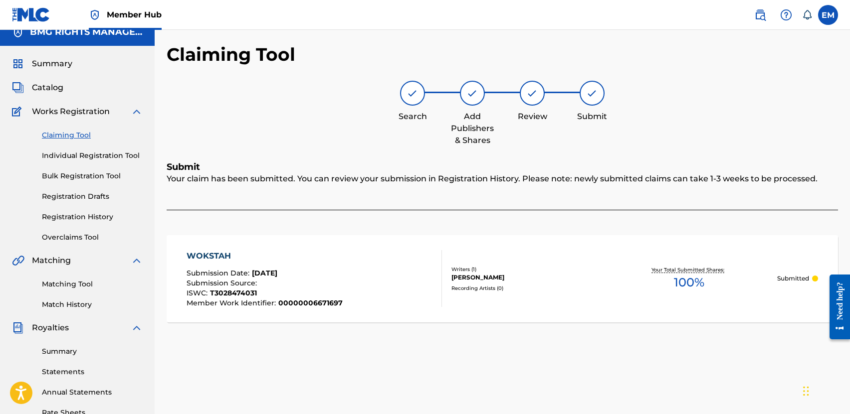
scroll to position [0, 0]
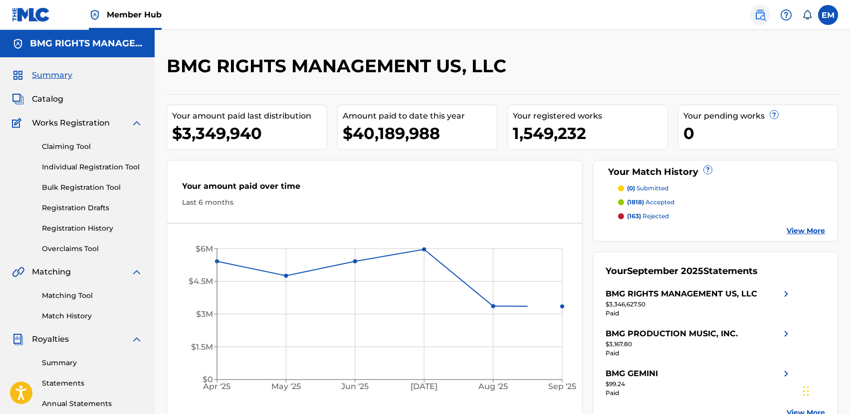
click at [756, 9] on img at bounding box center [760, 15] width 12 height 12
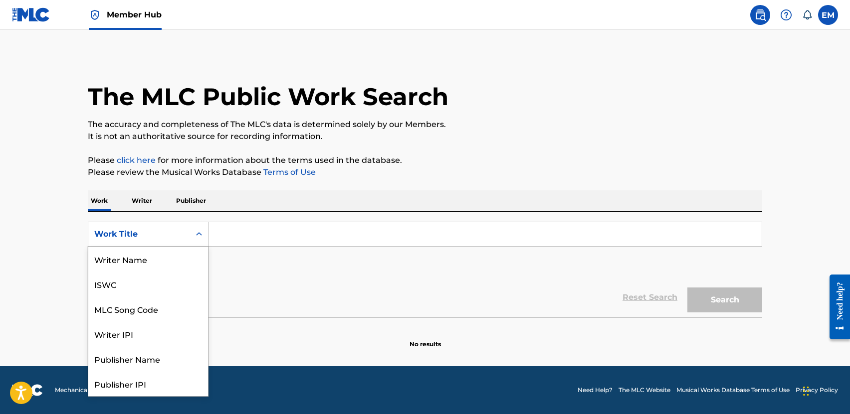
click at [161, 241] on div "Work Title" at bounding box center [139, 234] width 102 height 19
click at [150, 252] on div "MLC Song Code" at bounding box center [148, 259] width 120 height 25
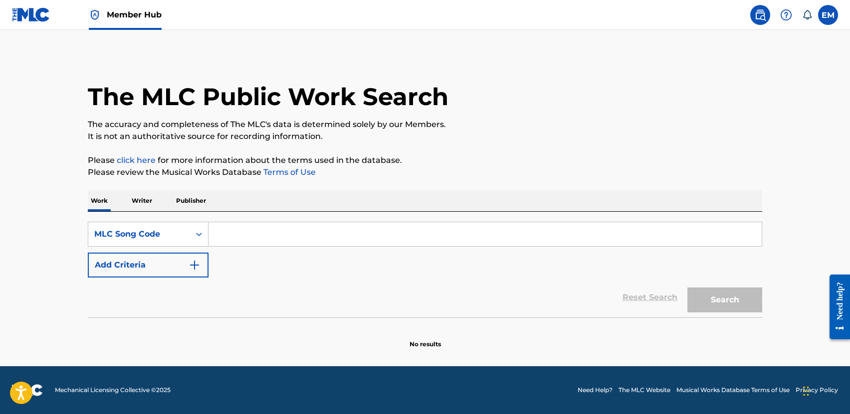
click at [241, 240] on input "Search Form" at bounding box center [484, 234] width 553 height 24
drag, startPoint x: 373, startPoint y: 222, endPoint x: 362, endPoint y: 233, distance: 15.5
click at [373, 223] on input "Search Form" at bounding box center [484, 234] width 553 height 24
paste input "BA1PVQ"
type input "BA1PVQ"
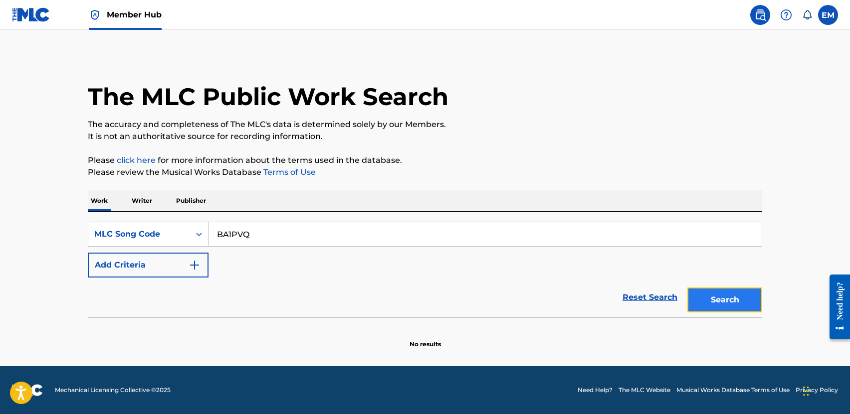
click at [713, 308] on button "Search" at bounding box center [724, 300] width 75 height 25
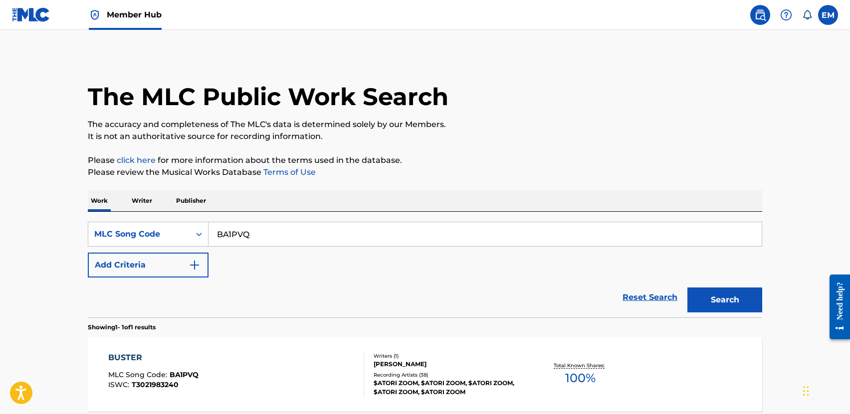
scroll to position [97, 0]
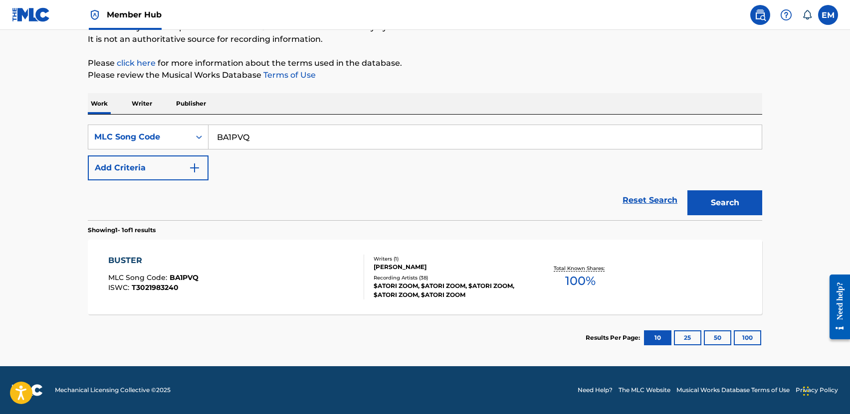
click at [239, 278] on div "BUSTER MLC Song Code : BA1PVQ ISWC : T3021983240" at bounding box center [236, 277] width 256 height 45
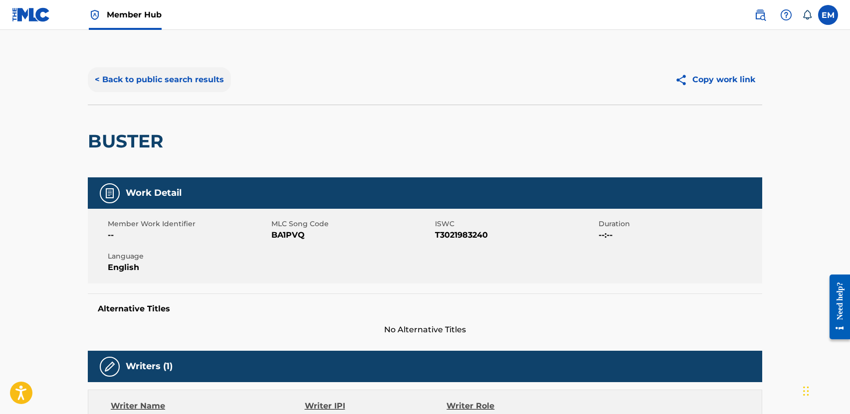
click at [161, 80] on button "< Back to public search results" at bounding box center [159, 79] width 143 height 25
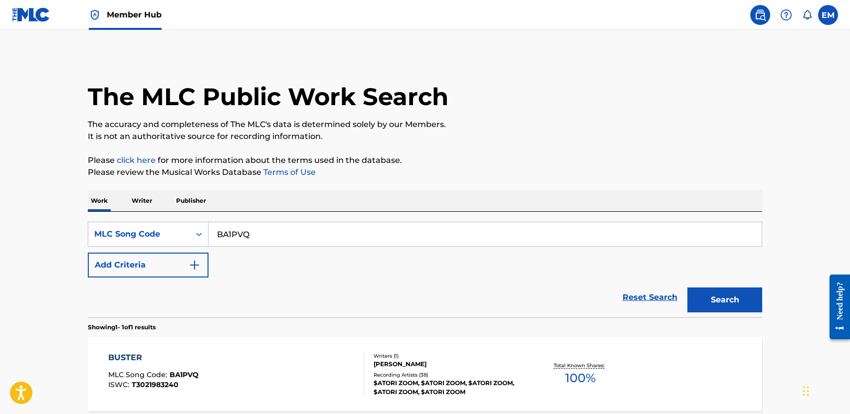
scroll to position [71, 0]
